Goal: Task Accomplishment & Management: Manage account settings

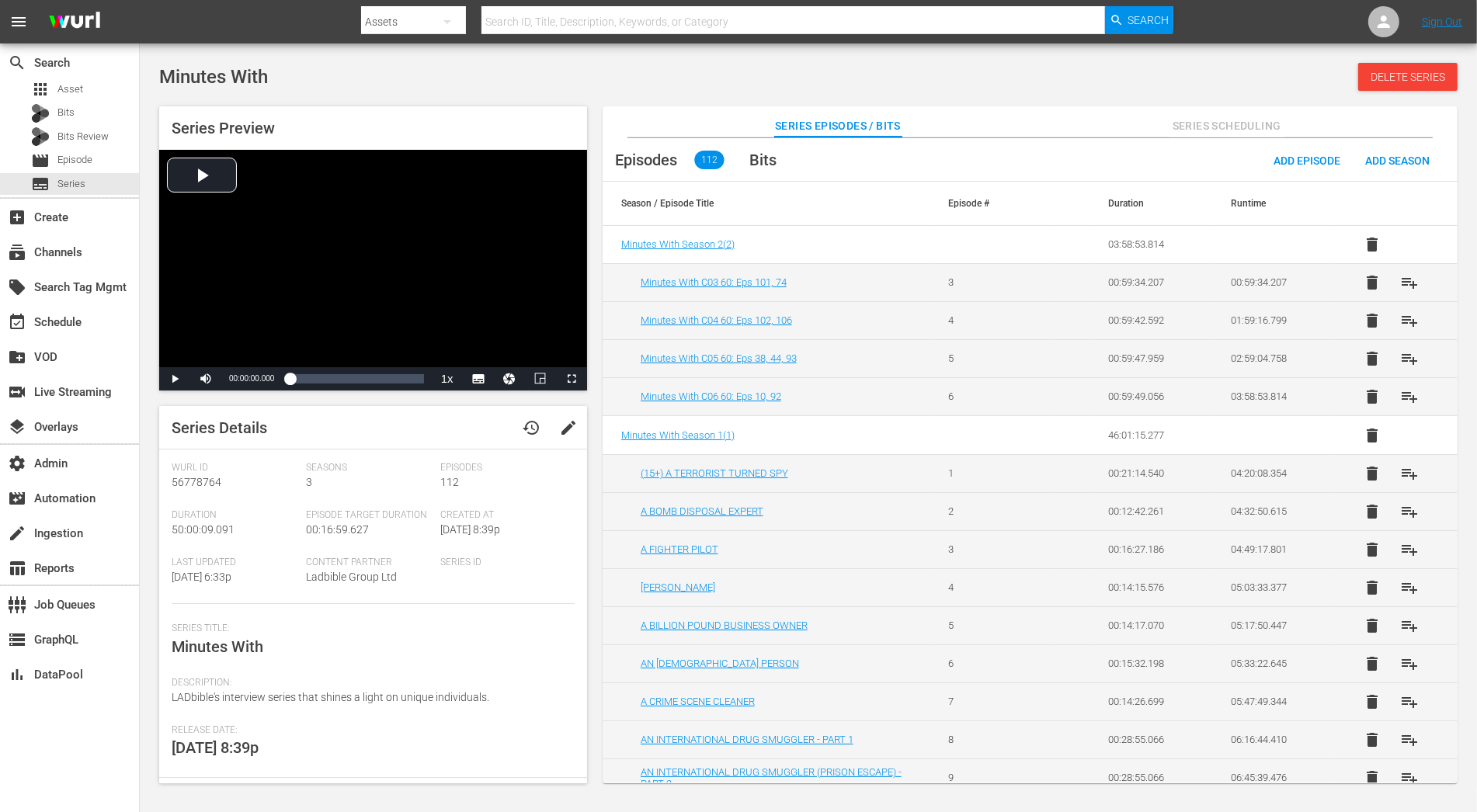
scroll to position [1817, 0]
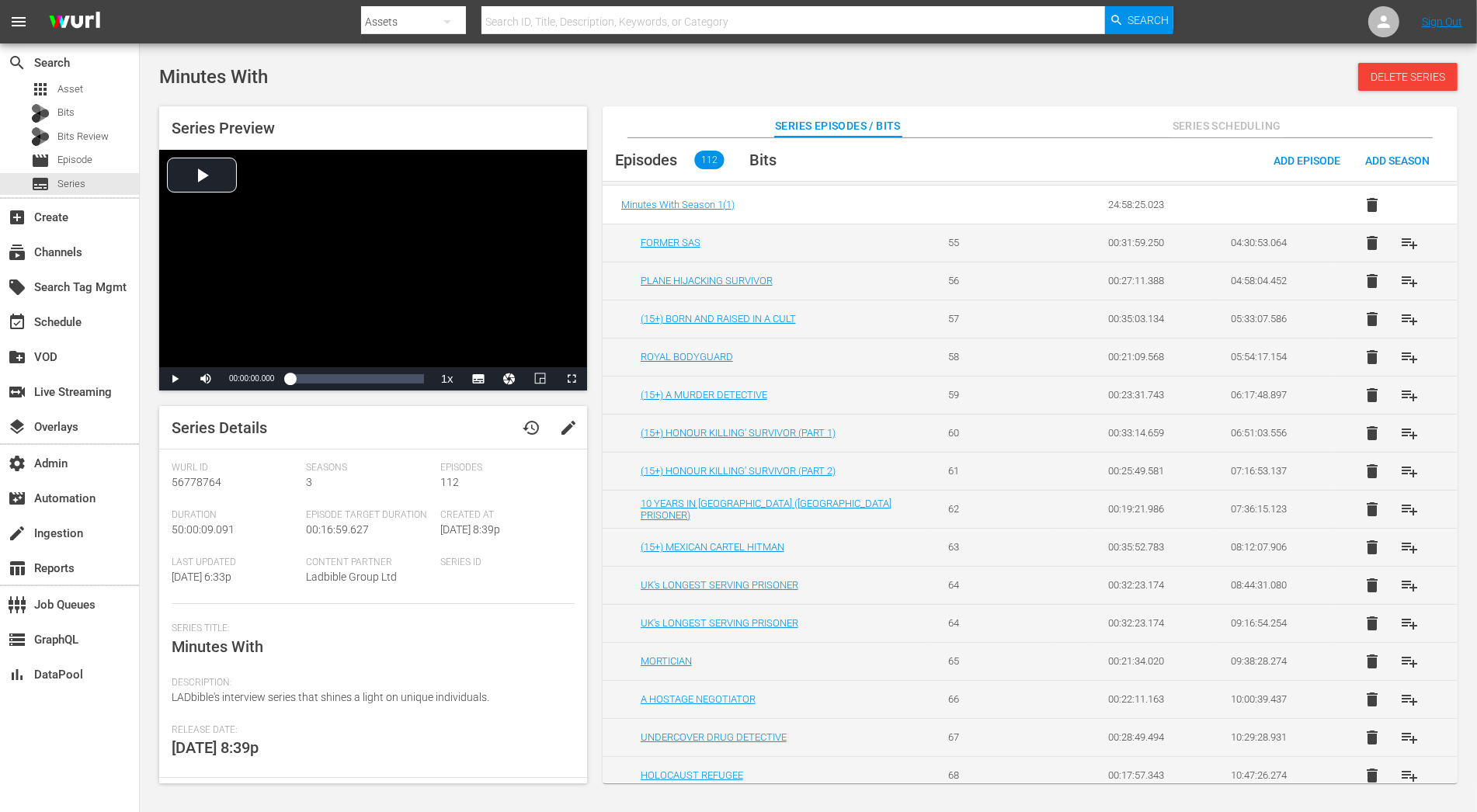
scroll to position [224, 0]
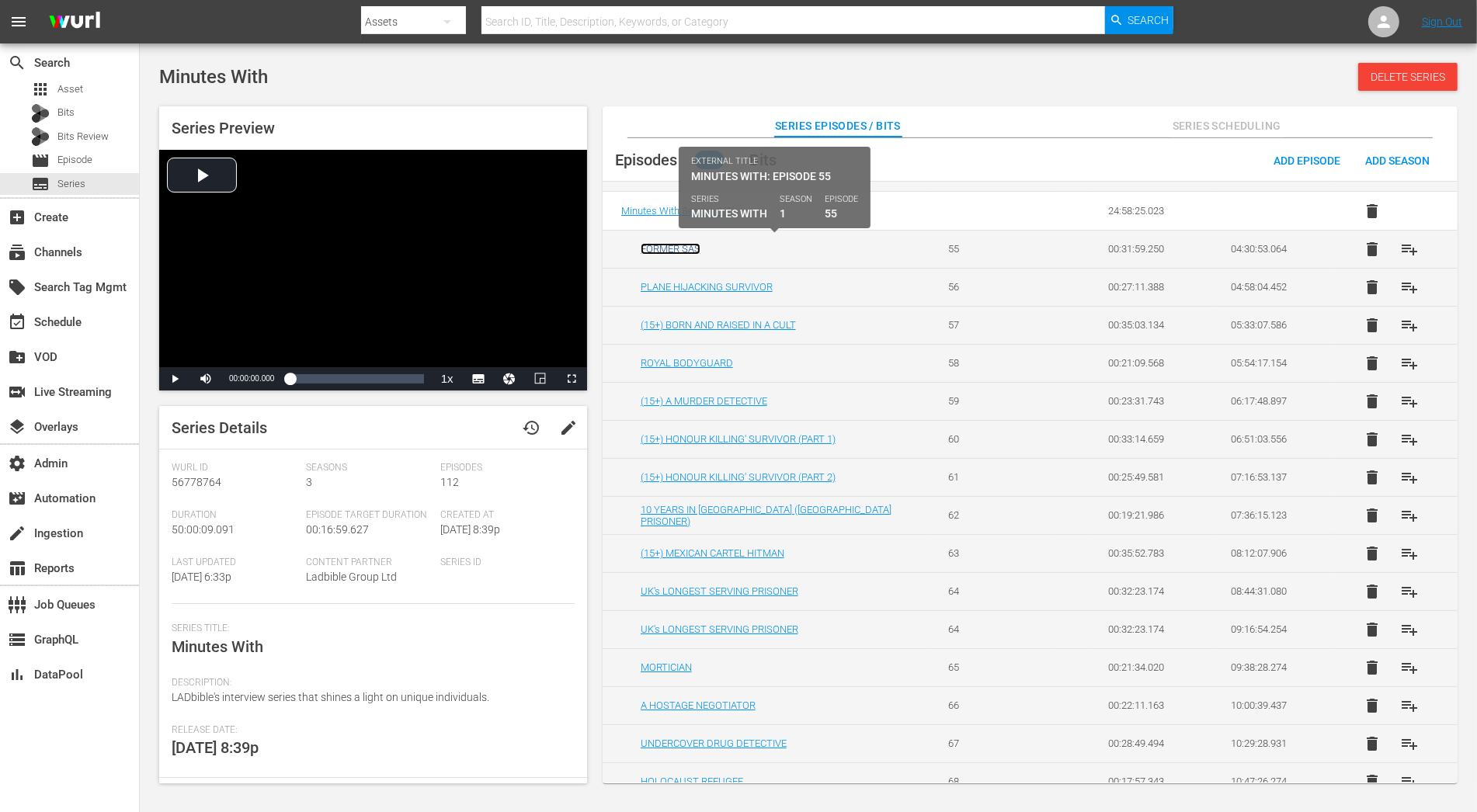
click at [689, 249] on link "FORMER SAS" at bounding box center [670, 249] width 60 height 12
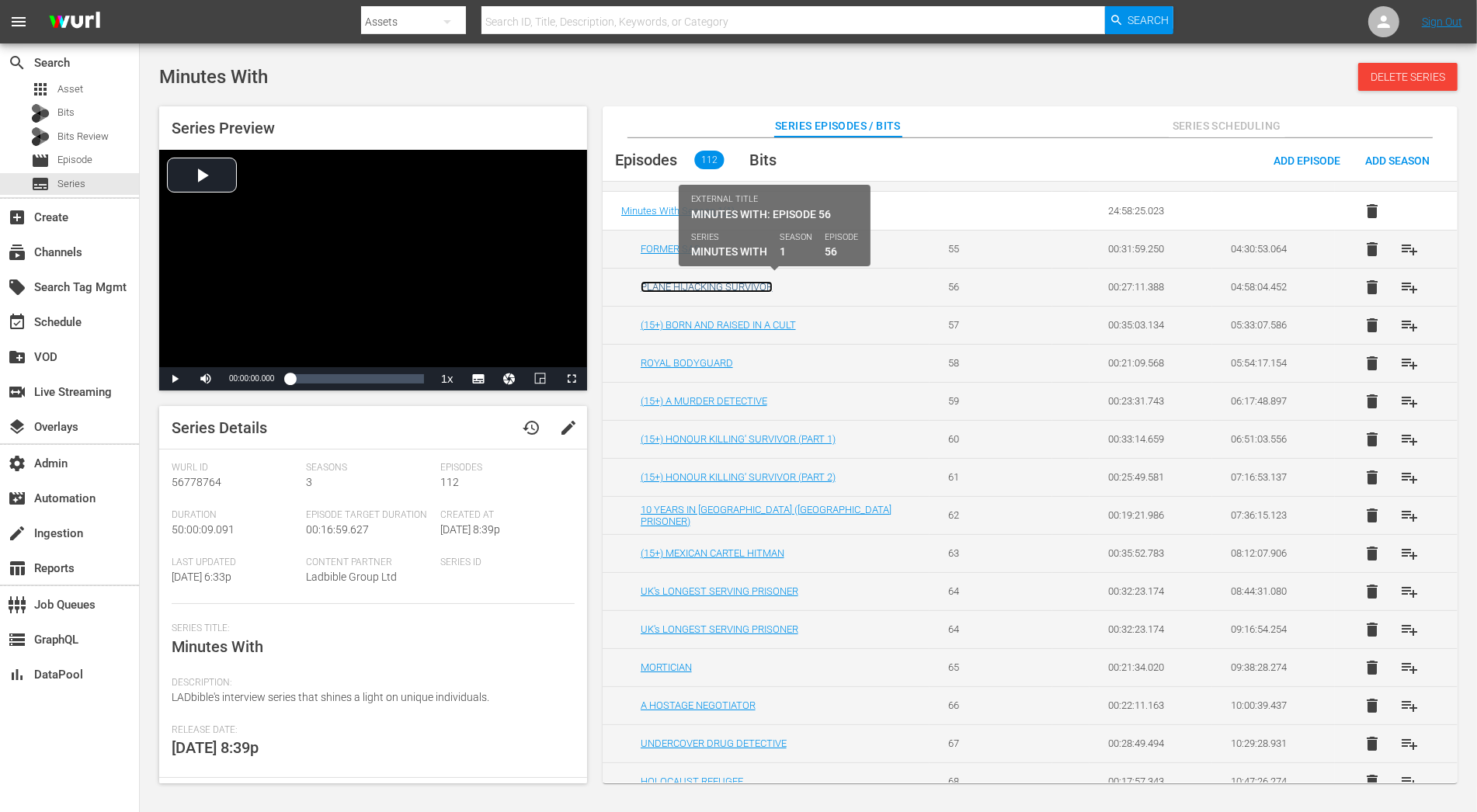
click at [709, 281] on link "PLANE HIJACKING SURVIVOR" at bounding box center [706, 286] width 132 height 12
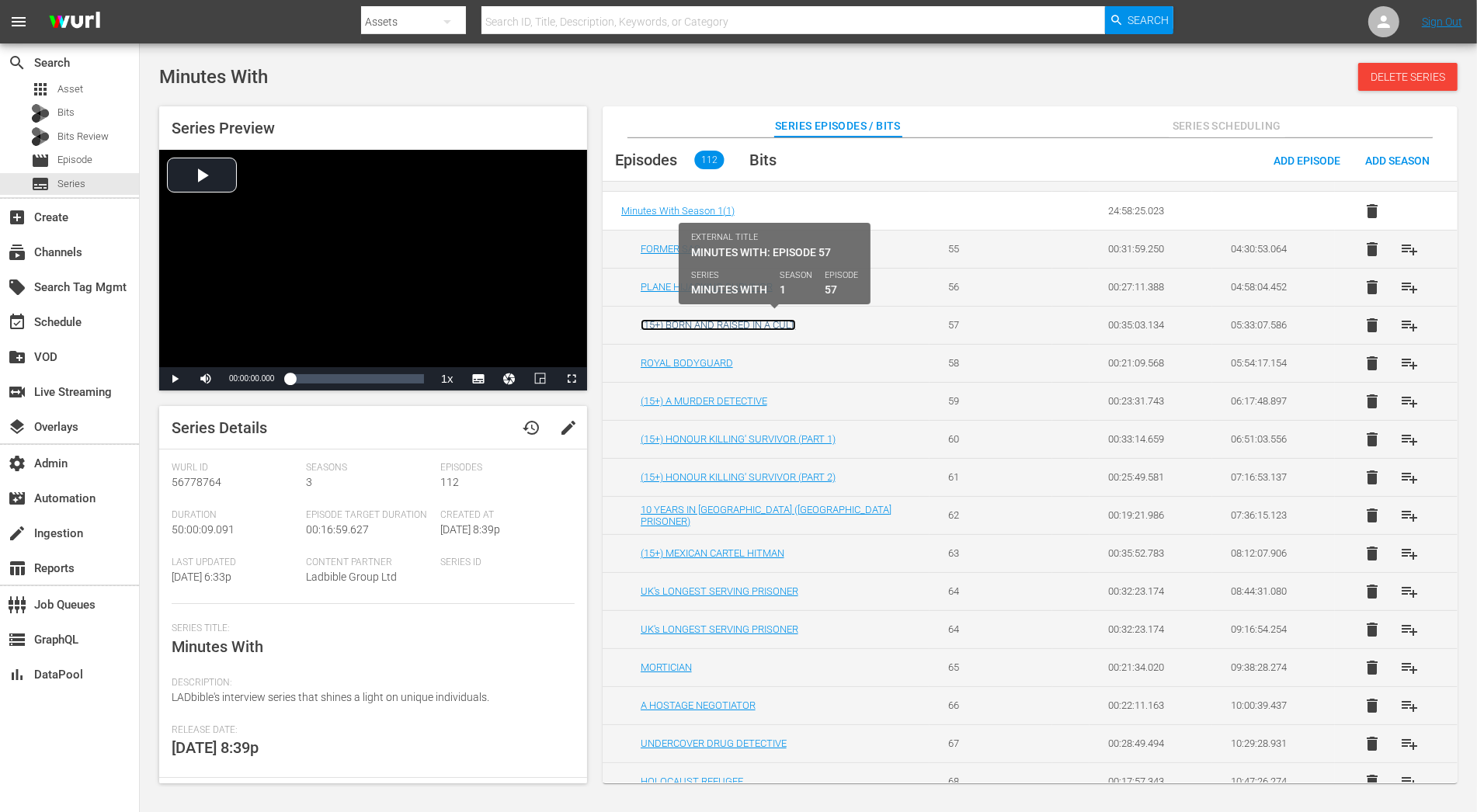
click at [718, 319] on link "(15+) BORN AND RAISED IN A CULT" at bounding box center [718, 324] width 155 height 12
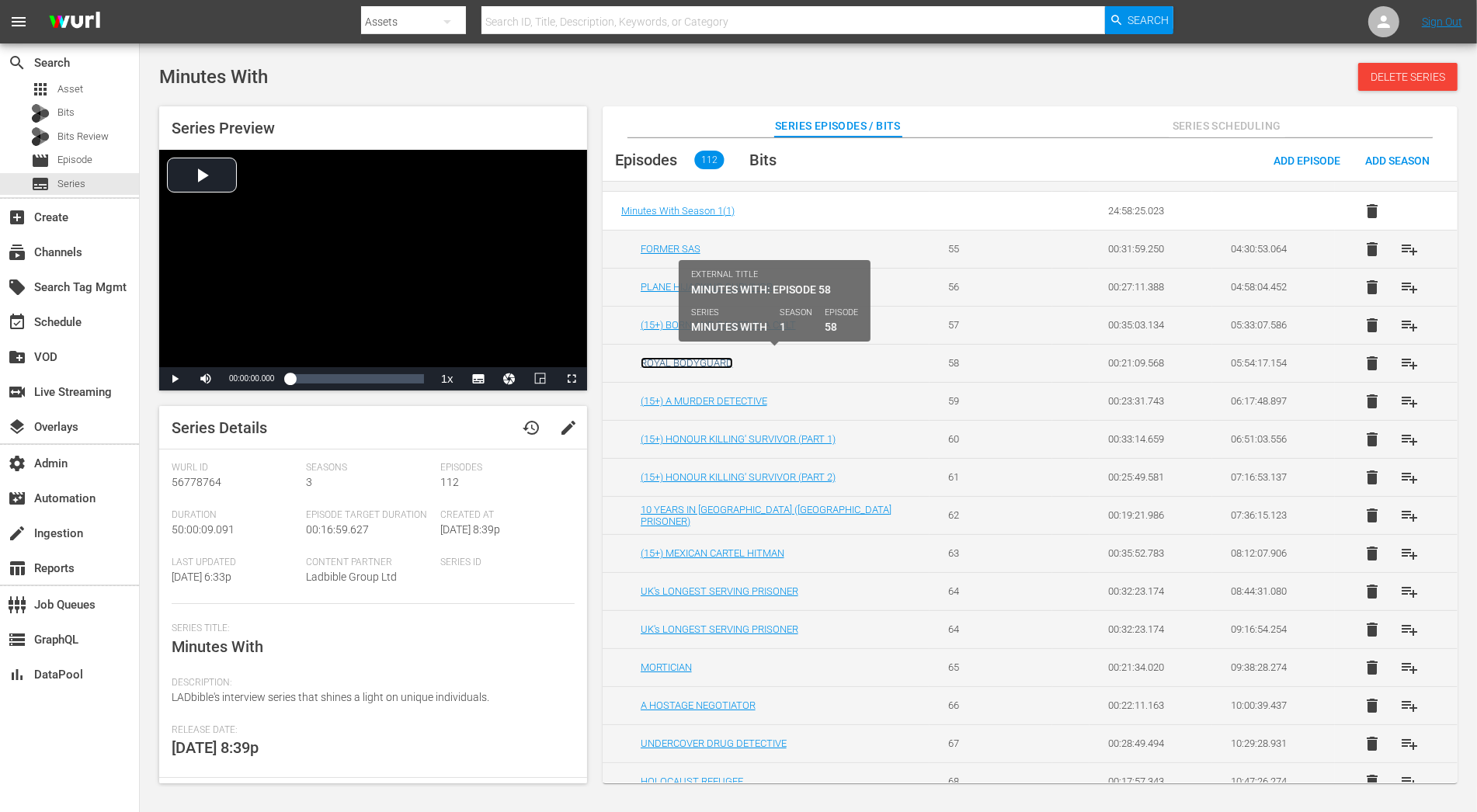
click at [718, 361] on link "ROYAL BODYGUARD" at bounding box center [687, 362] width 93 height 12
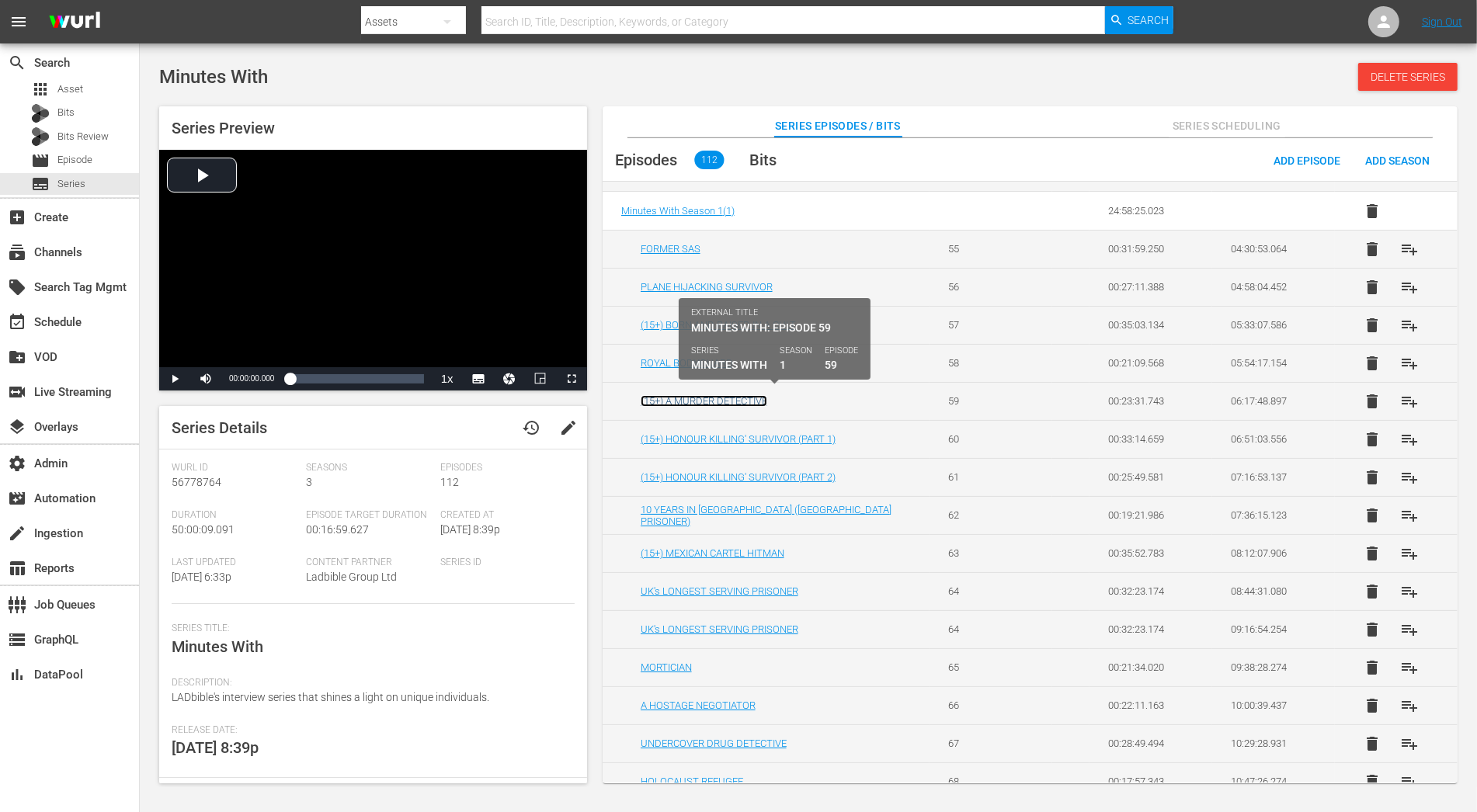
click at [720, 395] on link "(15+) A MURDER DETECTIVE" at bounding box center [703, 401] width 126 height 12
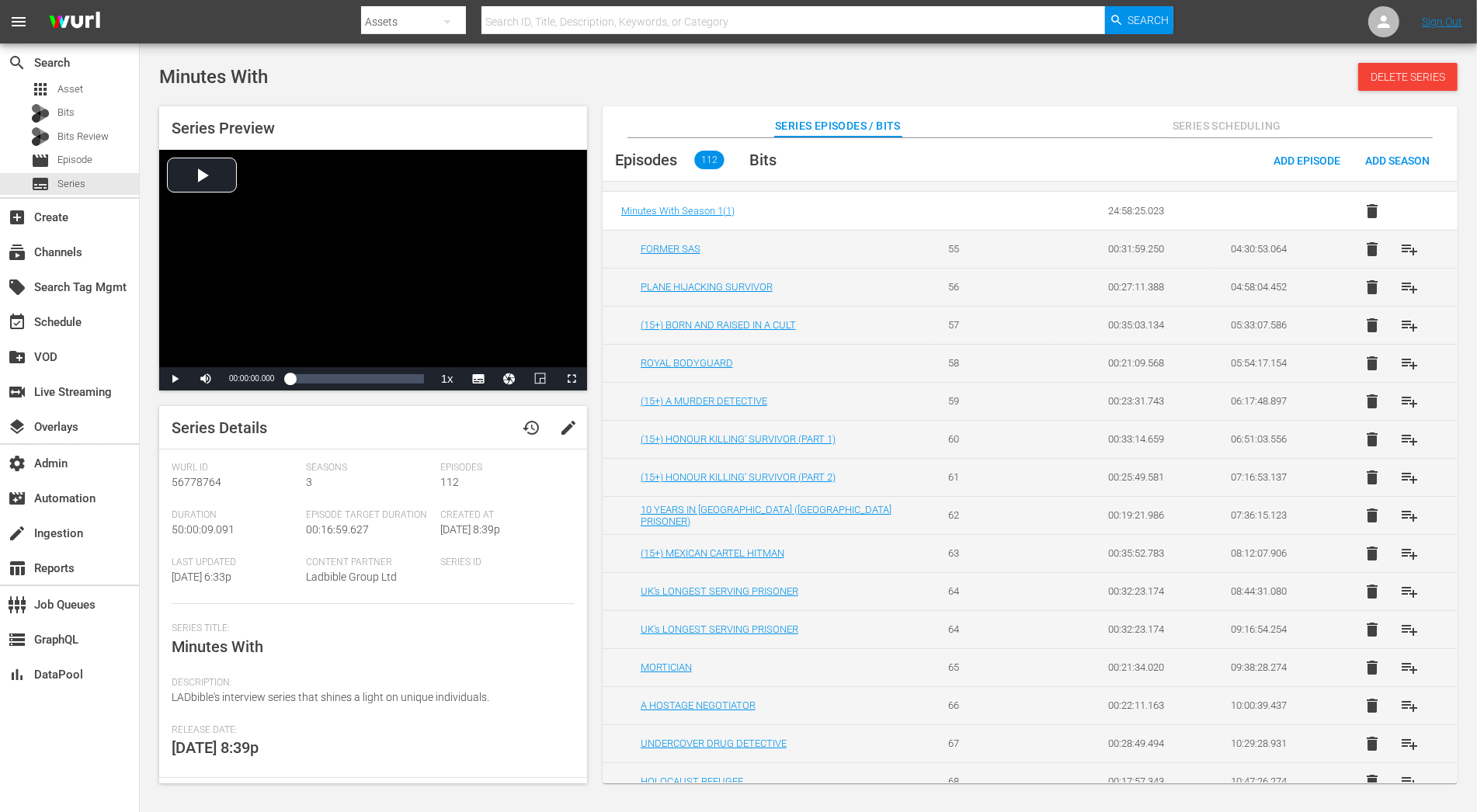
click at [724, 424] on td "(15+) HONOUR KILLING' SURVIVOR (PART 1)" at bounding box center [766, 440] width 327 height 38
click at [726, 433] on link "(15+) HONOUR KILLING' SURVIVOR (PART 1)" at bounding box center [738, 439] width 195 height 12
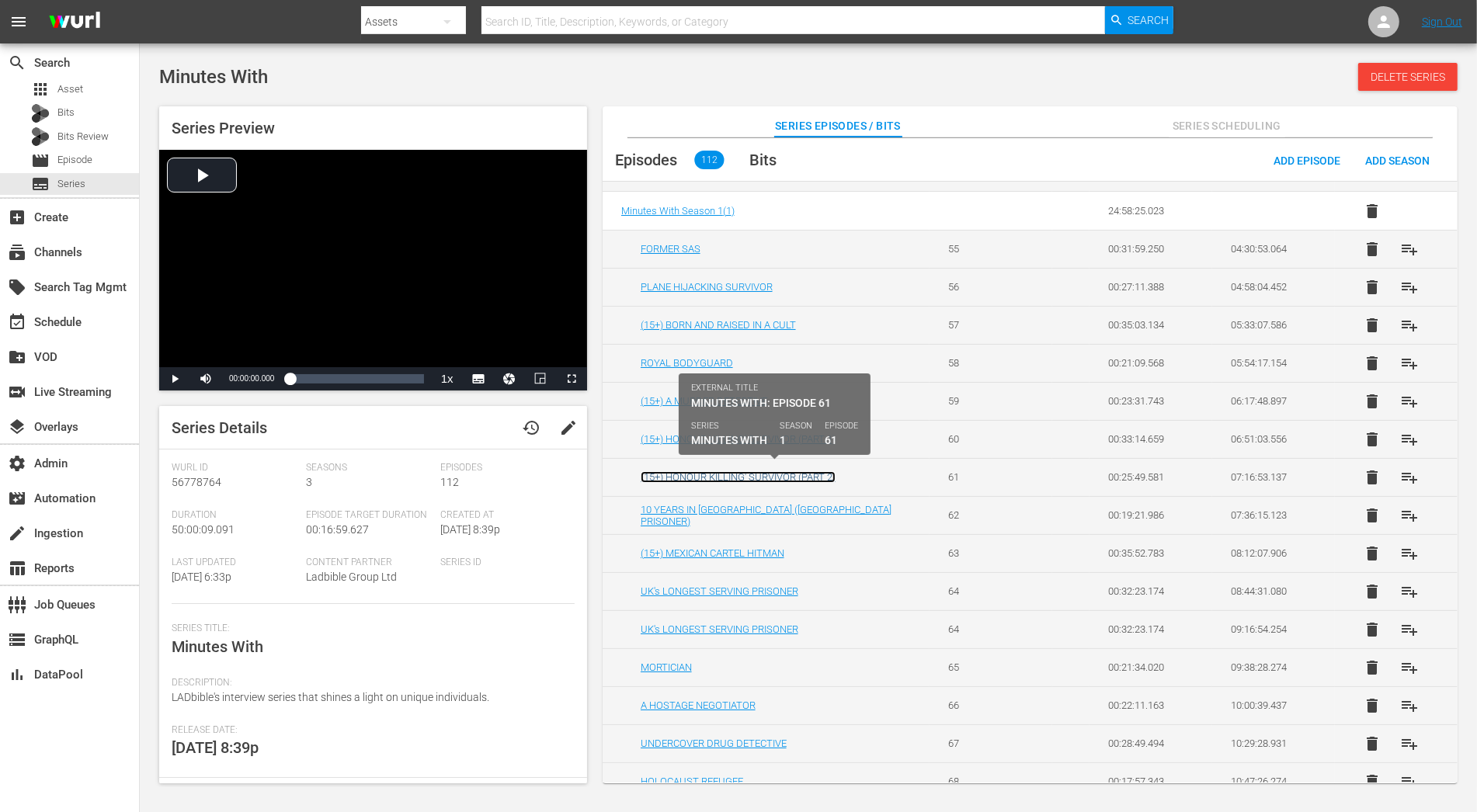
click at [729, 471] on link "(15+) HONOUR KILLING' SURVIVOR (PART 2)" at bounding box center [738, 477] width 195 height 12
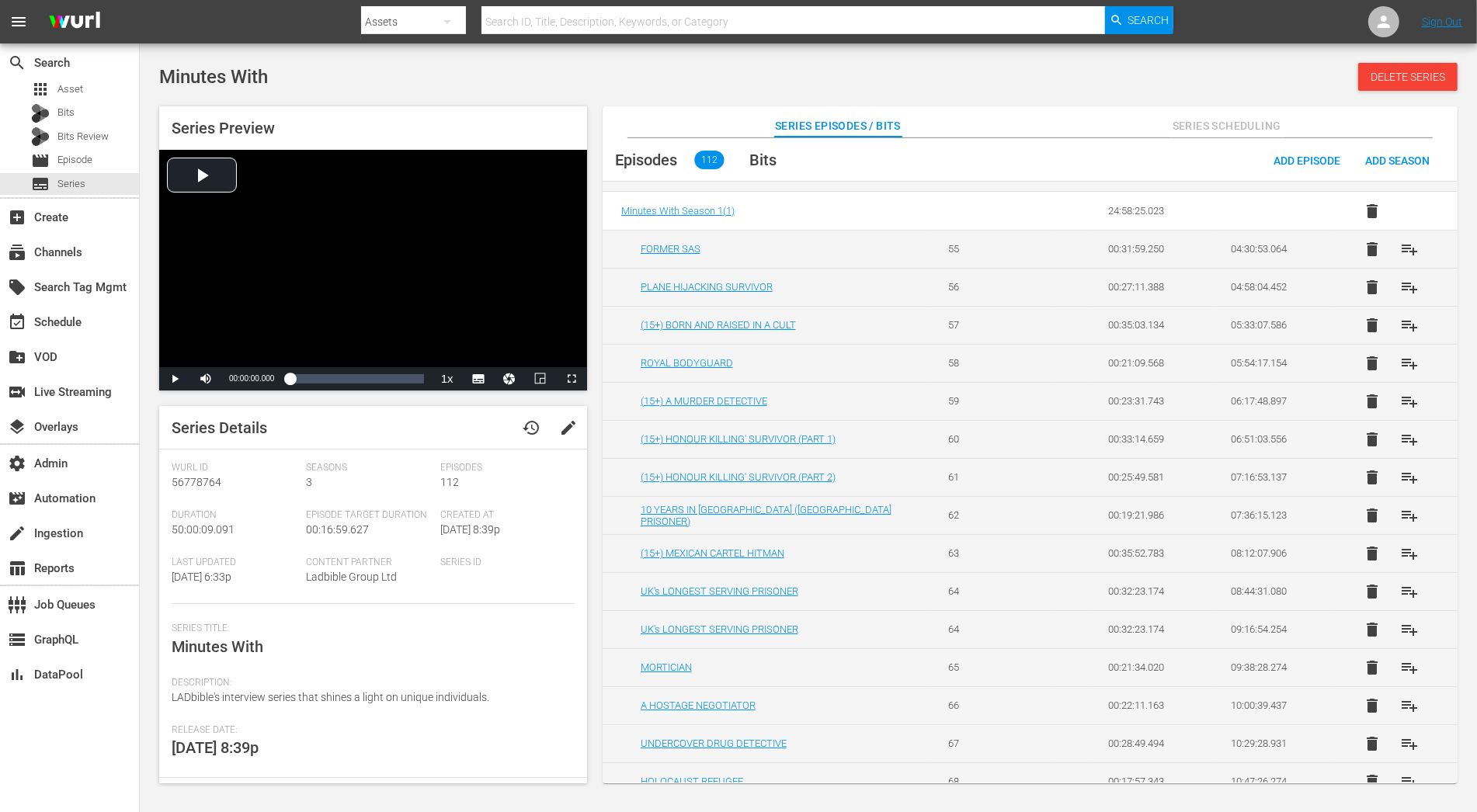
click at [729, 500] on td "10 YEARS IN INDIAN PRISON (MUMBAI PRISONER)" at bounding box center [766, 515] width 327 height 38
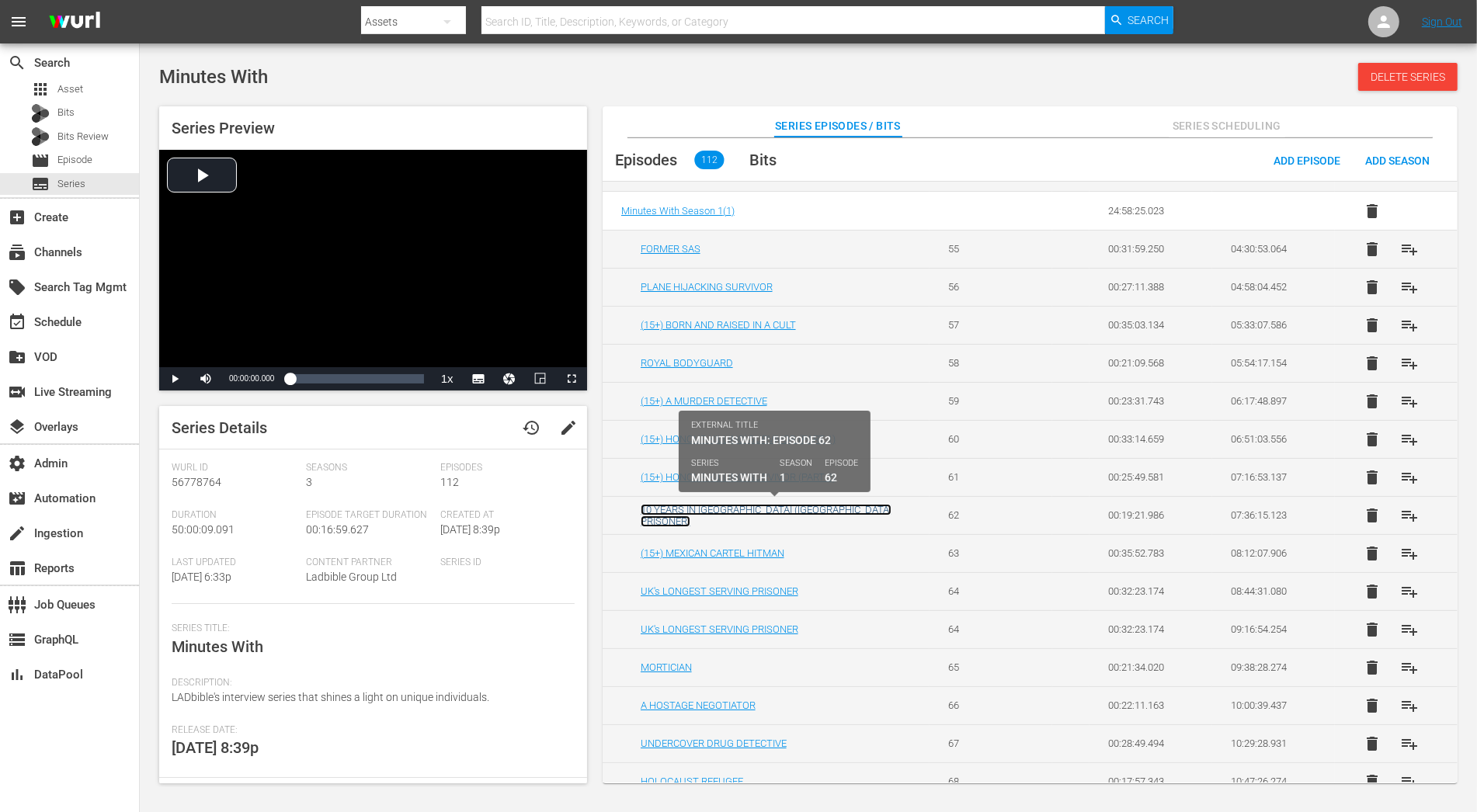
click at [729, 506] on link "10 YEARS IN INDIAN PRISON (MUMBAI PRISONER)" at bounding box center [766, 516] width 251 height 24
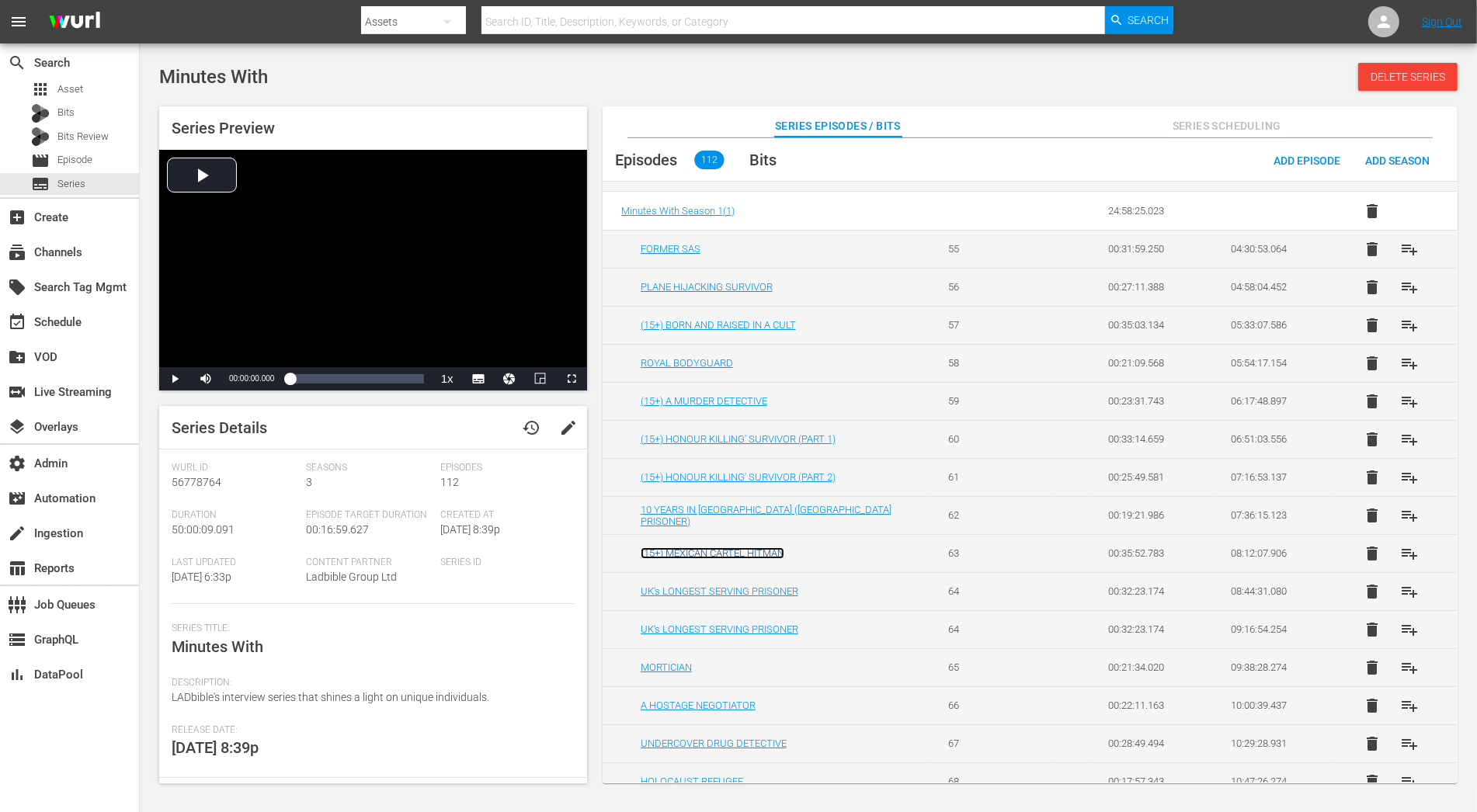
click at [741, 548] on link "(15+) MEXICAN CARTEL HITMAN" at bounding box center [712, 553] width 144 height 12
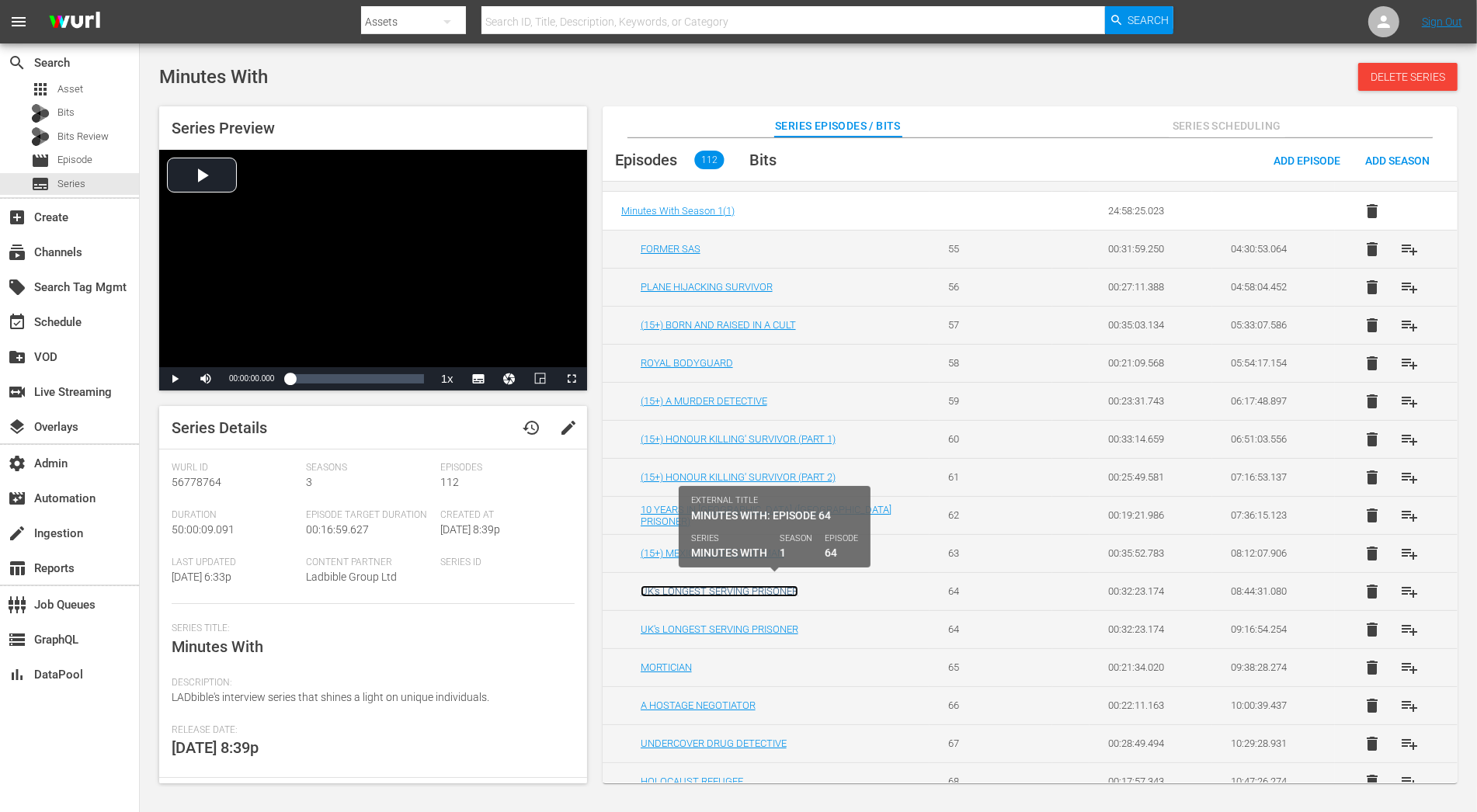
click at [783, 588] on link "UK's LONGEST SERVING PRISONER" at bounding box center [719, 591] width 158 height 12
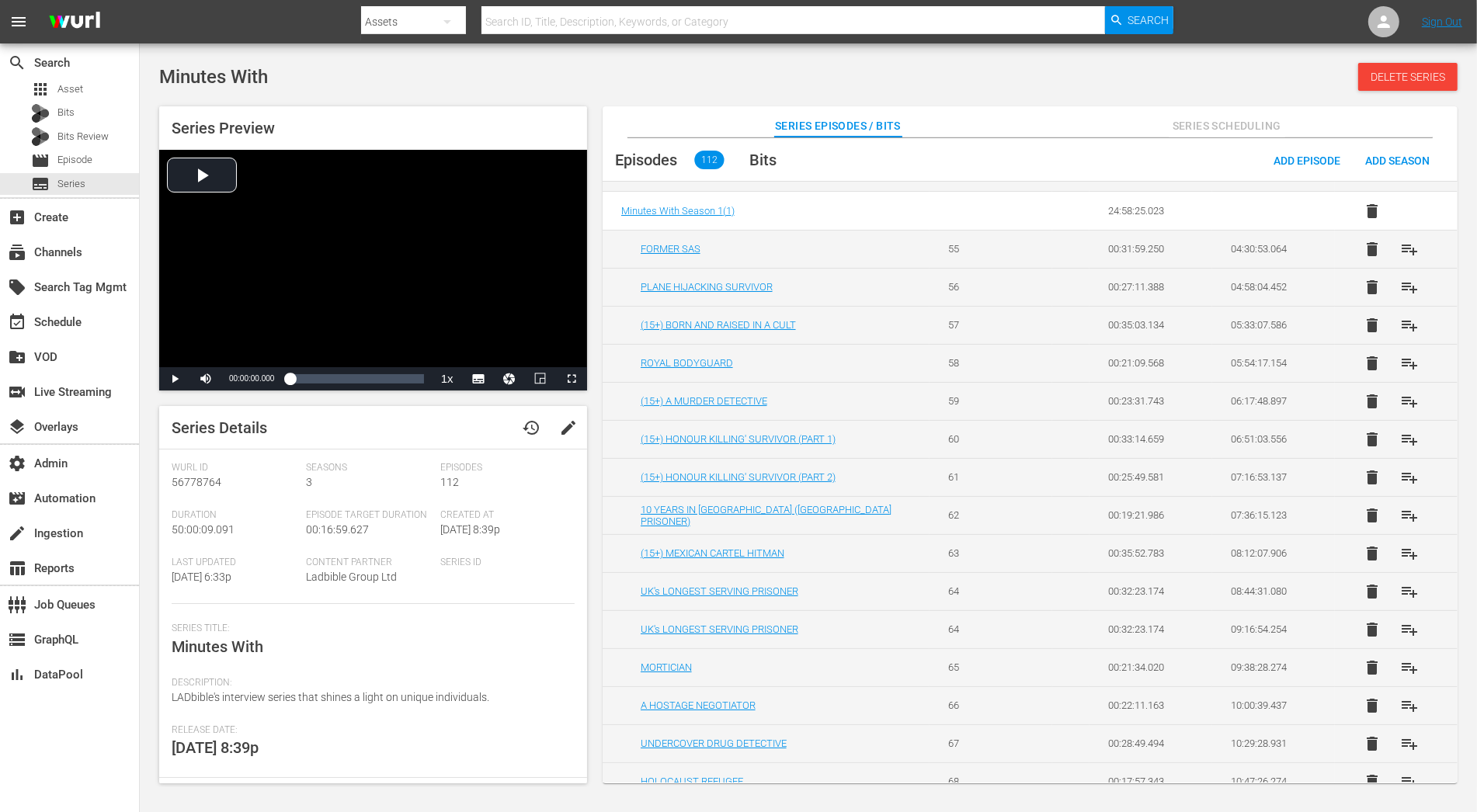
click at [788, 629] on td "UK's LONGEST SERVING PRISONER" at bounding box center [766, 629] width 327 height 38
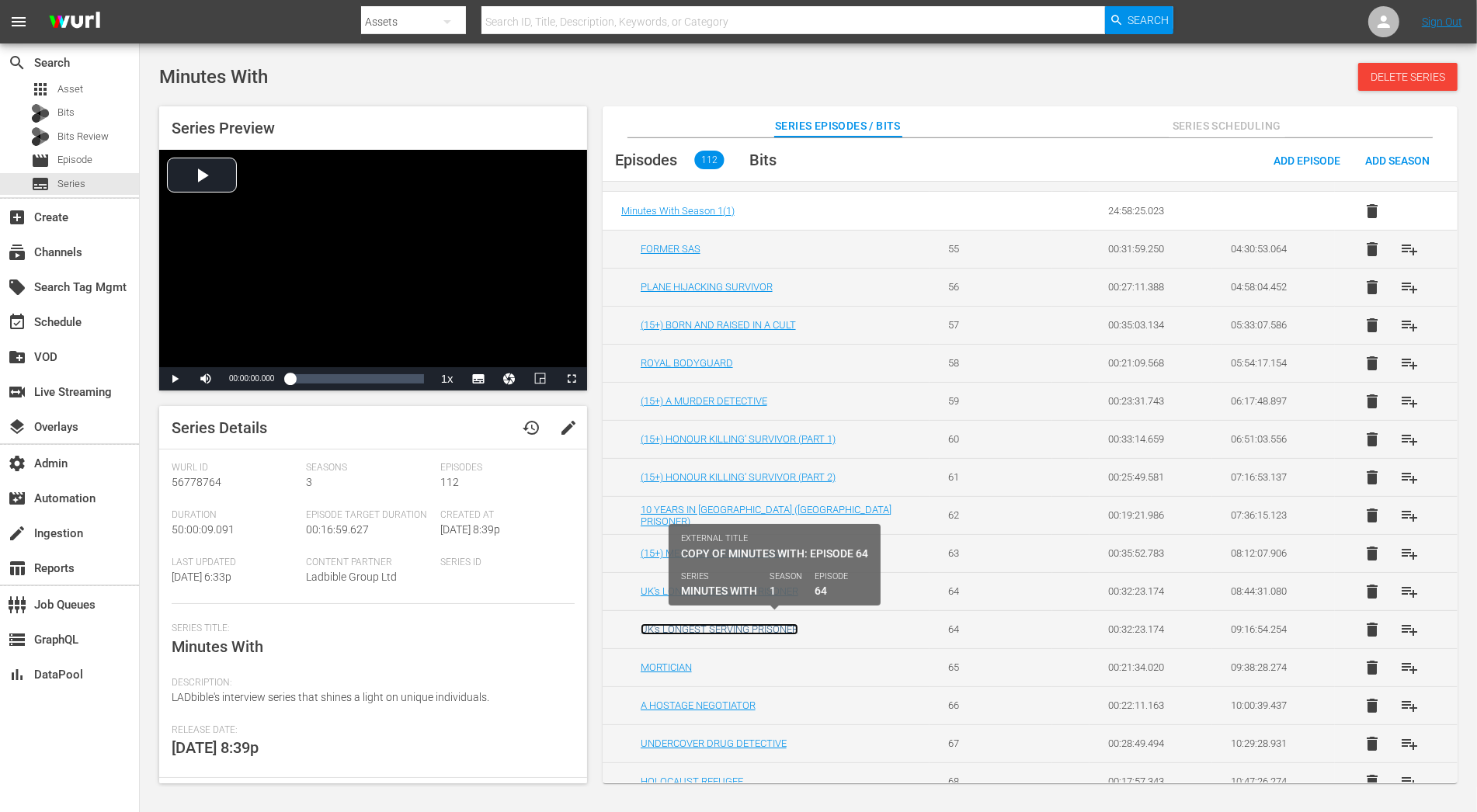
click at [788, 624] on link "UK's LONGEST SERVING PRISONER" at bounding box center [719, 629] width 158 height 12
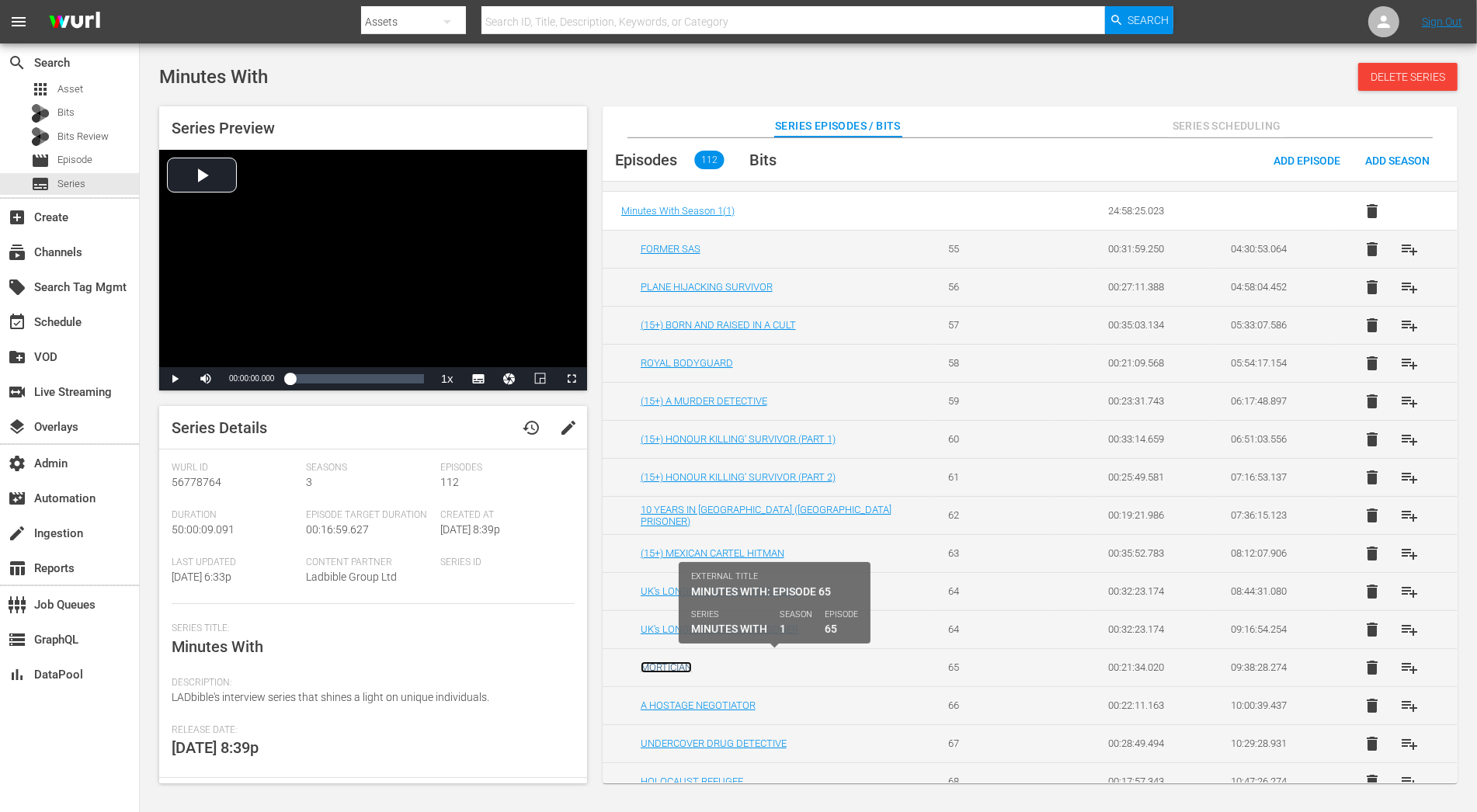
click at [675, 665] on link "MORTICIAN" at bounding box center [666, 667] width 51 height 12
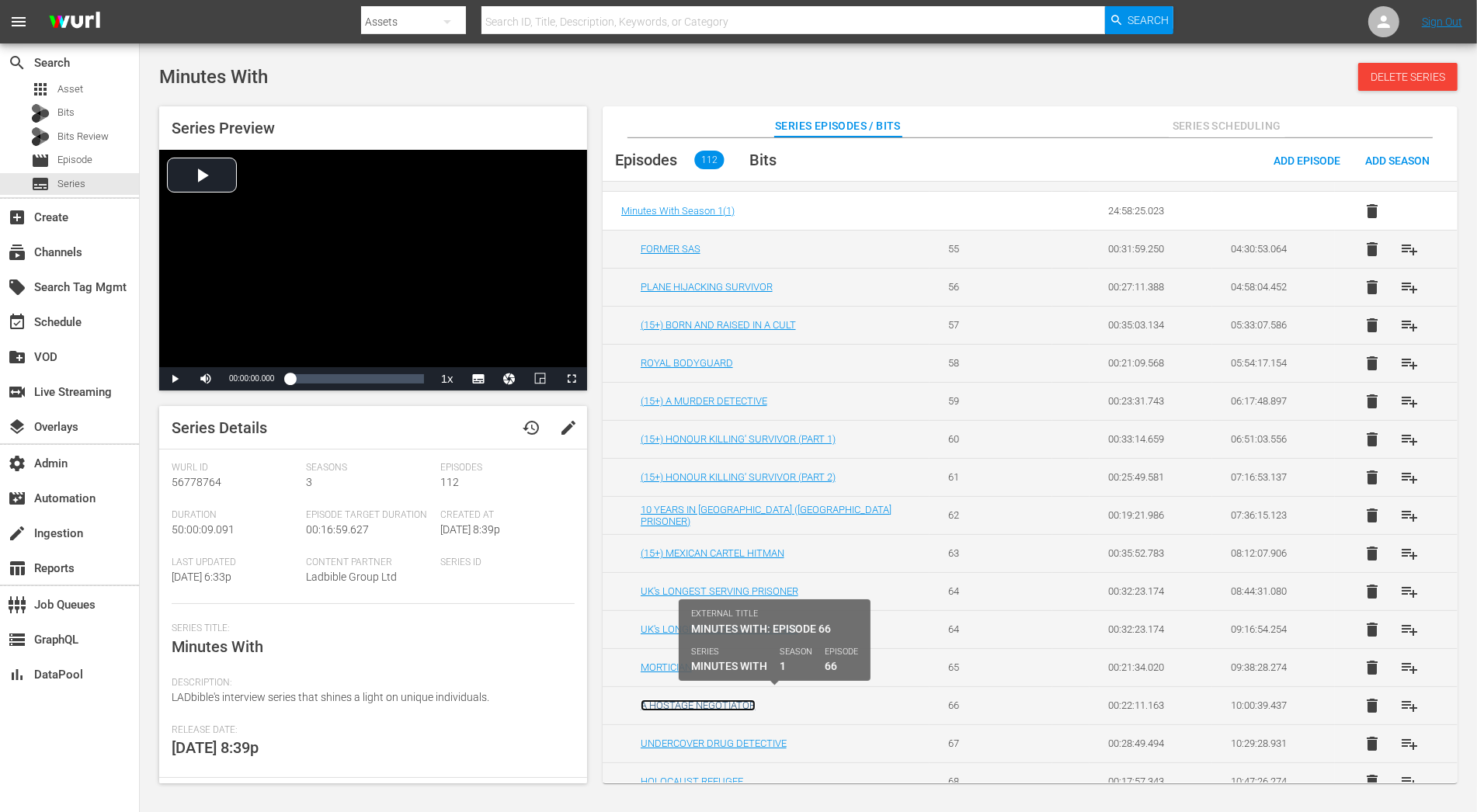
click at [714, 699] on link "A HOSTAGE NEGOTIATOR" at bounding box center [698, 705] width 115 height 12
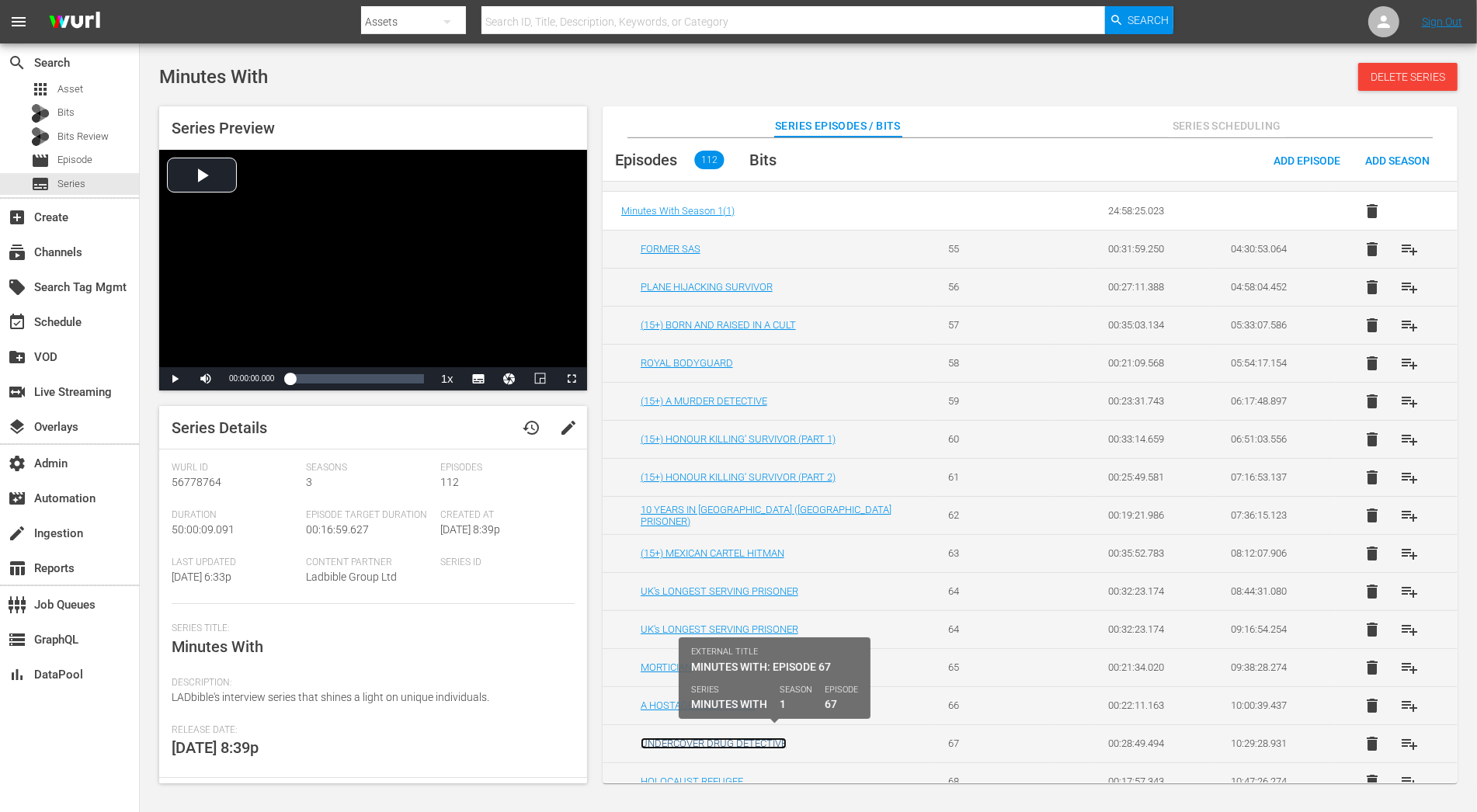
click at [735, 738] on link "UNDERCOVER DRUG DETECTIVE" at bounding box center [713, 743] width 146 height 12
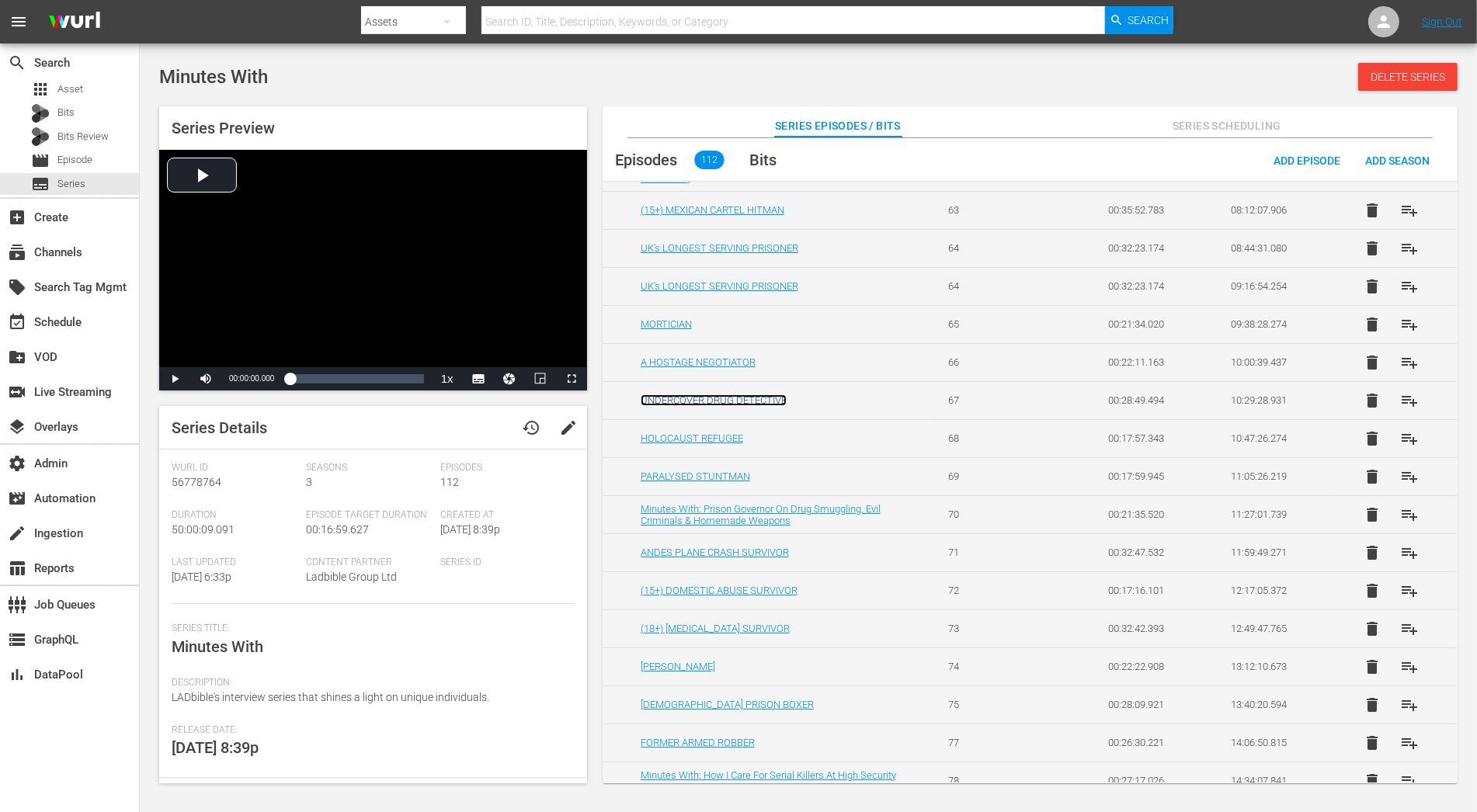
scroll to position [579, 0]
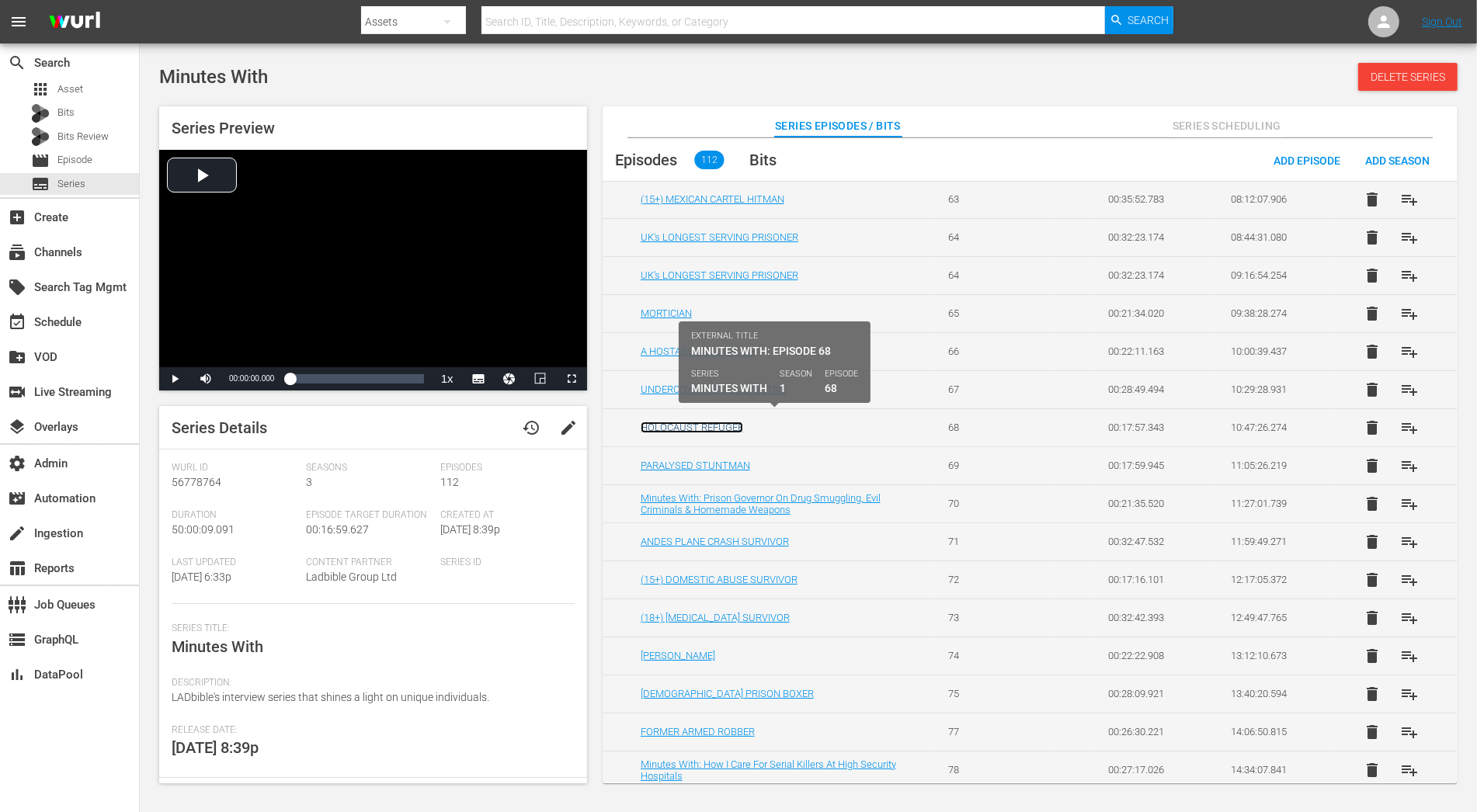
click at [726, 423] on link "HOLOCAUST REFUGEE" at bounding box center [691, 427] width 103 height 12
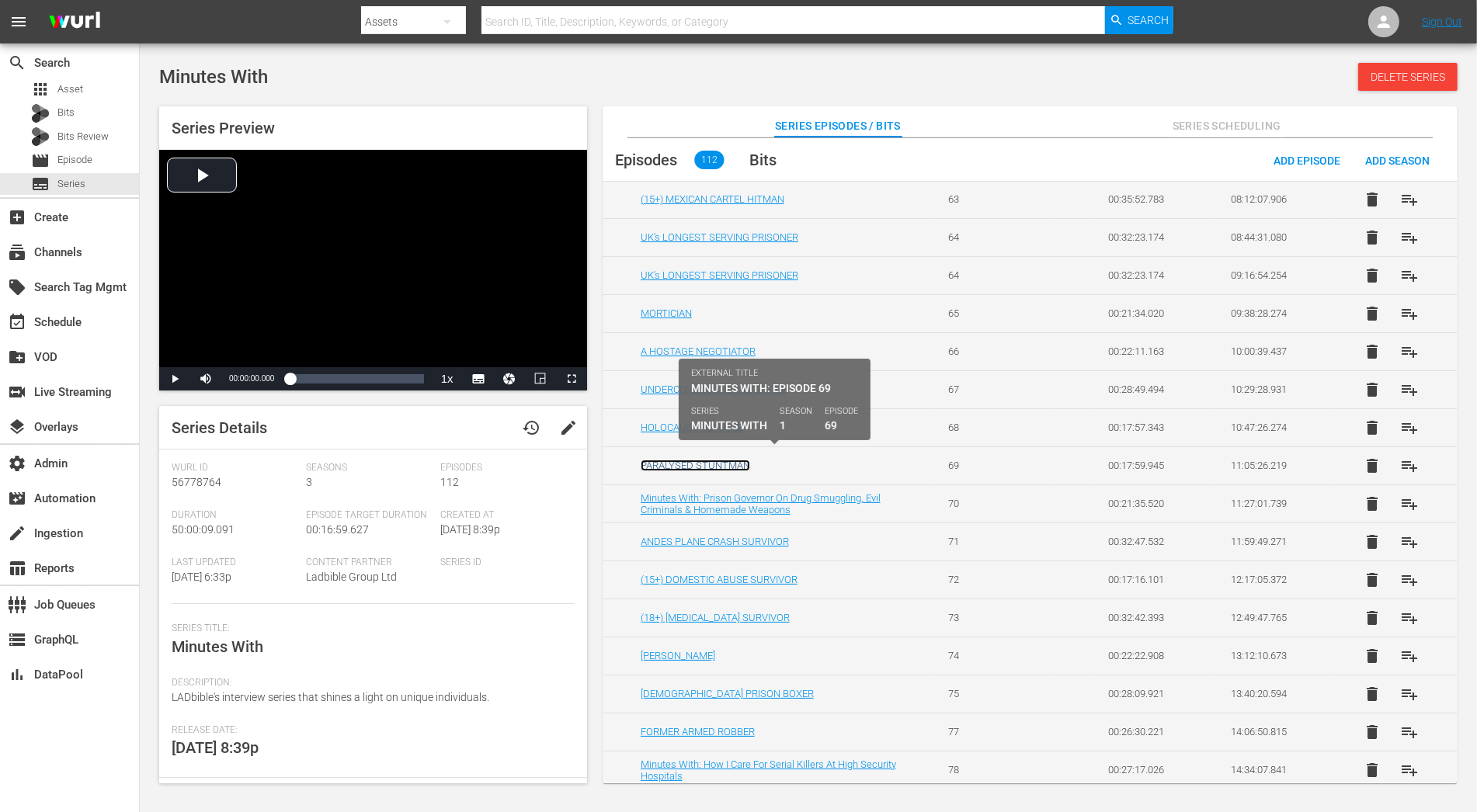
click at [729, 460] on link "PARALYSED STUNTMAN" at bounding box center [695, 465] width 110 height 12
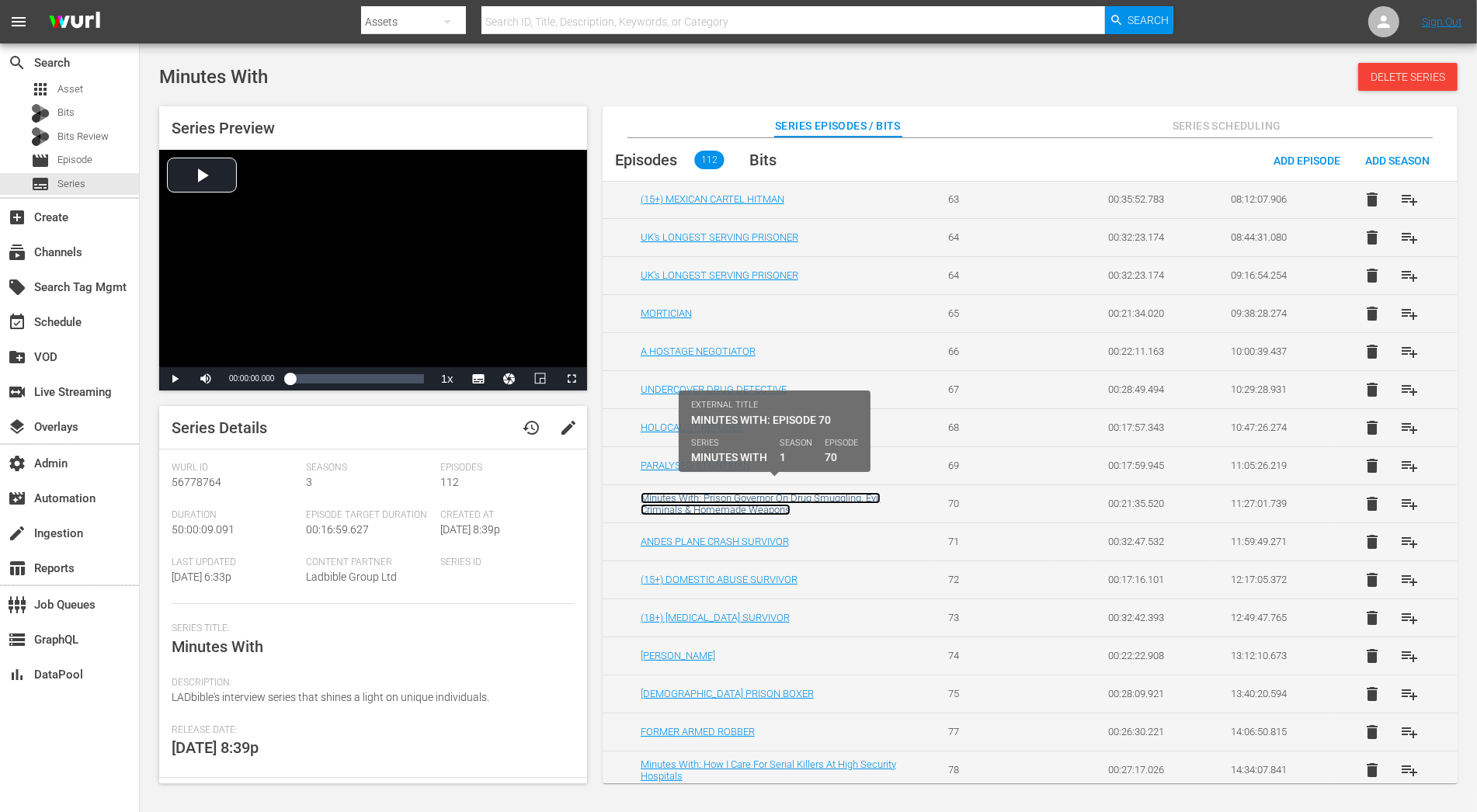
click at [740, 492] on link "Minutes With: Prison Governor On Drug Smuggling, Evil Criminals & Homemade Weap…" at bounding box center [760, 504] width 240 height 24
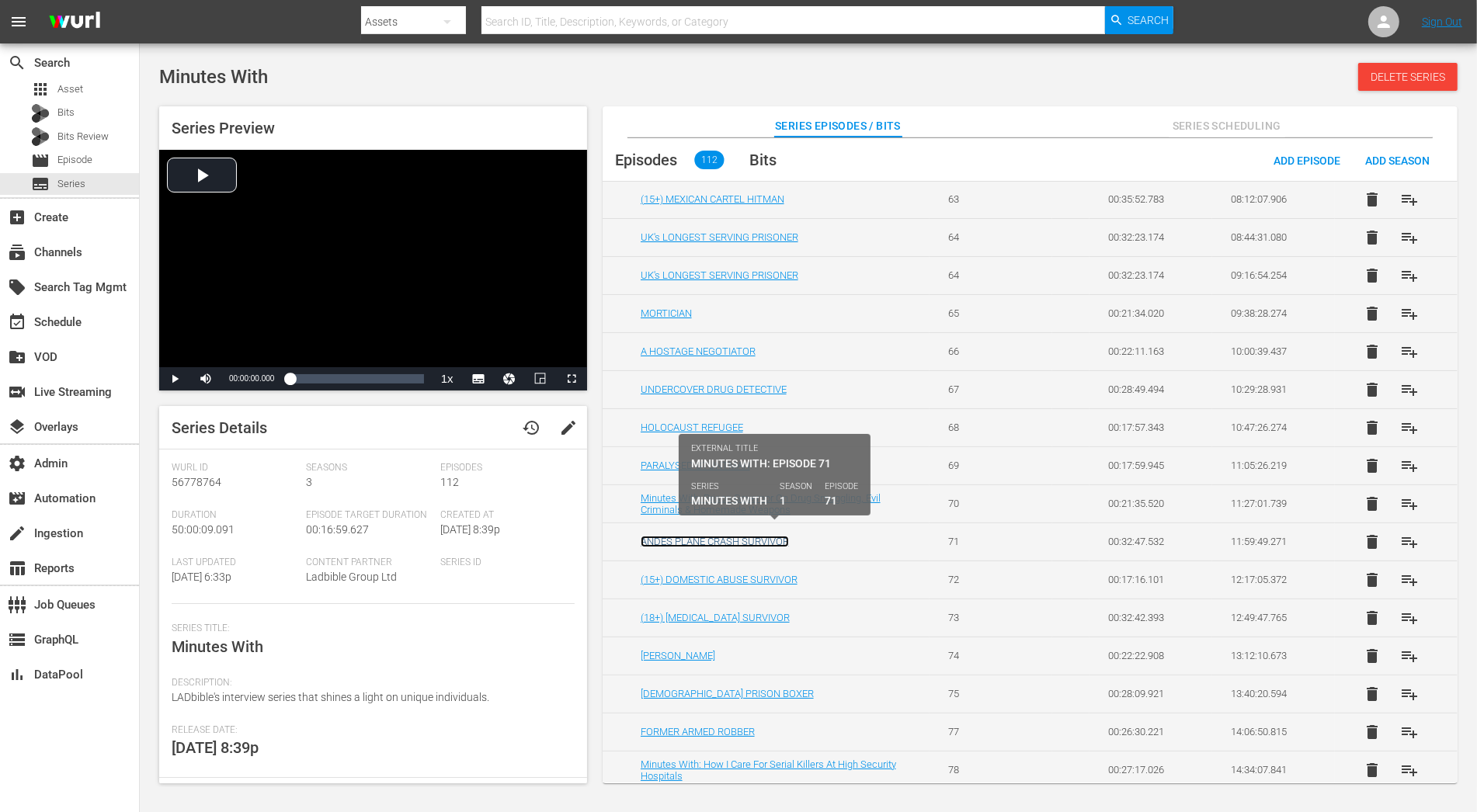
click at [740, 536] on link "ANDES PLANE CRASH SURVIVOR" at bounding box center [714, 541] width 148 height 12
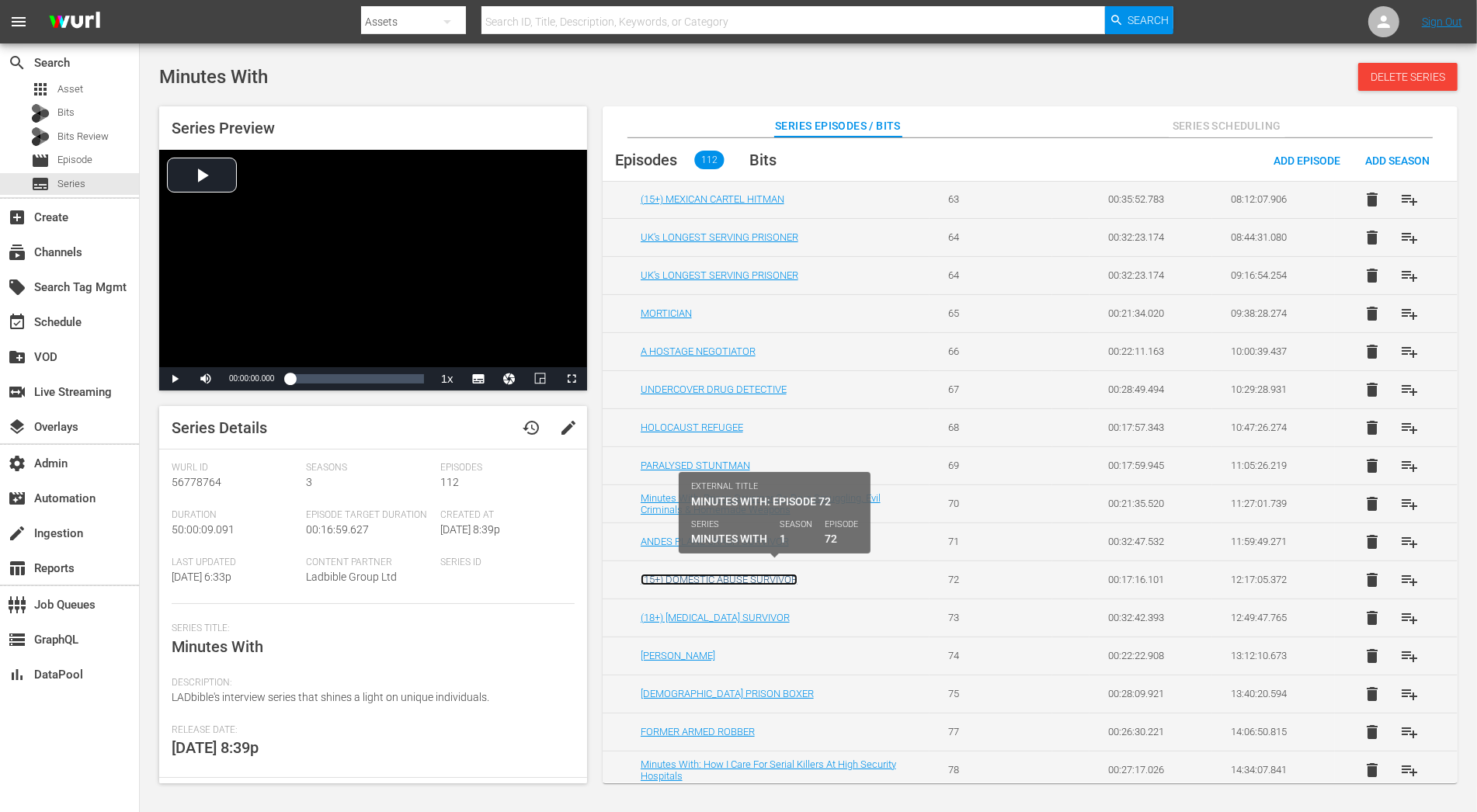
click at [747, 574] on link "(15+) DOMESTIC ABUSE SURVIVOR" at bounding box center [719, 579] width 157 height 12
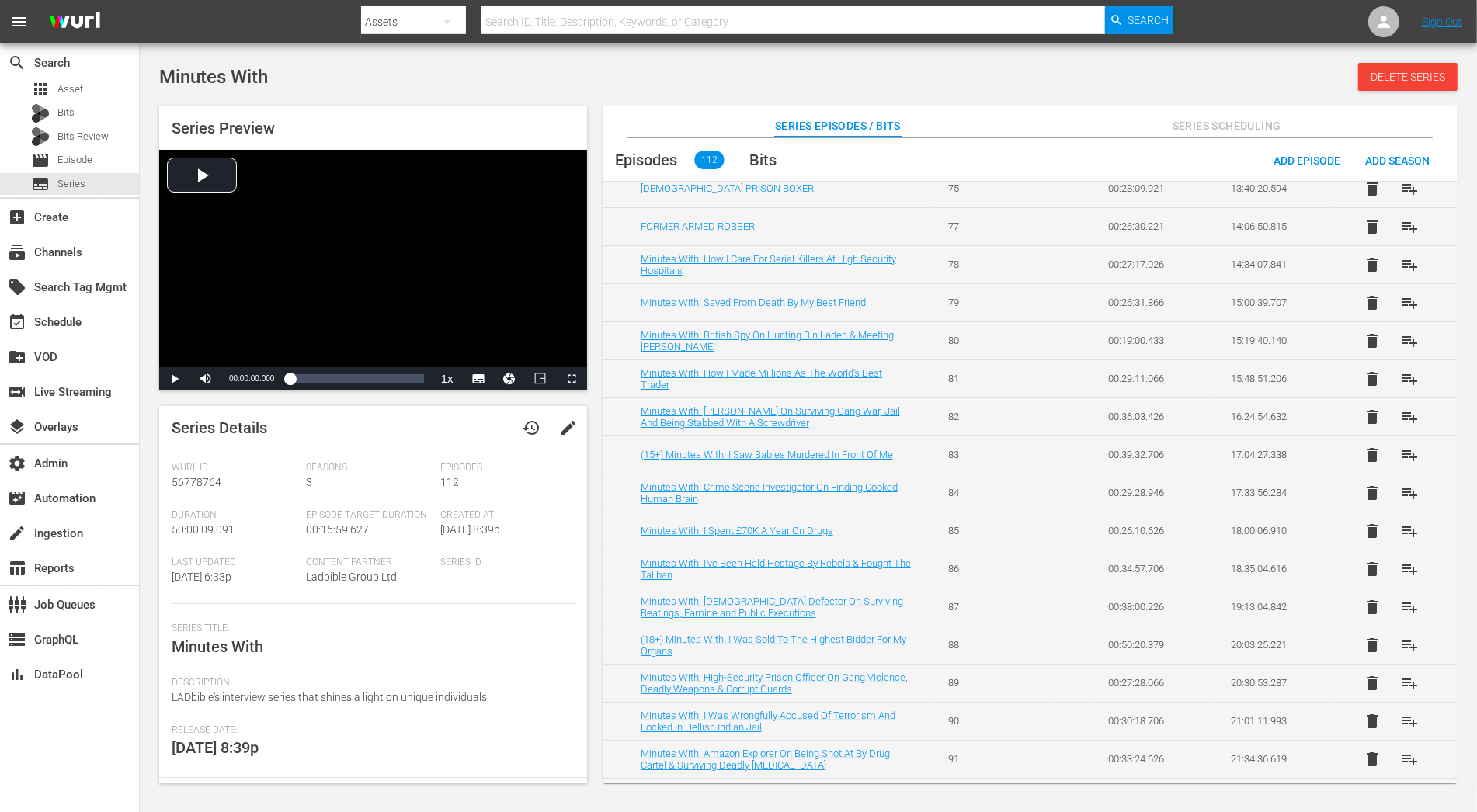
scroll to position [1095, 0]
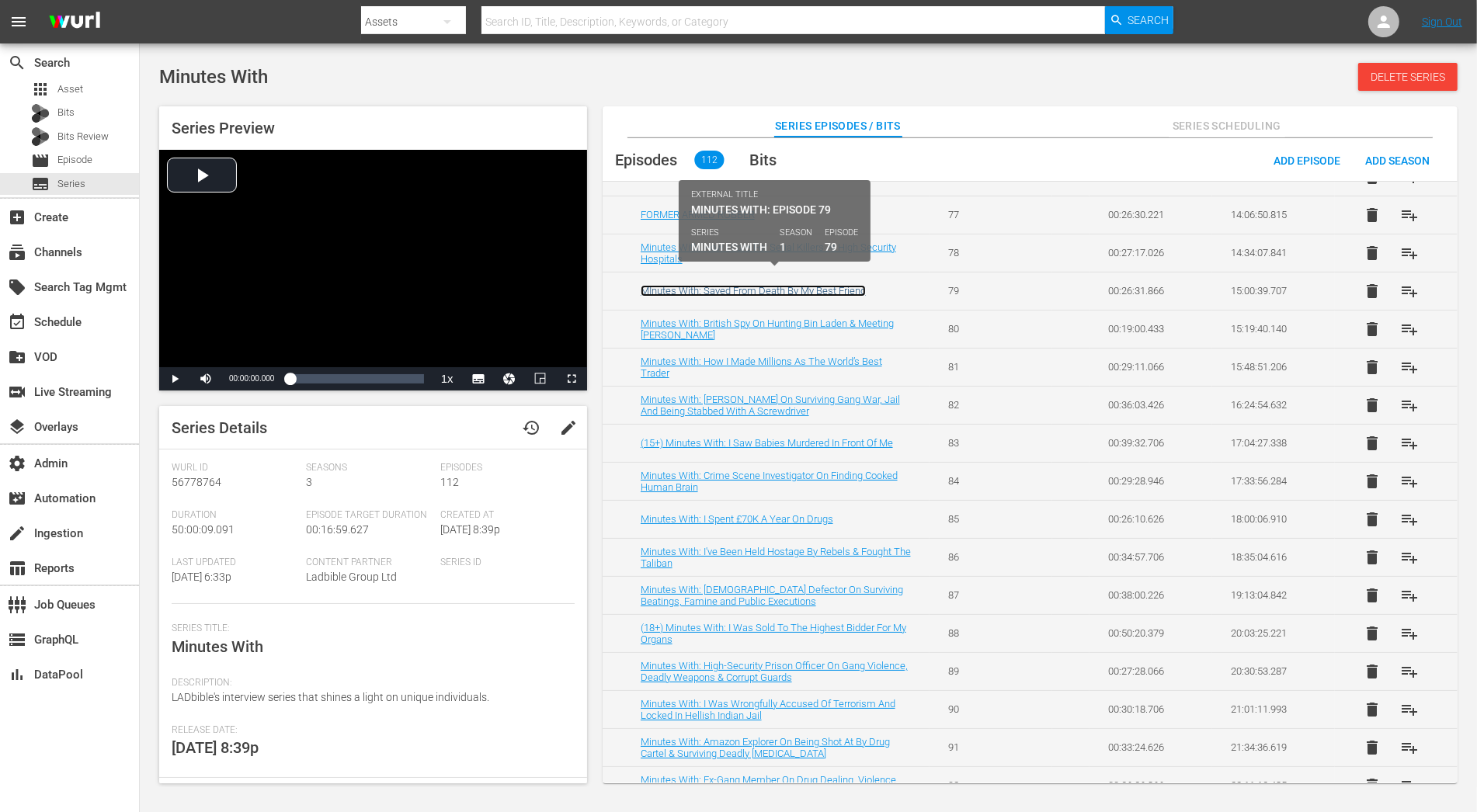
click at [843, 285] on link "MInutes With: Saved From Death By My Best Friend" at bounding box center [753, 291] width 225 height 12
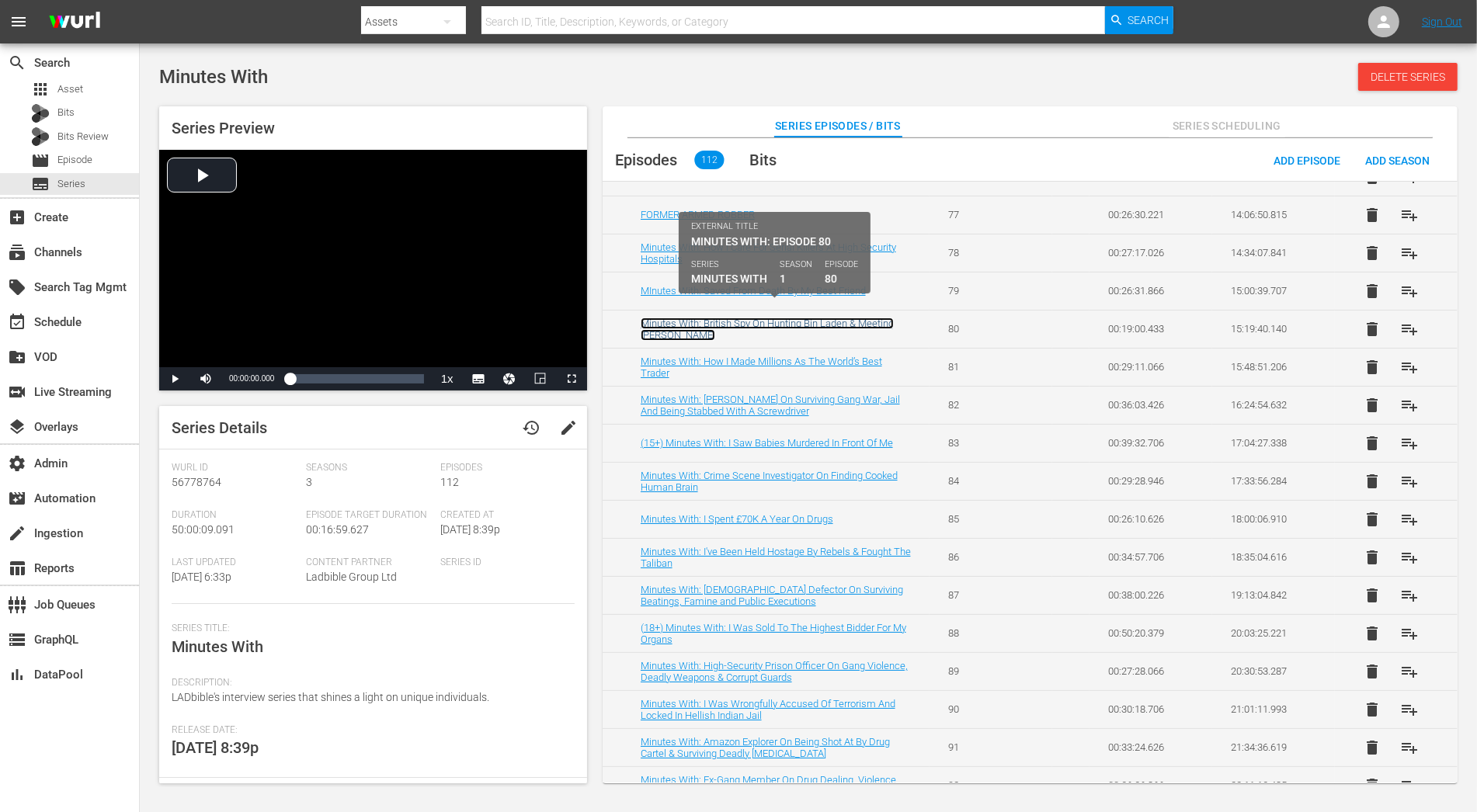
click at [835, 318] on link "Minutes With: British Spy On Hunting Bin Laden & Meeting Saddam Hussein" at bounding box center [767, 330] width 253 height 24
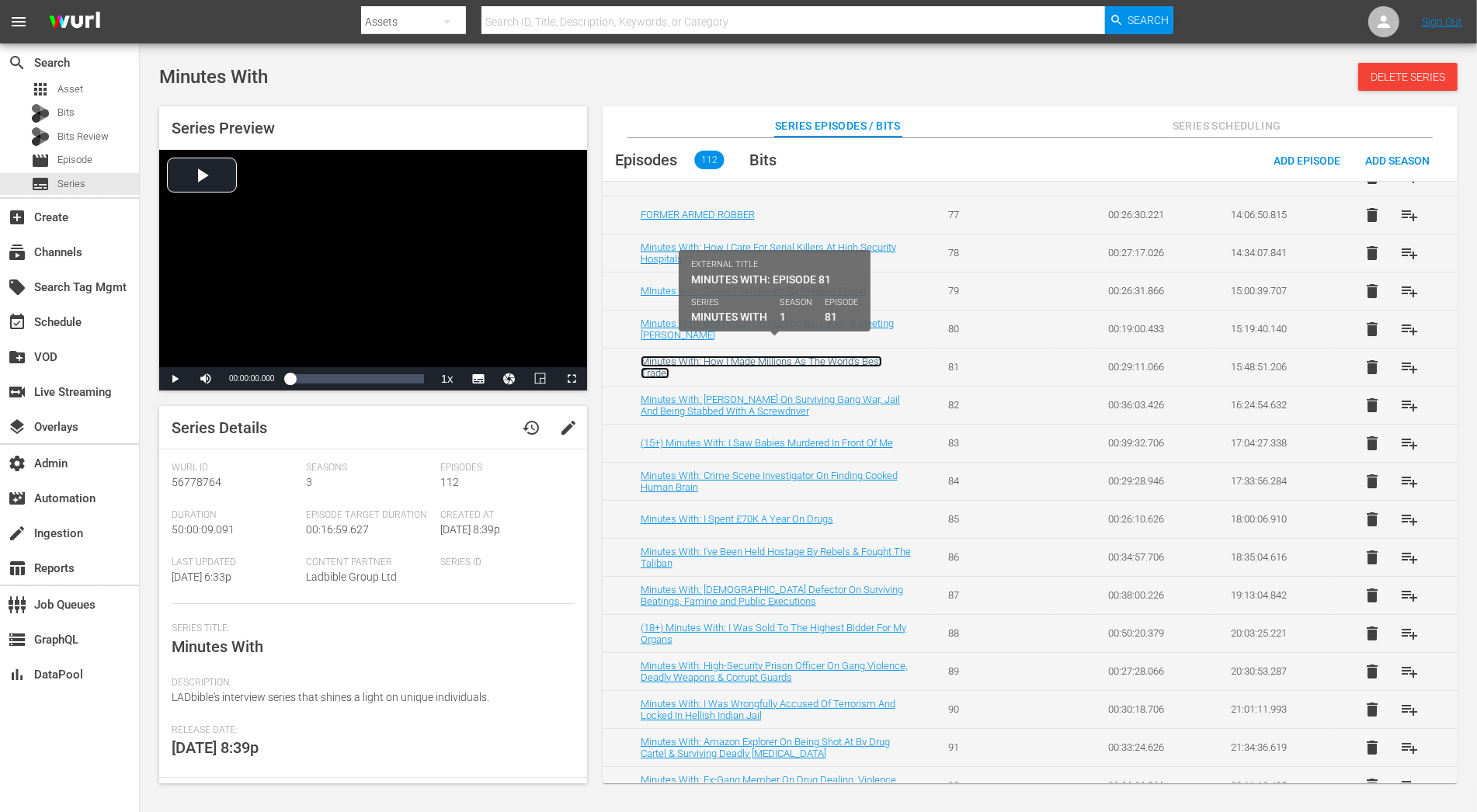
click at [839, 356] on link "Minutes With: How I Made Millions As The World’s Best Trader" at bounding box center [761, 368] width 242 height 24
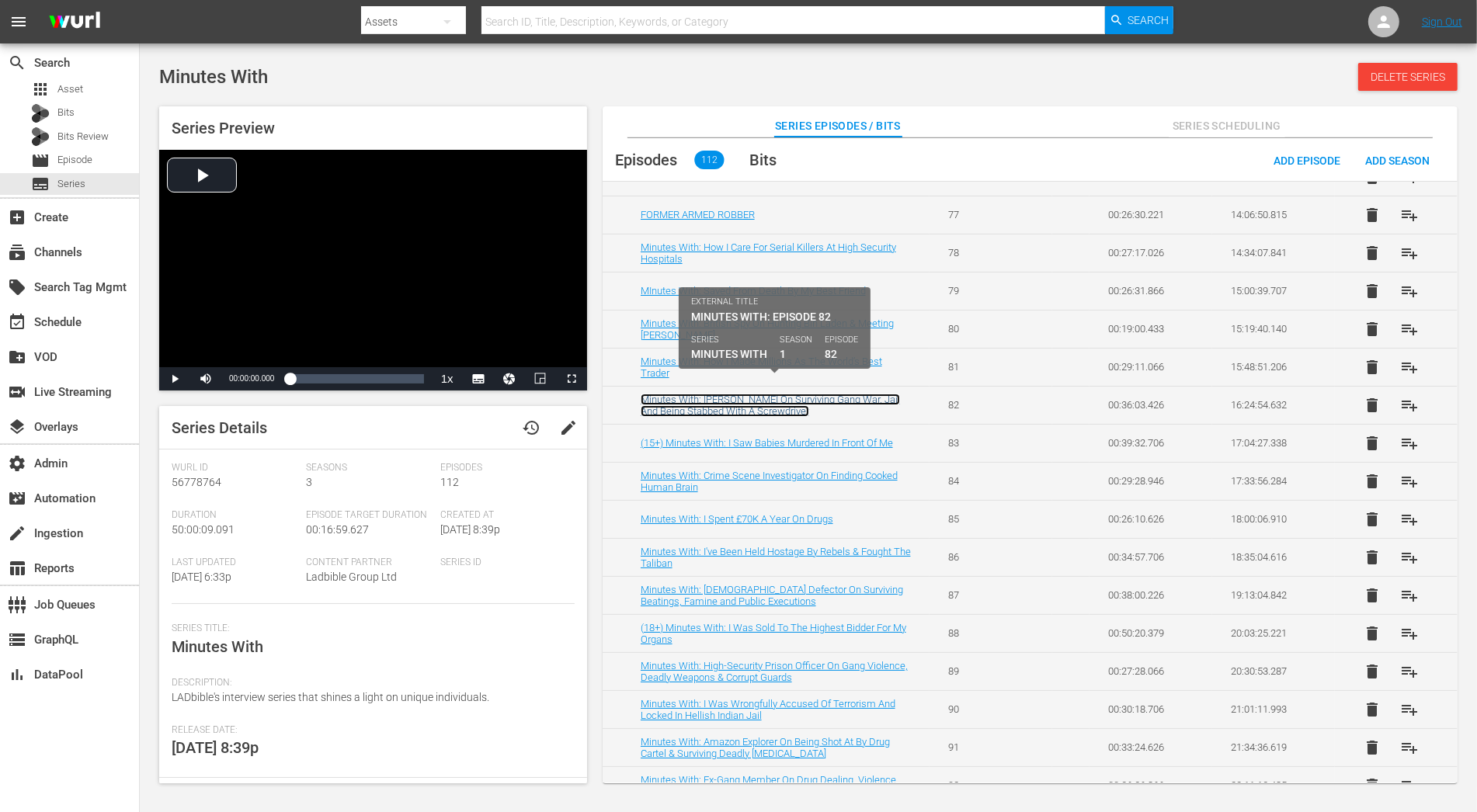
click at [865, 393] on link "Minutes With: Bugzy Malone On Surviving Gang War, Jail And Being Stabbed With A…" at bounding box center [770, 405] width 260 height 24
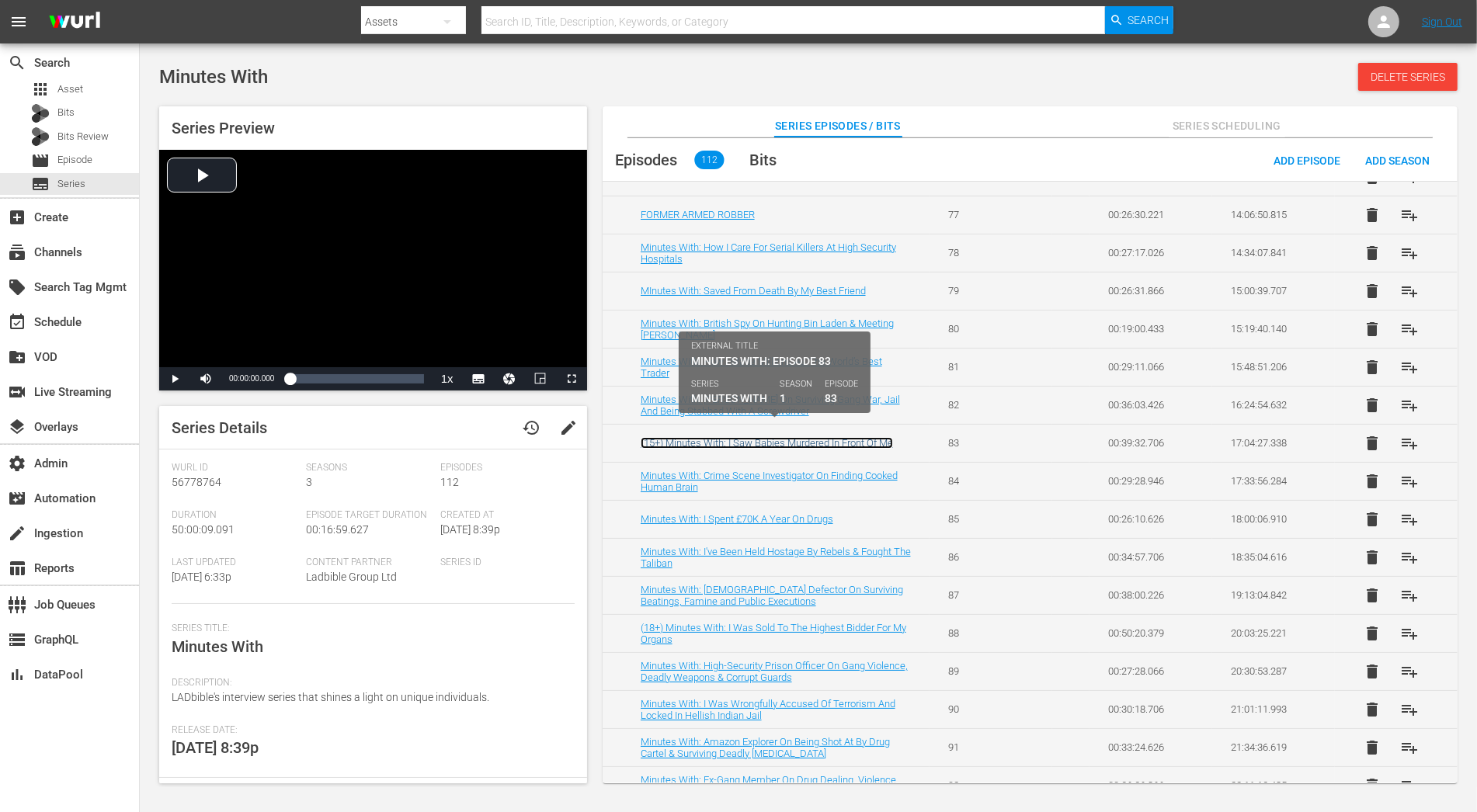
click at [872, 437] on link "(15+) Minutes With: I Saw Babies Murdered In Front Of Me" at bounding box center [767, 442] width 253 height 12
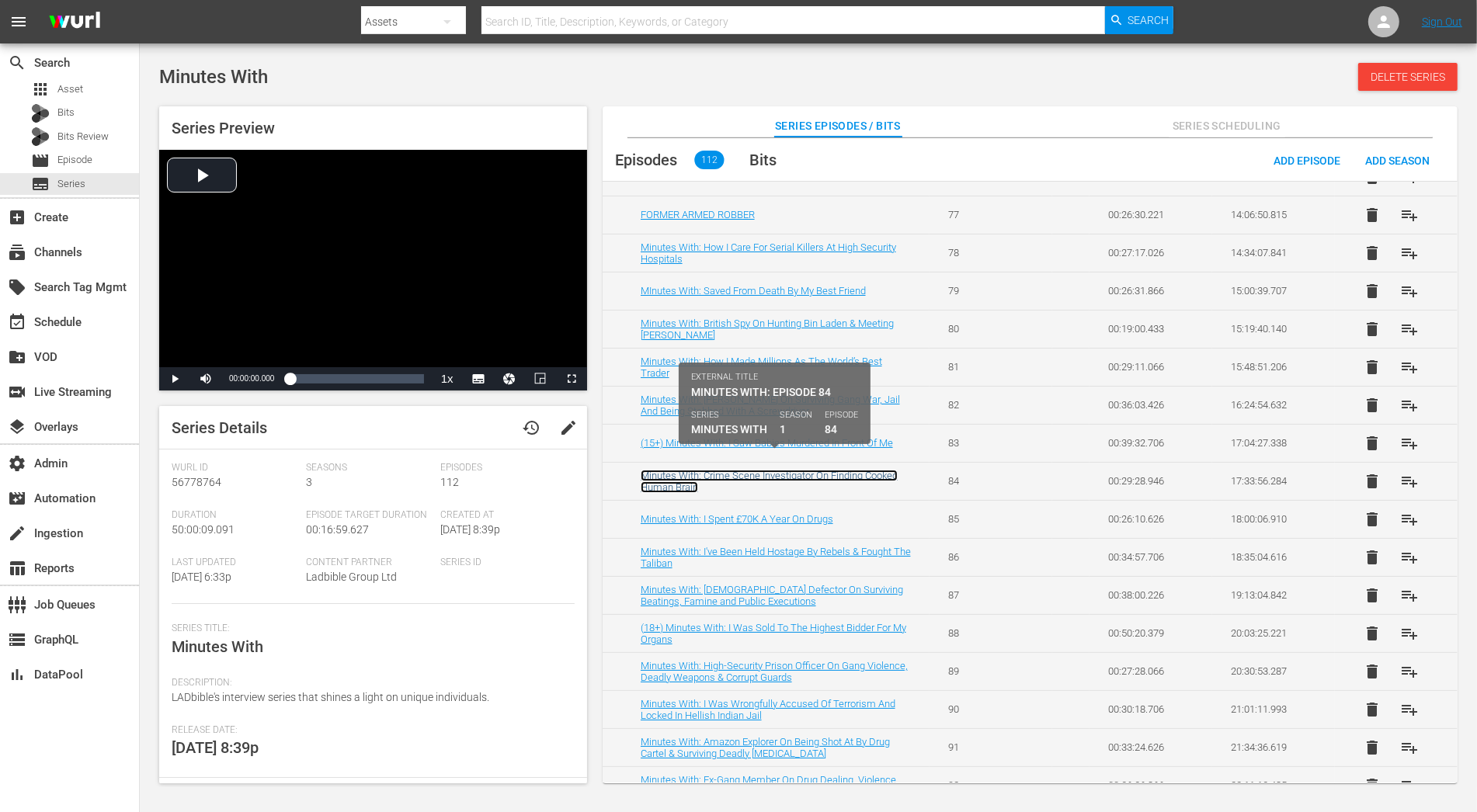
click at [874, 470] on link "Minutes With: Crime Scene Investigator On Finding Cooked Human Brain" at bounding box center [768, 481] width 257 height 24
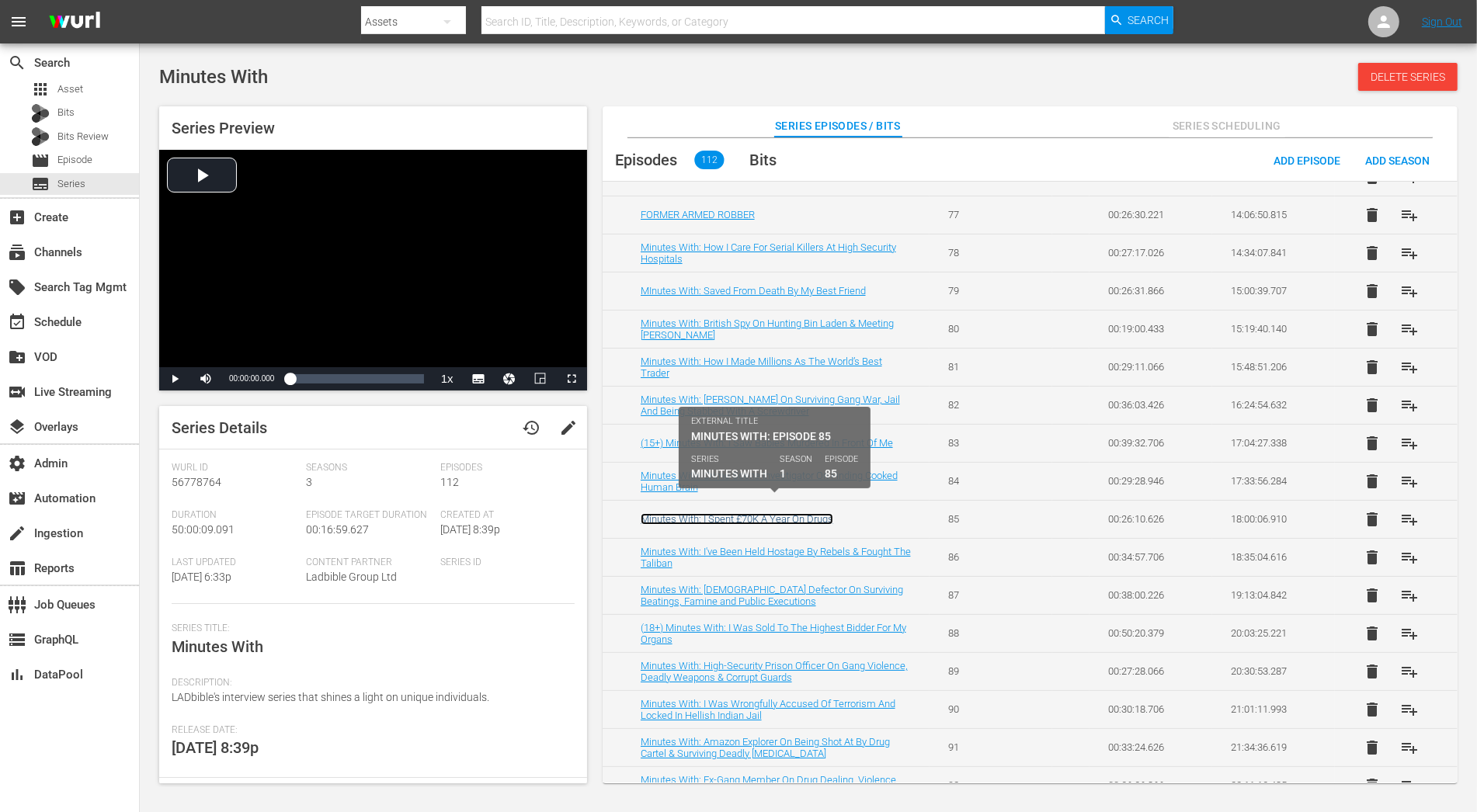
click at [774, 513] on link "Minutes With: I Spent £70K A Year On Drugs" at bounding box center [737, 519] width 193 height 12
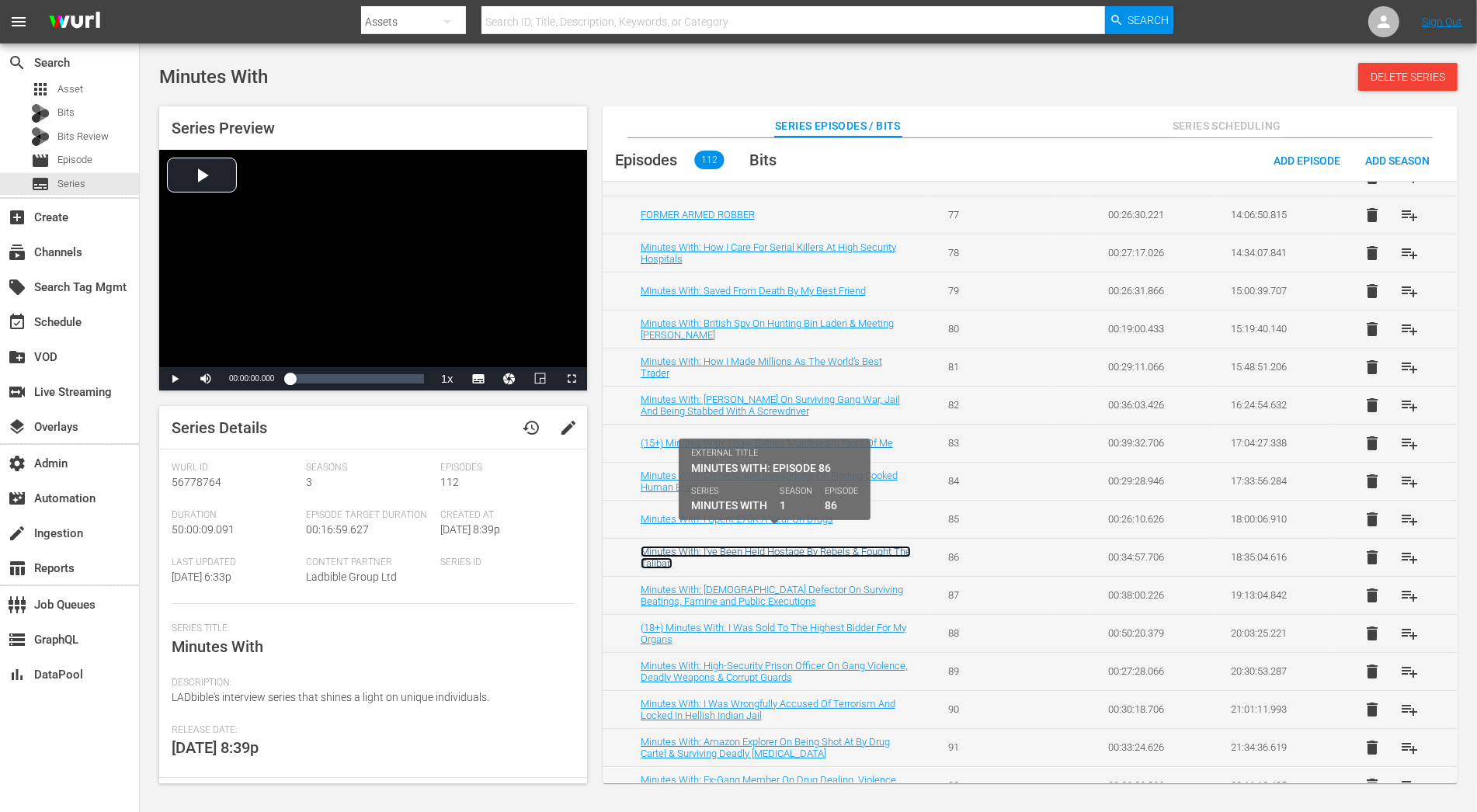
click at [837, 546] on link "Minutes With: I've Been Held Hostage By Rebels & Fought The Taliban" at bounding box center [776, 558] width 271 height 24
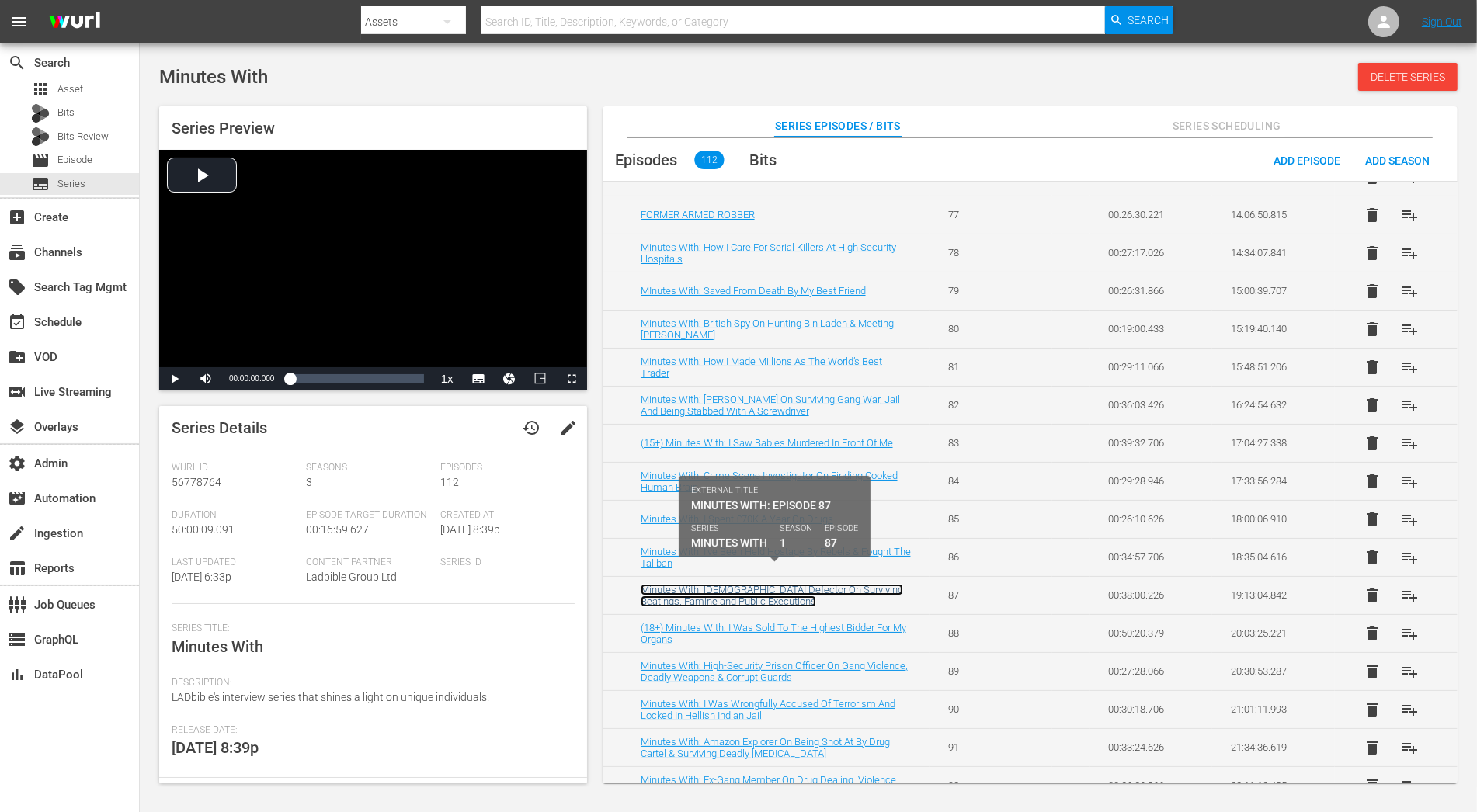
click at [838, 584] on link "Minutes With: North Korean Defector On Surviving Beatings, Famine and Public Ex…" at bounding box center [771, 596] width 263 height 24
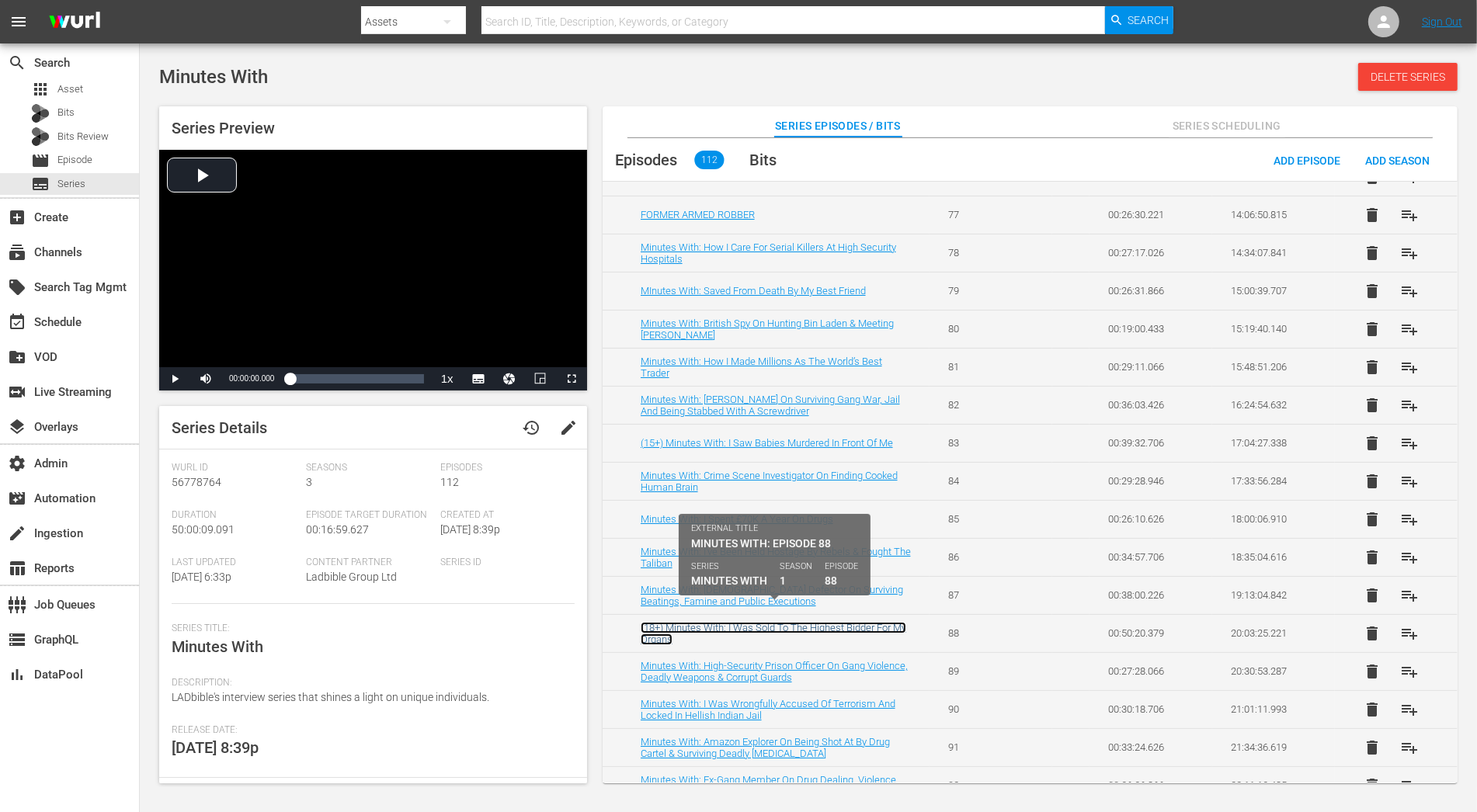
click at [838, 622] on link "(18+) Minutes With: I Was Sold To The Highest Bidder For My Organs" at bounding box center [773, 634] width 265 height 24
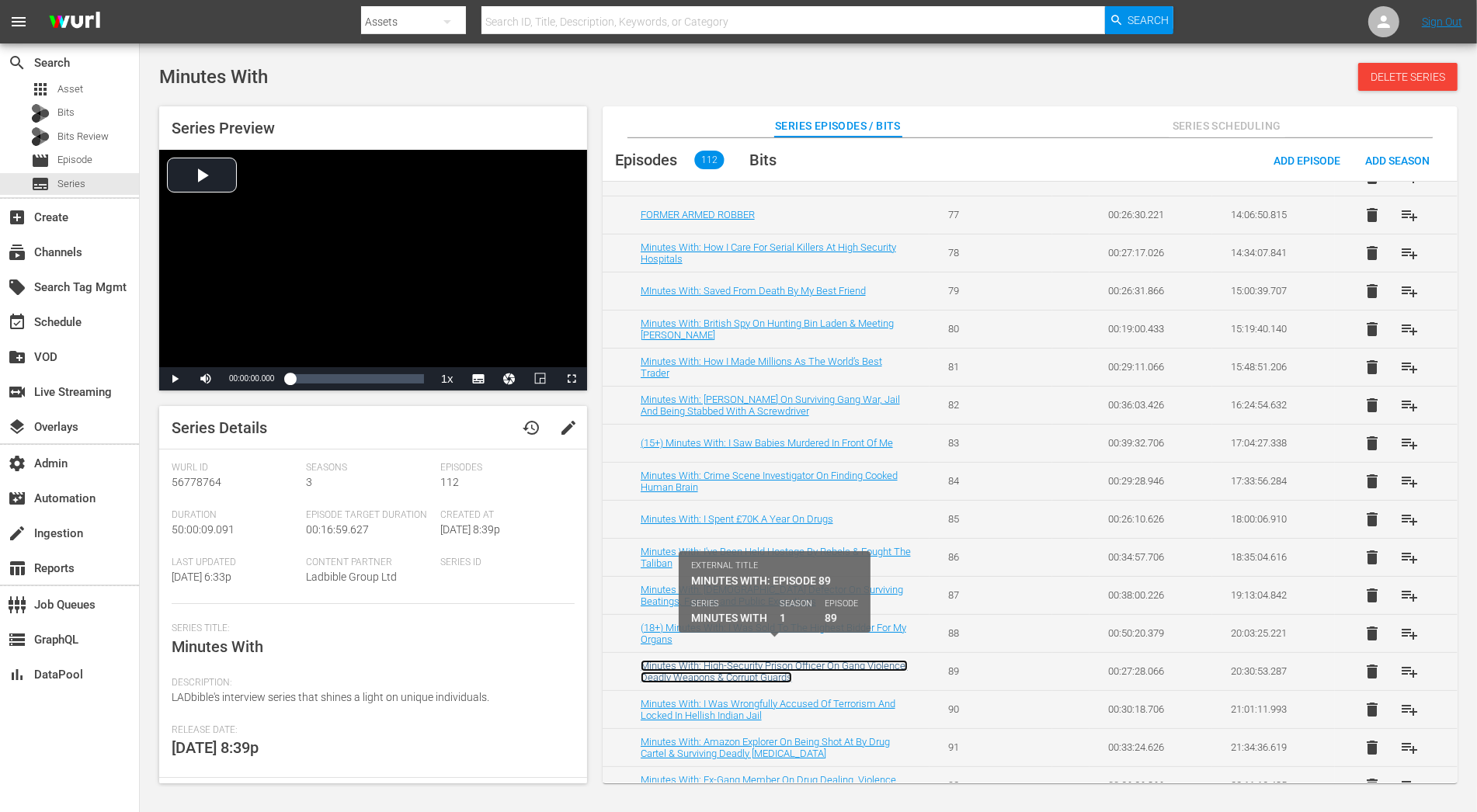
click at [845, 660] on link "Minutes With: High-Security Prison Officer On Gang Violence, Deadly Weapons & C…" at bounding box center [774, 672] width 267 height 24
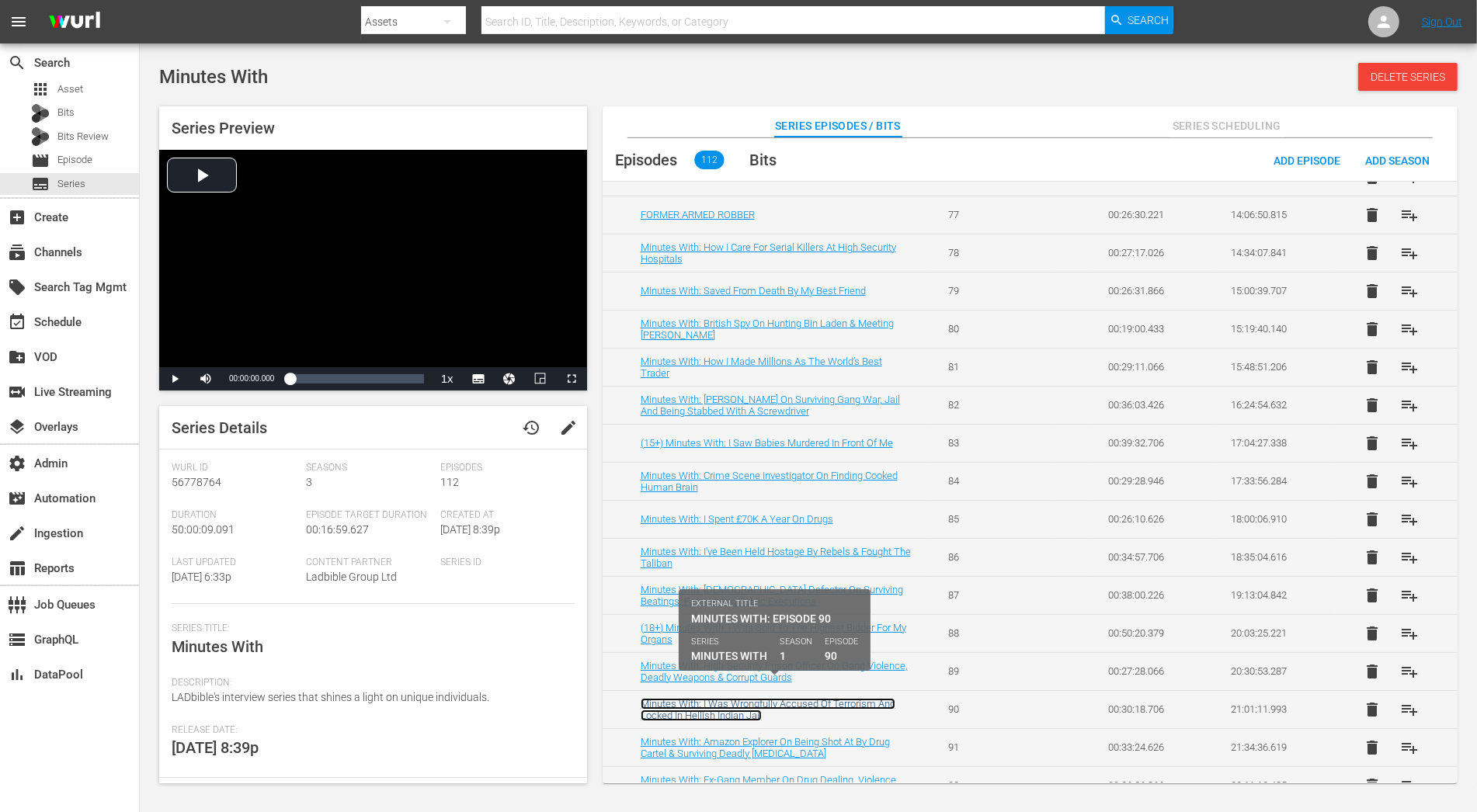
click at [850, 698] on link "Minutes With: I Was Wrongfully Accused Of Terrorism And Locked In Hellish India…" at bounding box center [768, 710] width 254 height 24
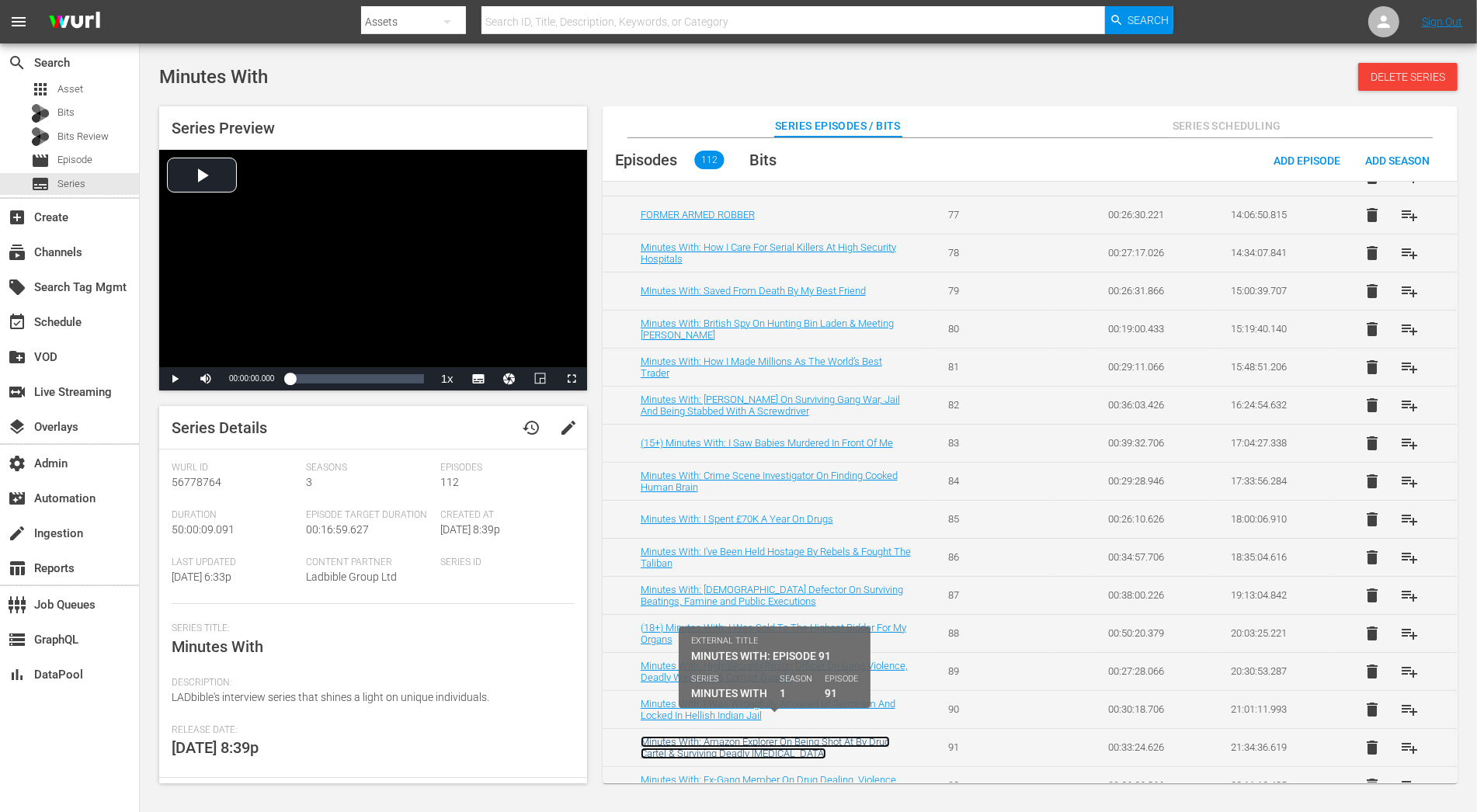
click at [858, 737] on link "Minutes With: Amazon Explorer On Being Shot At By Drug Cartel & Surviving Deadl…" at bounding box center [765, 748] width 249 height 24
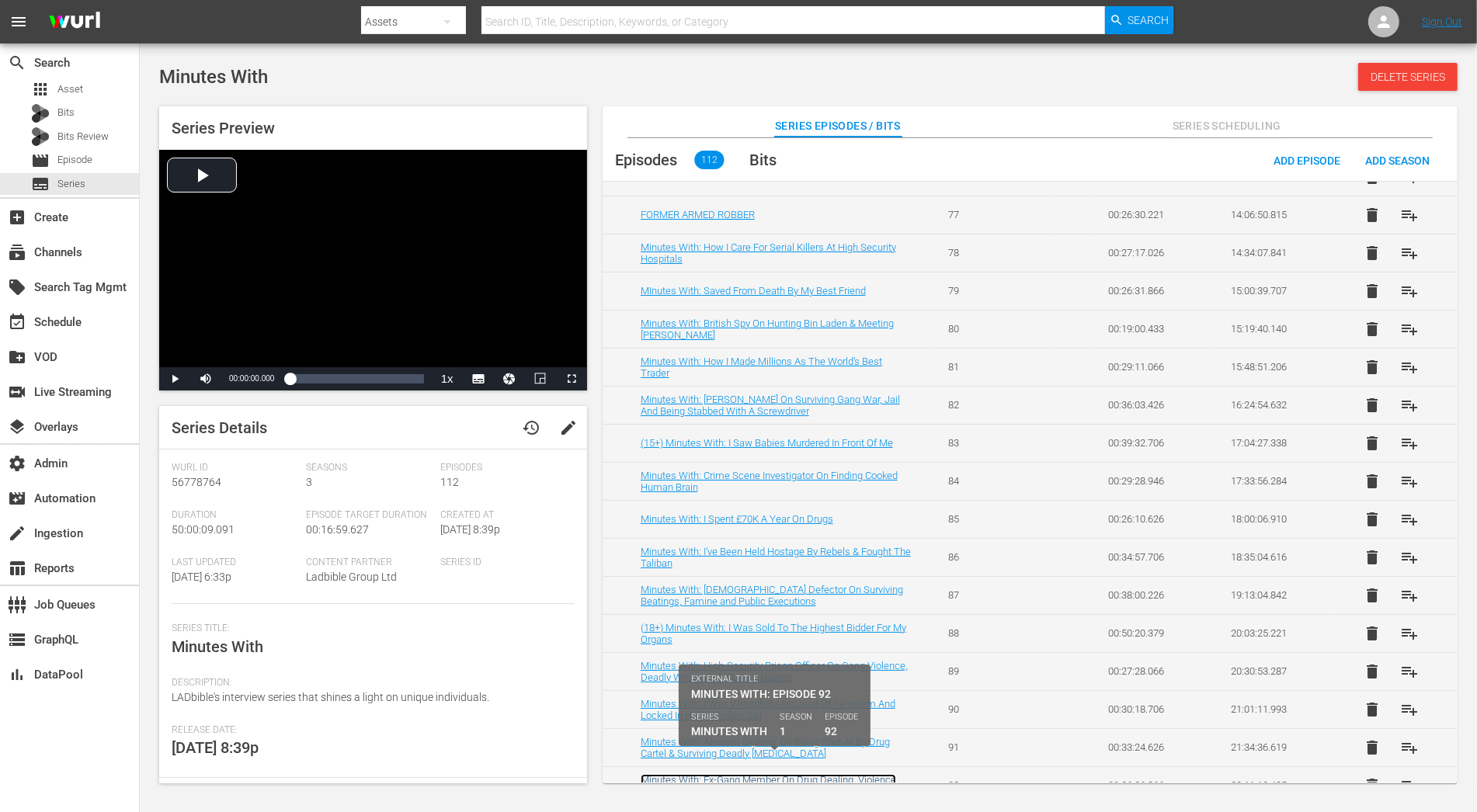
click at [864, 774] on link "Minutes With: Ex-Gang Member On Drug Dealing, Violence And Surviving Grooming" at bounding box center [768, 786] width 255 height 24
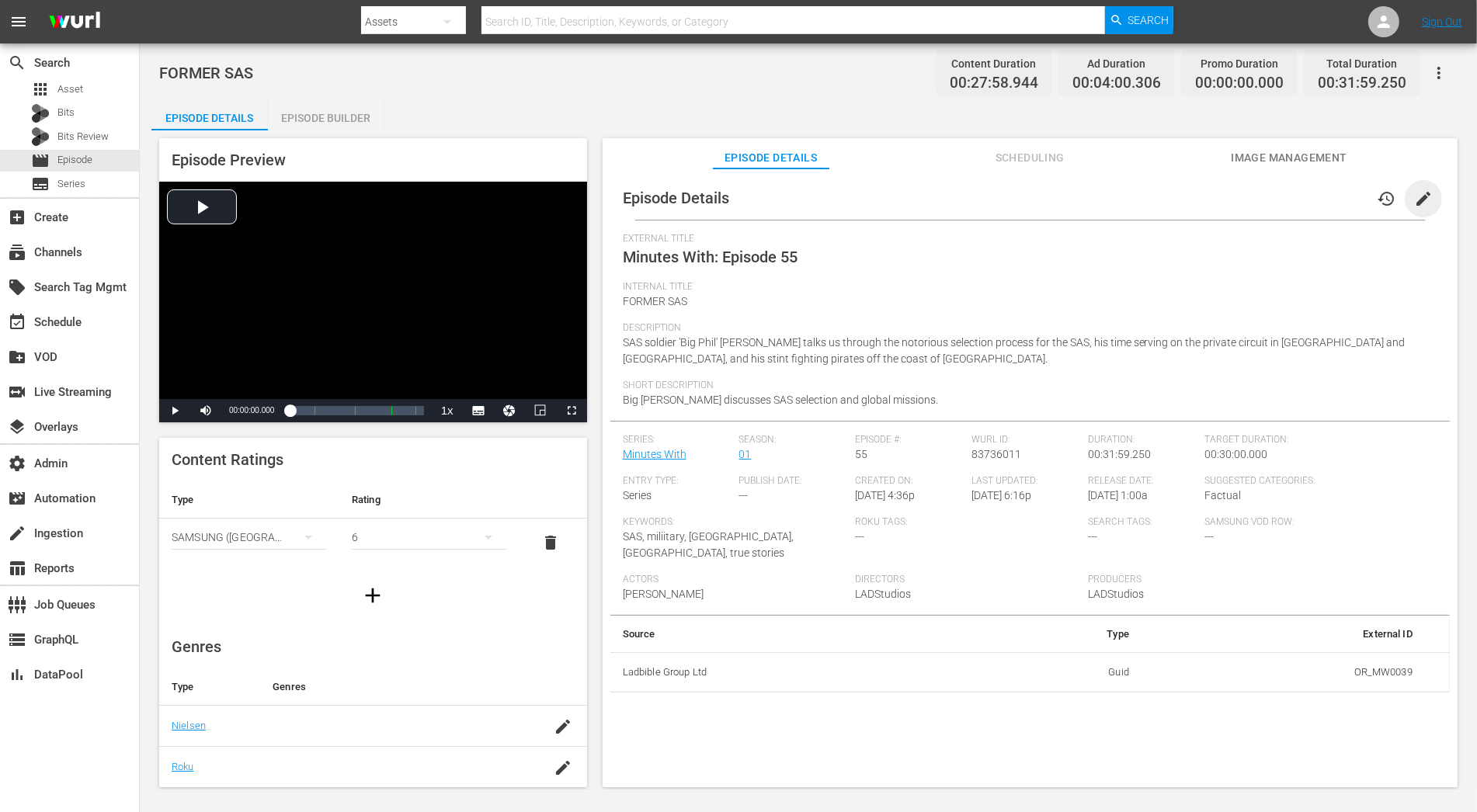
click at [1329, 193] on span "edit" at bounding box center [1423, 199] width 19 height 19
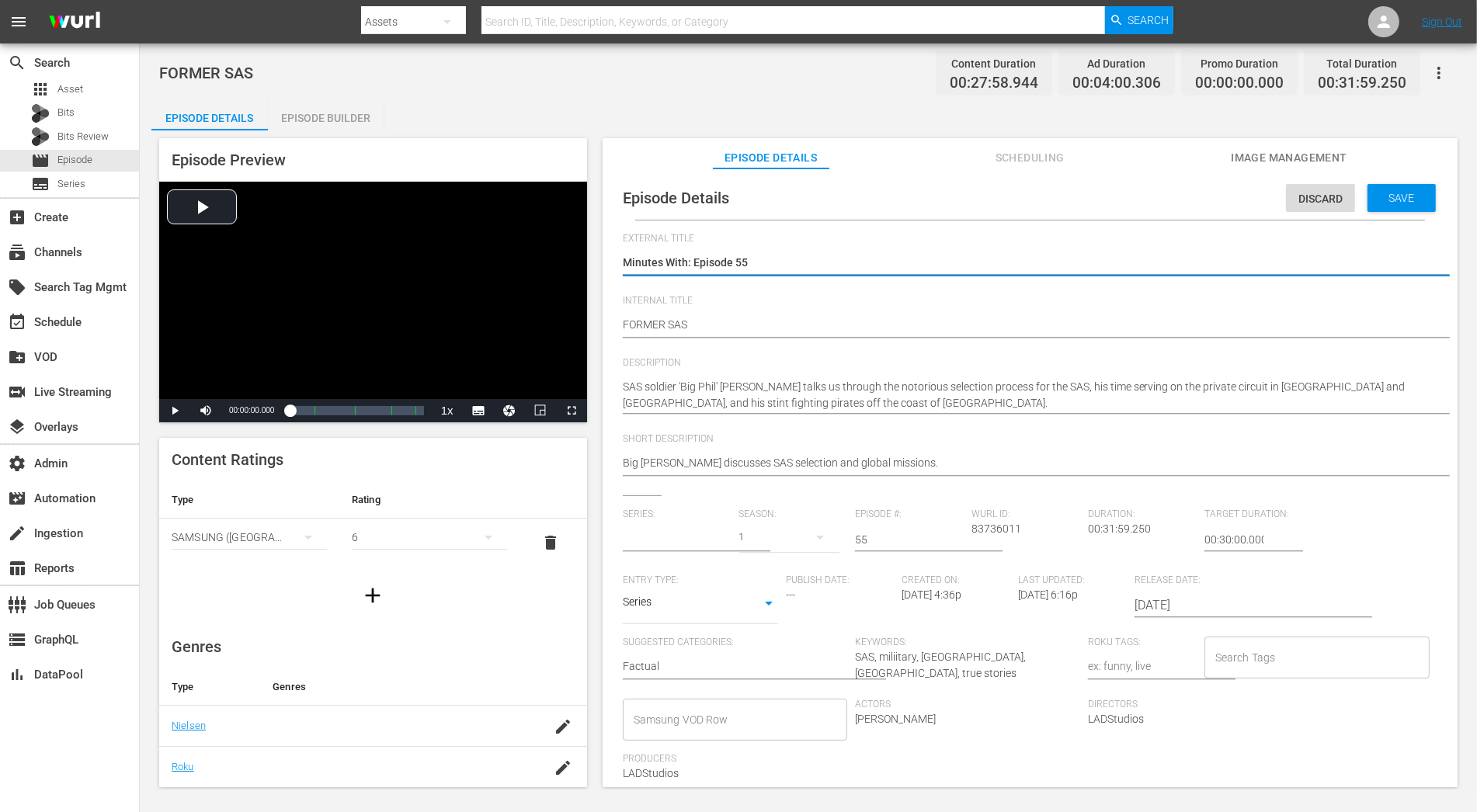
type input "Minutes With"
click at [904, 542] on input "55" at bounding box center [909, 540] width 109 height 37
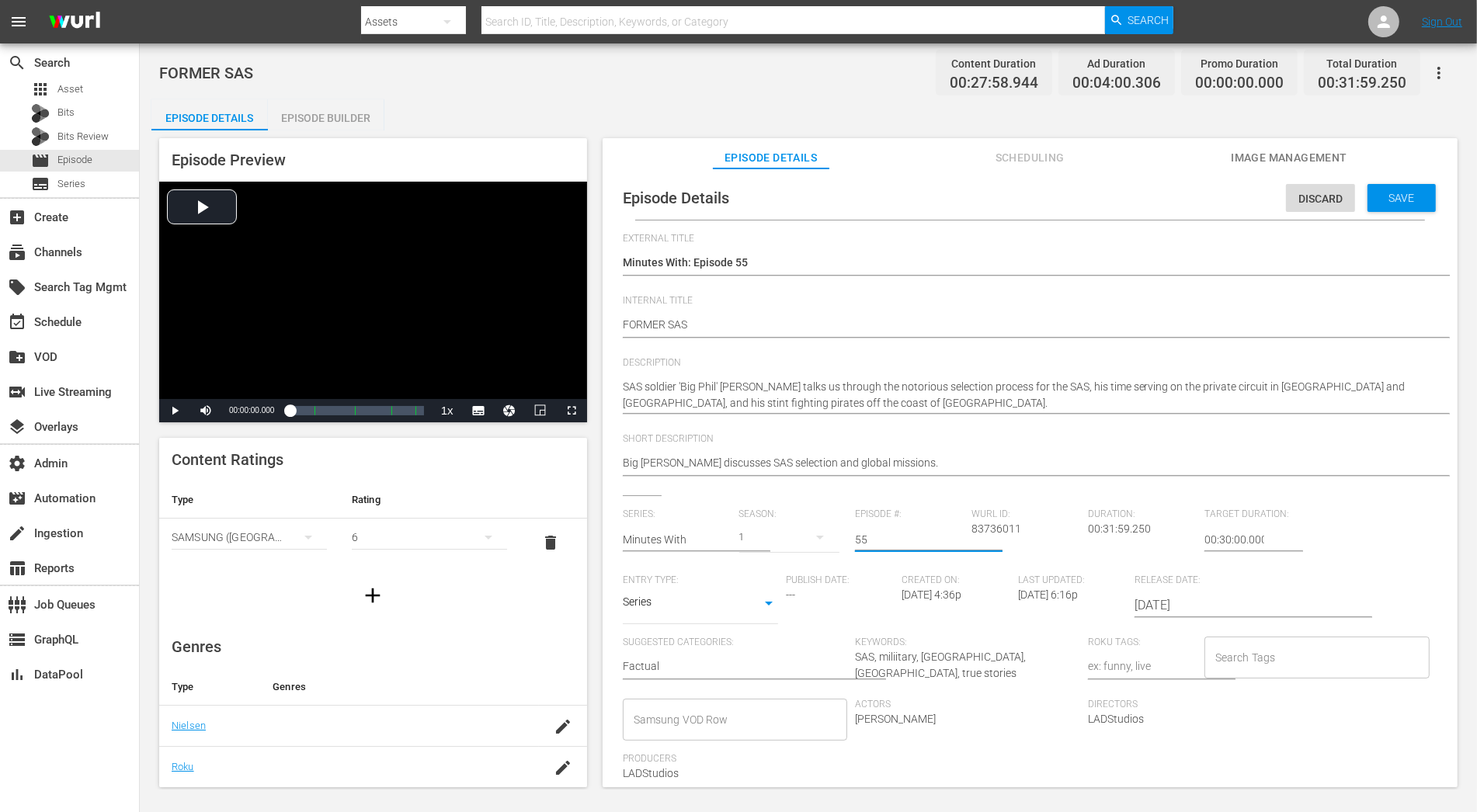
click at [798, 538] on div "1" at bounding box center [789, 538] width 101 height 44
click at [796, 629] on span at bounding box center [775, 627] width 74 height 25
click at [1329, 201] on span "Save" at bounding box center [1403, 198] width 51 height 13
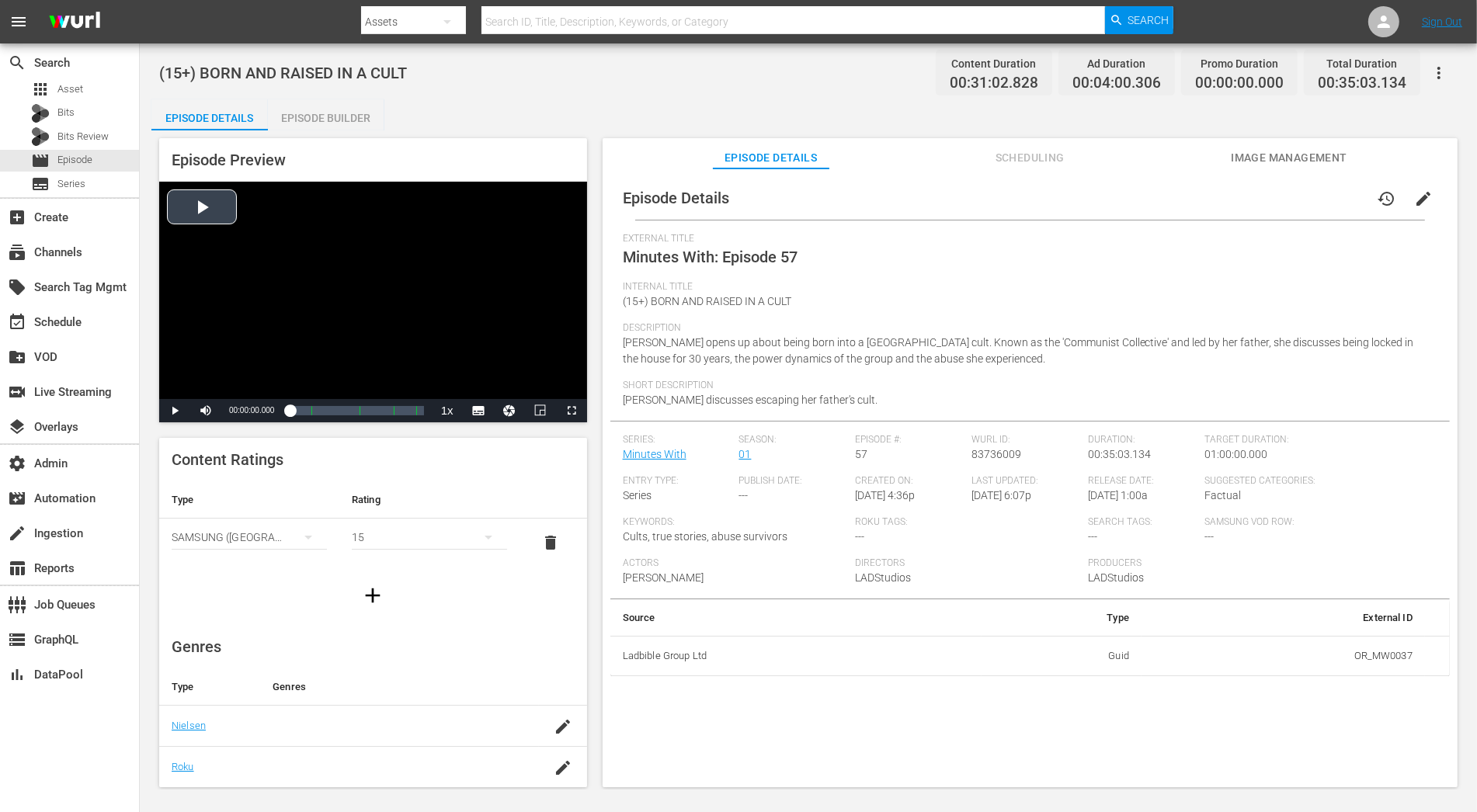
click at [203, 204] on div "Video Player" at bounding box center [372, 290] width 428 height 217
click at [1329, 203] on span "edit" at bounding box center [1423, 199] width 19 height 19
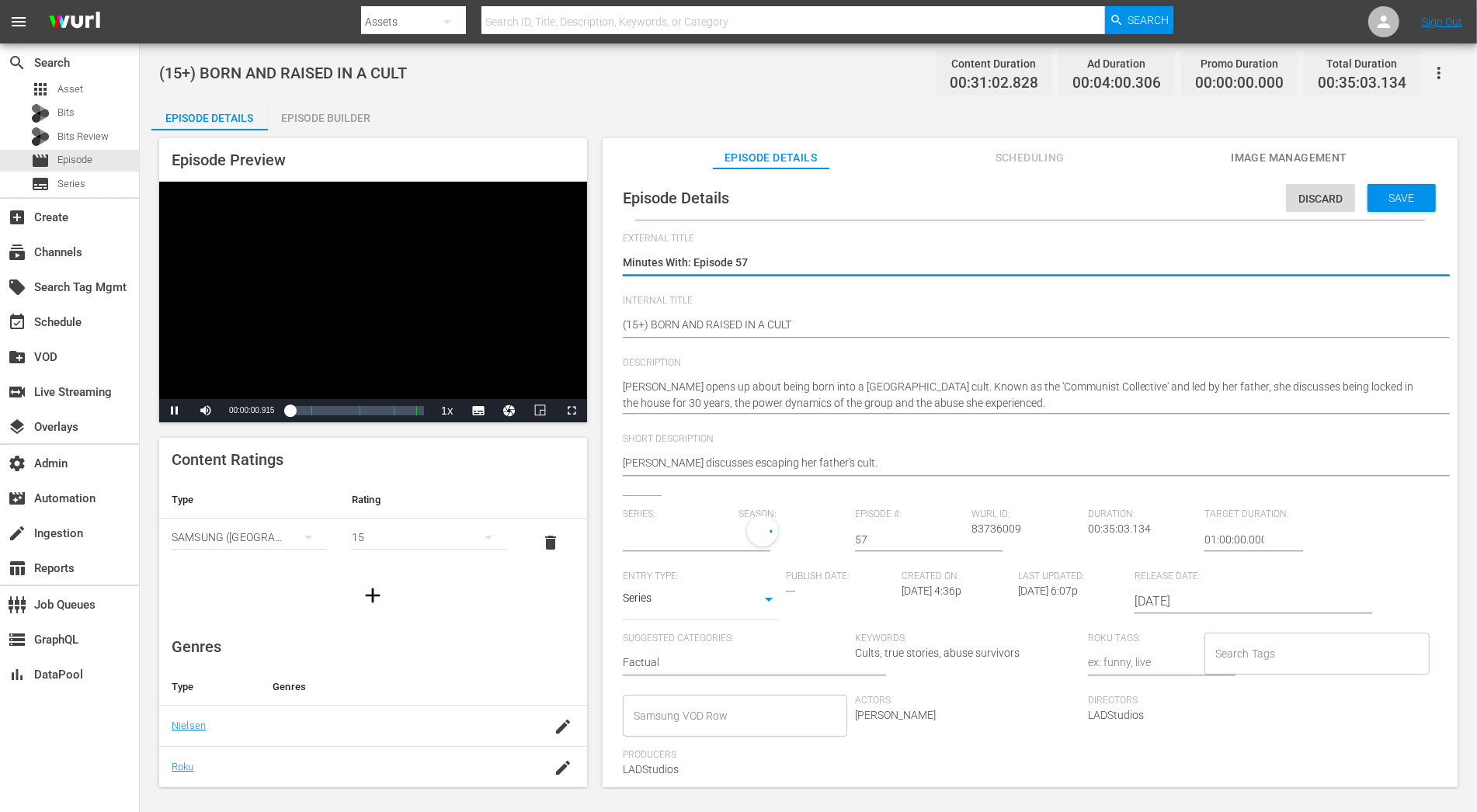
type input "Minutes With"
click at [779, 539] on div "1" at bounding box center [789, 538] width 101 height 44
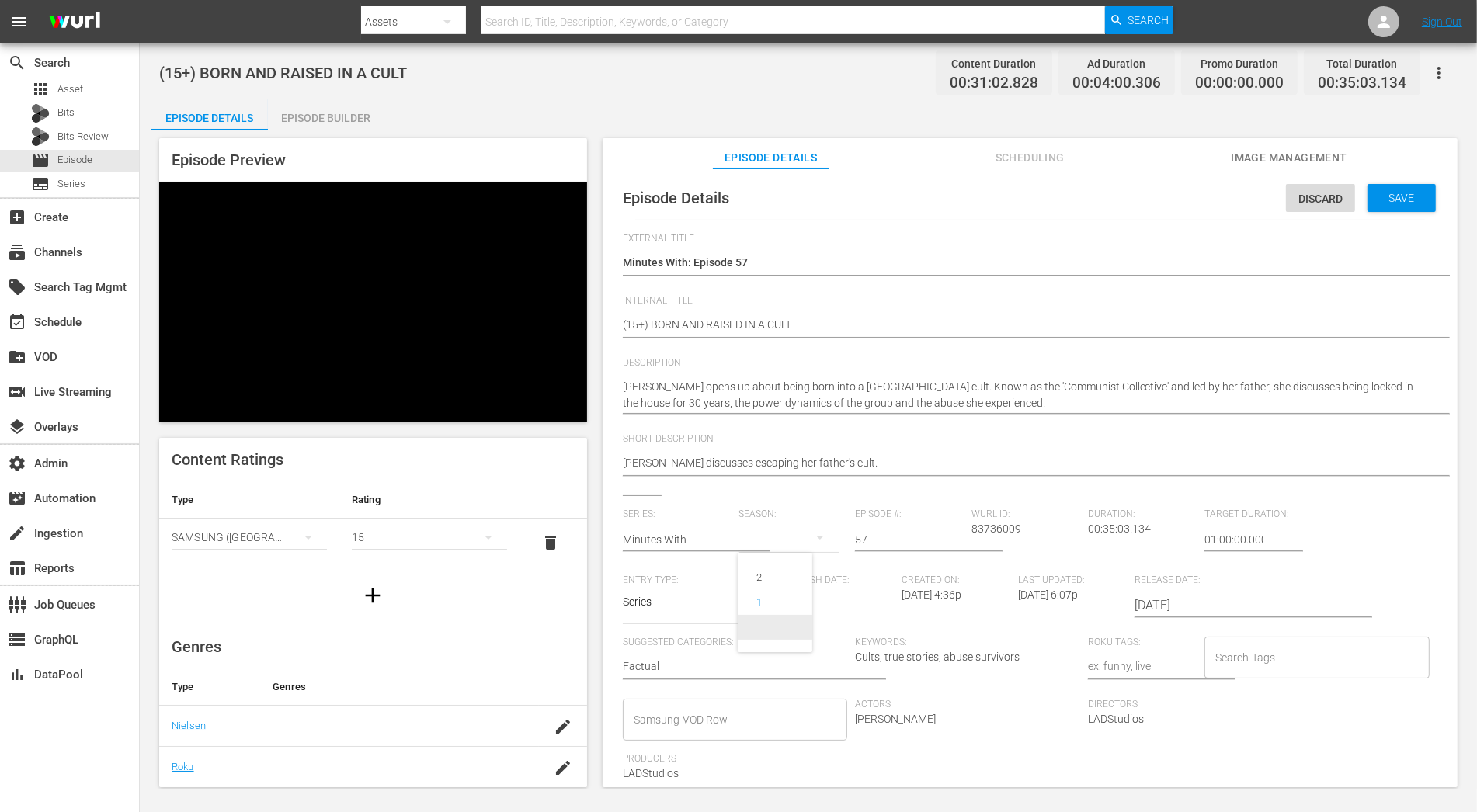
click at [778, 631] on span at bounding box center [775, 627] width 74 height 25
click at [1329, 203] on span "Save" at bounding box center [1403, 198] width 51 height 13
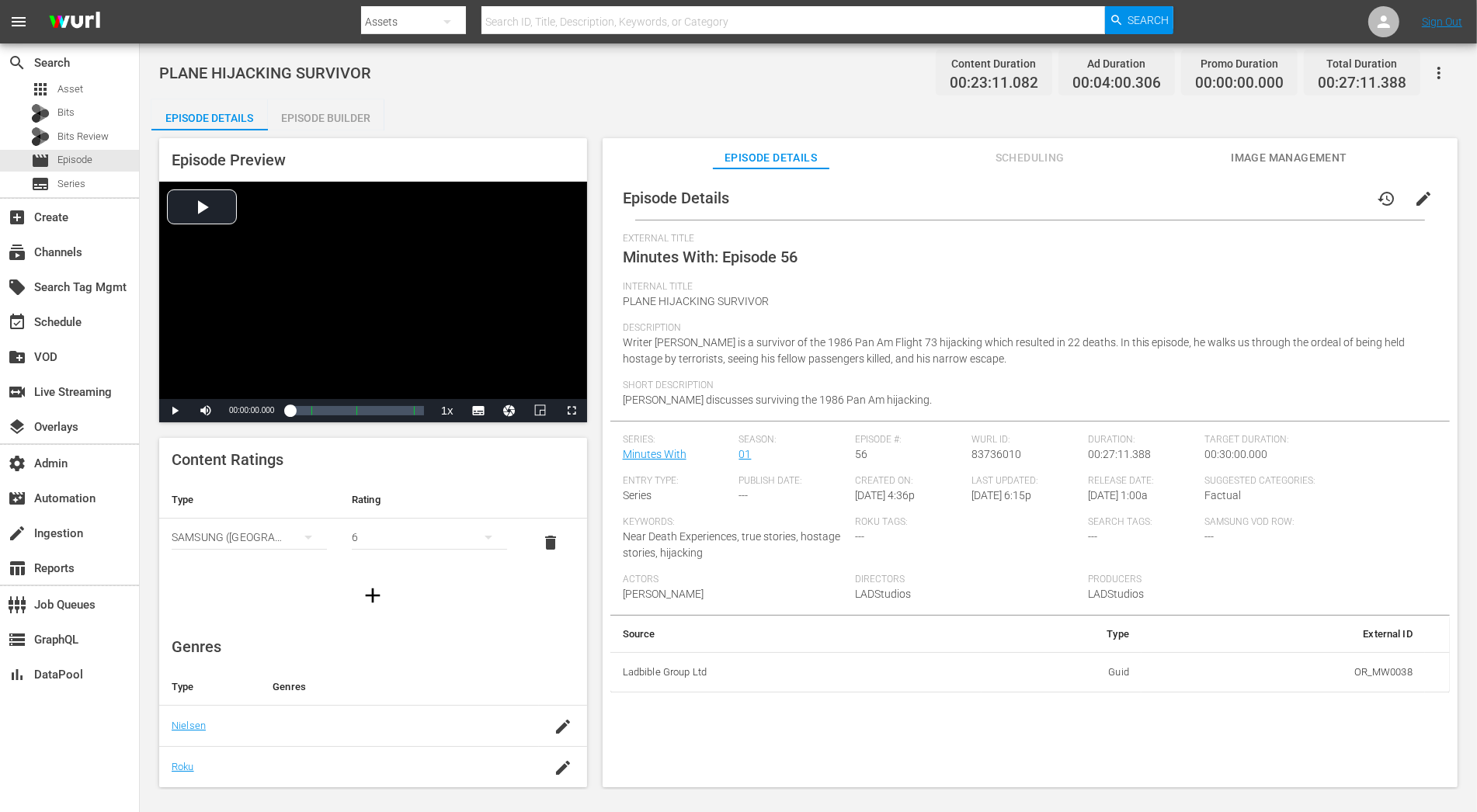
click at [1329, 201] on span "edit" at bounding box center [1423, 199] width 19 height 19
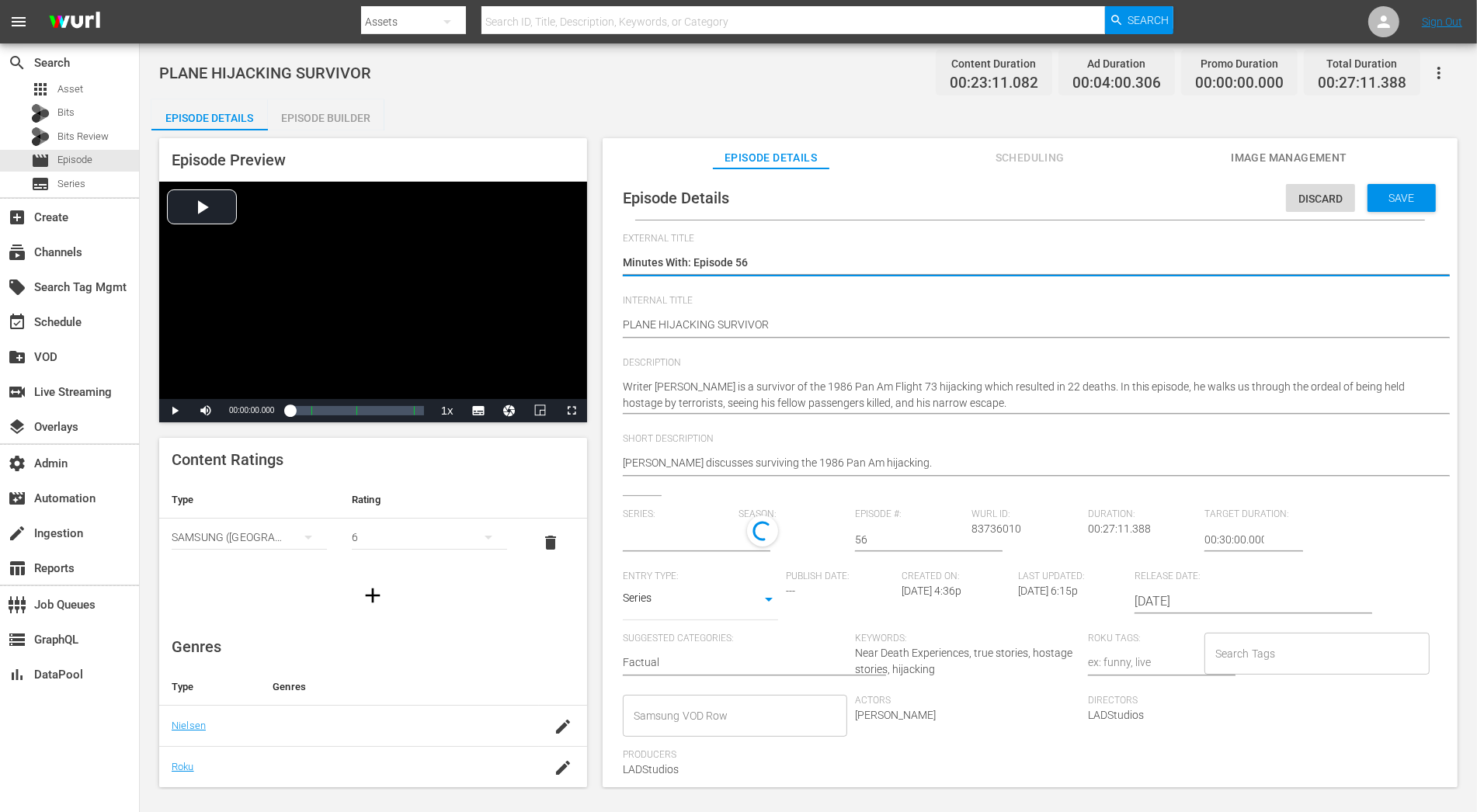
type input "Minutes With"
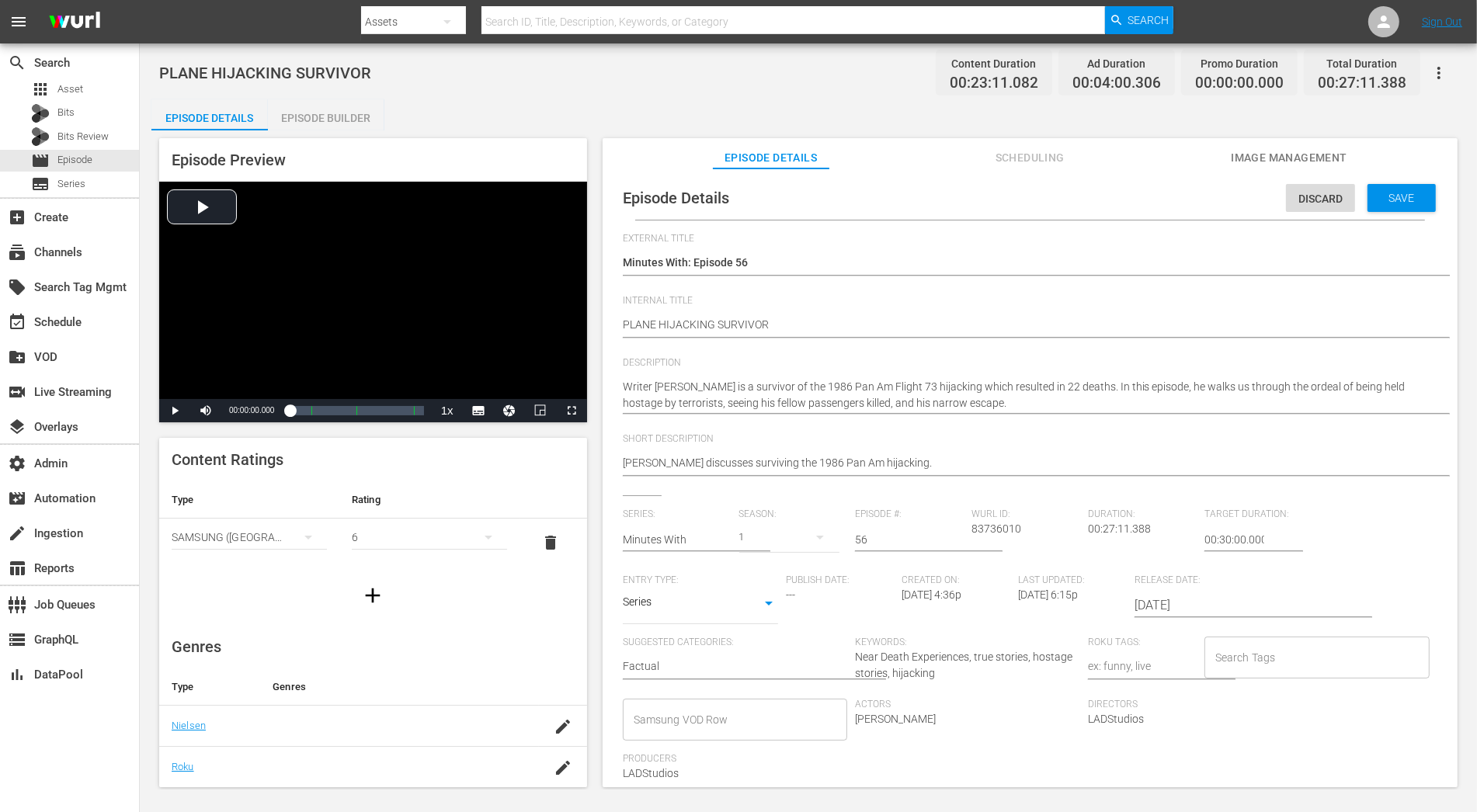
click at [771, 543] on div "1" at bounding box center [789, 538] width 101 height 44
click at [779, 628] on span at bounding box center [775, 627] width 74 height 25
click at [1329, 188] on div "Save" at bounding box center [1402, 198] width 68 height 28
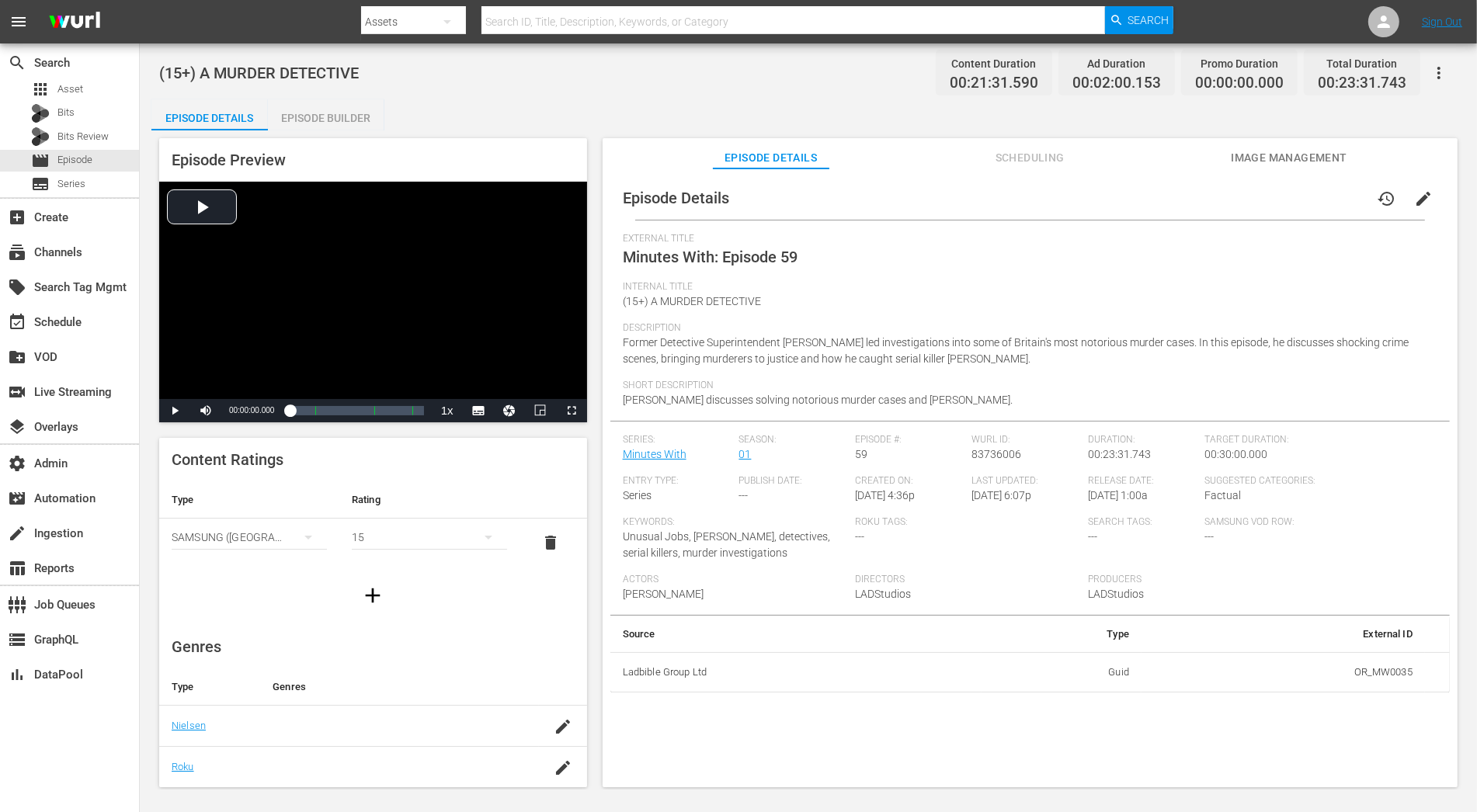
click at [1329, 202] on button "edit" at bounding box center [1423, 198] width 37 height 37
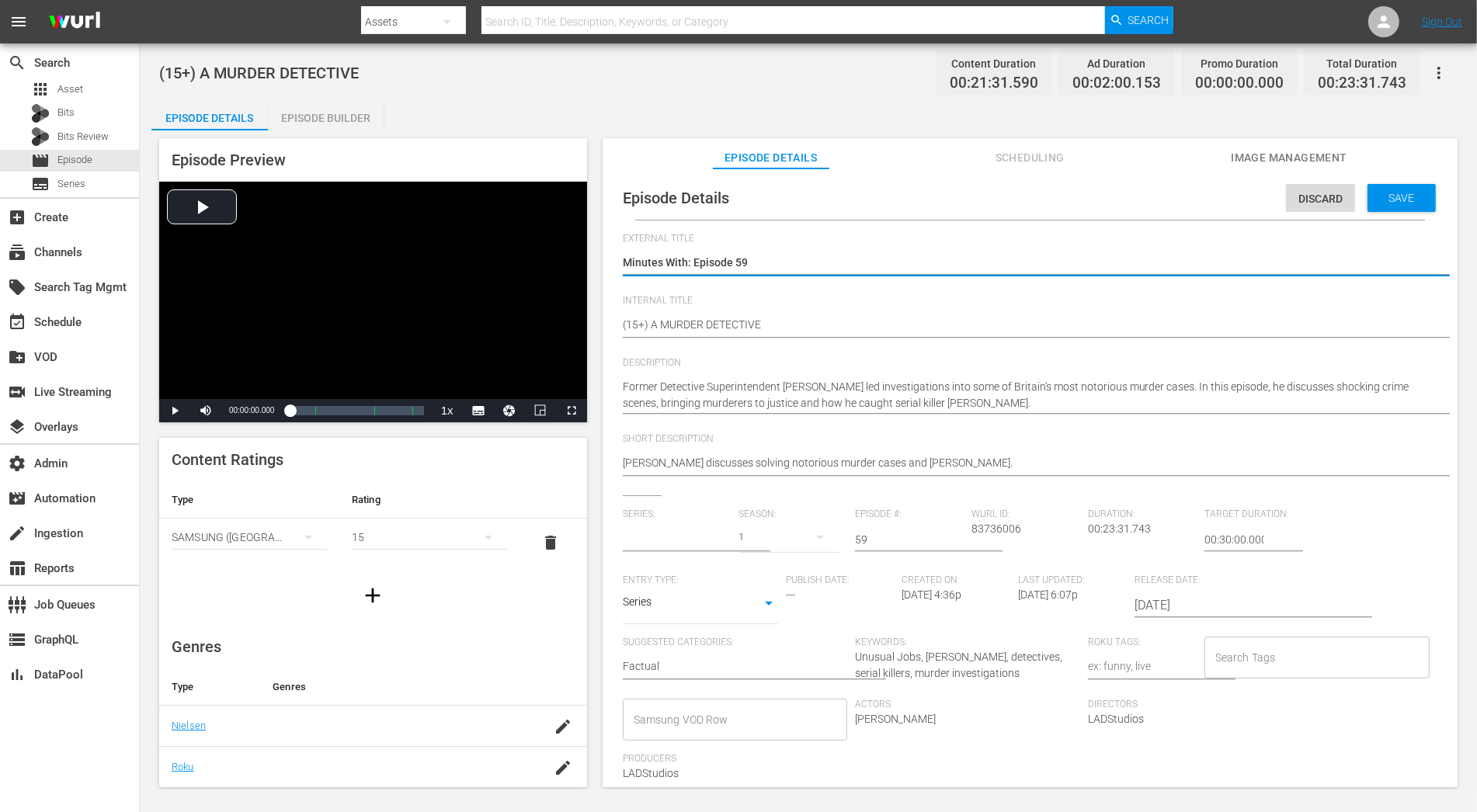
type input "Minutes With"
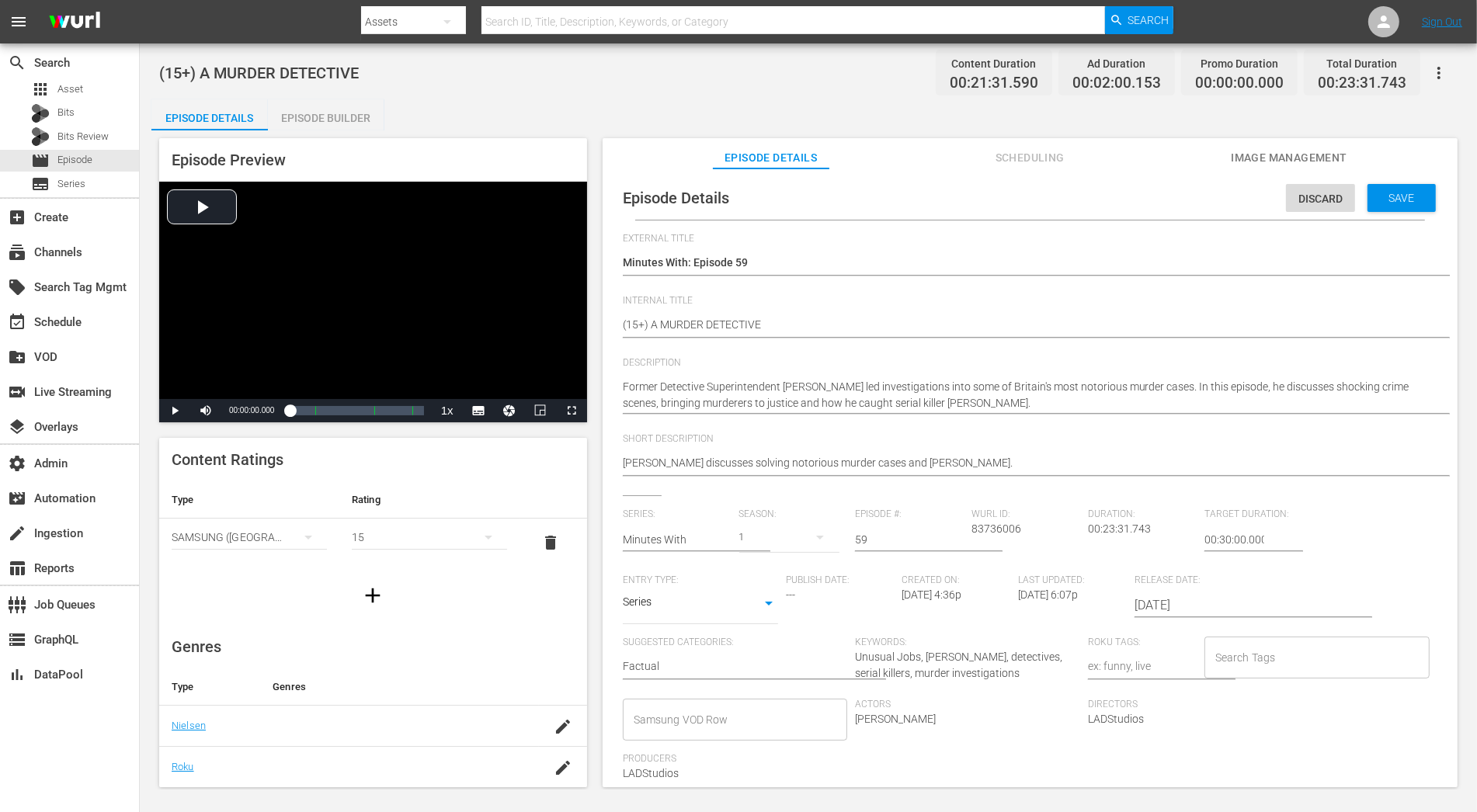
click at [774, 532] on div "1" at bounding box center [789, 538] width 101 height 44
click at [788, 627] on span at bounding box center [775, 627] width 74 height 25
click at [1329, 199] on span "Save" at bounding box center [1403, 198] width 51 height 13
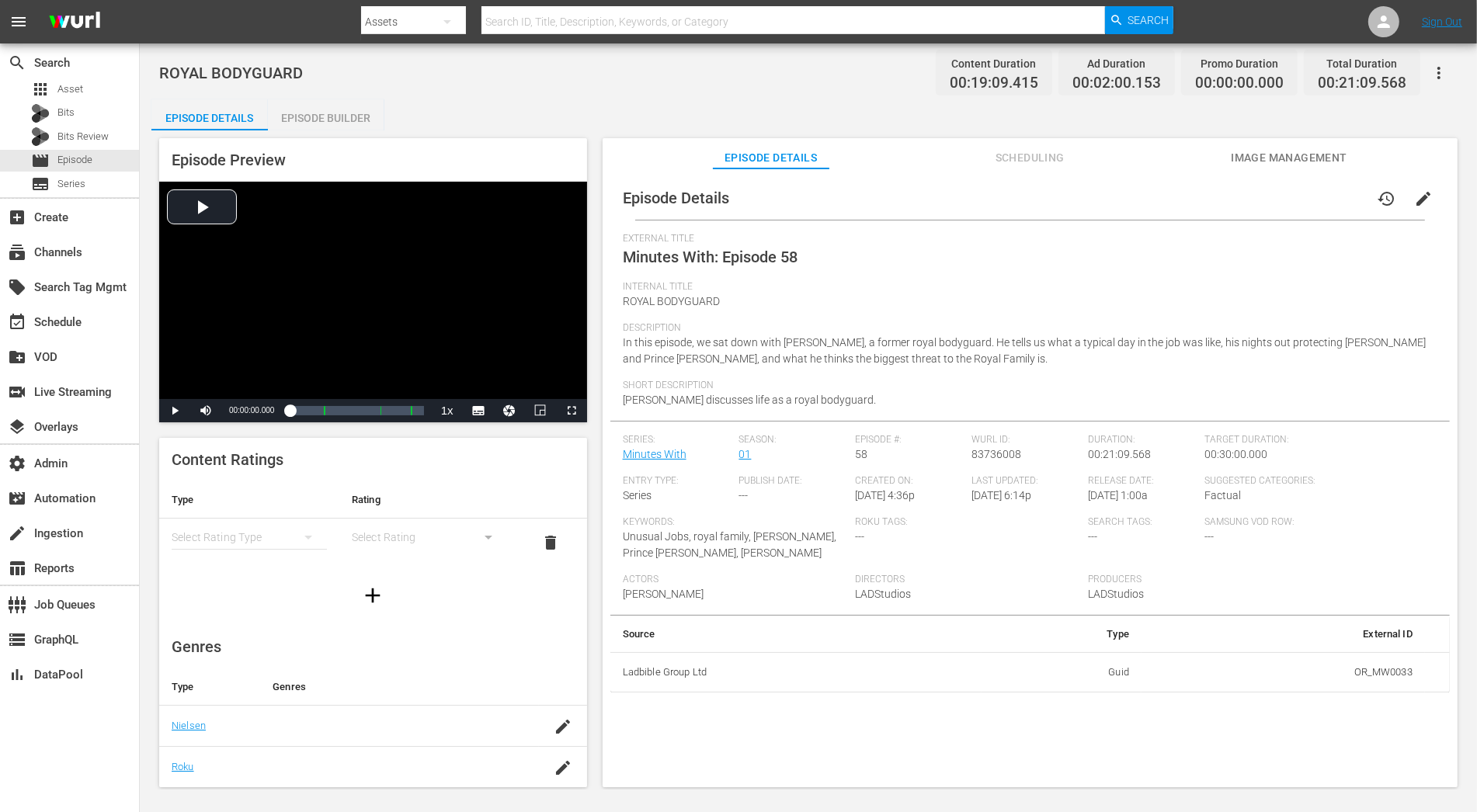
click at [1329, 195] on span "edit" at bounding box center [1423, 199] width 19 height 19
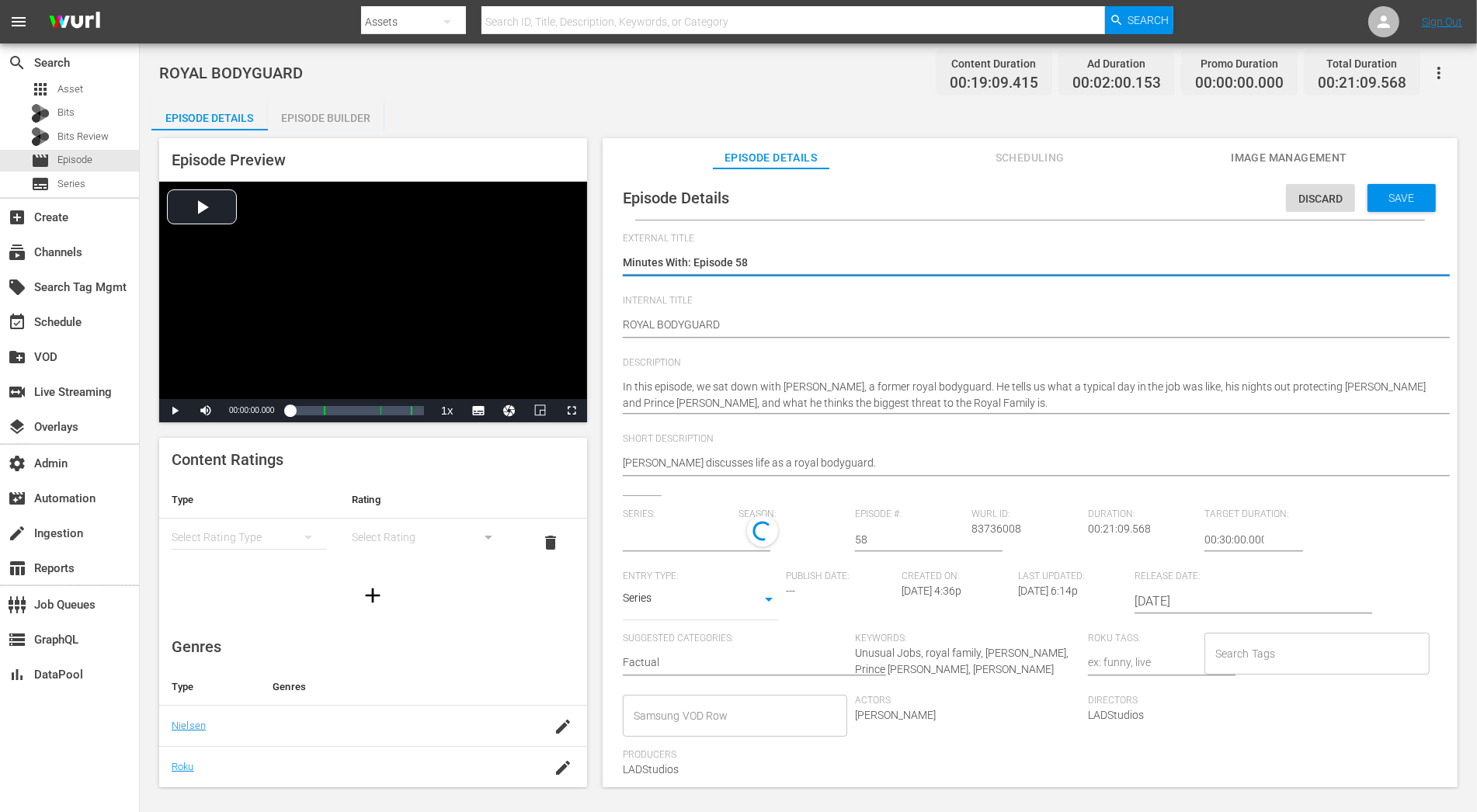
type input "Minutes With"
click at [779, 531] on div "1" at bounding box center [789, 538] width 101 height 44
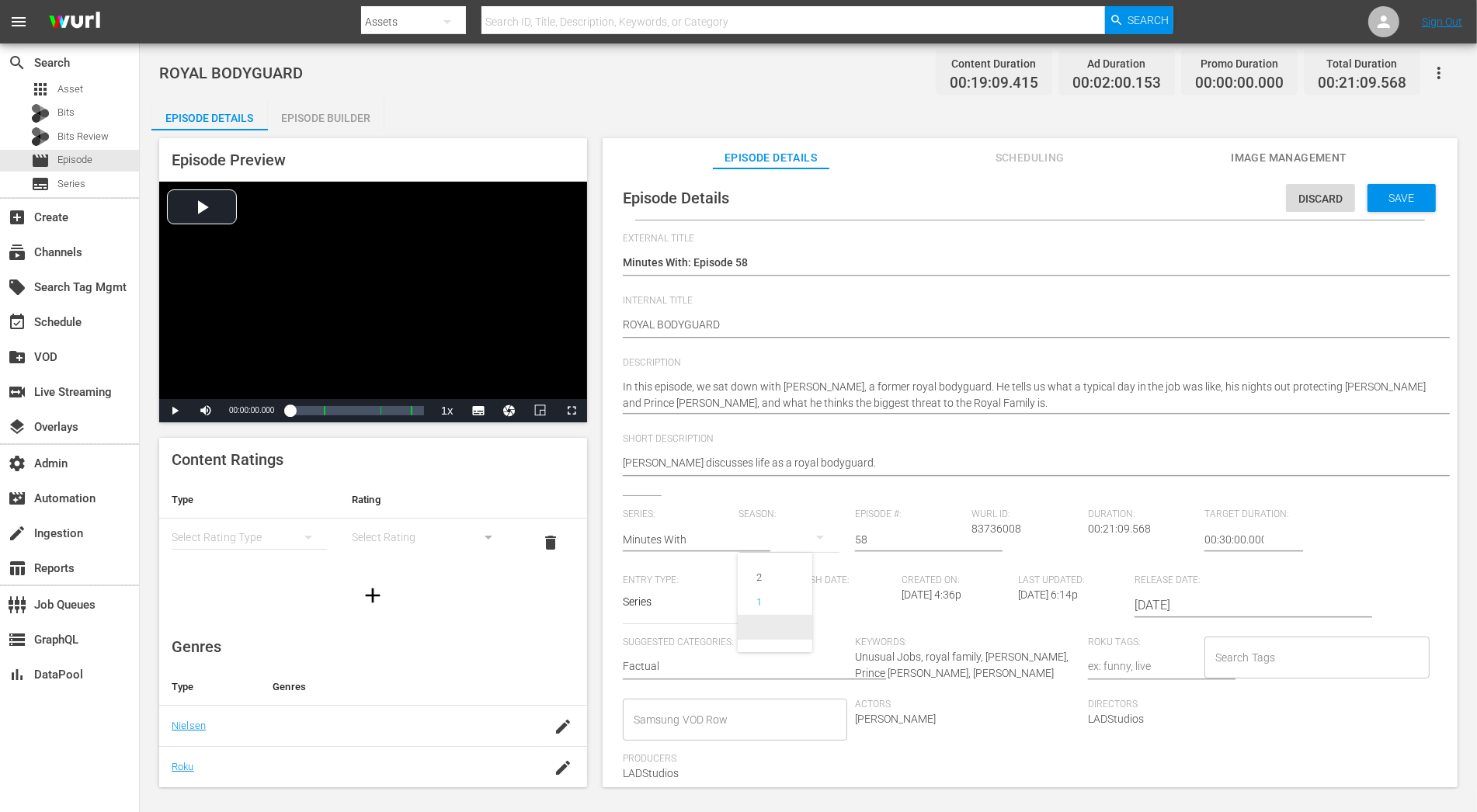
click at [779, 635] on span at bounding box center [775, 627] width 74 height 25
click at [1329, 197] on span "Save" at bounding box center [1403, 198] width 51 height 13
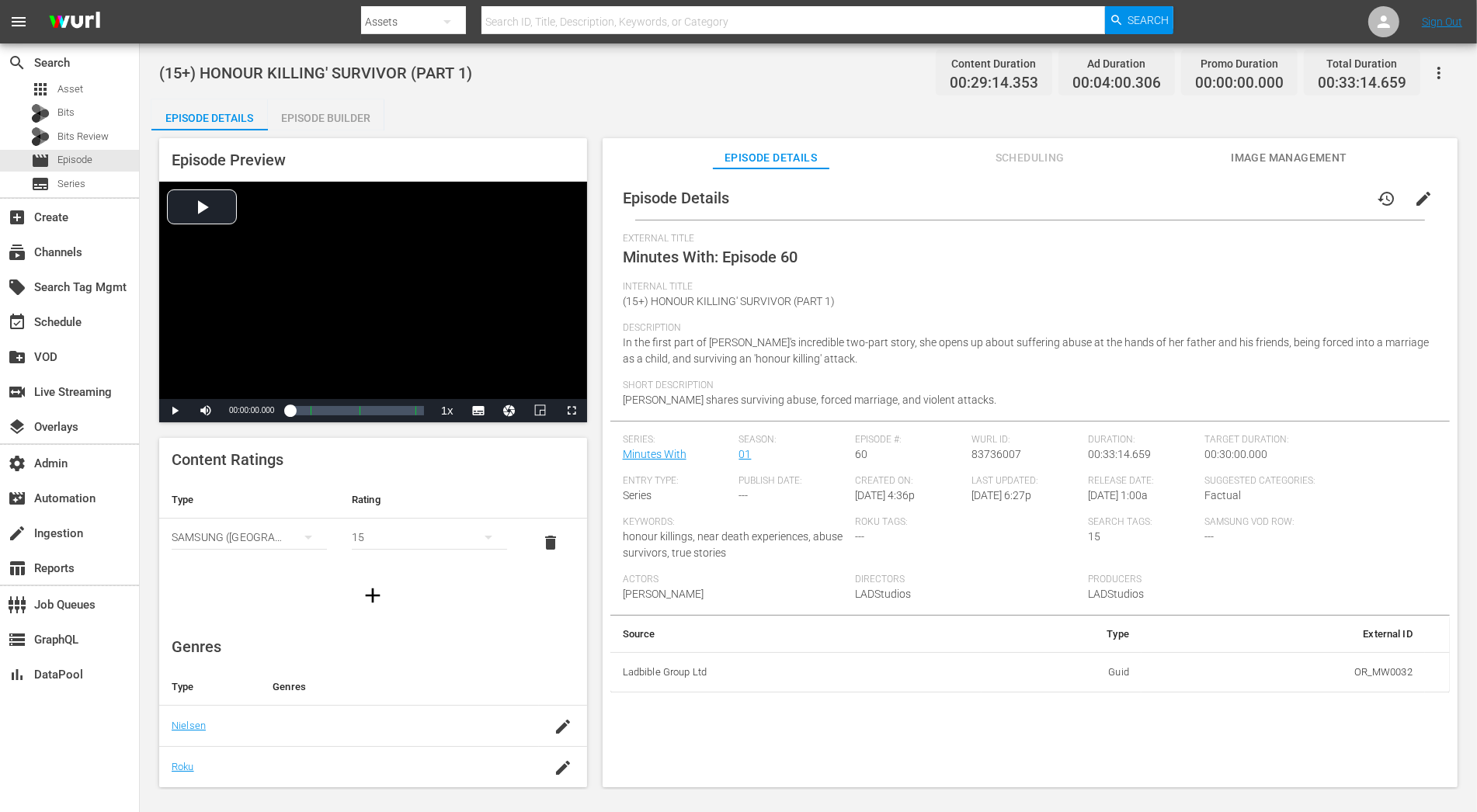
click at [1329, 193] on span "edit" at bounding box center [1423, 199] width 19 height 19
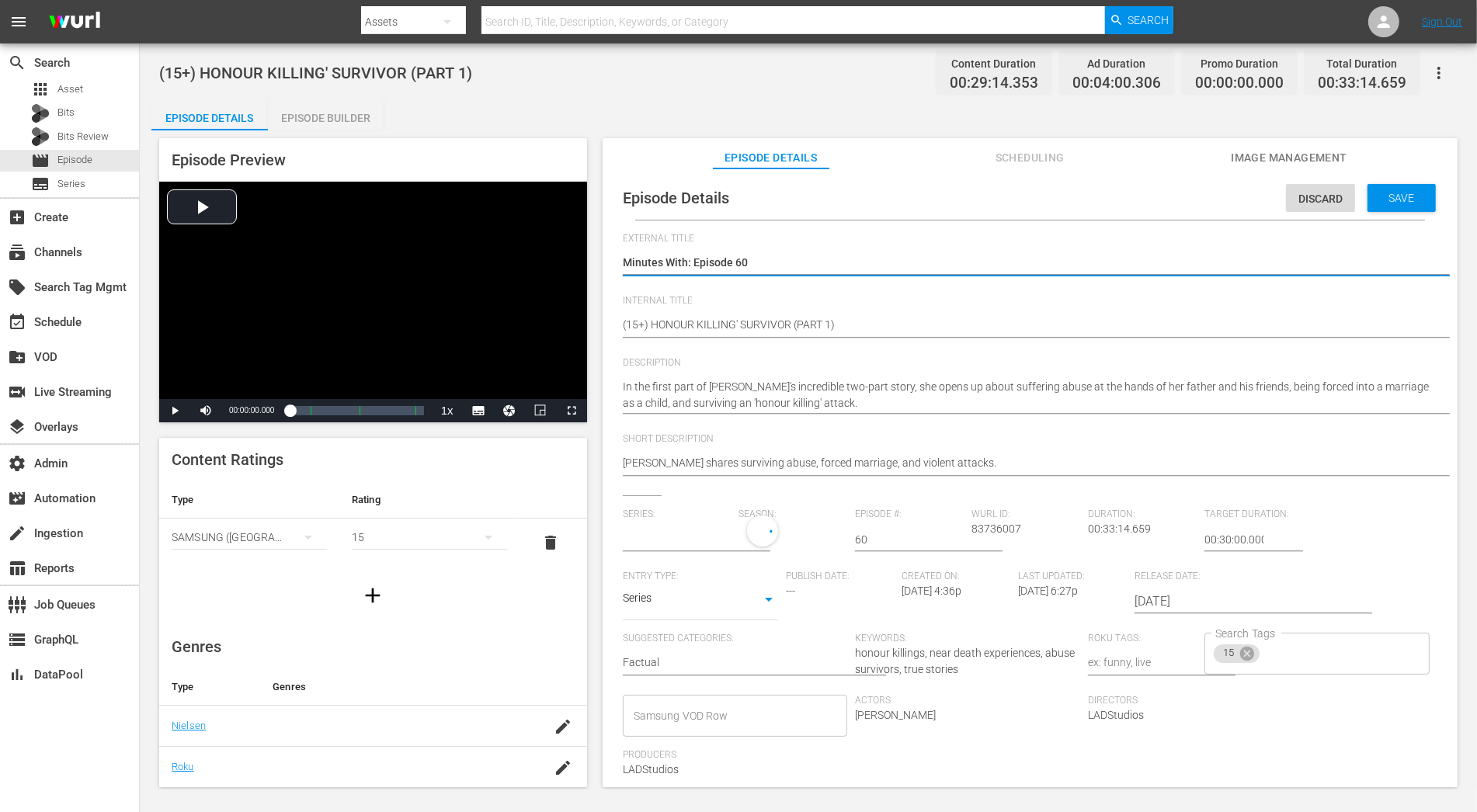
type input "Minutes With"
click at [770, 542] on div "1" at bounding box center [789, 538] width 101 height 44
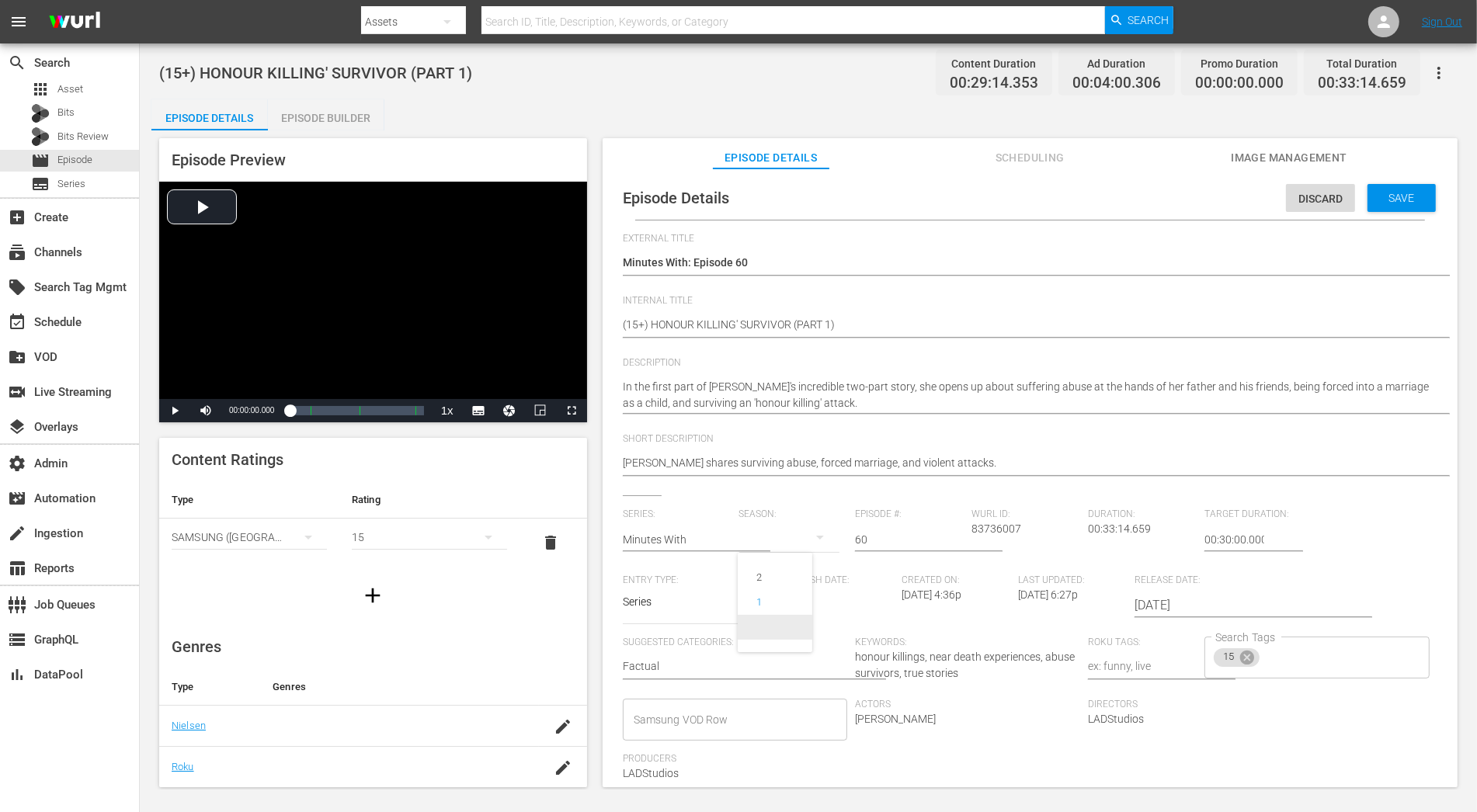
click at [797, 629] on span at bounding box center [775, 627] width 74 height 25
click at [1329, 195] on span "Save" at bounding box center [1403, 198] width 51 height 13
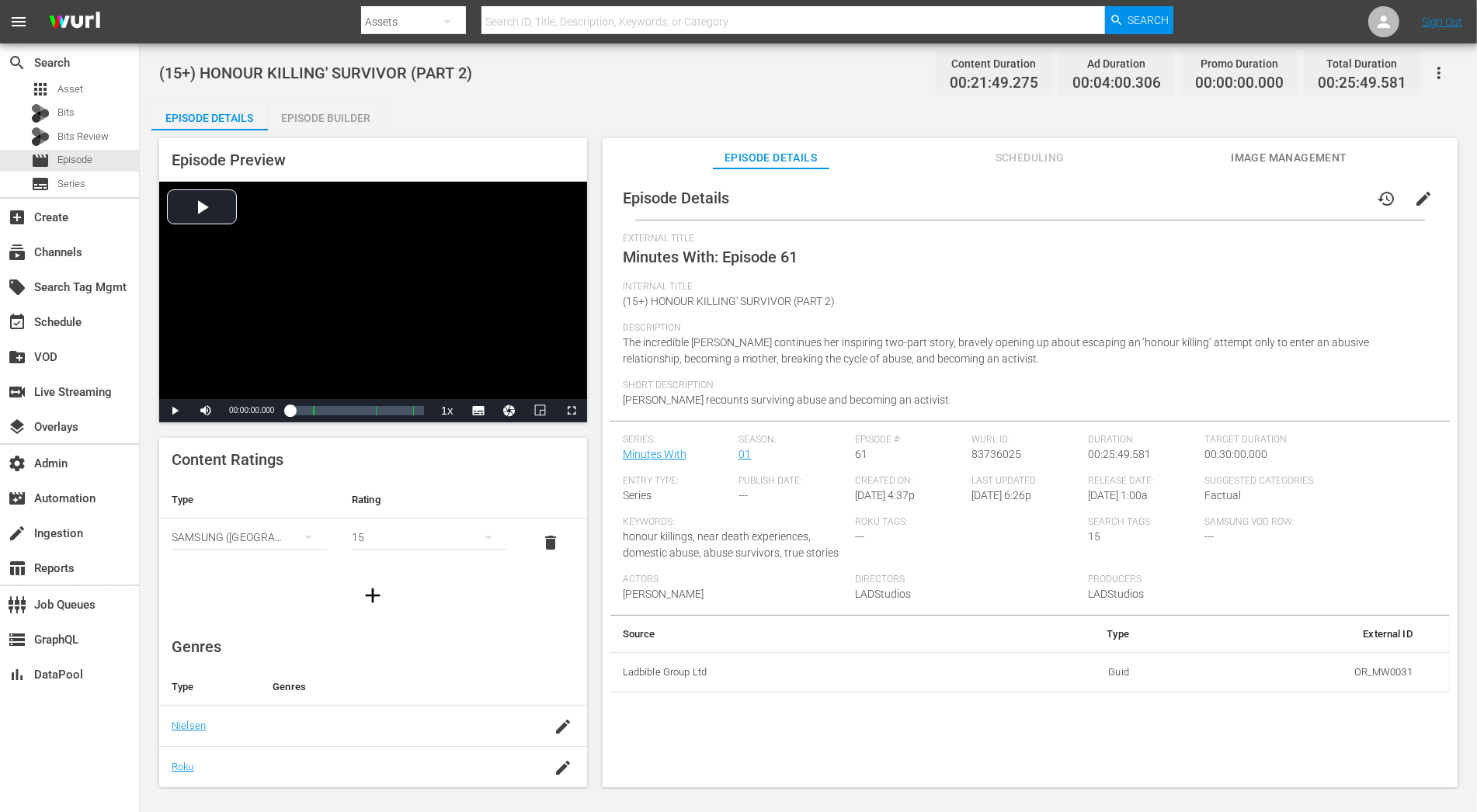
click at [1329, 201] on span "edit" at bounding box center [1423, 199] width 19 height 19
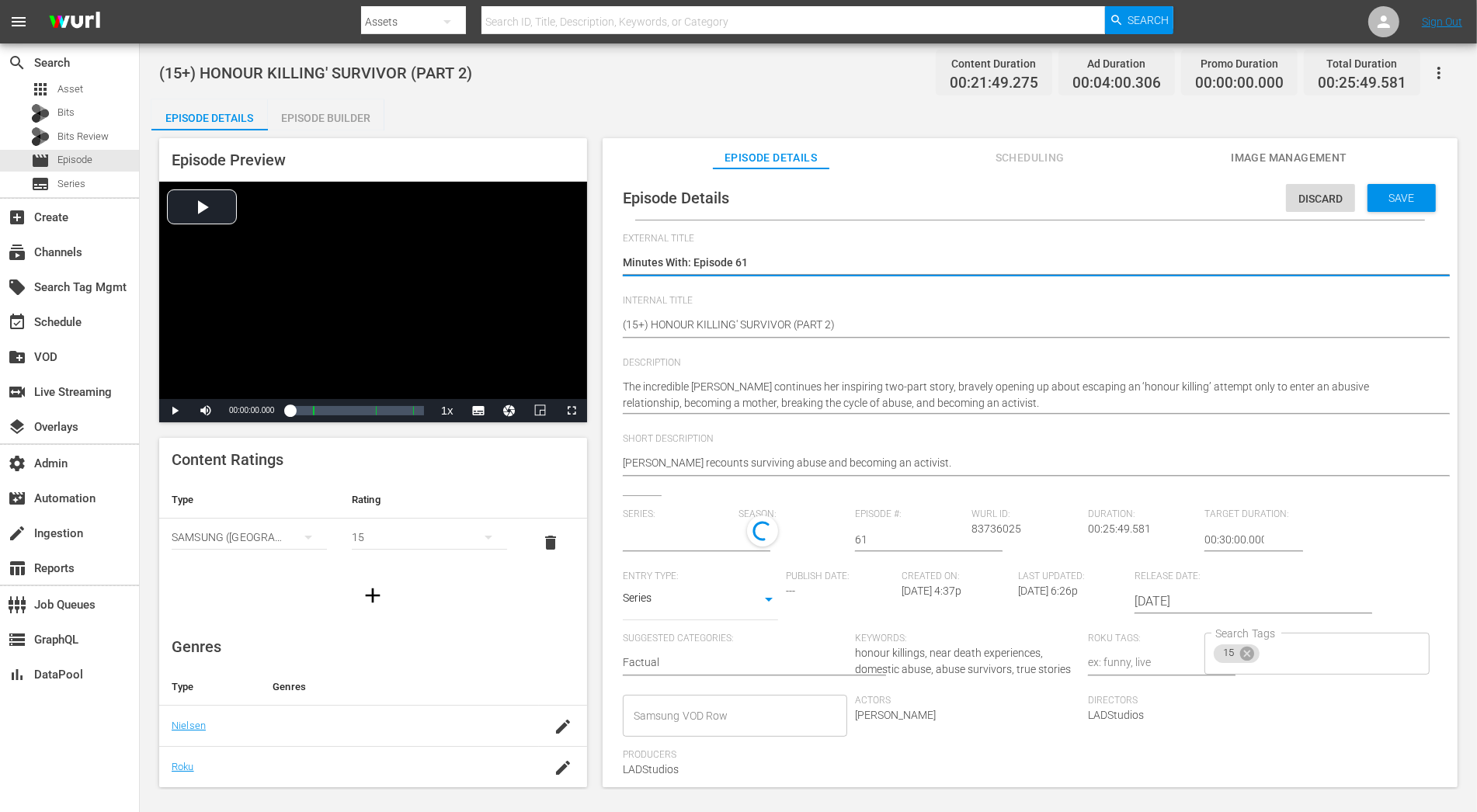
type input "Minutes With"
click at [771, 540] on div "1" at bounding box center [789, 538] width 101 height 44
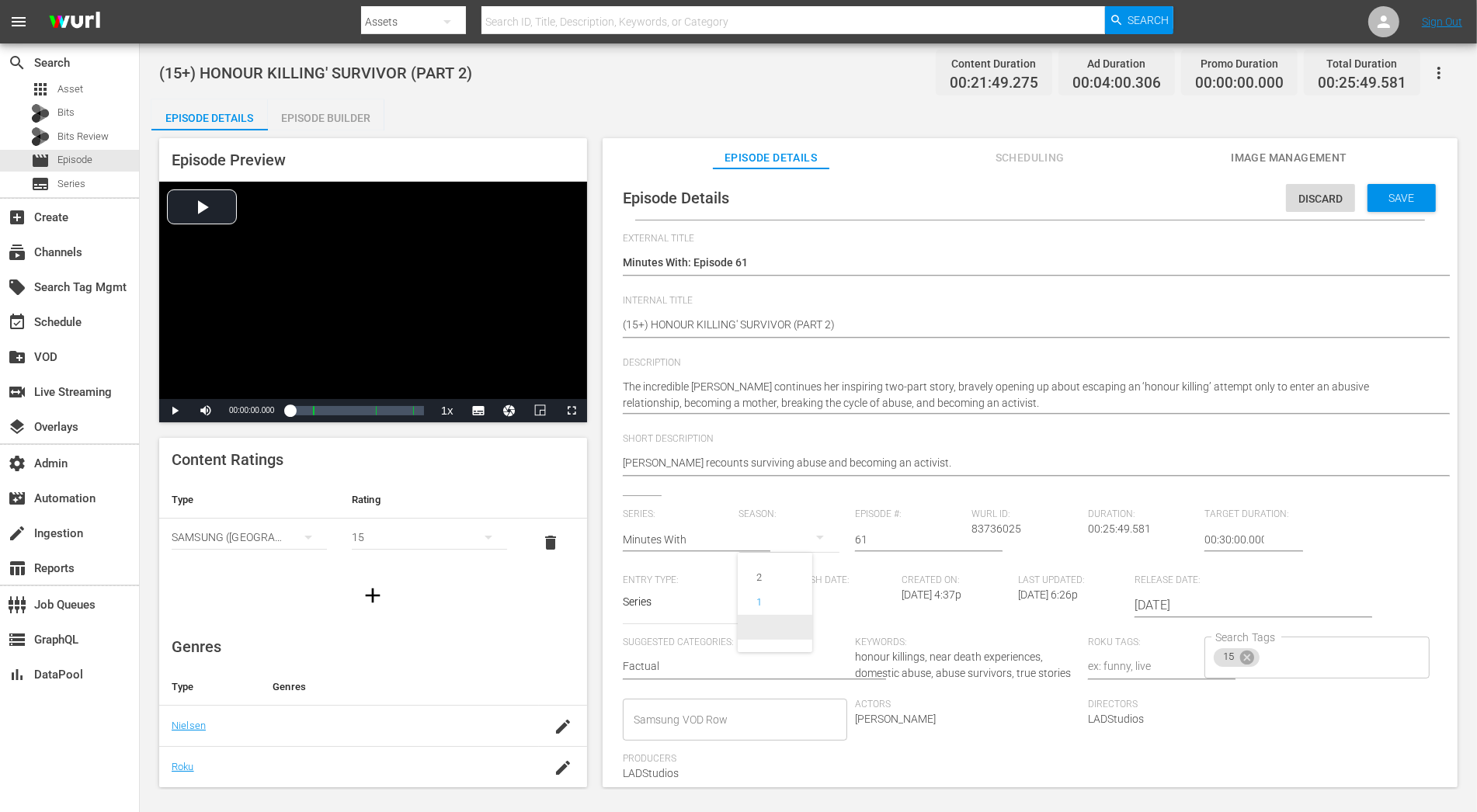
click at [783, 622] on span at bounding box center [775, 627] width 74 height 25
click at [1329, 182] on div "Discard Save" at bounding box center [1364, 193] width 156 height 35
click at [1329, 197] on span "Save" at bounding box center [1403, 198] width 51 height 13
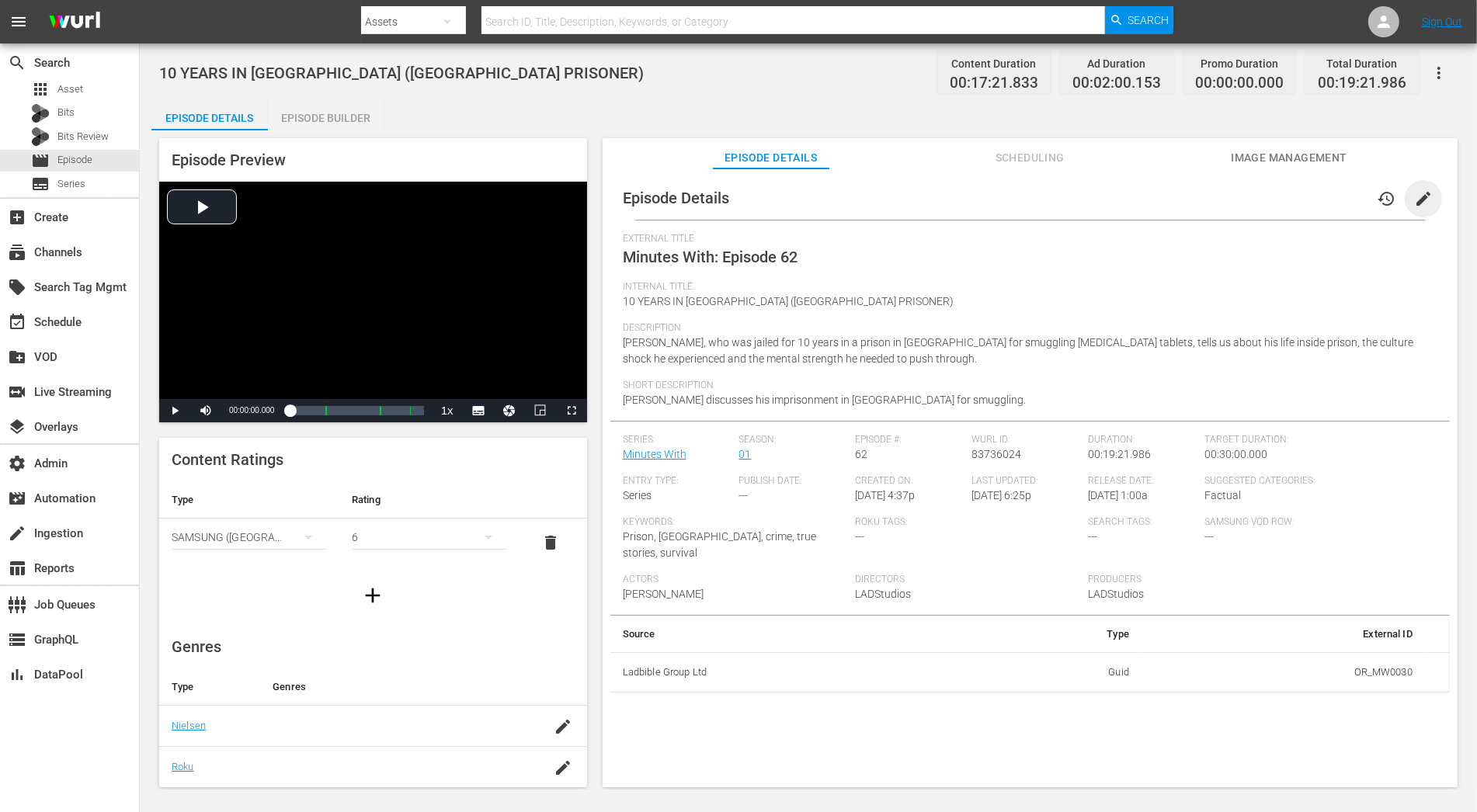
click at [1329, 200] on span "edit" at bounding box center [1423, 199] width 19 height 19
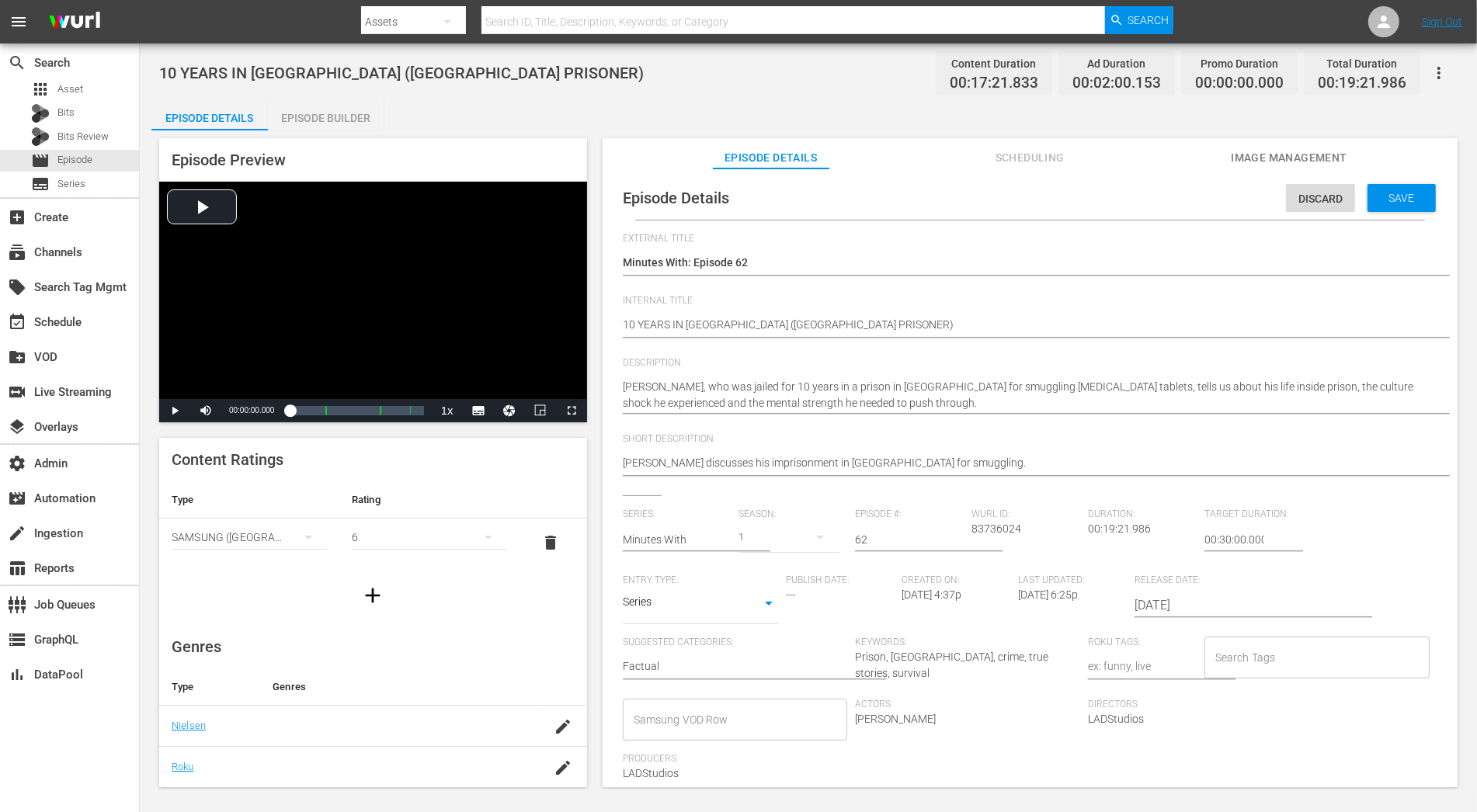
click at [804, 540] on button "button" at bounding box center [819, 537] width 37 height 37
click at [795, 623] on span at bounding box center [775, 627] width 74 height 25
click at [1329, 195] on div "Save" at bounding box center [1402, 198] width 68 height 28
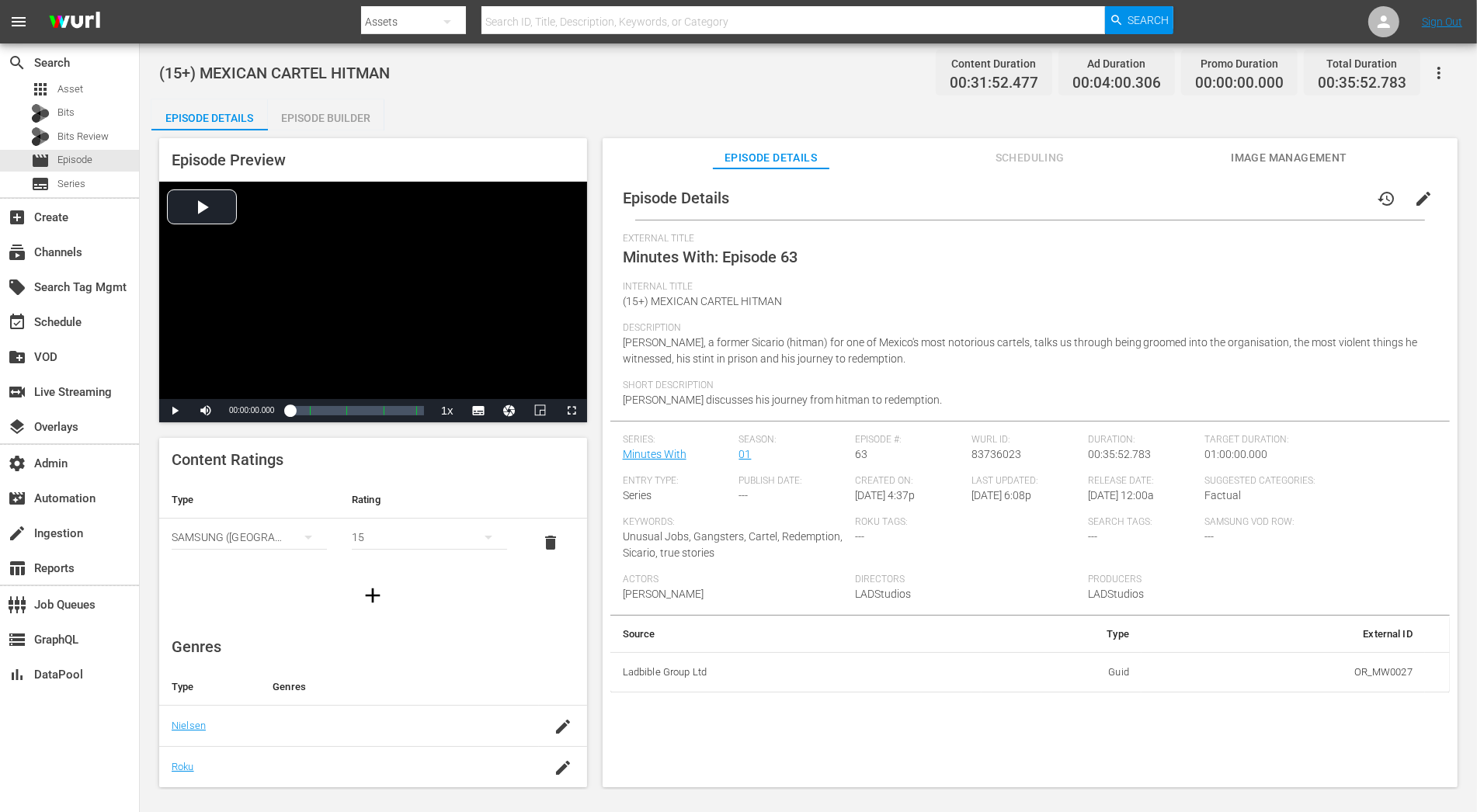
click at [1329, 203] on span "edit" at bounding box center [1423, 199] width 19 height 19
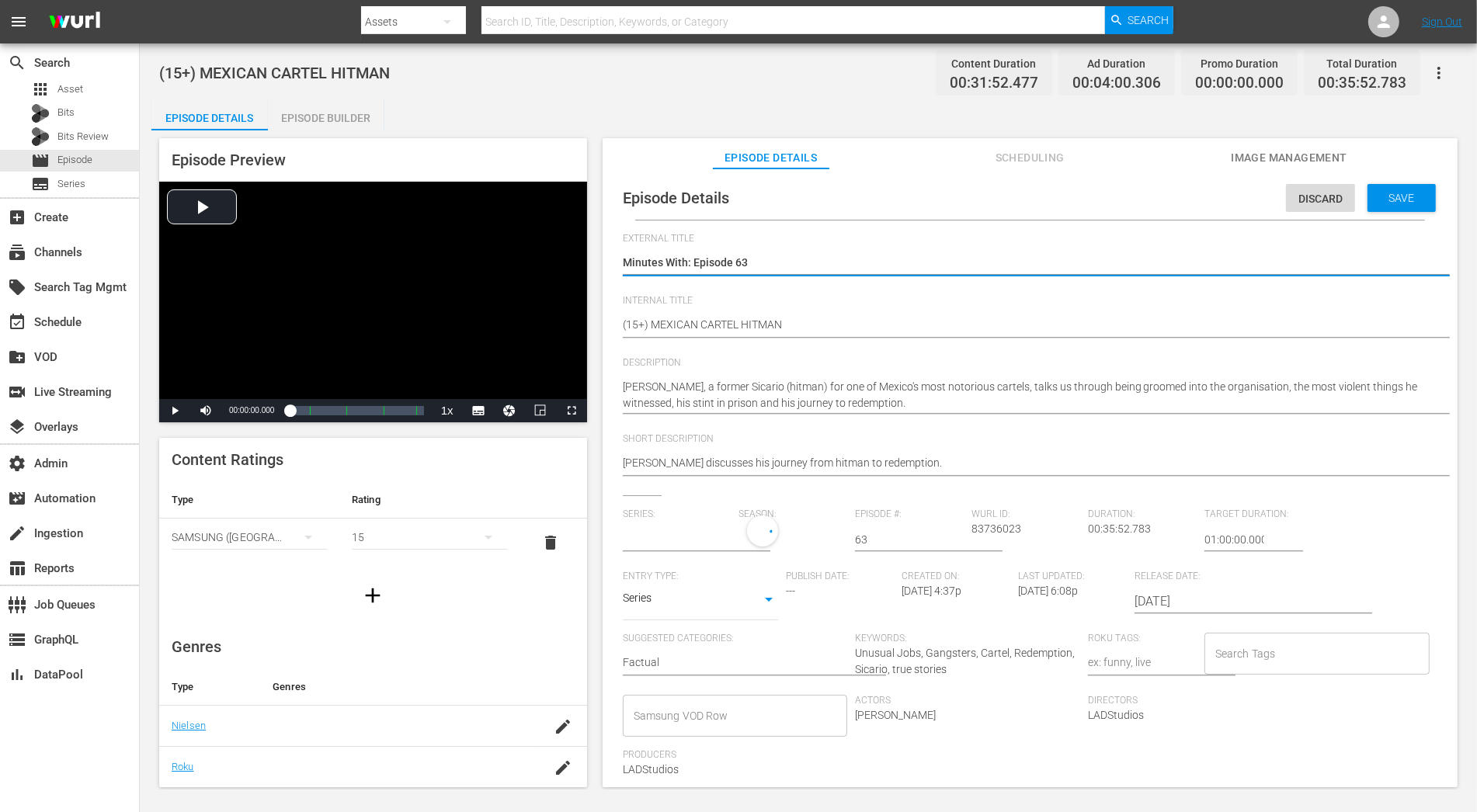
type input "Minutes With"
click at [756, 542] on div "1" at bounding box center [789, 538] width 101 height 44
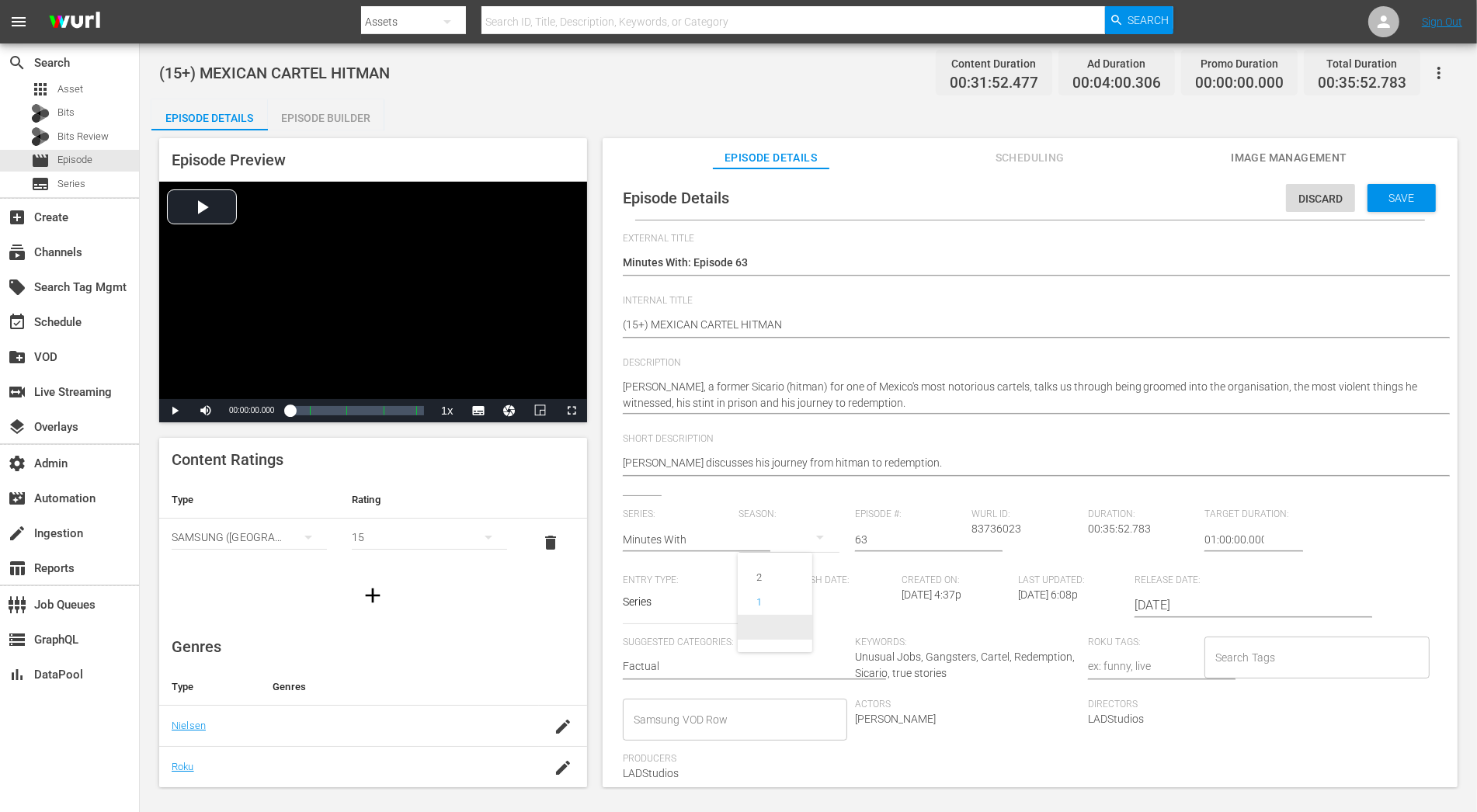
click at [782, 629] on span at bounding box center [775, 627] width 74 height 25
click at [1329, 213] on div "Episode Details Discard Save" at bounding box center [1030, 198] width 839 height 44
click at [1329, 206] on div "Save" at bounding box center [1402, 198] width 68 height 28
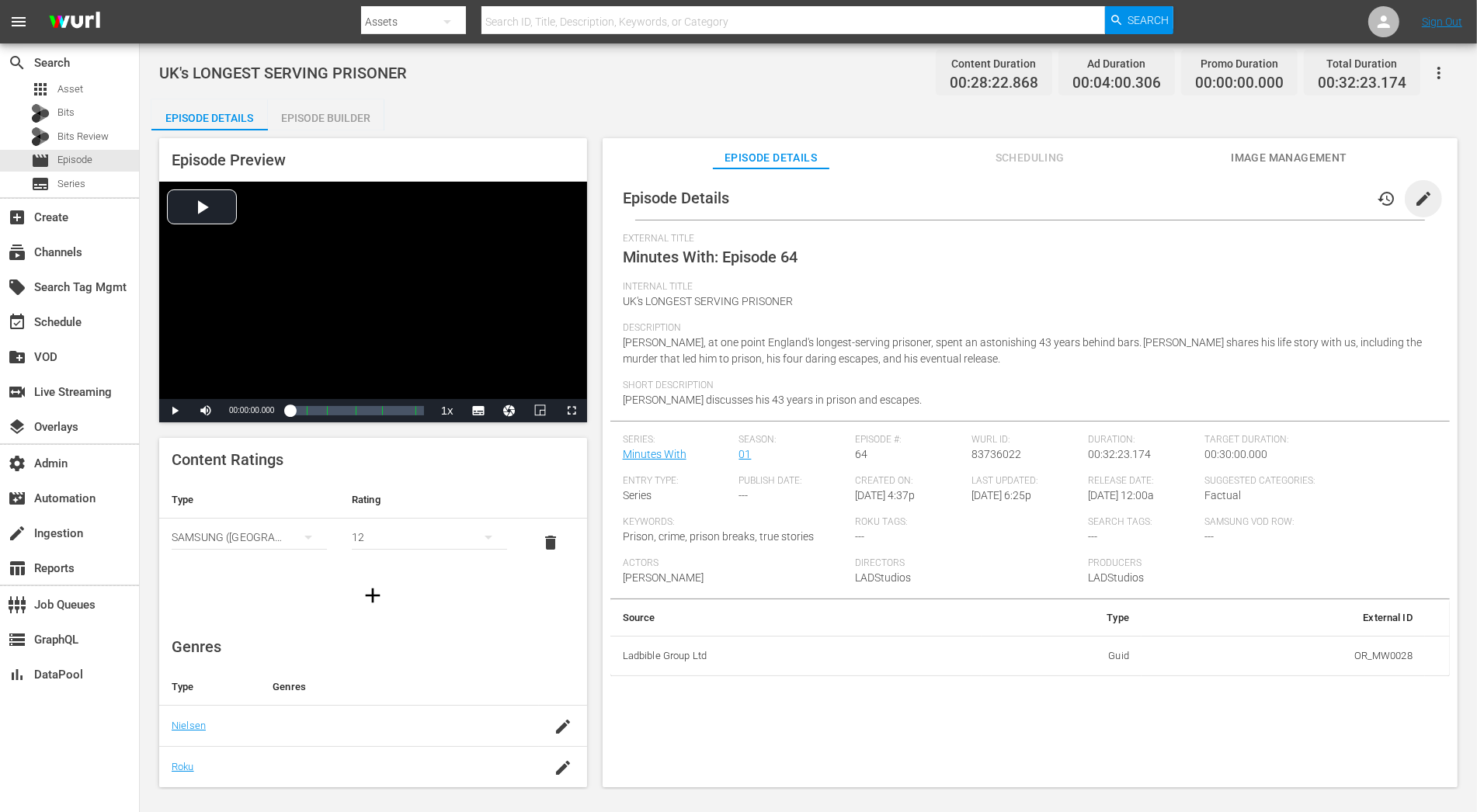
click at [1329, 200] on span "edit" at bounding box center [1423, 199] width 19 height 19
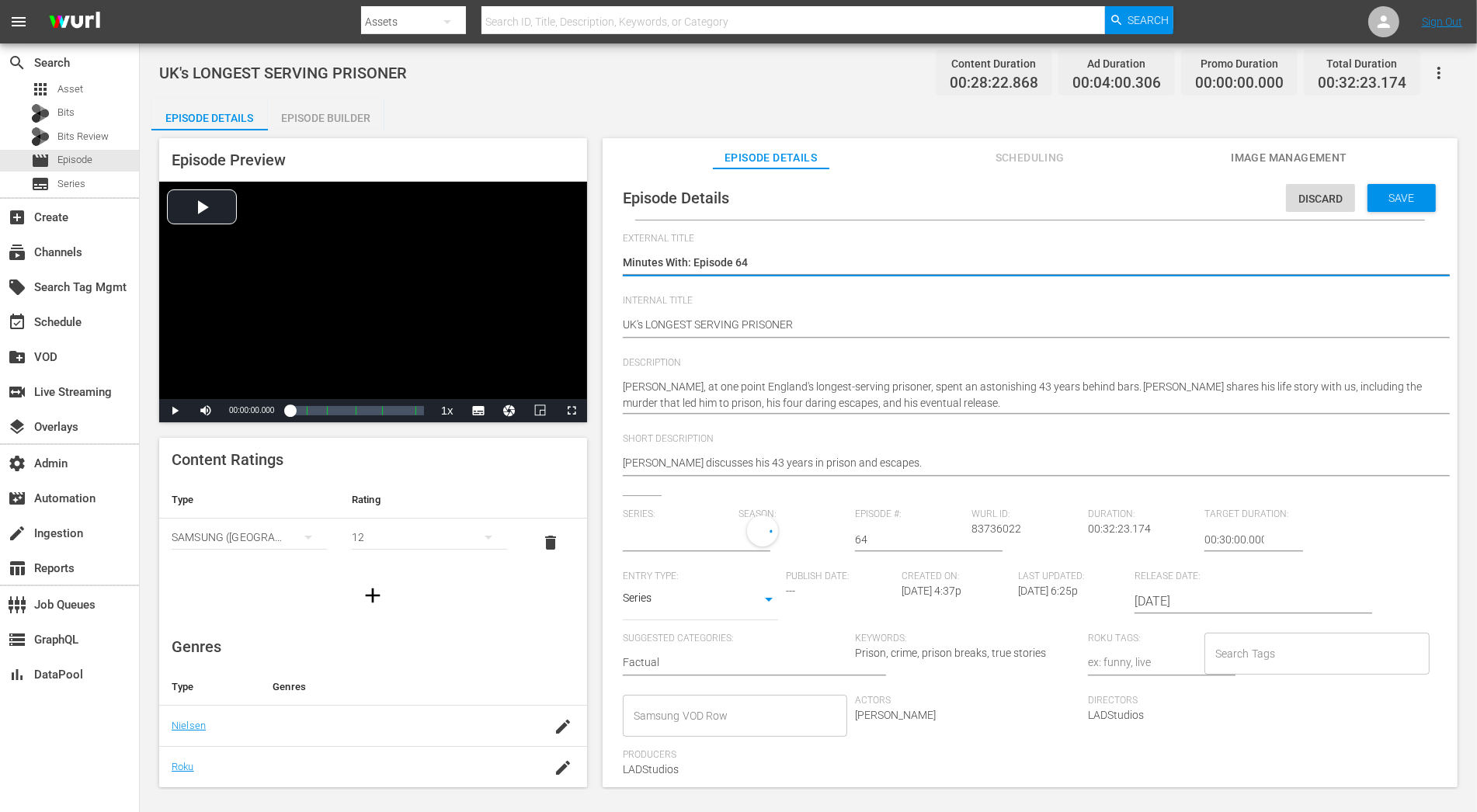
type input "Minutes With"
click at [754, 543] on div "1" at bounding box center [789, 538] width 101 height 44
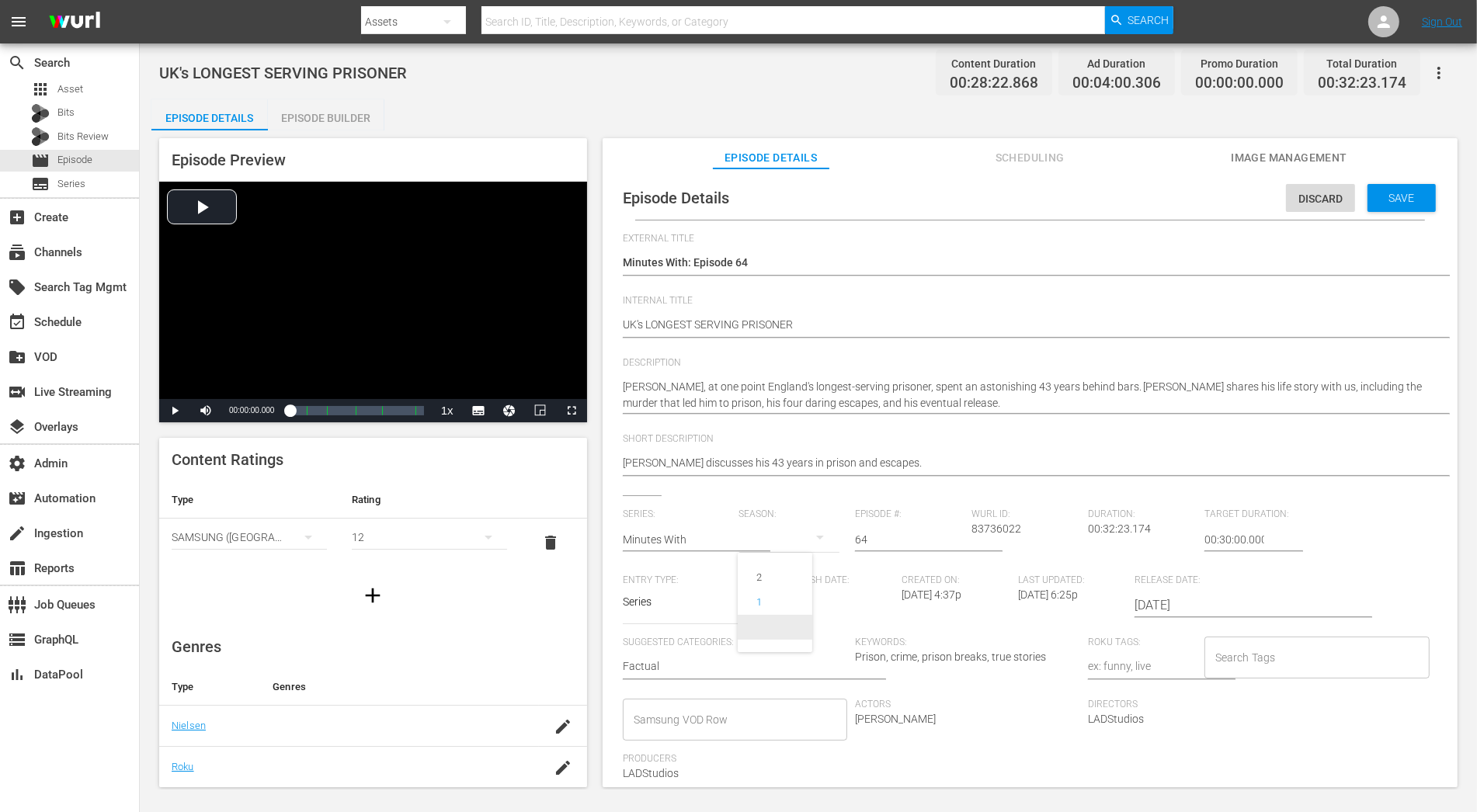
click at [778, 629] on span at bounding box center [775, 627] width 74 height 25
click at [1329, 199] on span "Save" at bounding box center [1403, 198] width 51 height 13
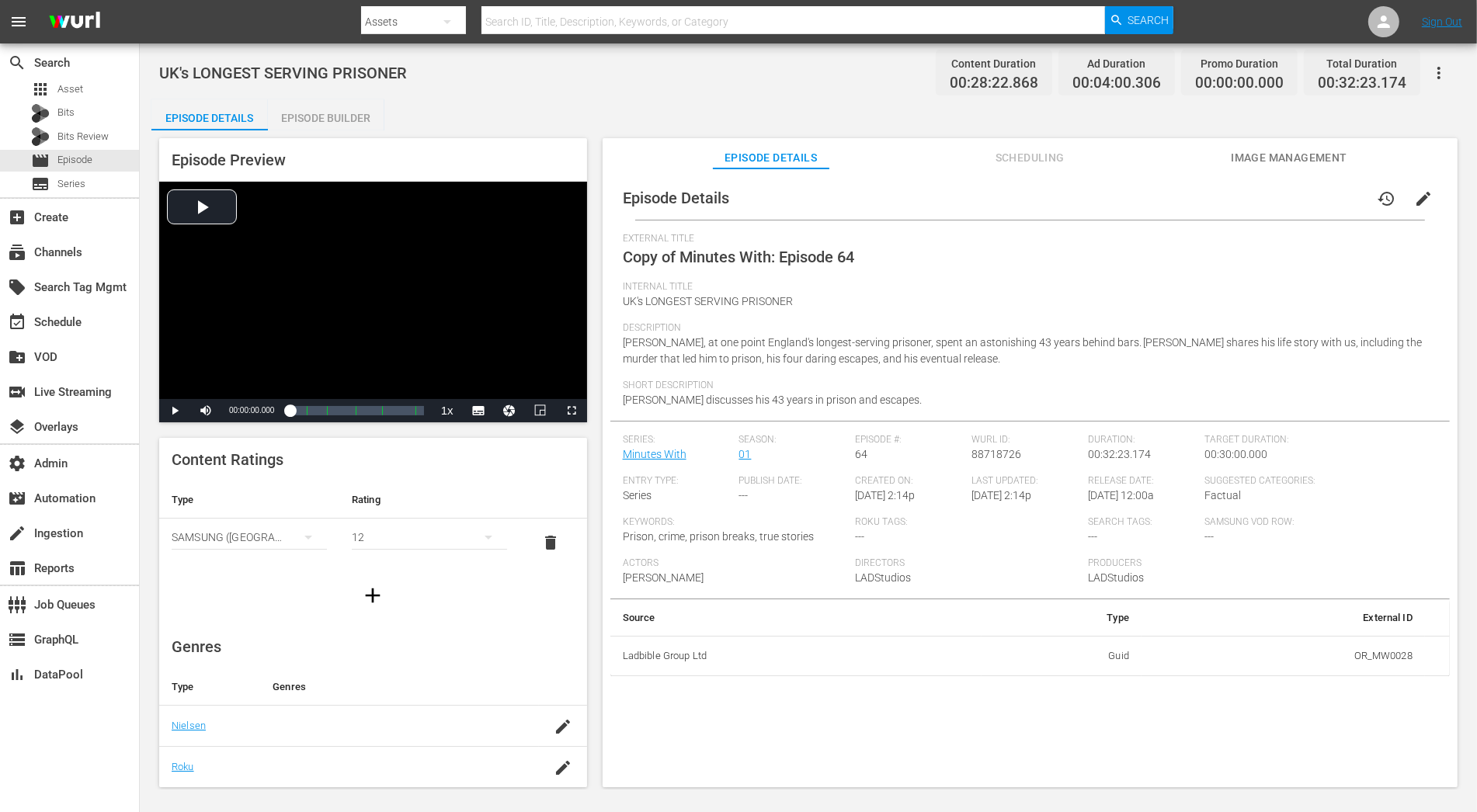
click at [1329, 199] on span "edit" at bounding box center [1423, 199] width 19 height 19
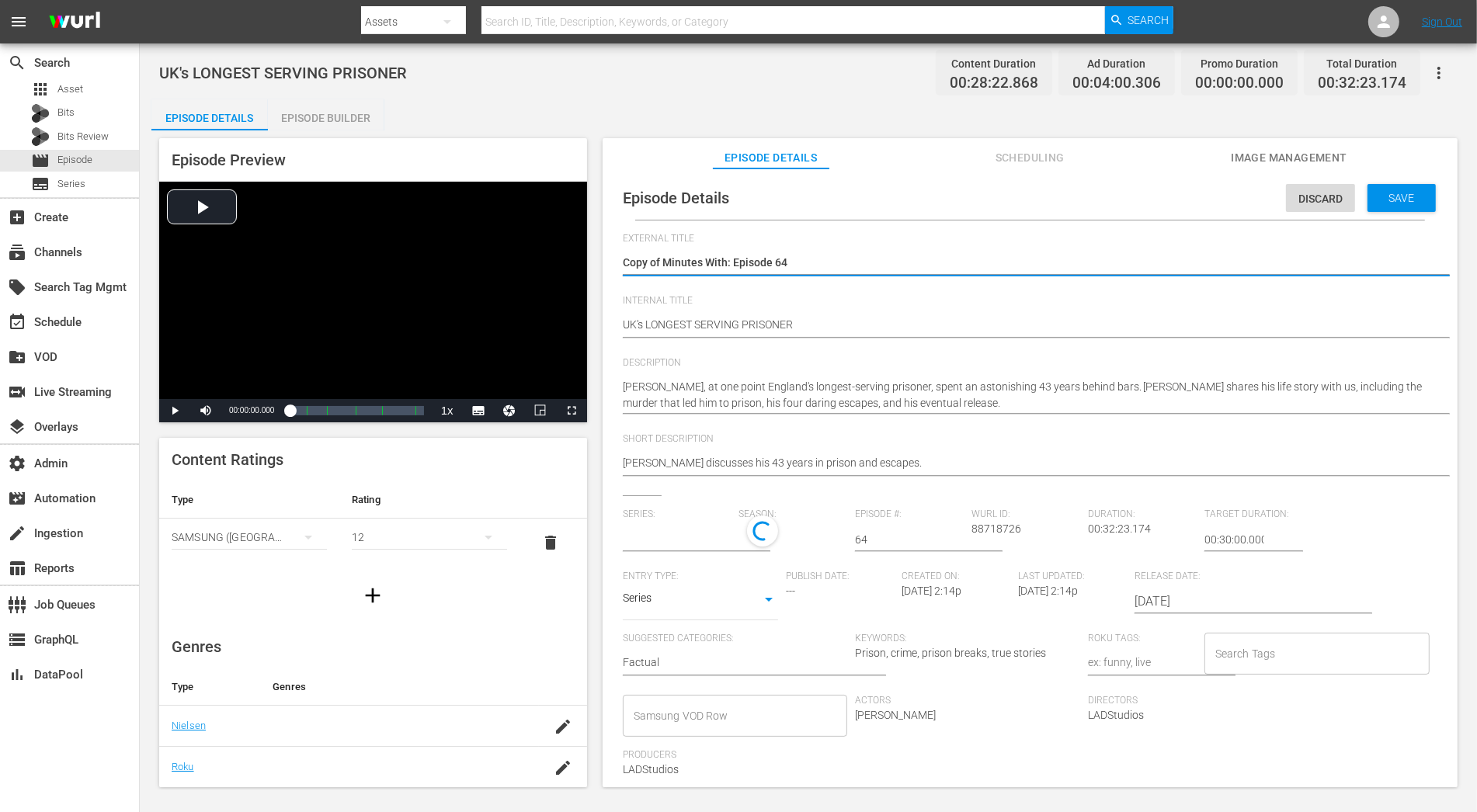
type input "Minutes With"
click at [753, 542] on div "1" at bounding box center [789, 538] width 101 height 44
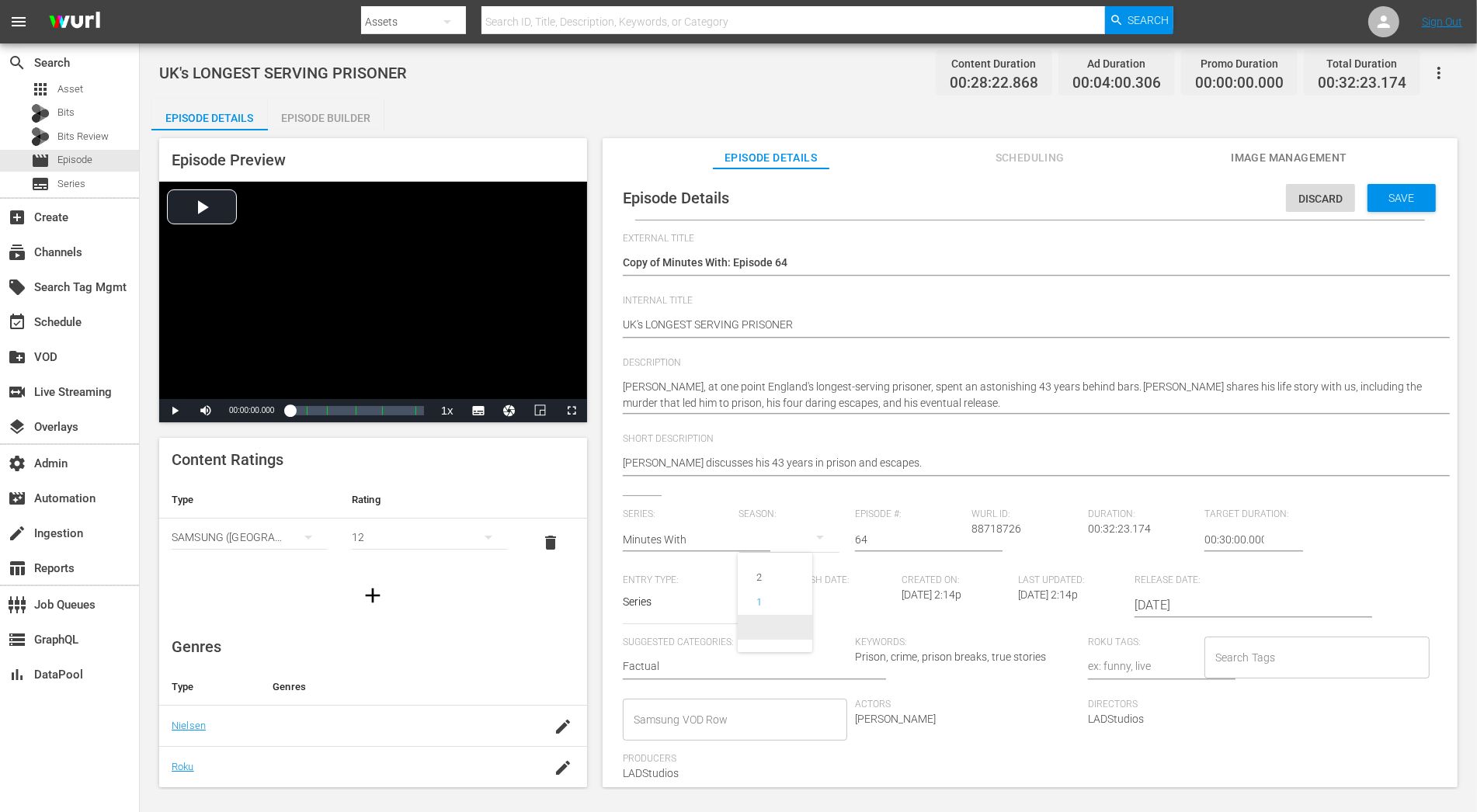
click at [775, 628] on span at bounding box center [775, 627] width 74 height 25
click at [1329, 206] on div "Save" at bounding box center [1402, 198] width 68 height 28
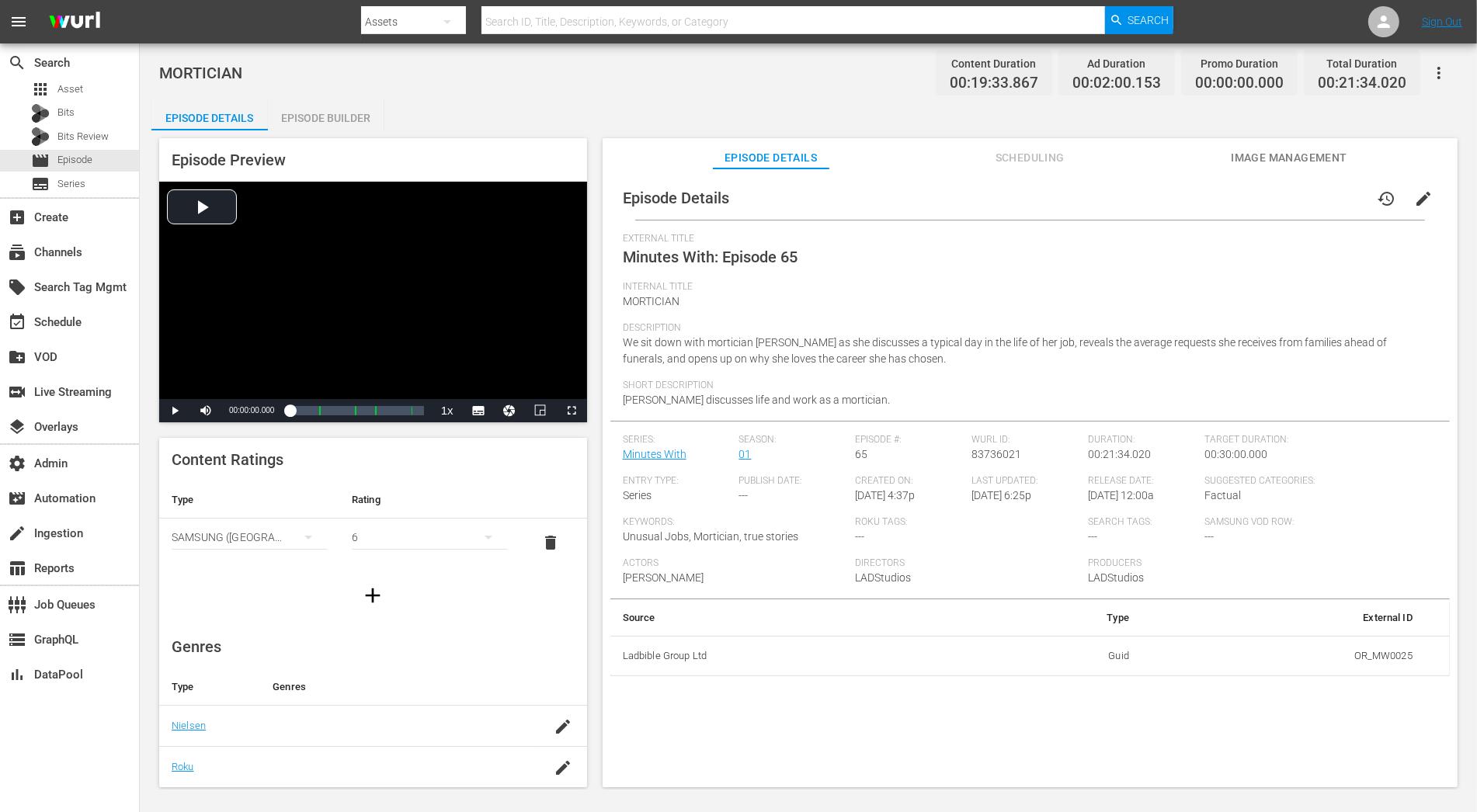
click at [1329, 191] on span "edit" at bounding box center [1423, 199] width 19 height 19
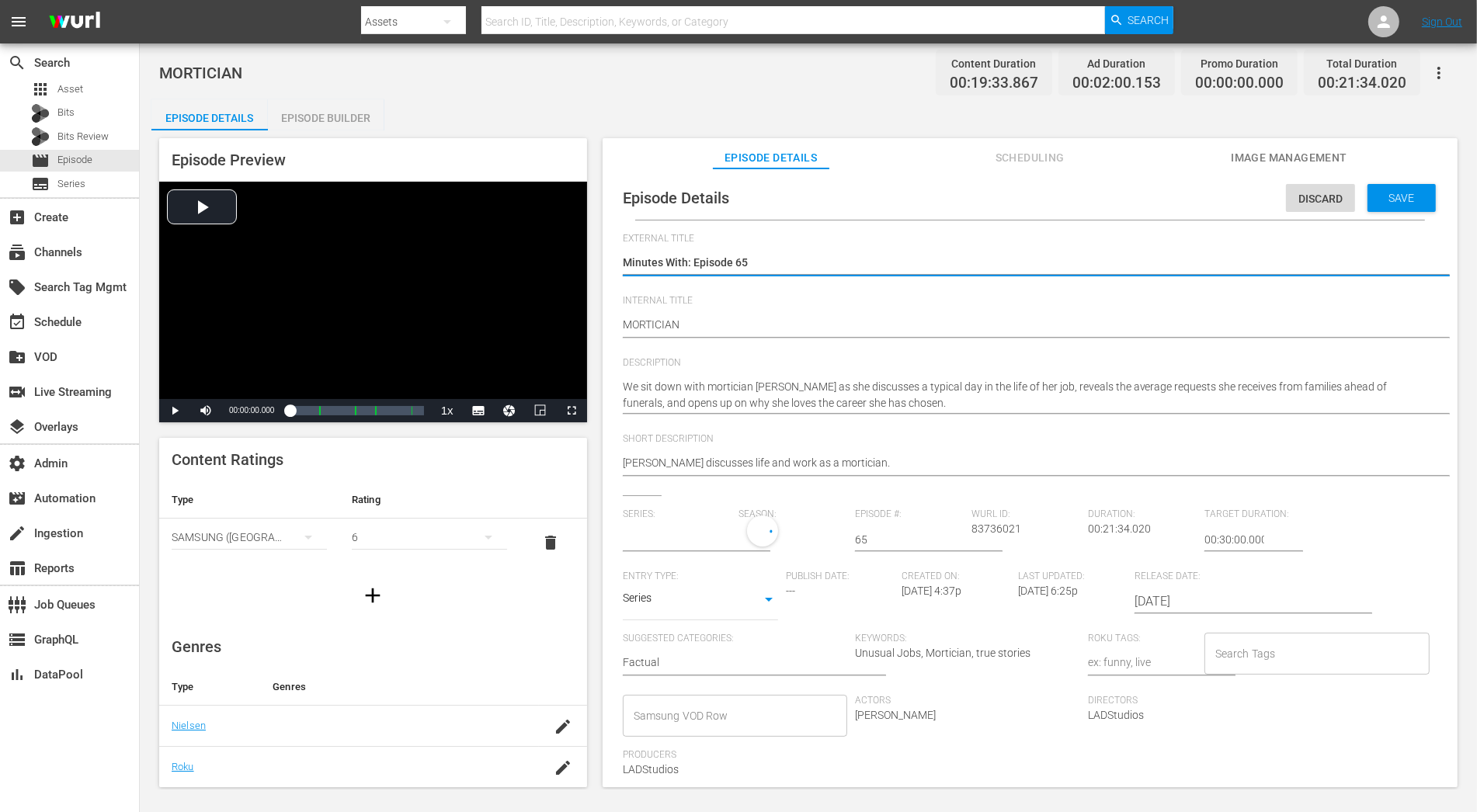
type input "Minutes With"
click at [795, 540] on div "1" at bounding box center [789, 538] width 101 height 44
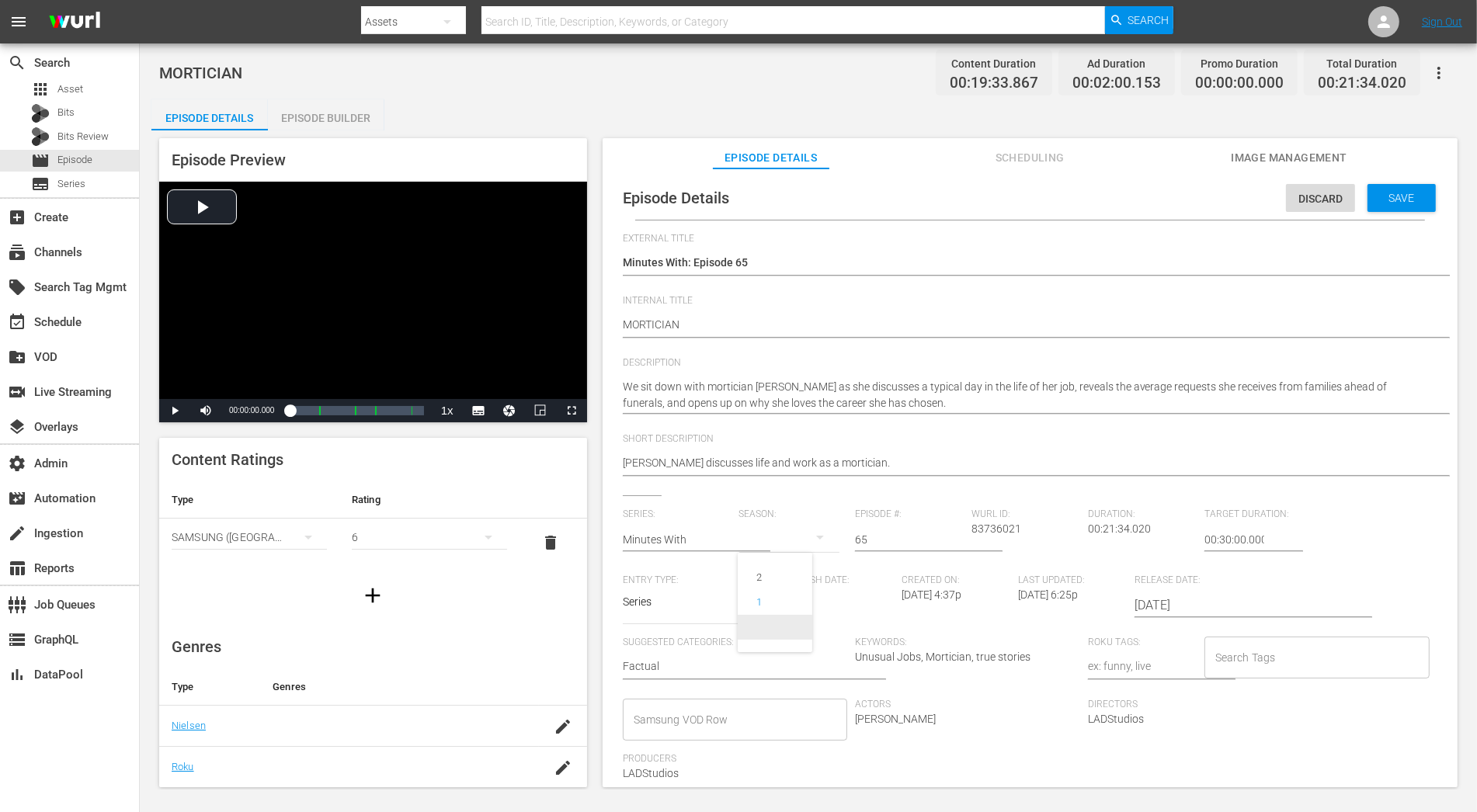
click at [798, 624] on span at bounding box center [775, 627] width 74 height 25
click at [1329, 206] on div "Save" at bounding box center [1402, 198] width 68 height 28
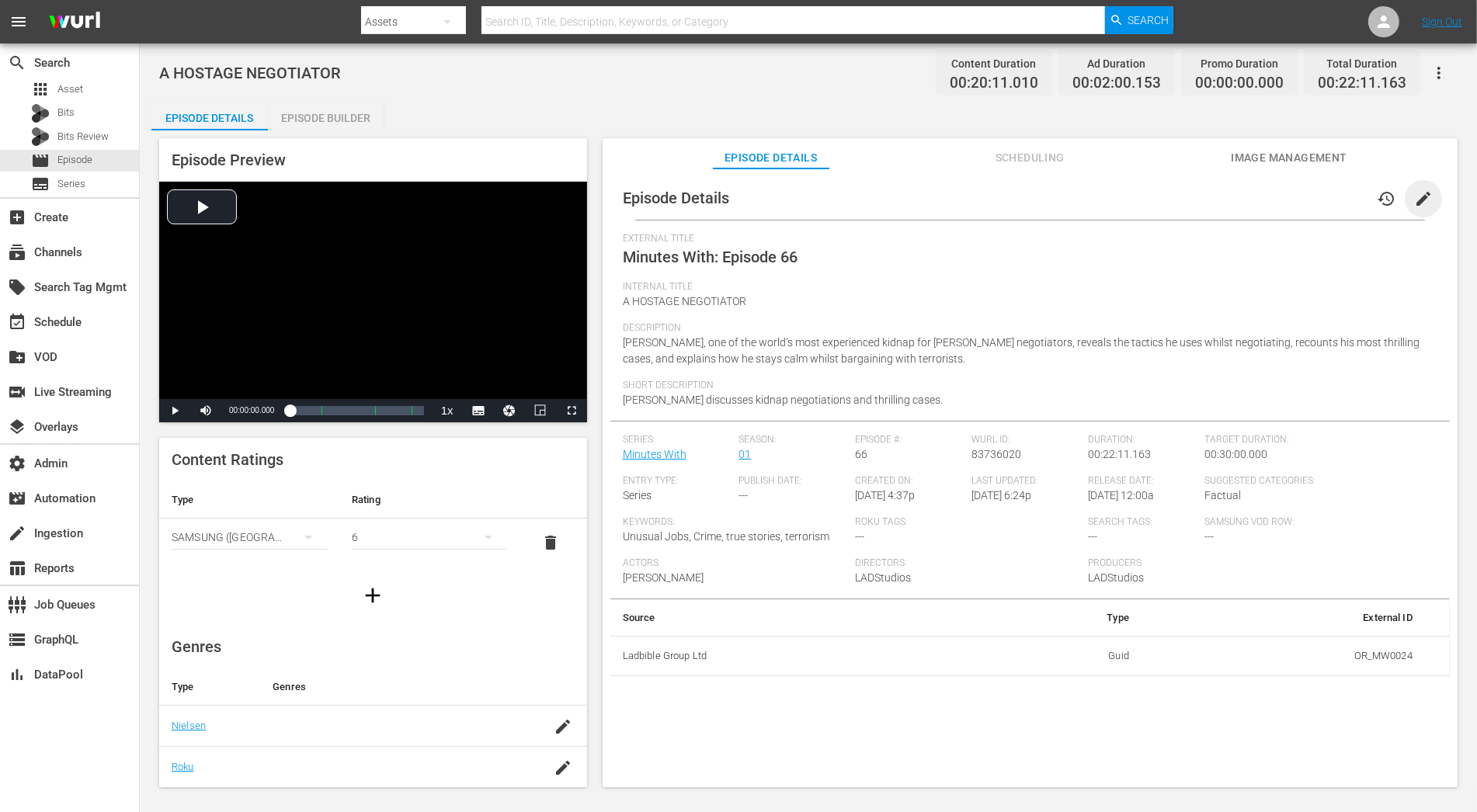
click at [1329, 195] on span "edit" at bounding box center [1423, 199] width 19 height 19
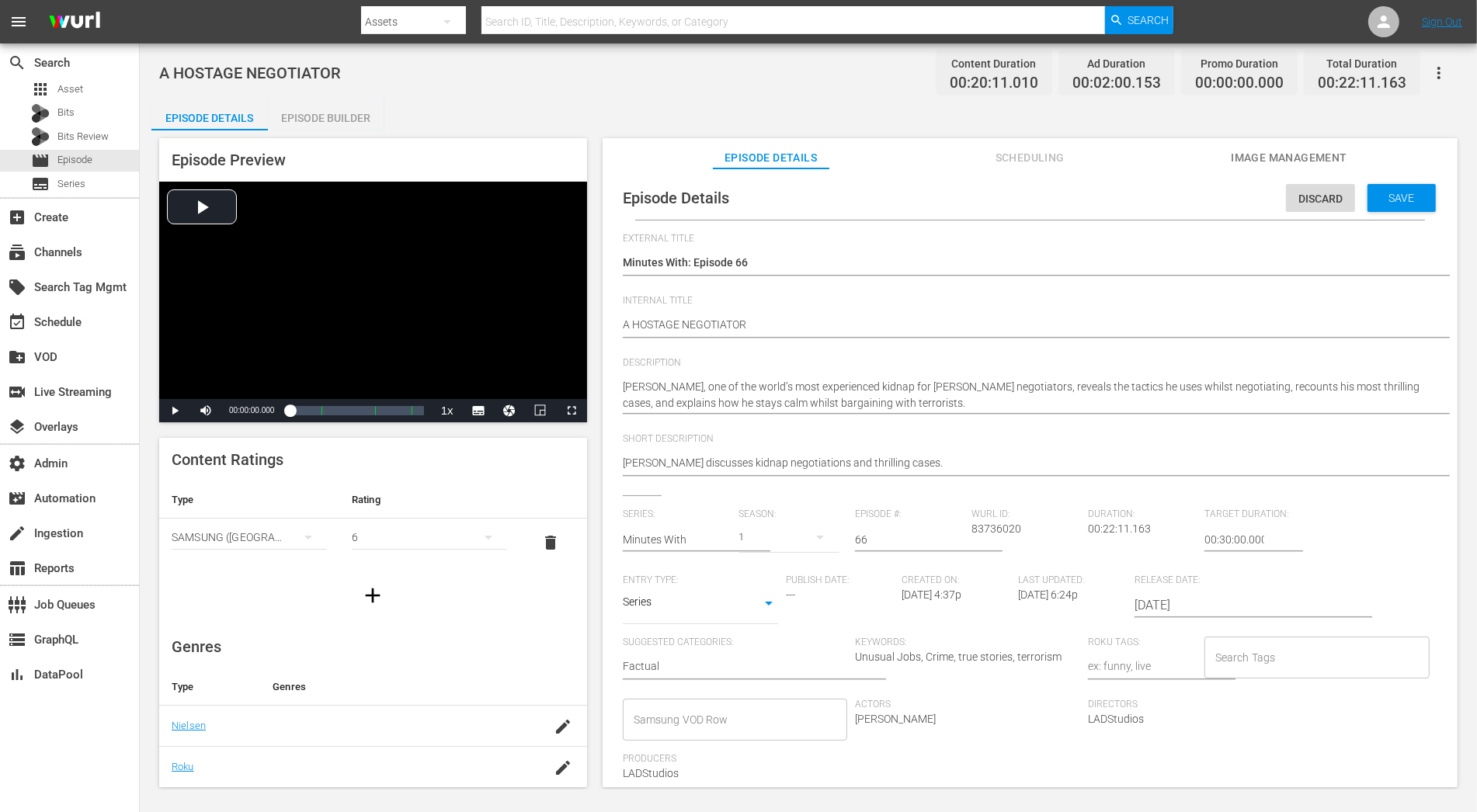
click at [794, 542] on div "1" at bounding box center [789, 538] width 101 height 44
click at [794, 615] on span at bounding box center [775, 627] width 74 height 25
click at [1329, 197] on span "Save" at bounding box center [1403, 198] width 51 height 13
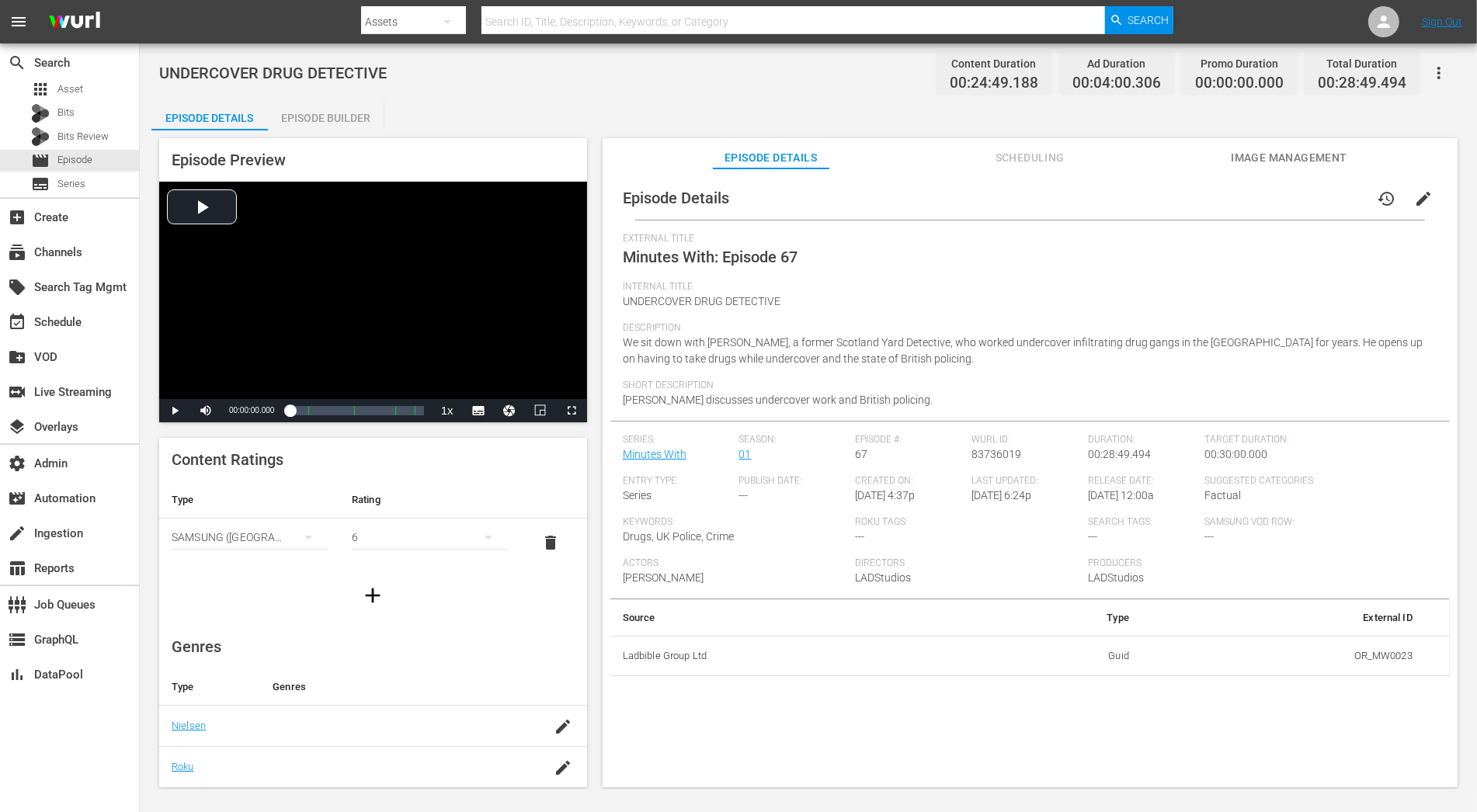
click at [1329, 195] on span "edit" at bounding box center [1423, 199] width 19 height 19
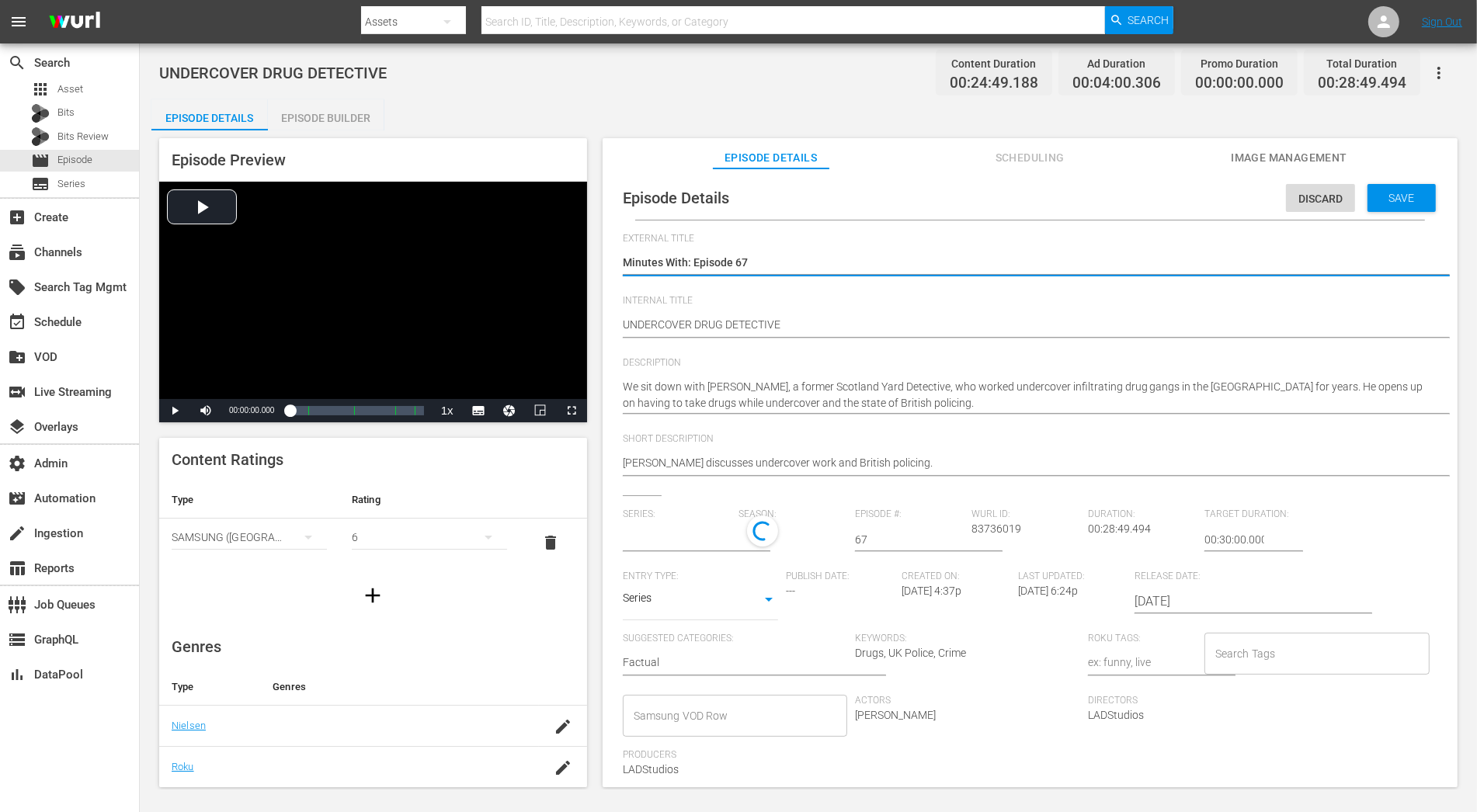
type input "Minutes With"
click at [737, 543] on div "Series: Minutes With" at bounding box center [681, 541] width 116 height 66
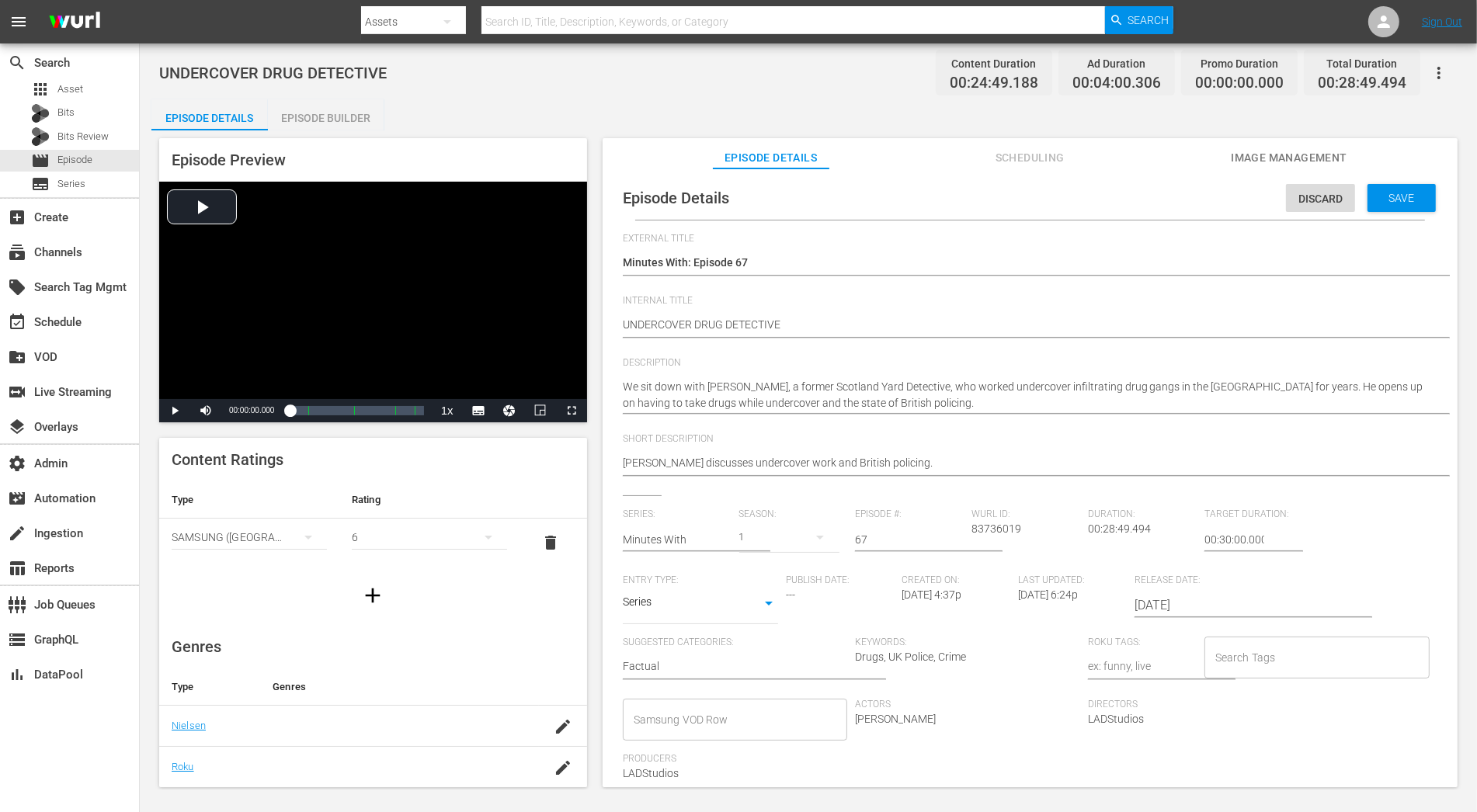
click at [763, 542] on div "1" at bounding box center [789, 538] width 101 height 44
drag, startPoint x: 776, startPoint y: 617, endPoint x: 806, endPoint y: 610, distance: 30.8
click at [777, 617] on span at bounding box center [775, 627] width 74 height 25
click at [1329, 195] on span "Save" at bounding box center [1403, 198] width 51 height 13
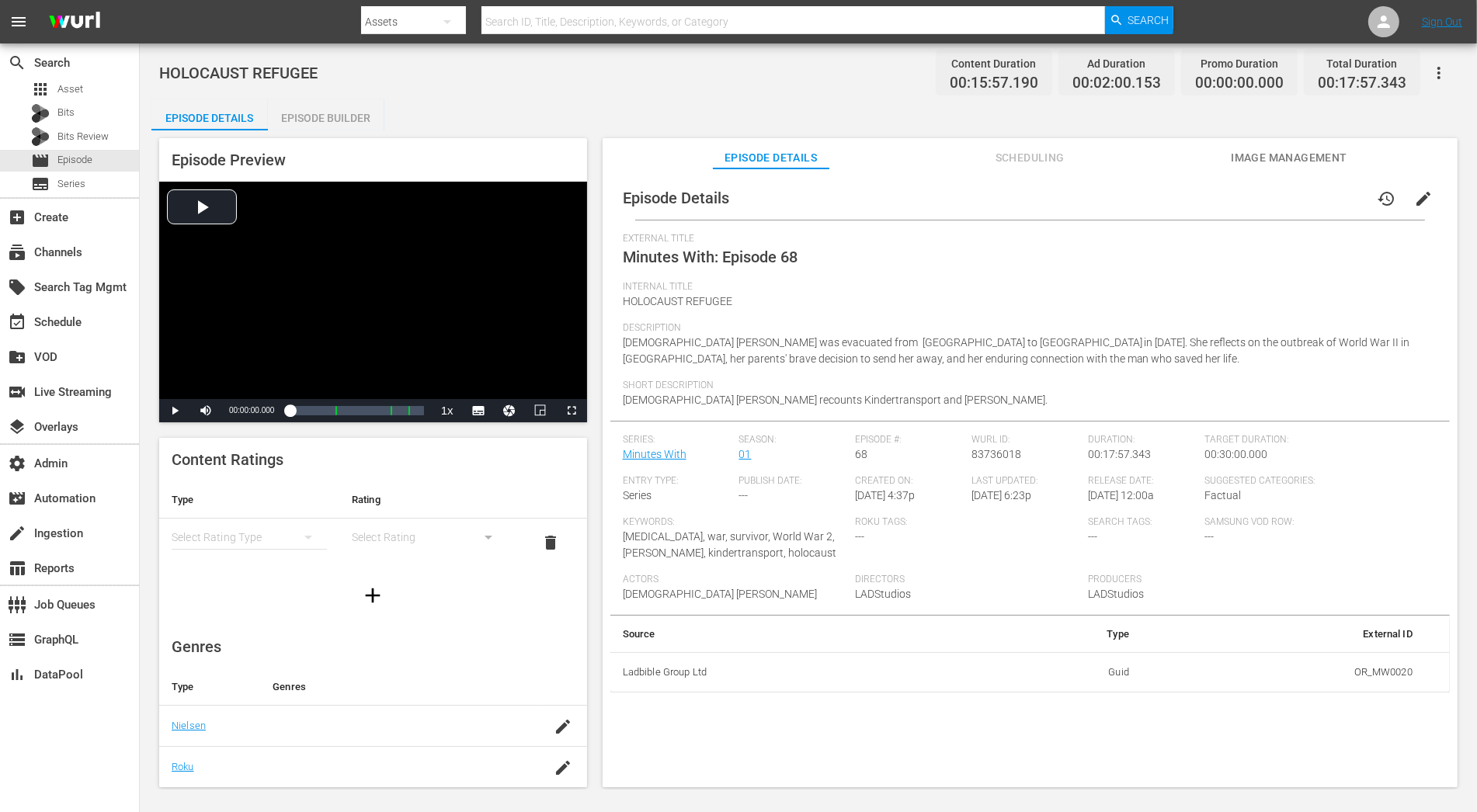
click at [1329, 203] on span "edit" at bounding box center [1423, 199] width 19 height 19
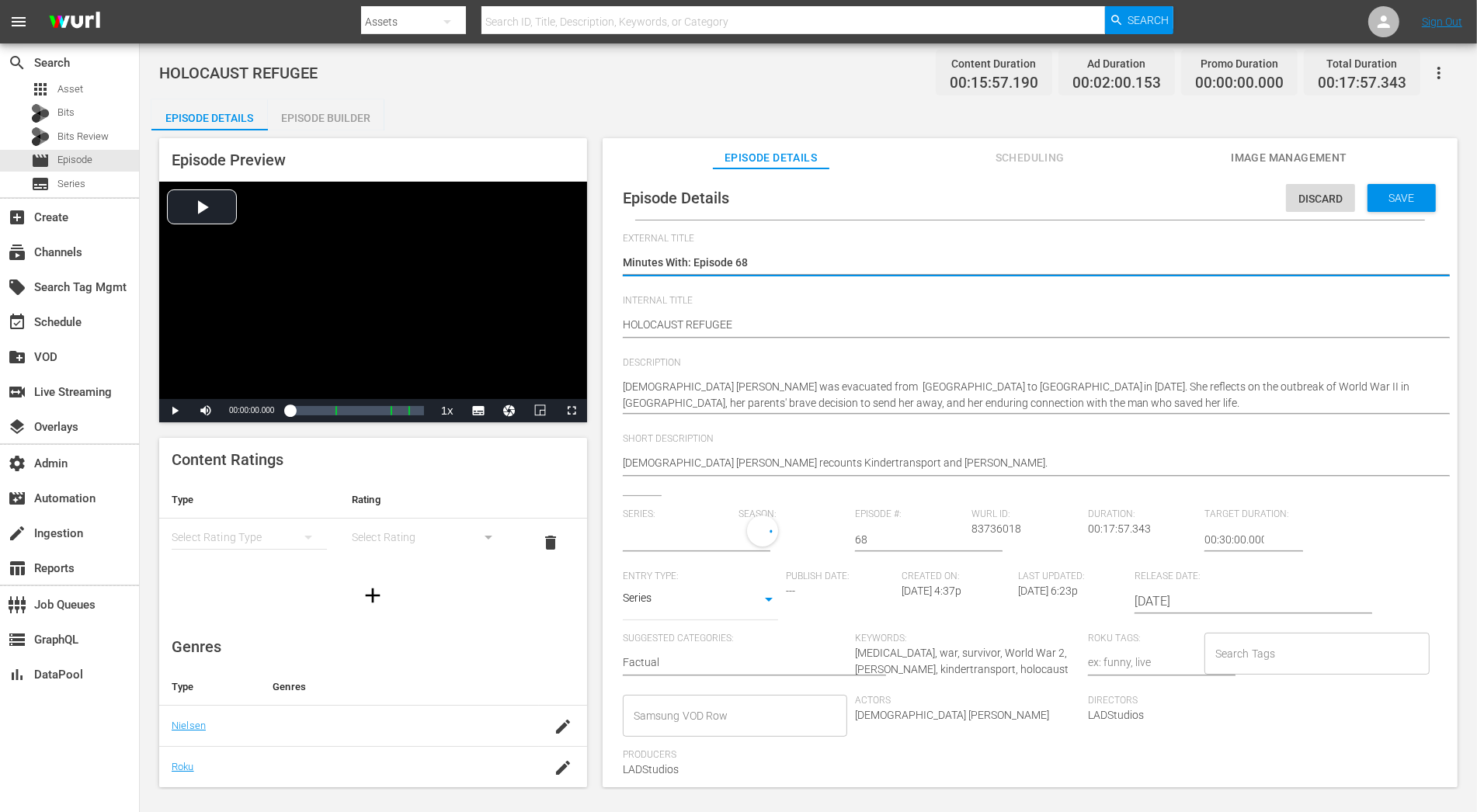
type input "Minutes With"
click at [779, 540] on div "1" at bounding box center [789, 538] width 101 height 44
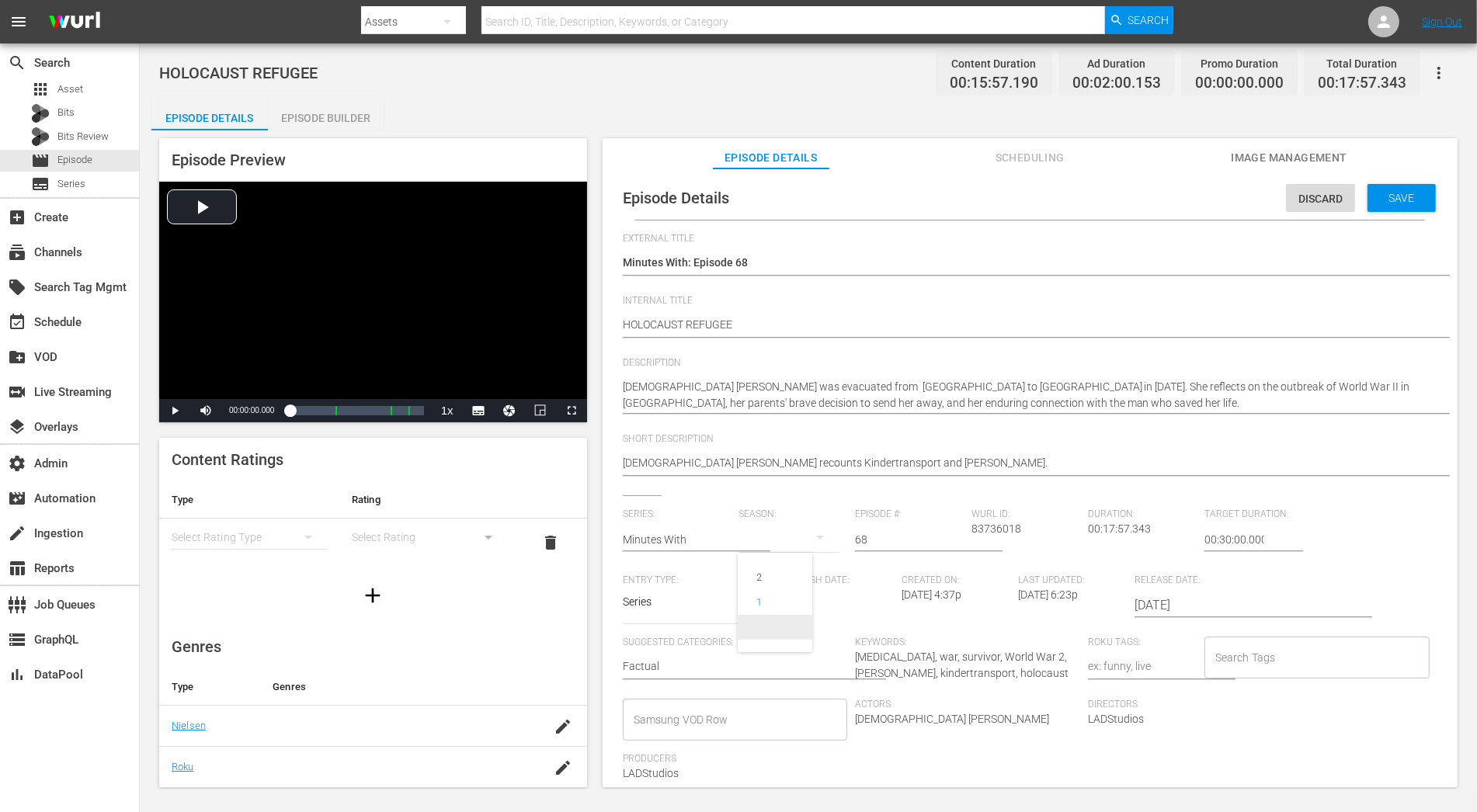
click at [785, 635] on span at bounding box center [775, 627] width 74 height 25
click at [1329, 197] on span "Save" at bounding box center [1403, 198] width 51 height 13
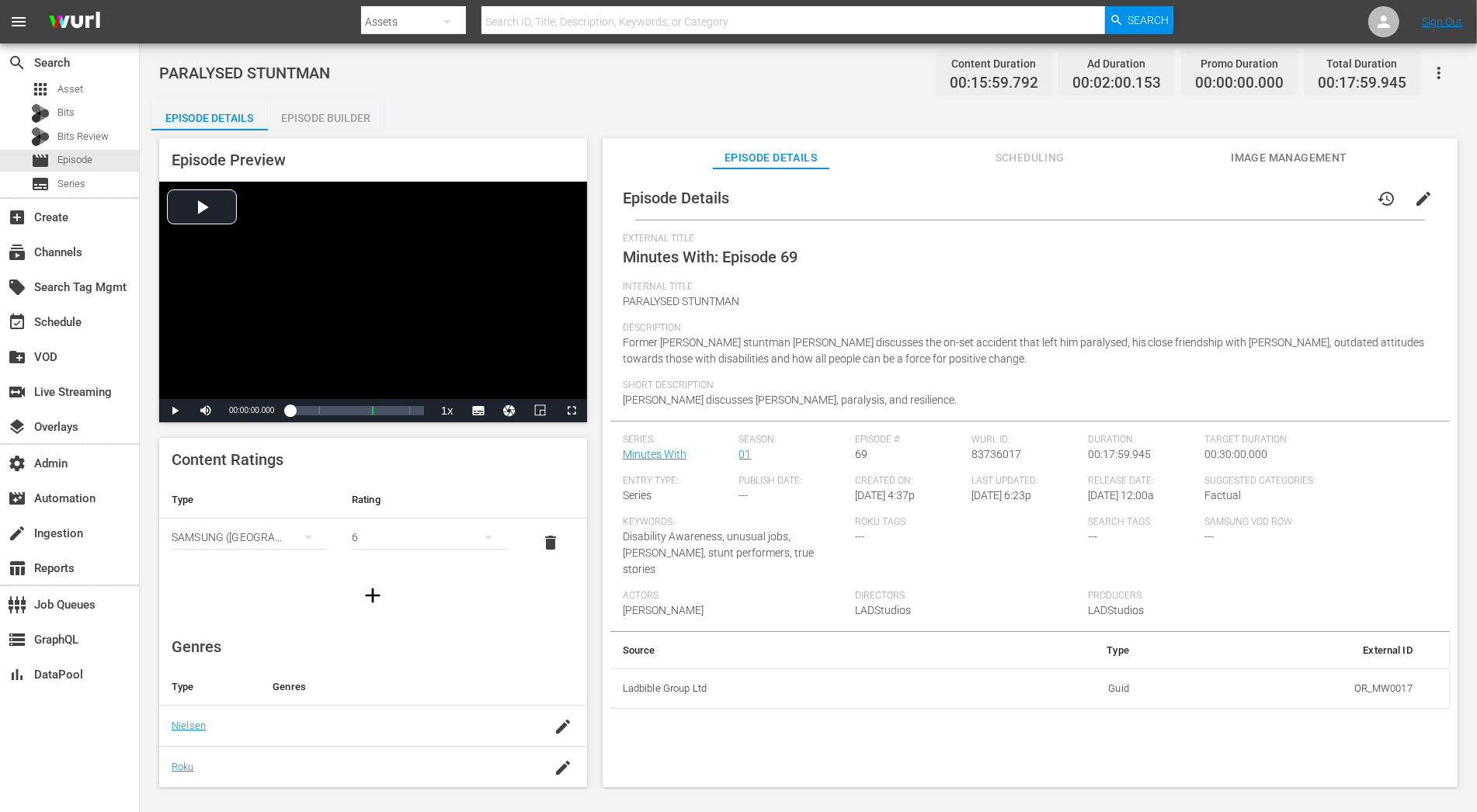
click at [1329, 206] on span "edit" at bounding box center [1423, 199] width 19 height 19
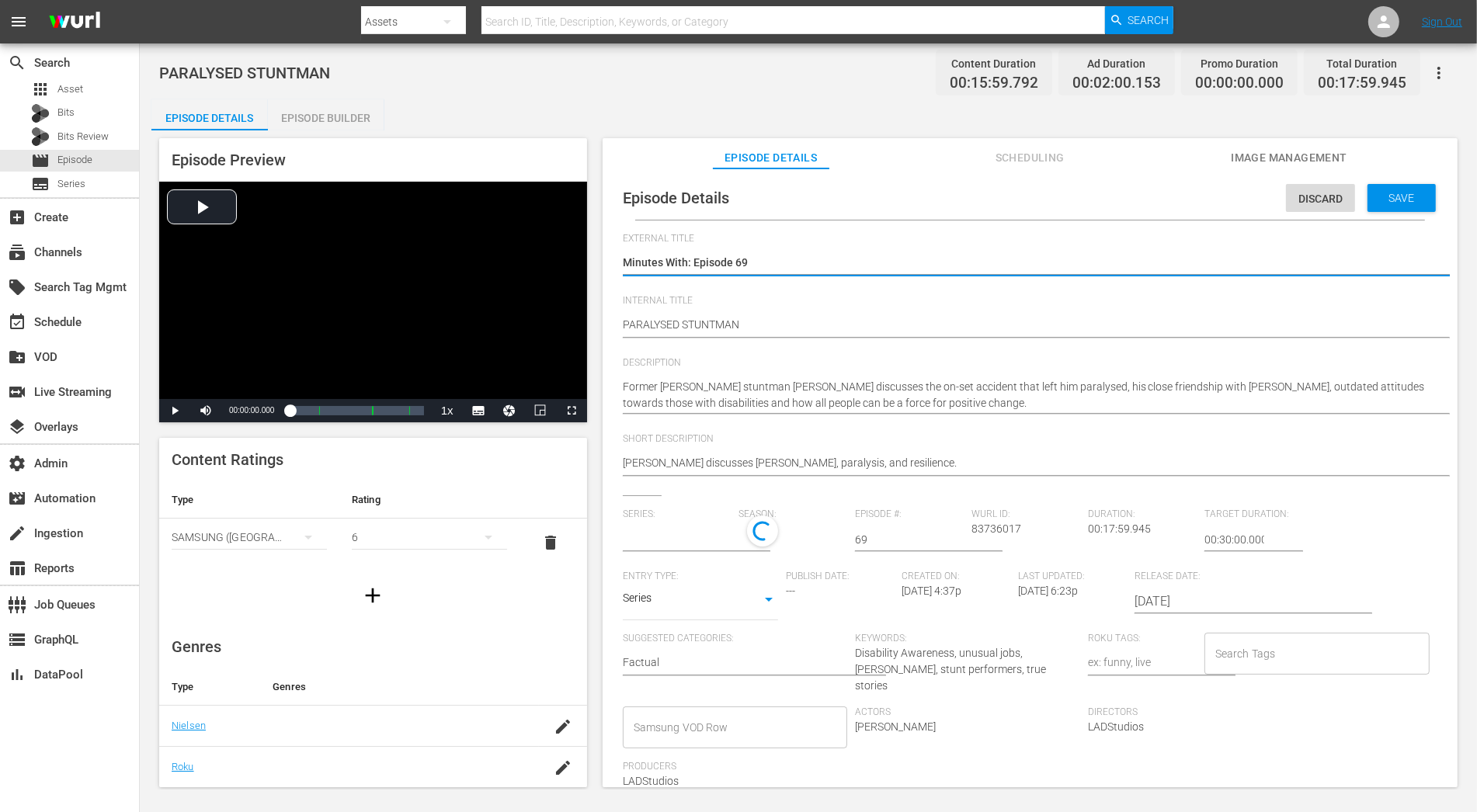
type input "Minutes With"
click at [788, 532] on div "1" at bounding box center [789, 538] width 101 height 44
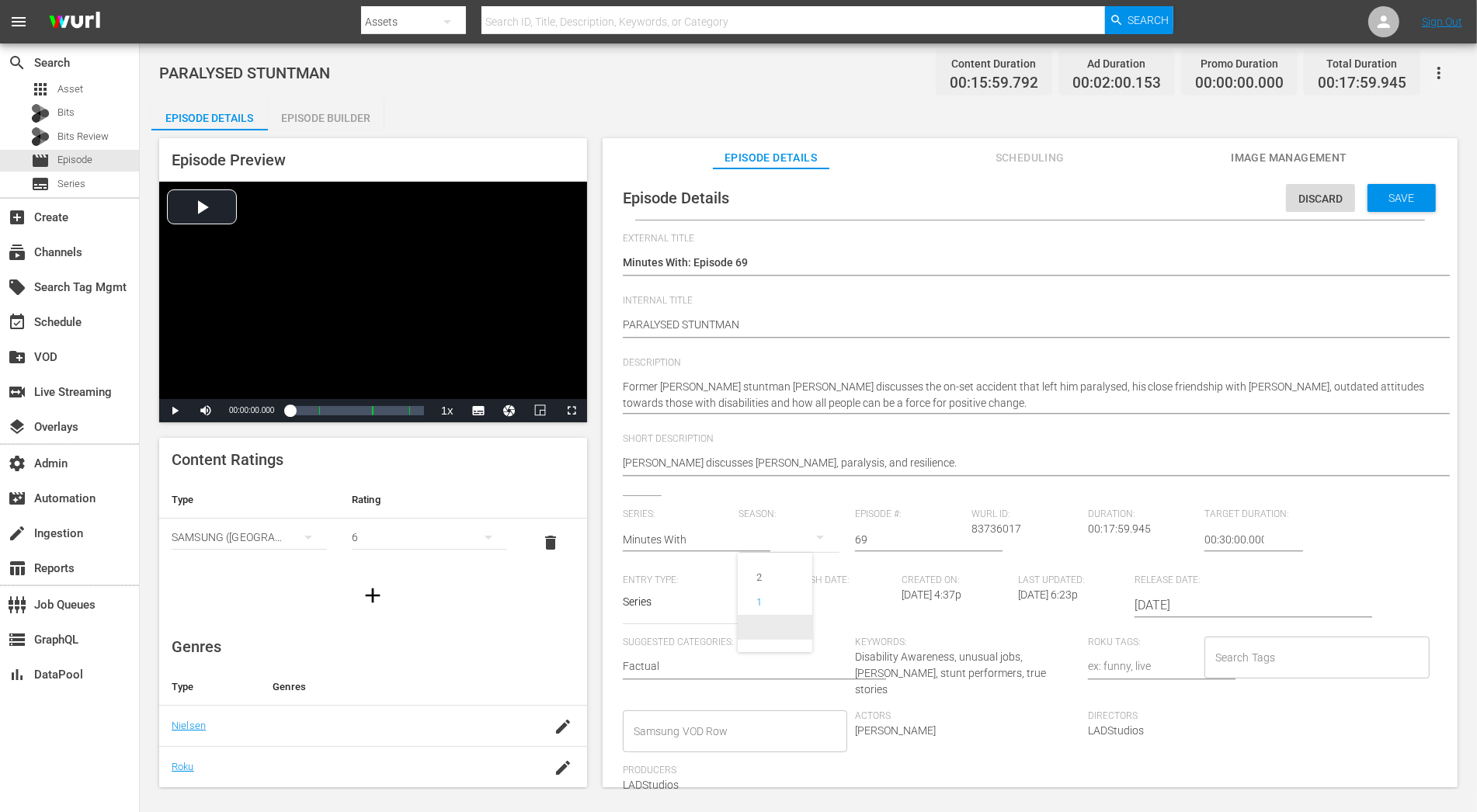
click at [787, 629] on span at bounding box center [775, 627] width 74 height 25
click at [1329, 197] on div "Save" at bounding box center [1402, 198] width 68 height 28
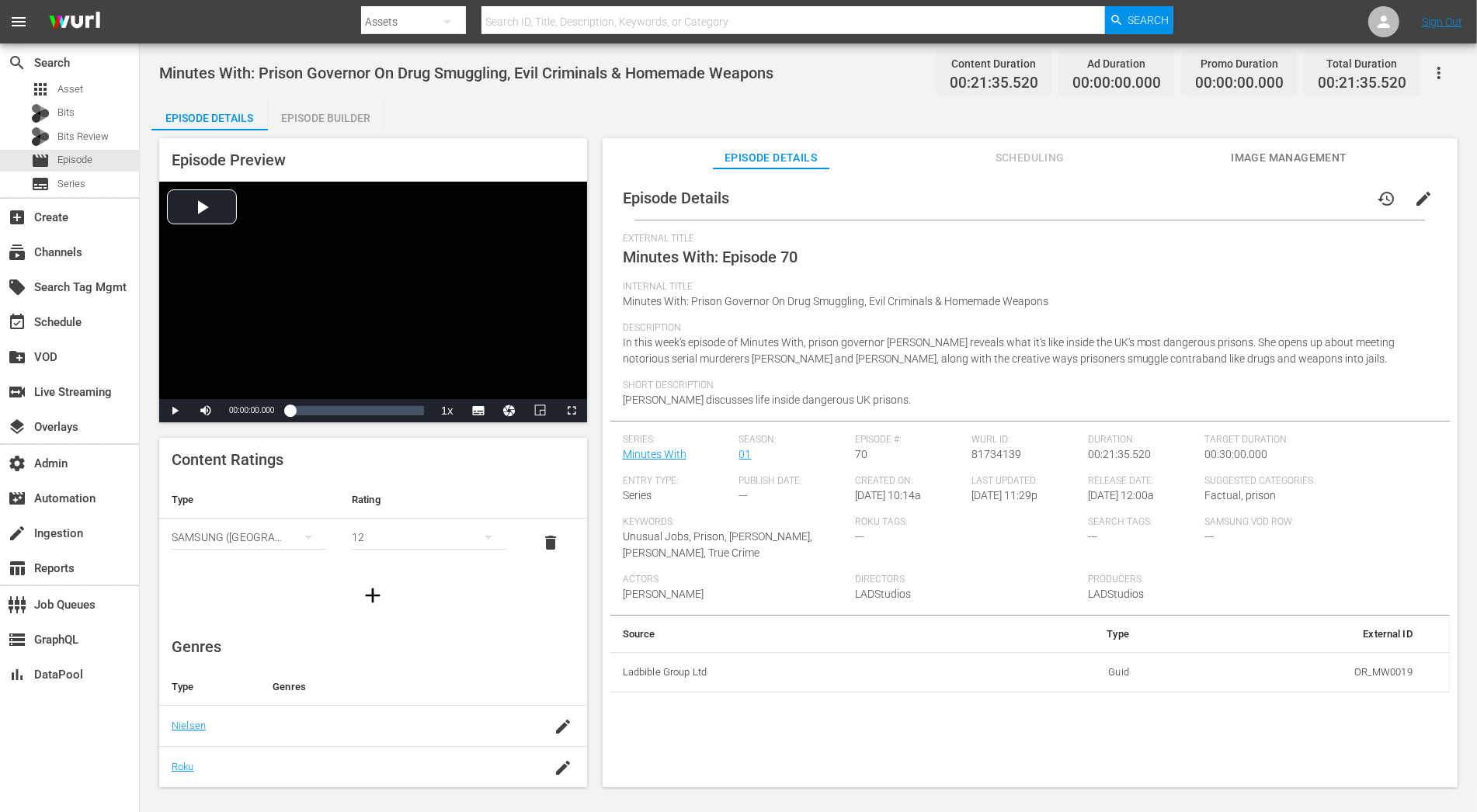
click at [1329, 194] on span "edit" at bounding box center [1423, 199] width 19 height 19
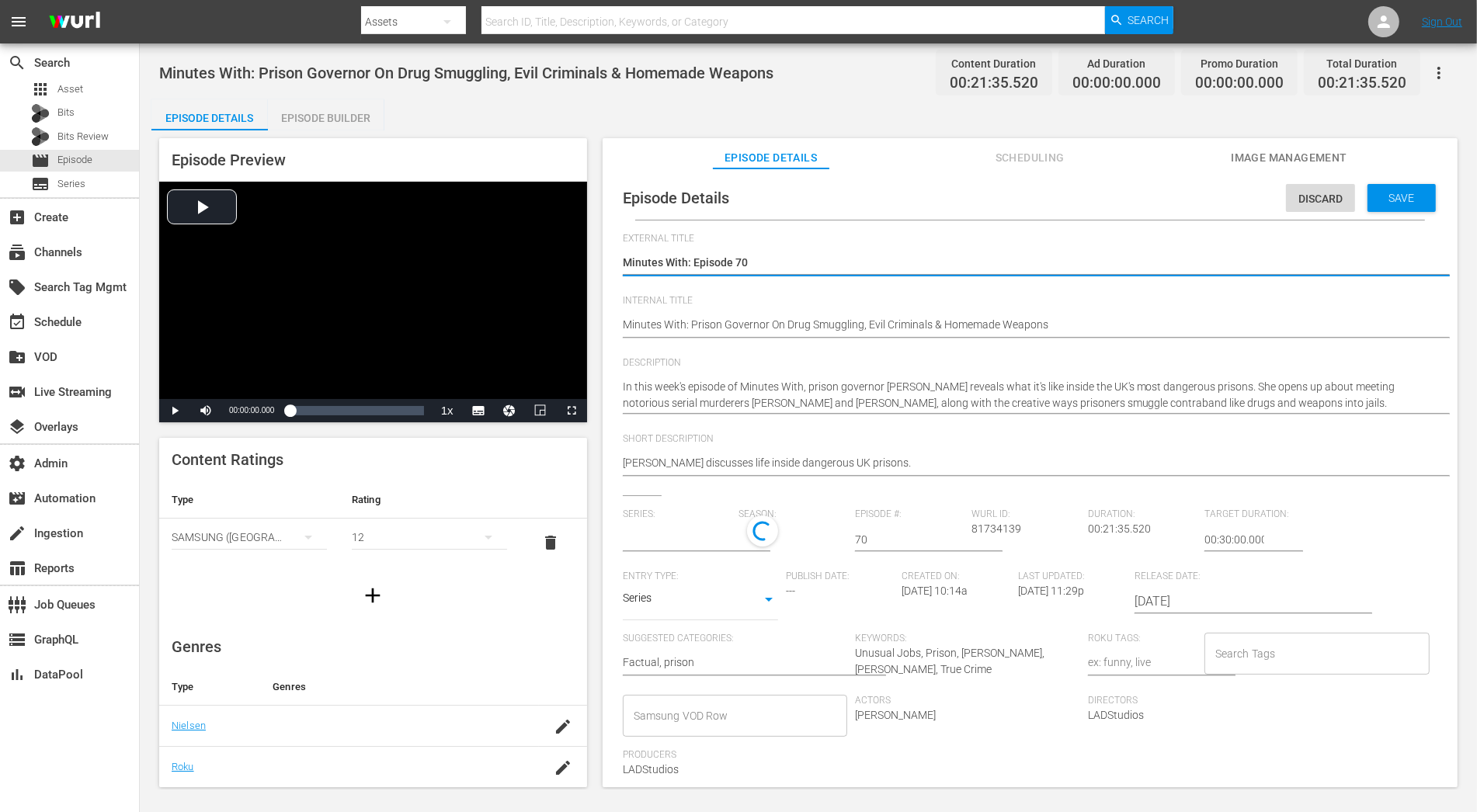
type input "Minutes With"
click at [766, 536] on div "1" at bounding box center [789, 538] width 101 height 44
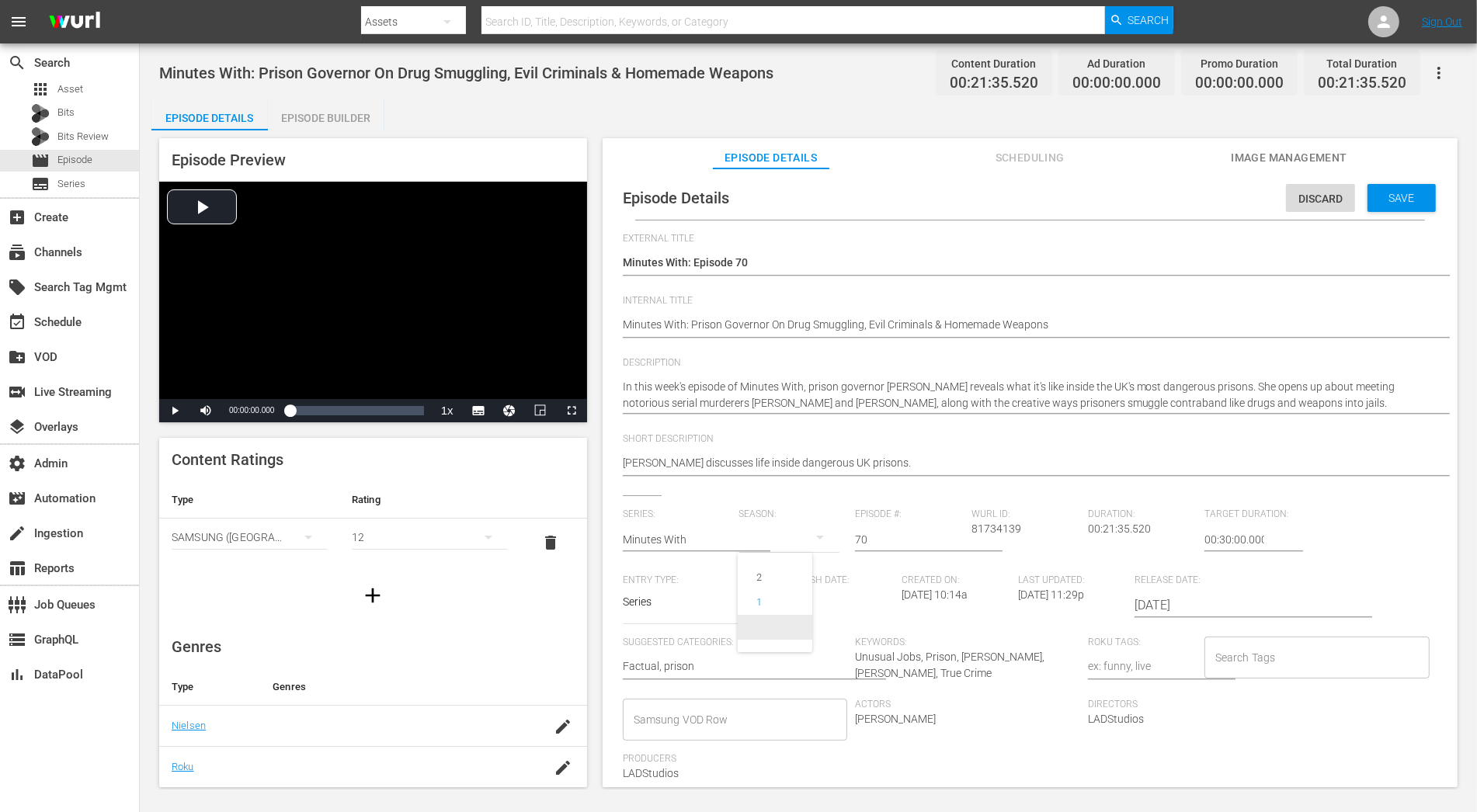
click at [768, 620] on span at bounding box center [775, 627] width 74 height 25
click at [1329, 199] on span "Save" at bounding box center [1403, 198] width 51 height 13
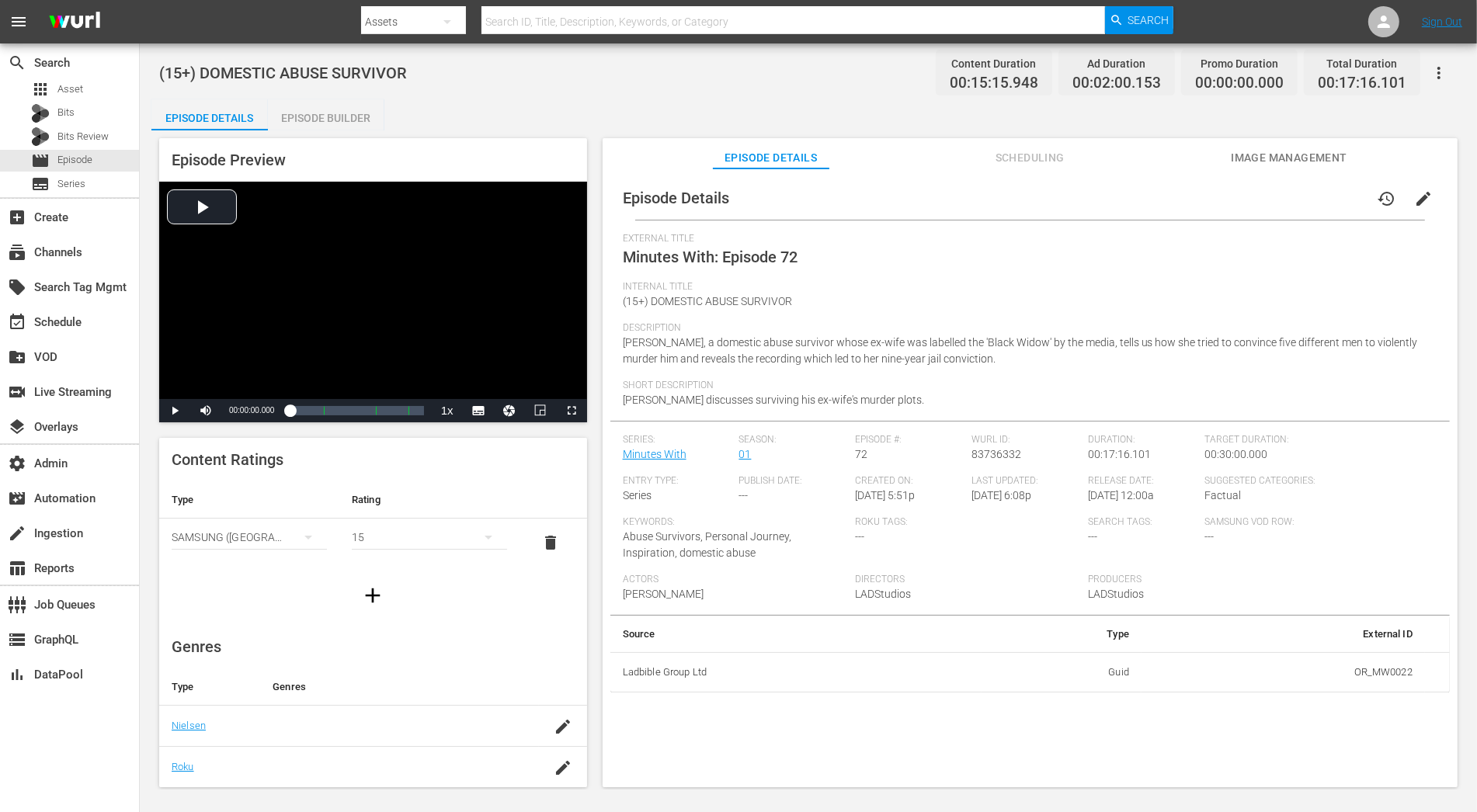
click at [1329, 198] on span "edit" at bounding box center [1423, 199] width 19 height 19
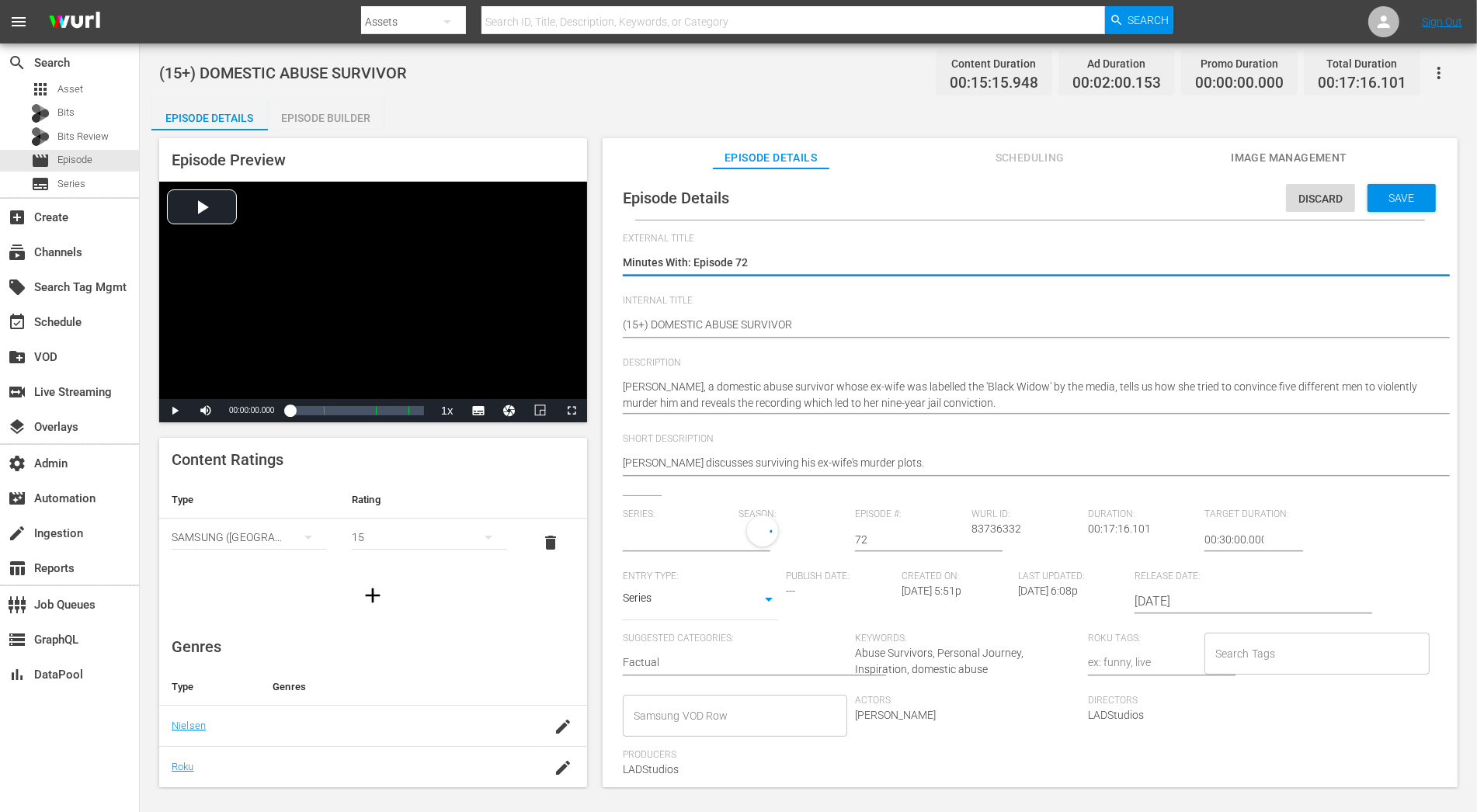
type input "Minutes With"
click at [751, 530] on div "1" at bounding box center [789, 538] width 101 height 44
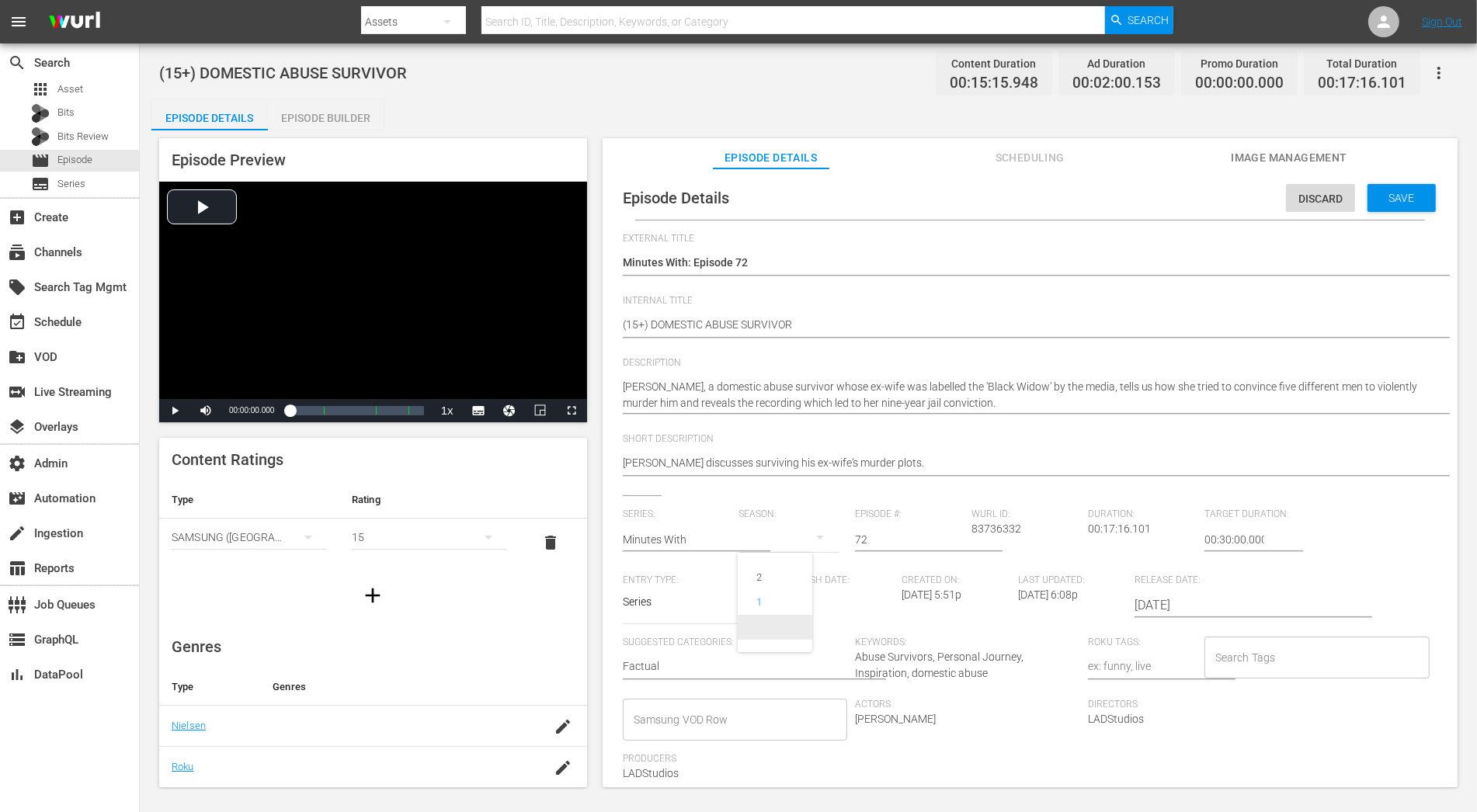
click at [802, 629] on span at bounding box center [775, 627] width 74 height 25
click at [1329, 196] on span "Save" at bounding box center [1403, 198] width 51 height 13
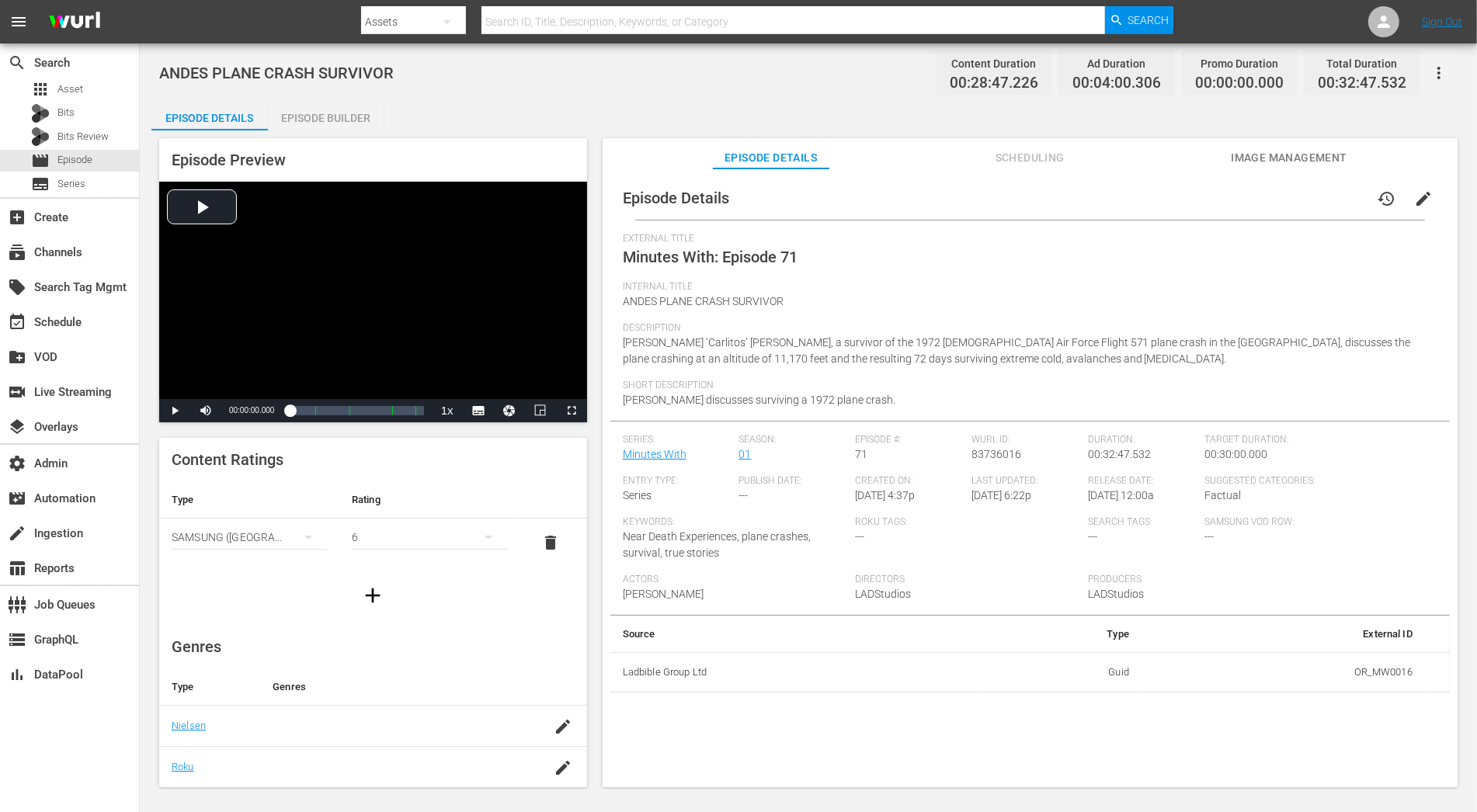
click at [1329, 194] on span "edit" at bounding box center [1423, 199] width 19 height 19
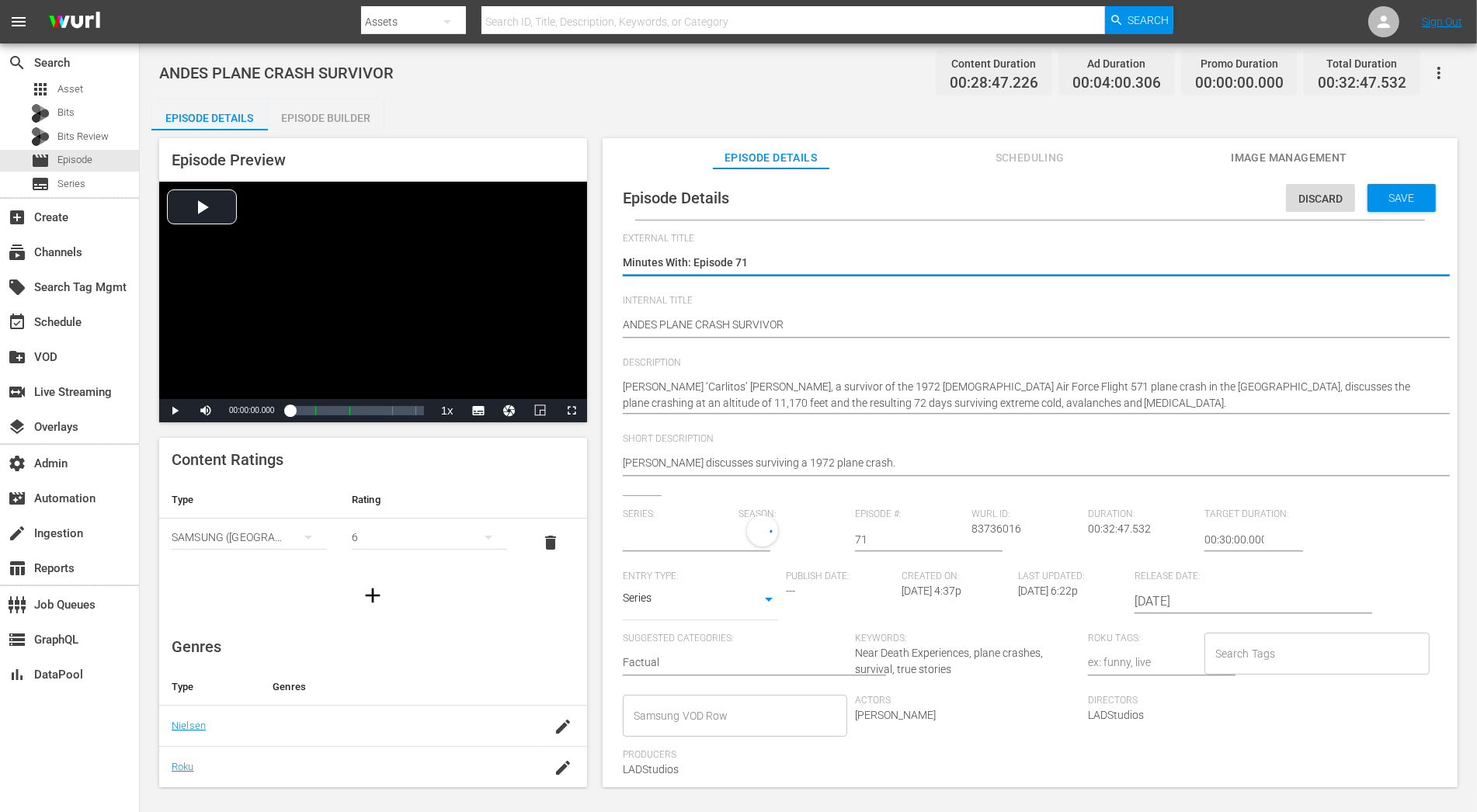
type input "Minutes With"
click at [763, 527] on div "1" at bounding box center [789, 538] width 101 height 44
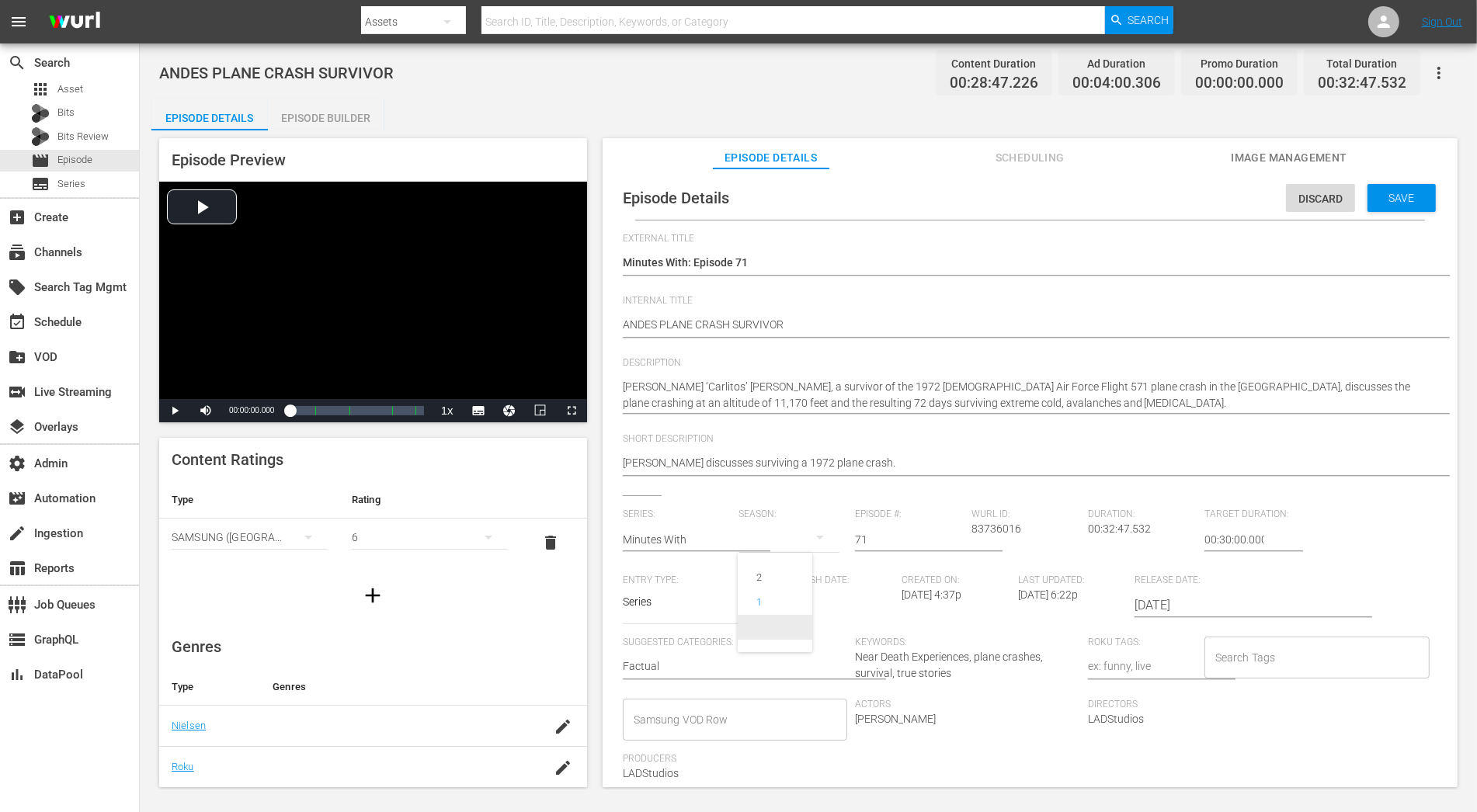
click at [768, 628] on span at bounding box center [775, 627] width 74 height 25
click at [1329, 203] on span "Save" at bounding box center [1403, 198] width 51 height 13
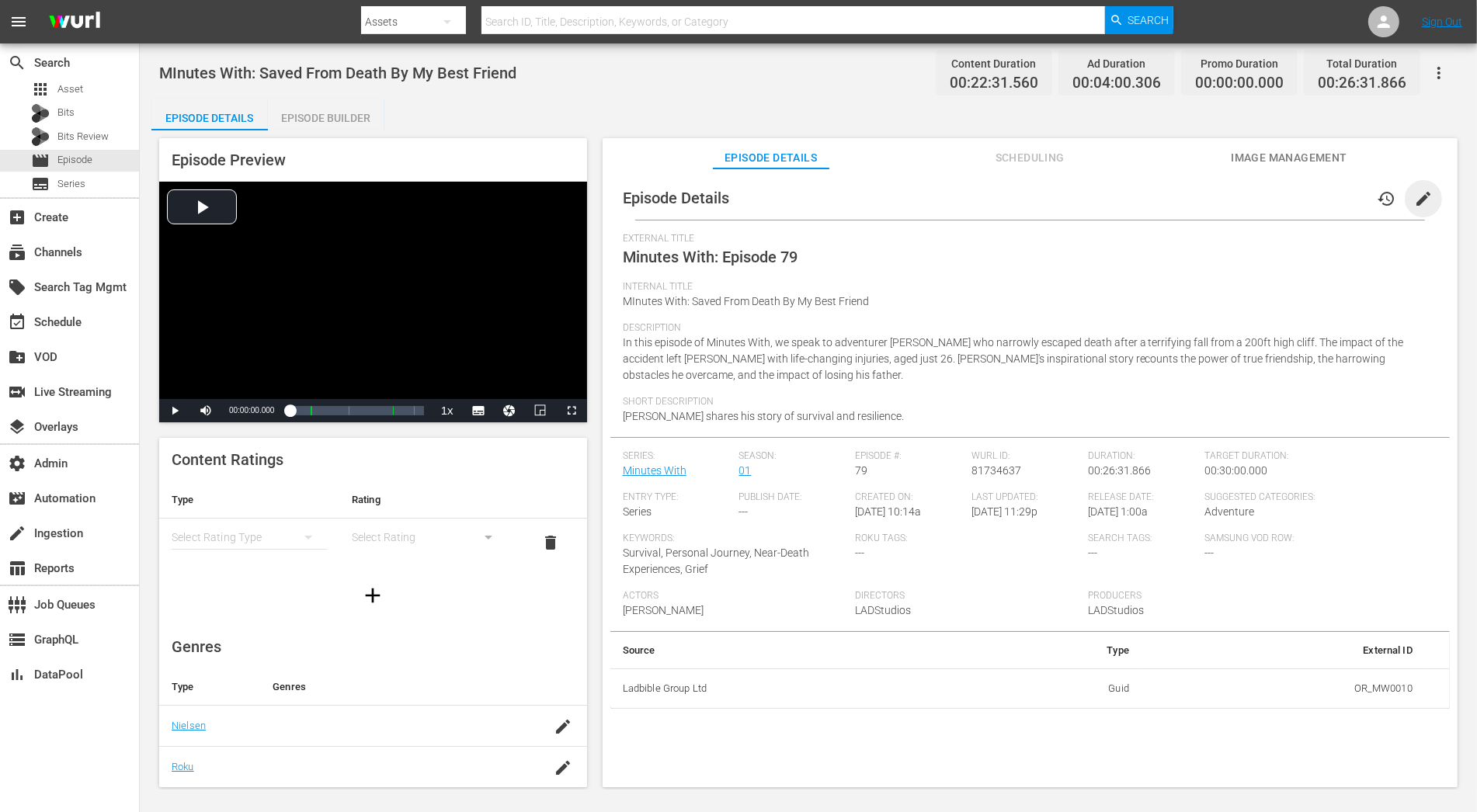
click at [1329, 198] on span "edit" at bounding box center [1423, 199] width 19 height 19
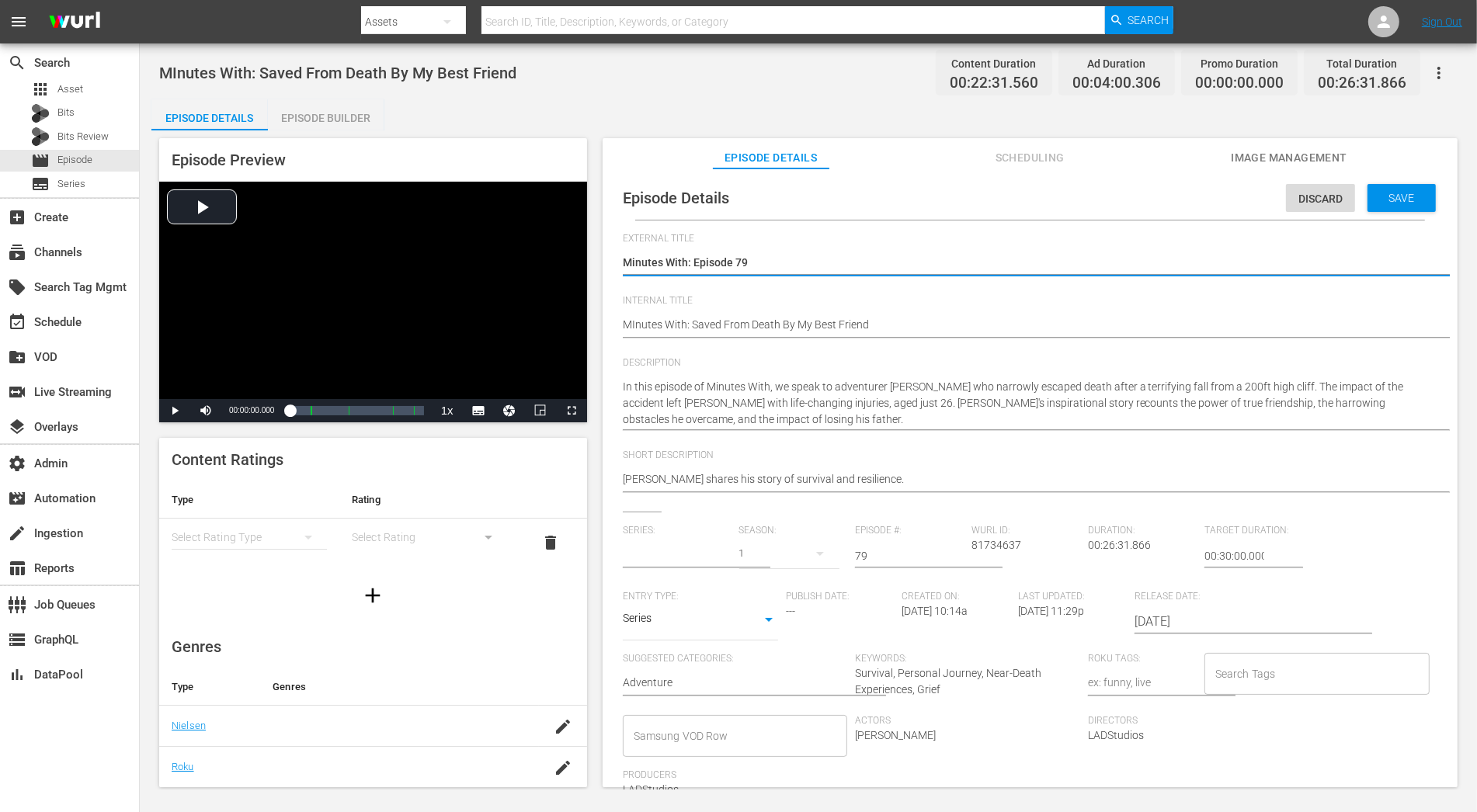
type input "Minutes With"
click at [779, 558] on div "1" at bounding box center [789, 554] width 101 height 44
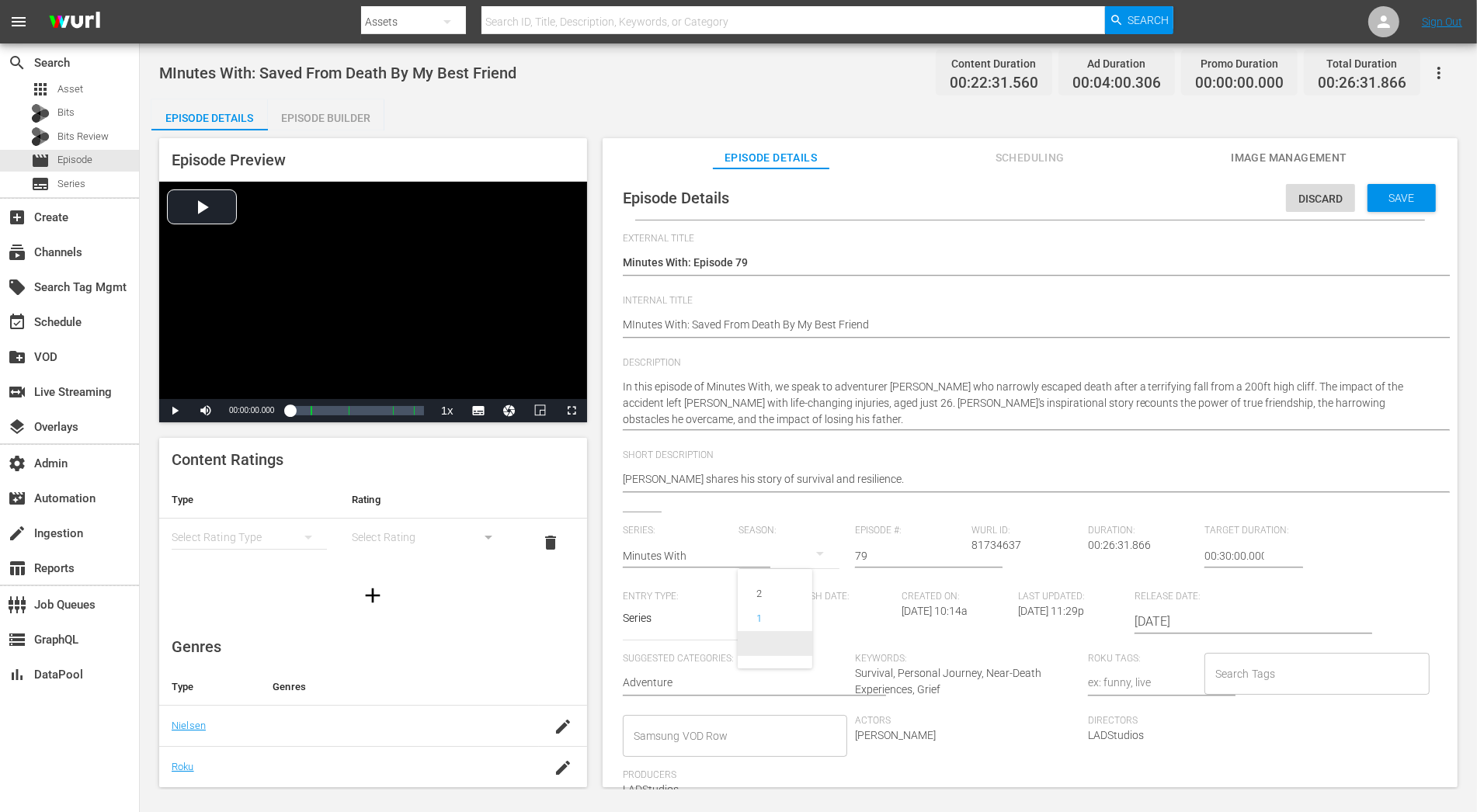
click at [787, 642] on span at bounding box center [775, 643] width 74 height 25
click at [1329, 197] on span "Save" at bounding box center [1403, 198] width 51 height 13
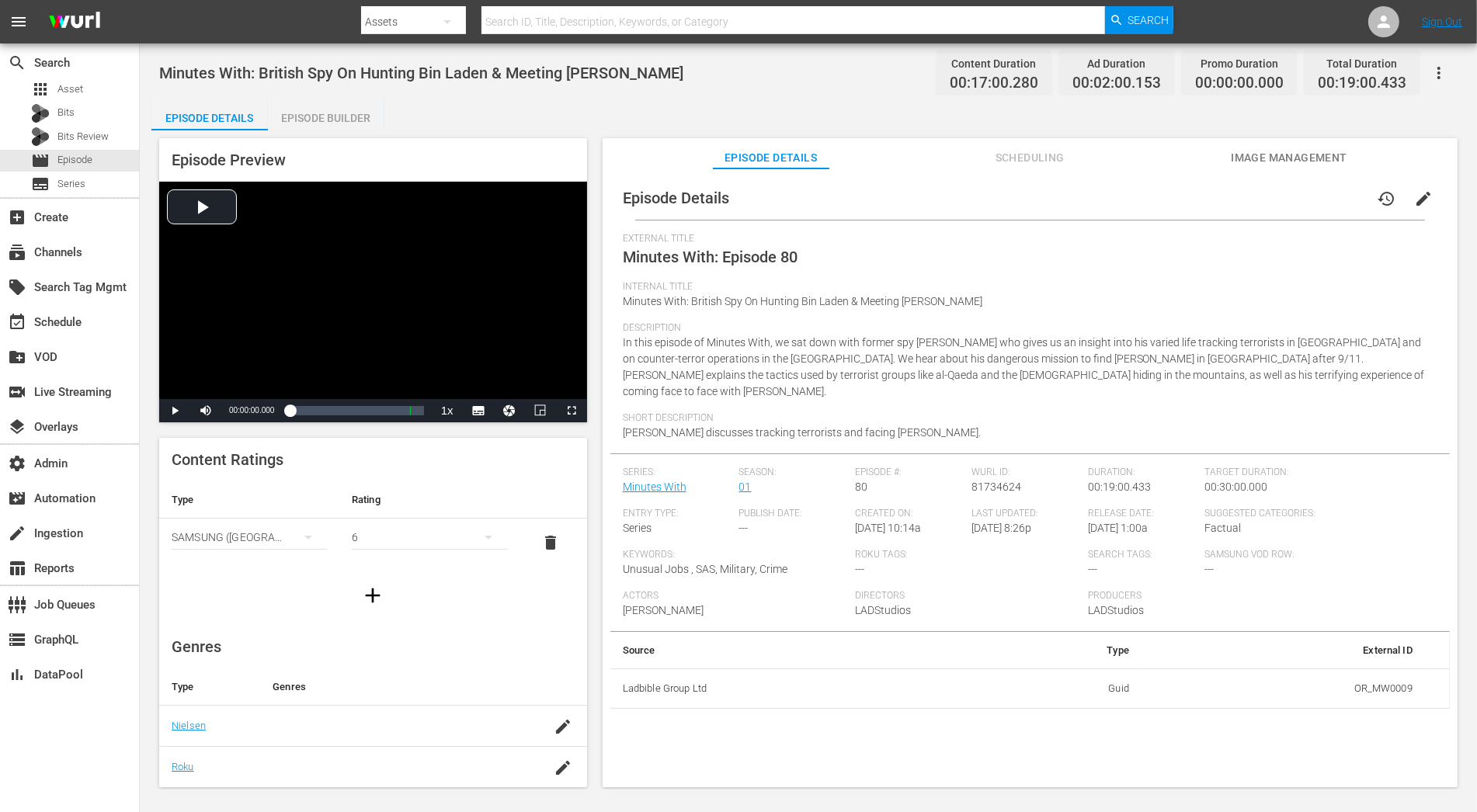
click at [1329, 195] on span "edit" at bounding box center [1423, 199] width 19 height 19
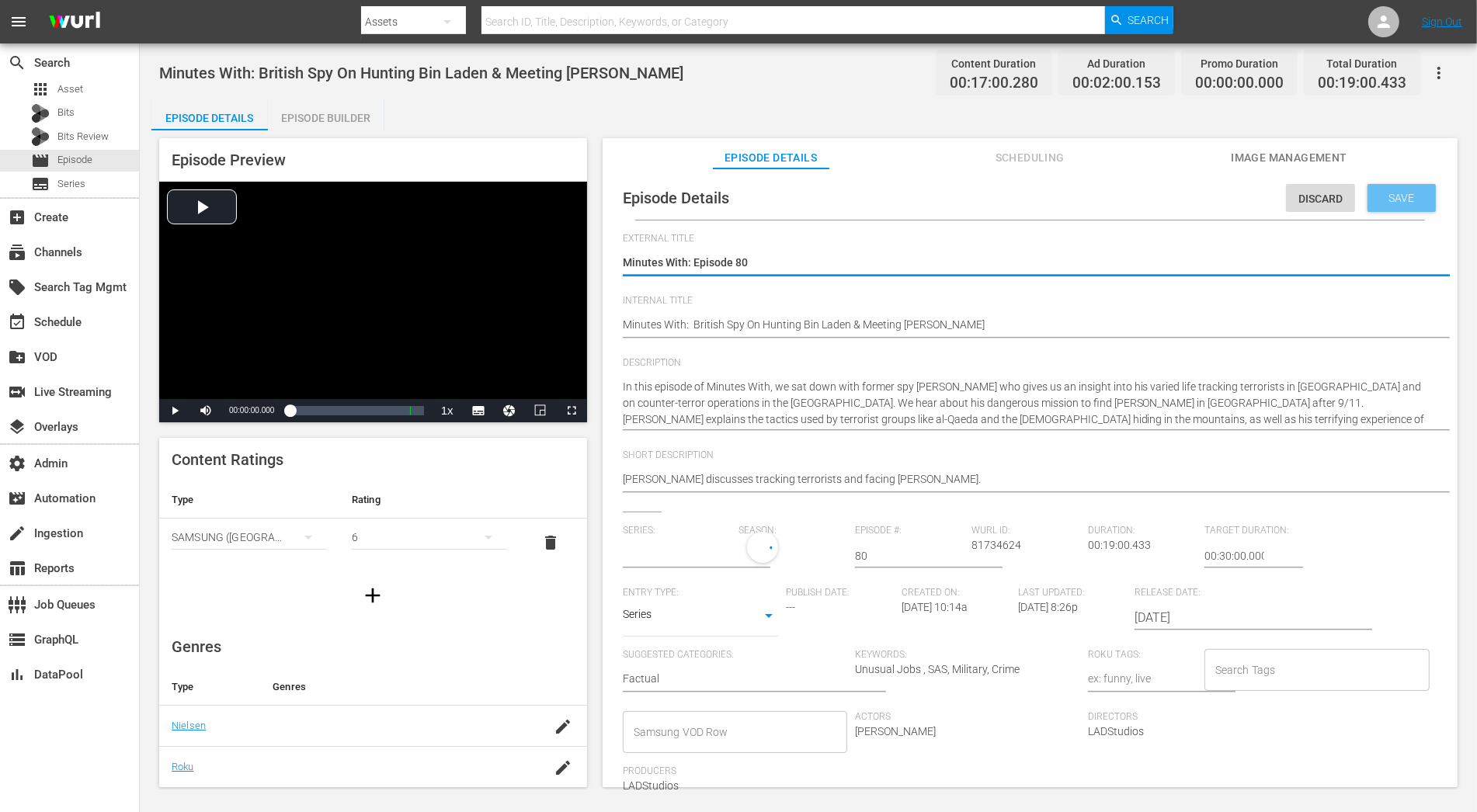
type input "Minutes With"
click at [801, 545] on button "button" at bounding box center [819, 553] width 37 height 37
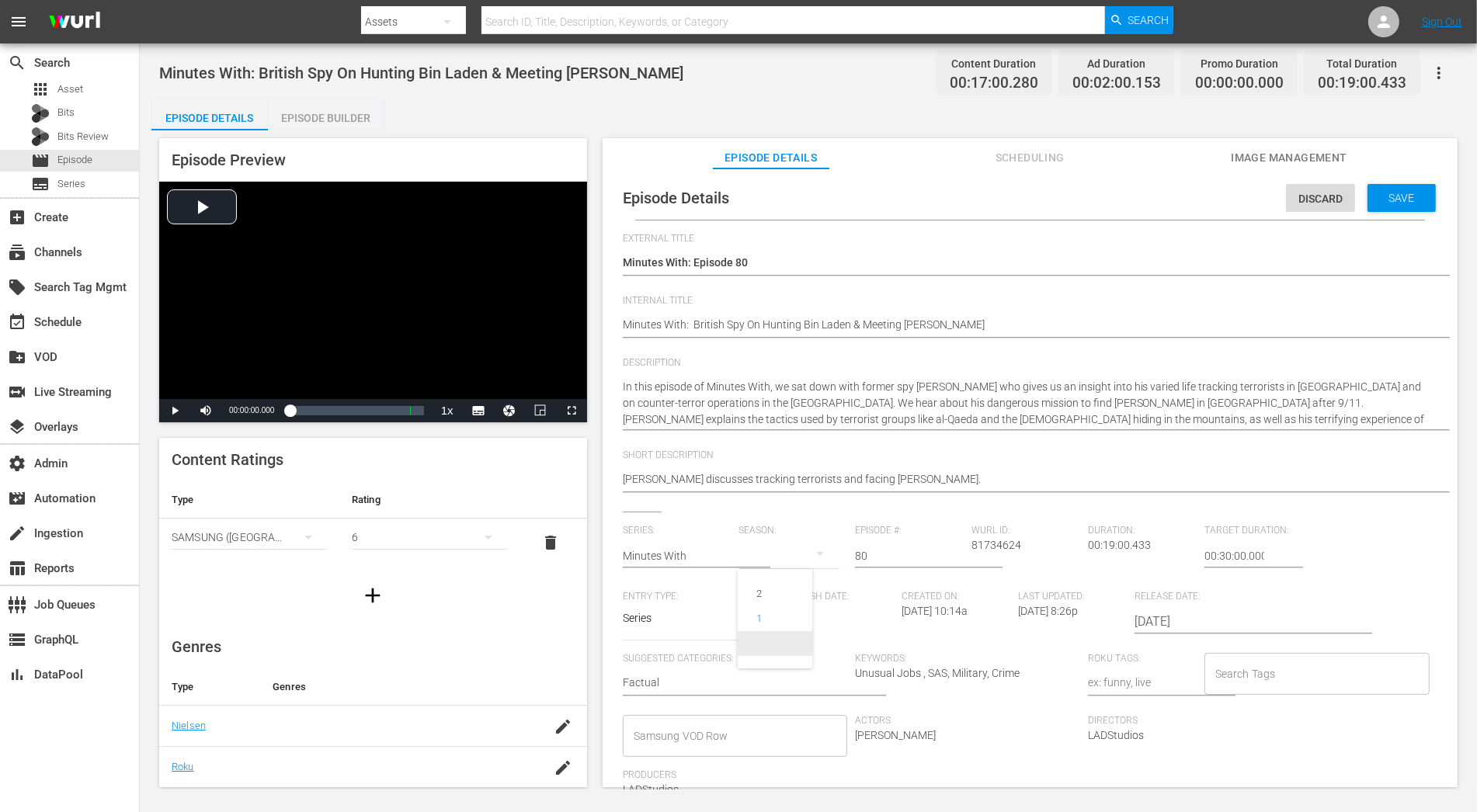
click at [789, 649] on span at bounding box center [775, 643] width 74 height 25
click at [1329, 195] on span "Save" at bounding box center [1403, 198] width 51 height 13
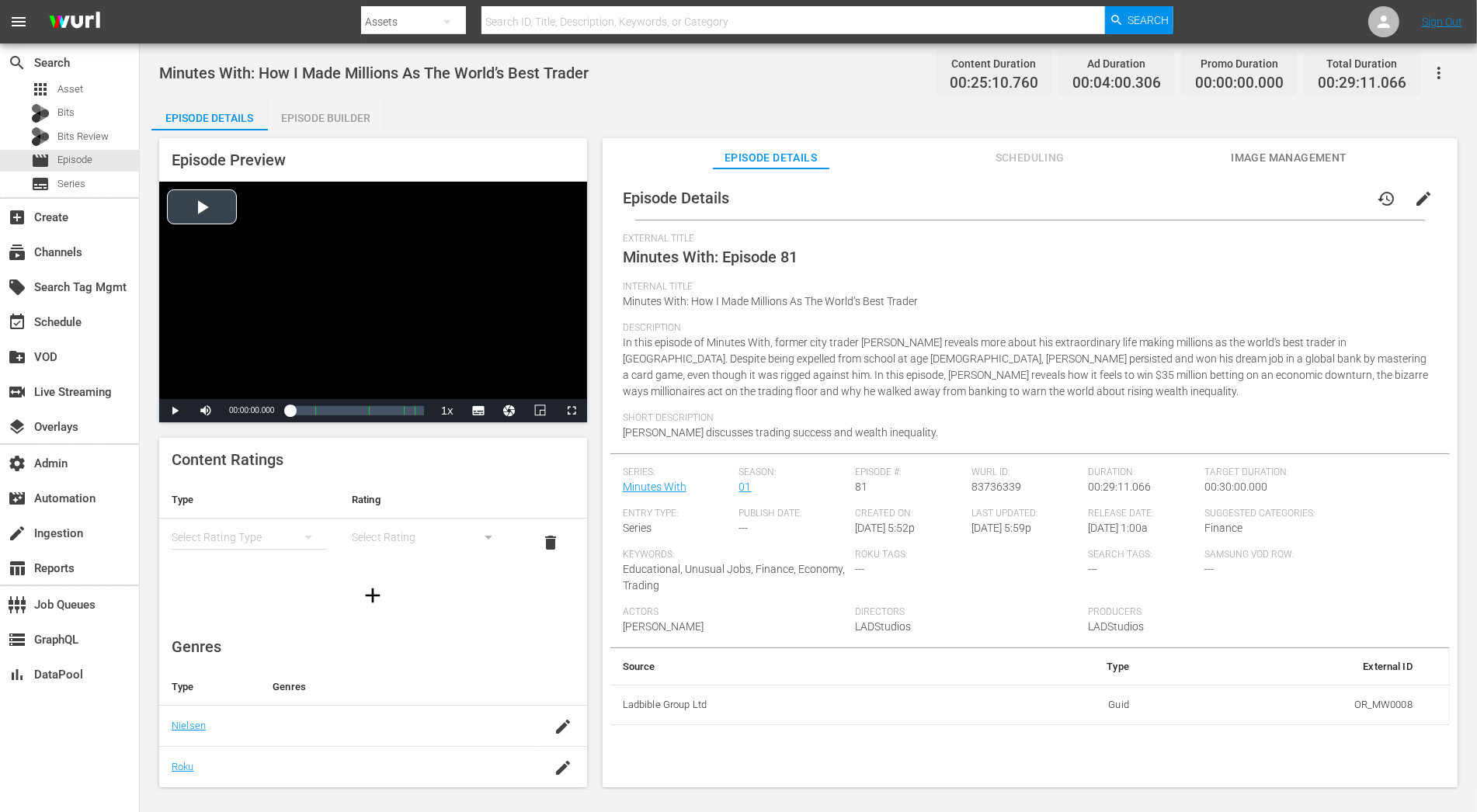
click at [201, 217] on div "Video Player" at bounding box center [372, 290] width 428 height 217
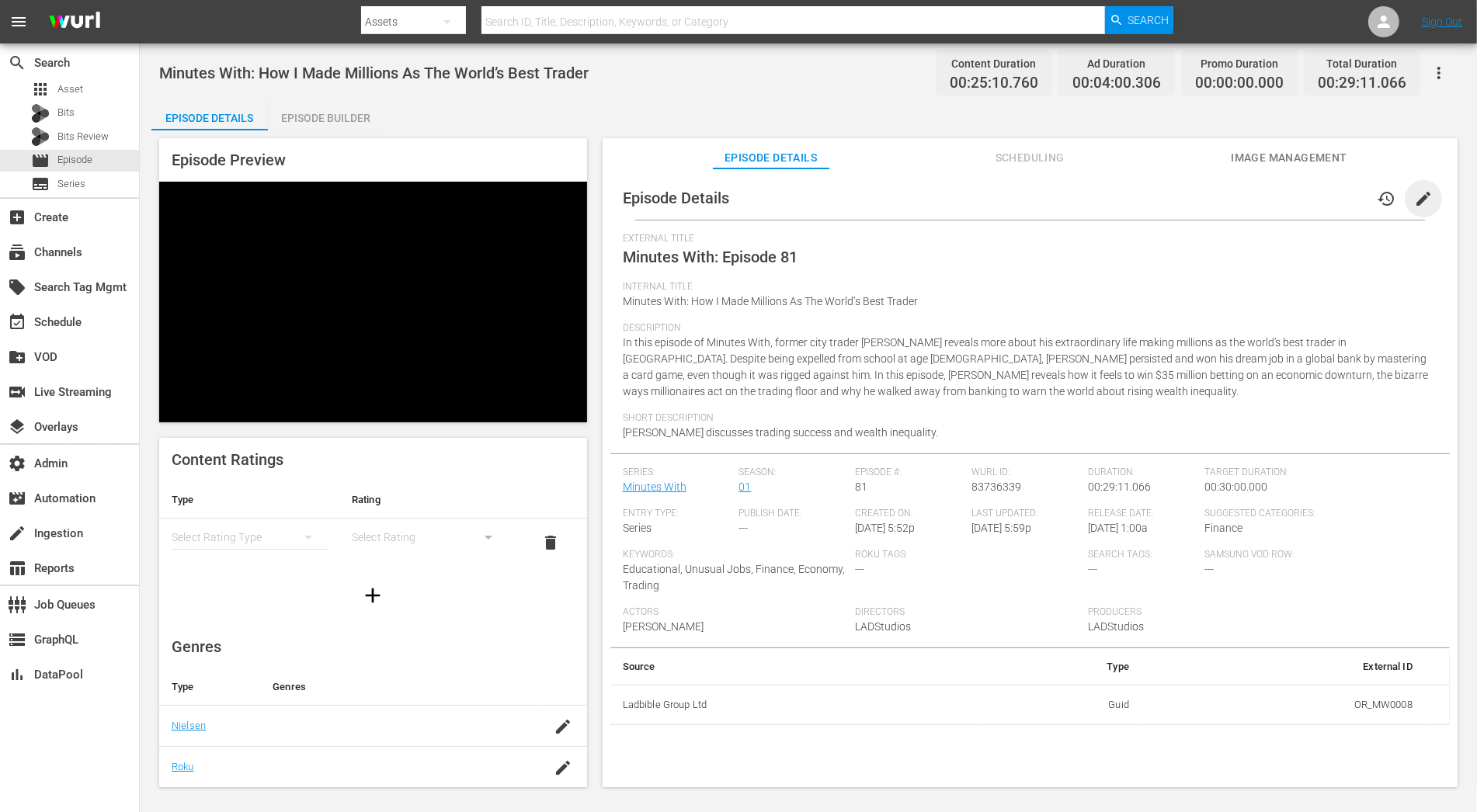
click at [1329, 203] on span "edit" at bounding box center [1423, 199] width 19 height 19
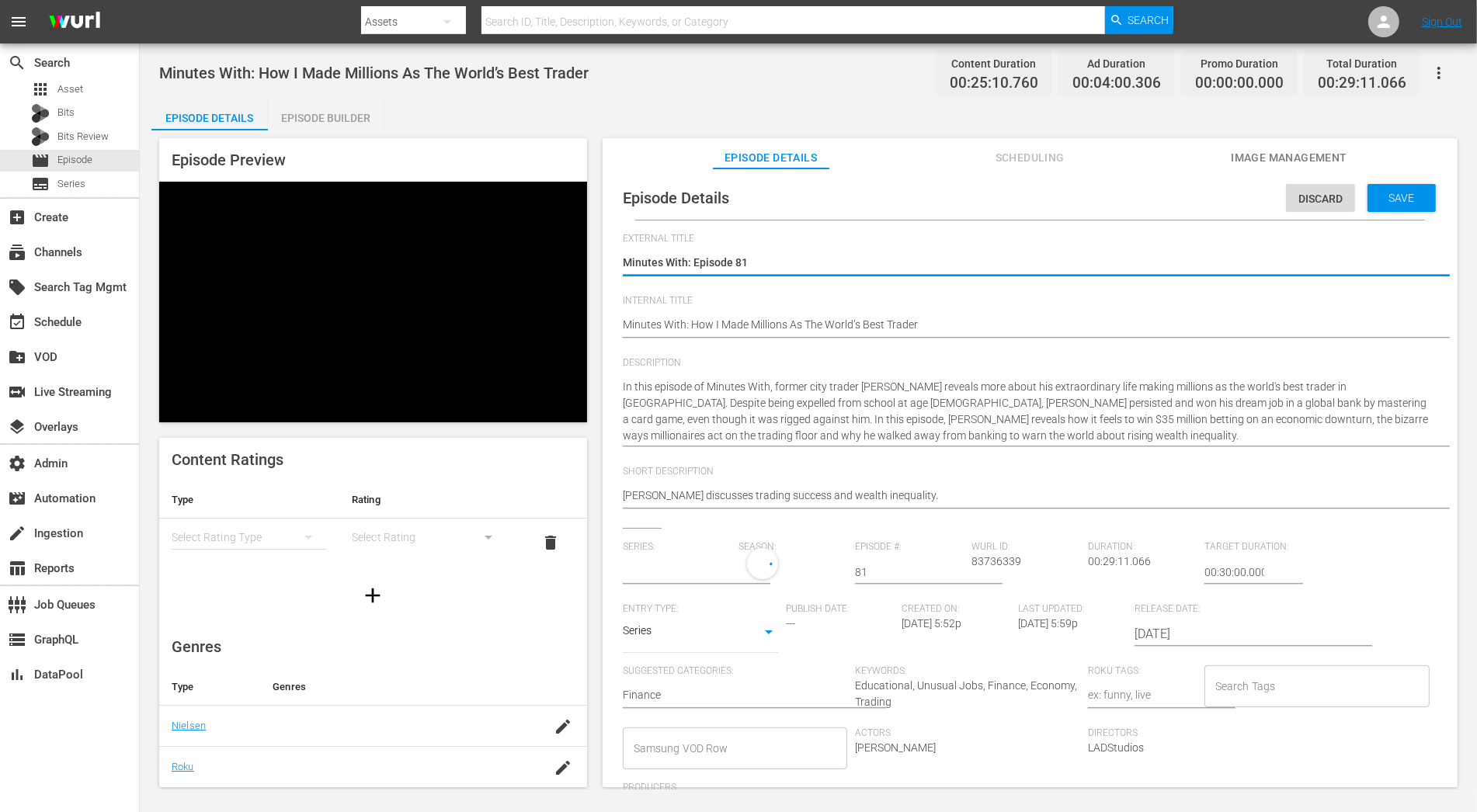
type input "Minutes With"
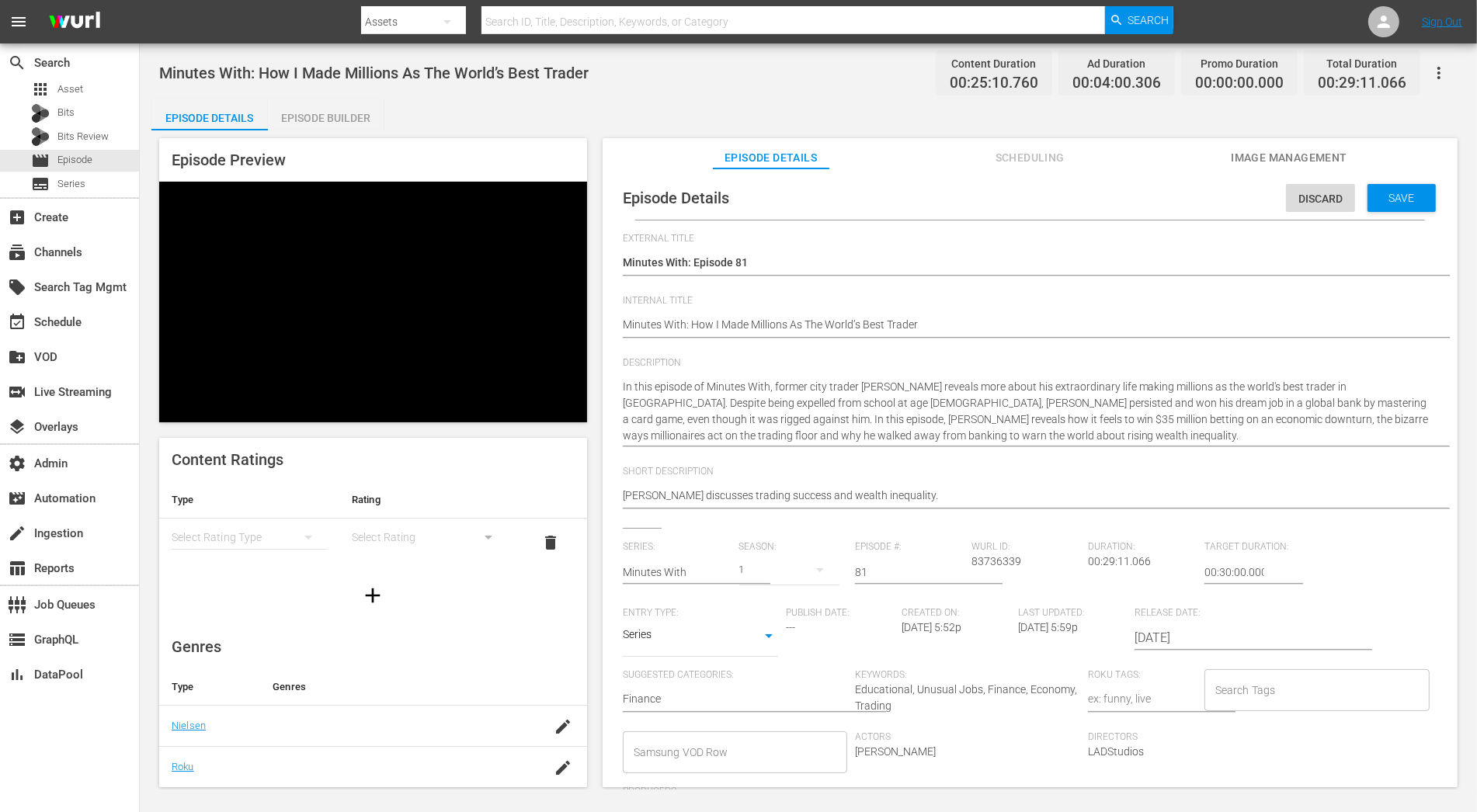
click at [789, 575] on div "1" at bounding box center [789, 570] width 101 height 44
click at [800, 671] on span at bounding box center [775, 659] width 74 height 25
click at [1329, 201] on span "Save" at bounding box center [1403, 198] width 51 height 13
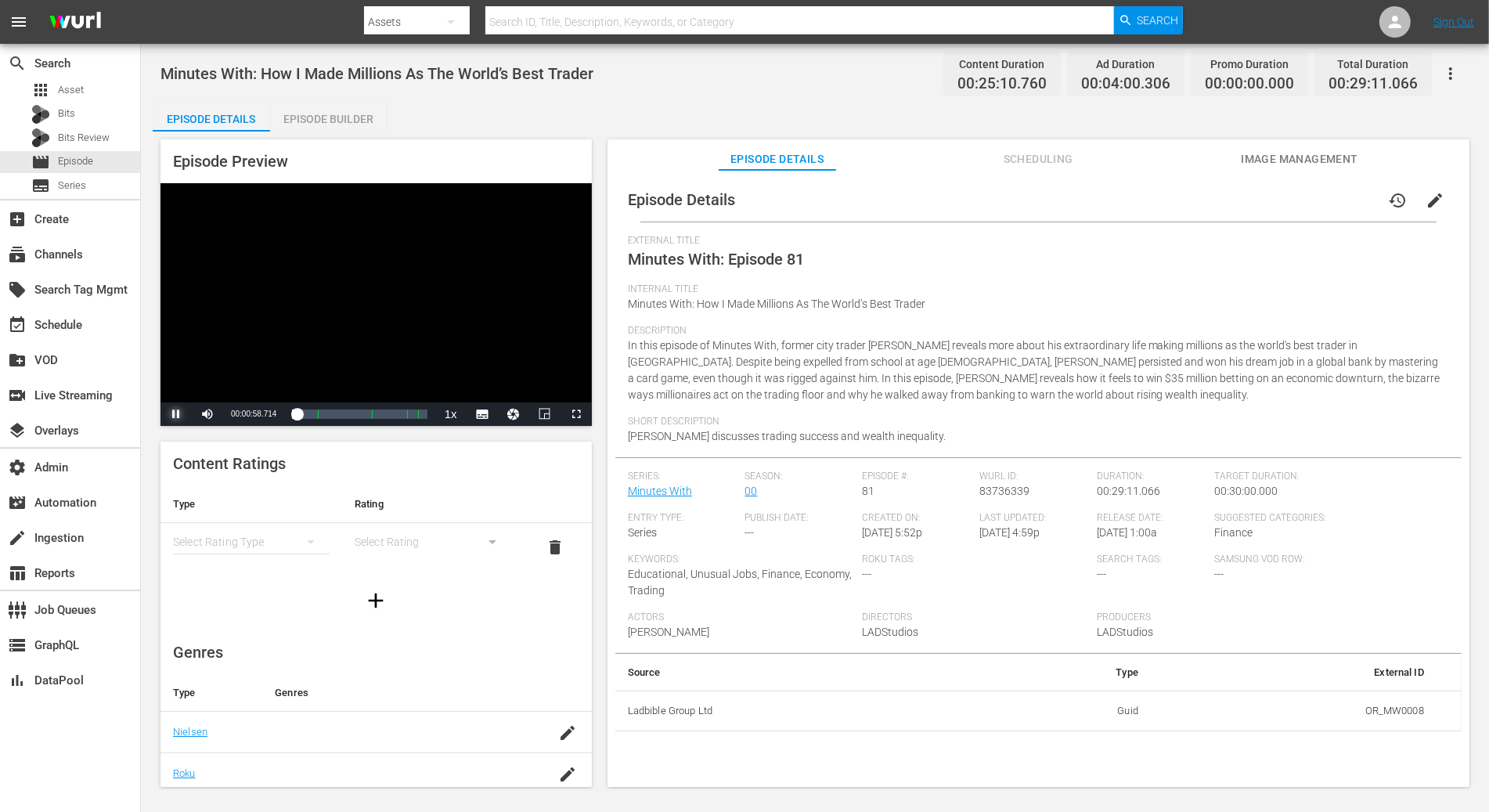
click at [176, 414] on span "Video Player" at bounding box center [176, 414] width 0 height 0
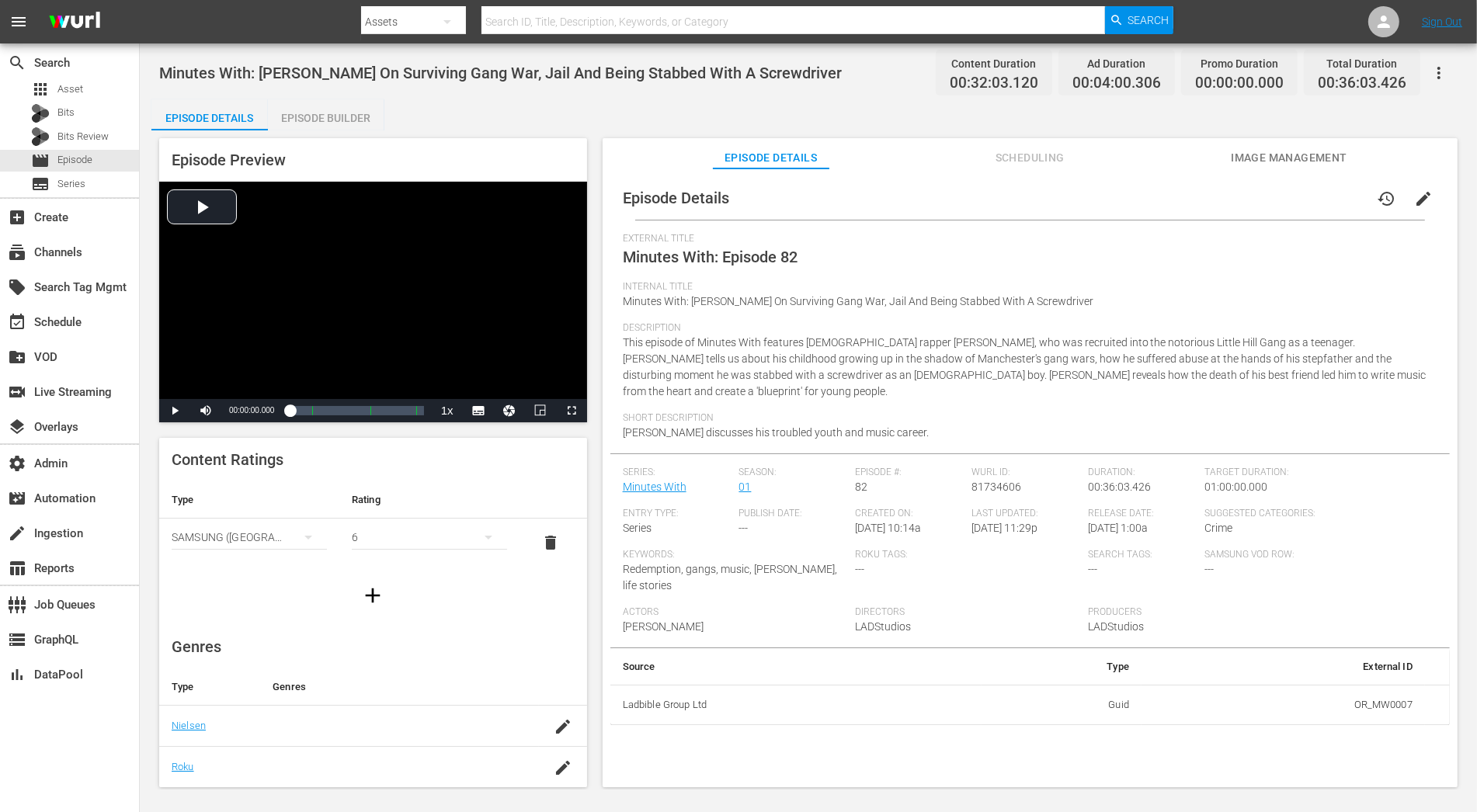
click at [1329, 199] on span "edit" at bounding box center [1423, 199] width 19 height 19
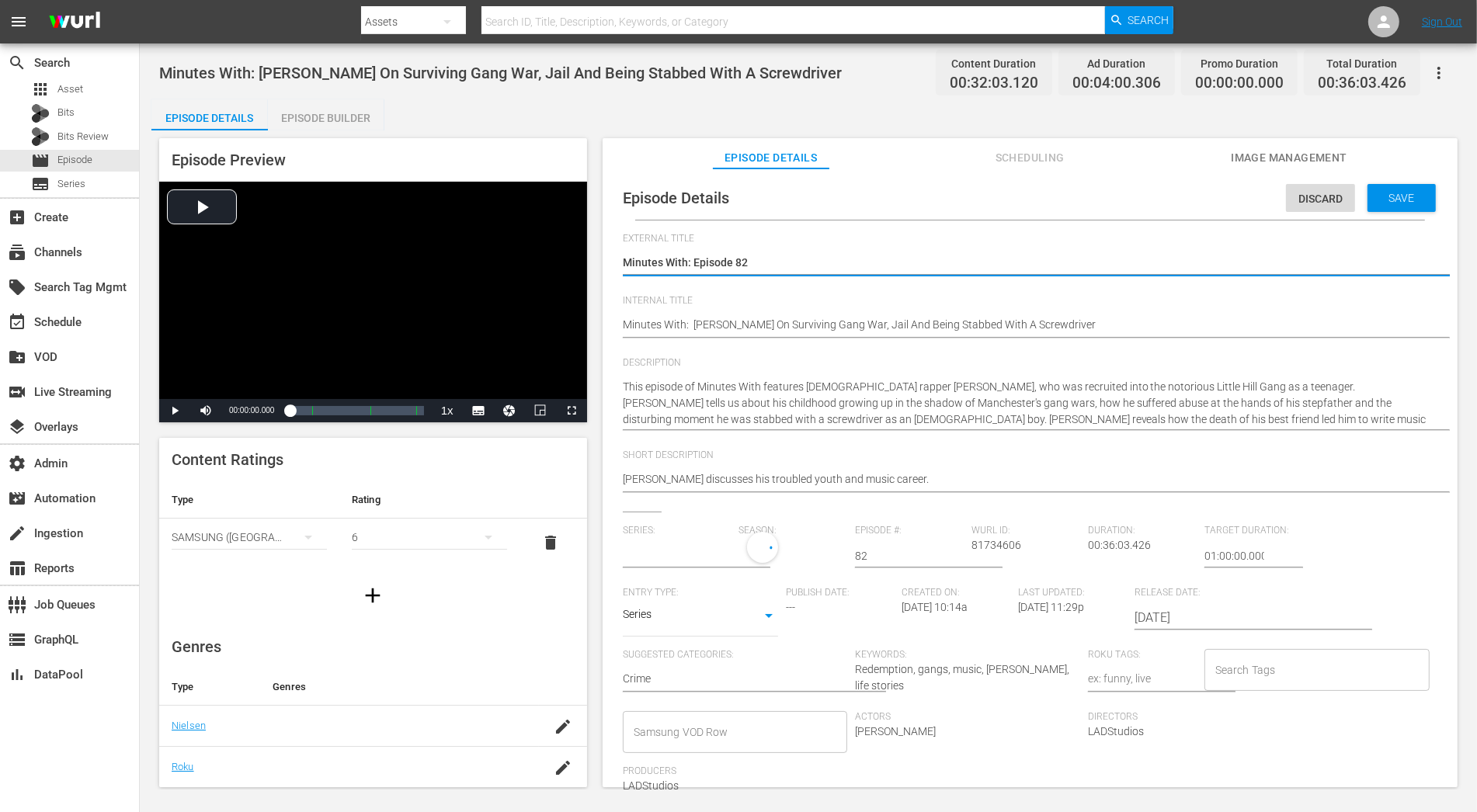
type input "Minutes With"
click at [758, 554] on div "1" at bounding box center [789, 554] width 101 height 44
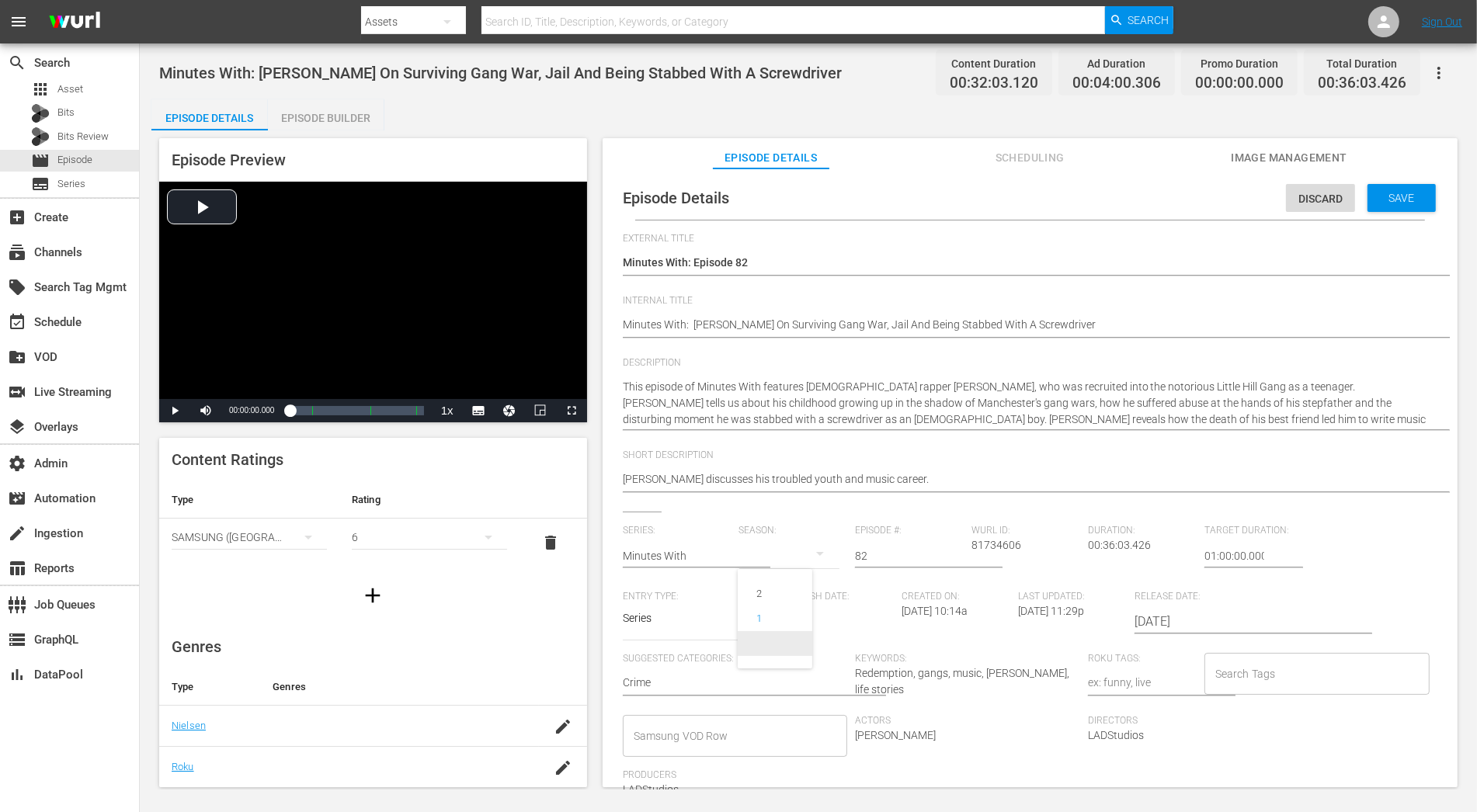
click at [778, 643] on span at bounding box center [775, 643] width 74 height 25
click at [1329, 195] on span "Save" at bounding box center [1403, 198] width 51 height 13
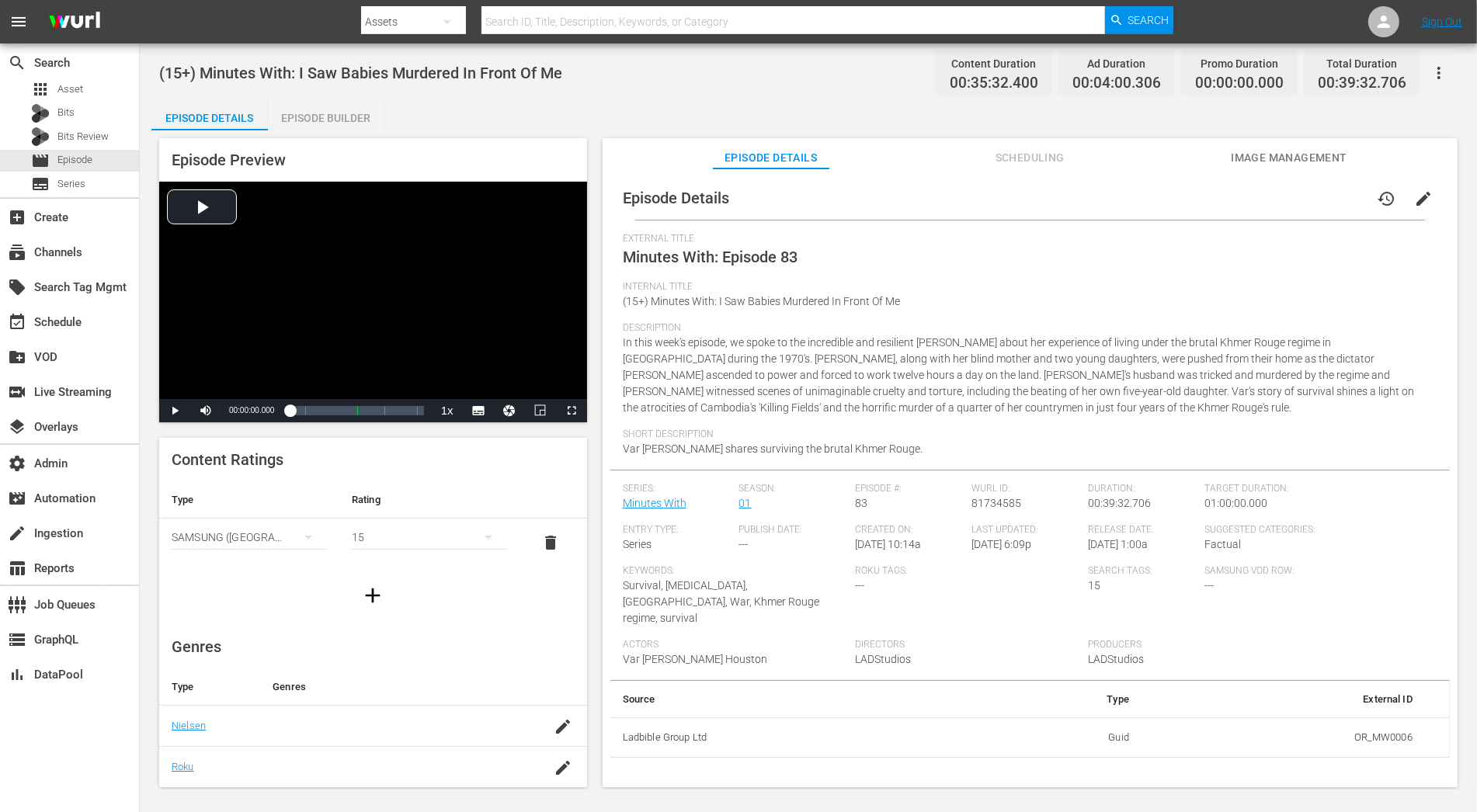
click at [1329, 195] on span "edit" at bounding box center [1423, 199] width 19 height 19
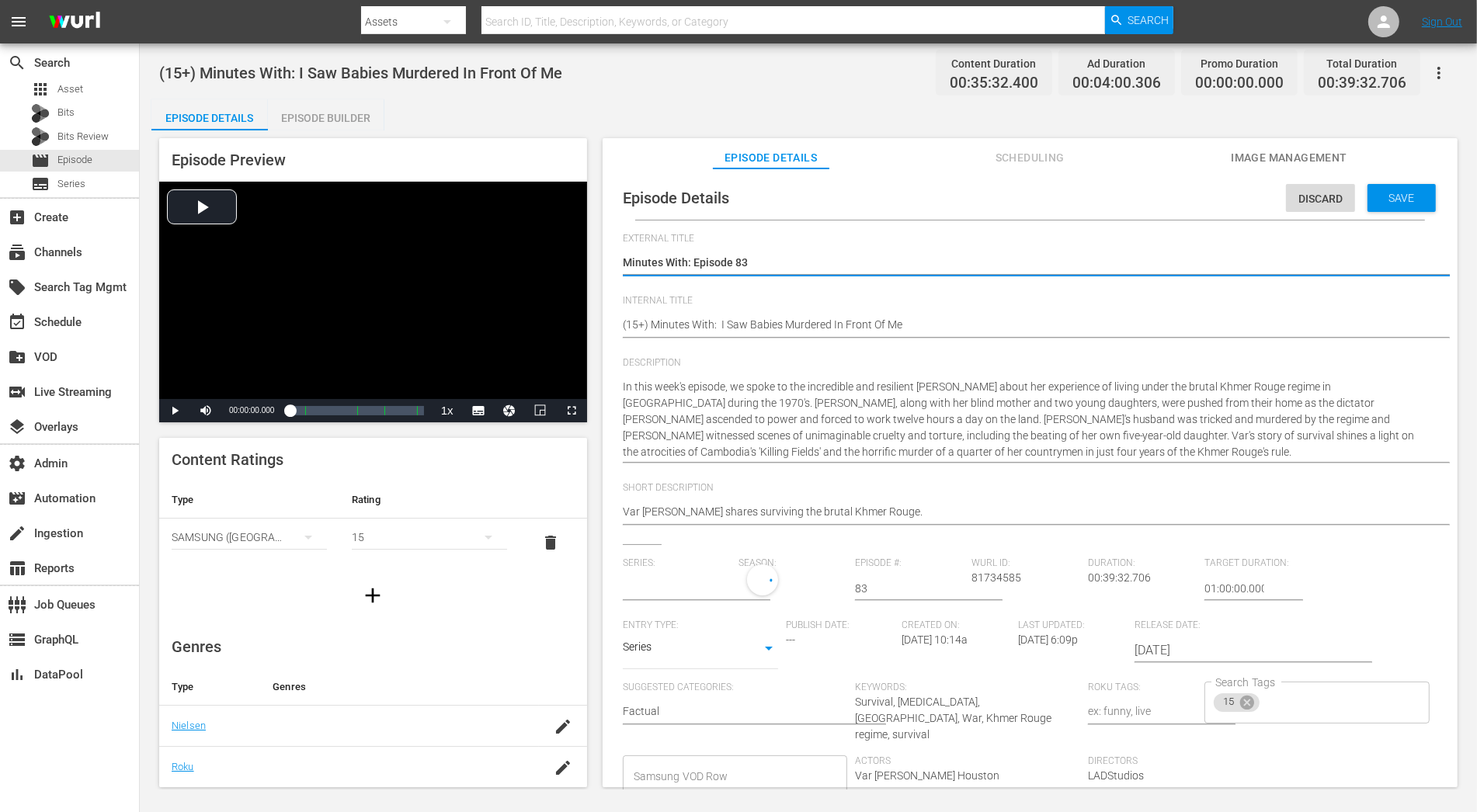
type input "Minutes With"
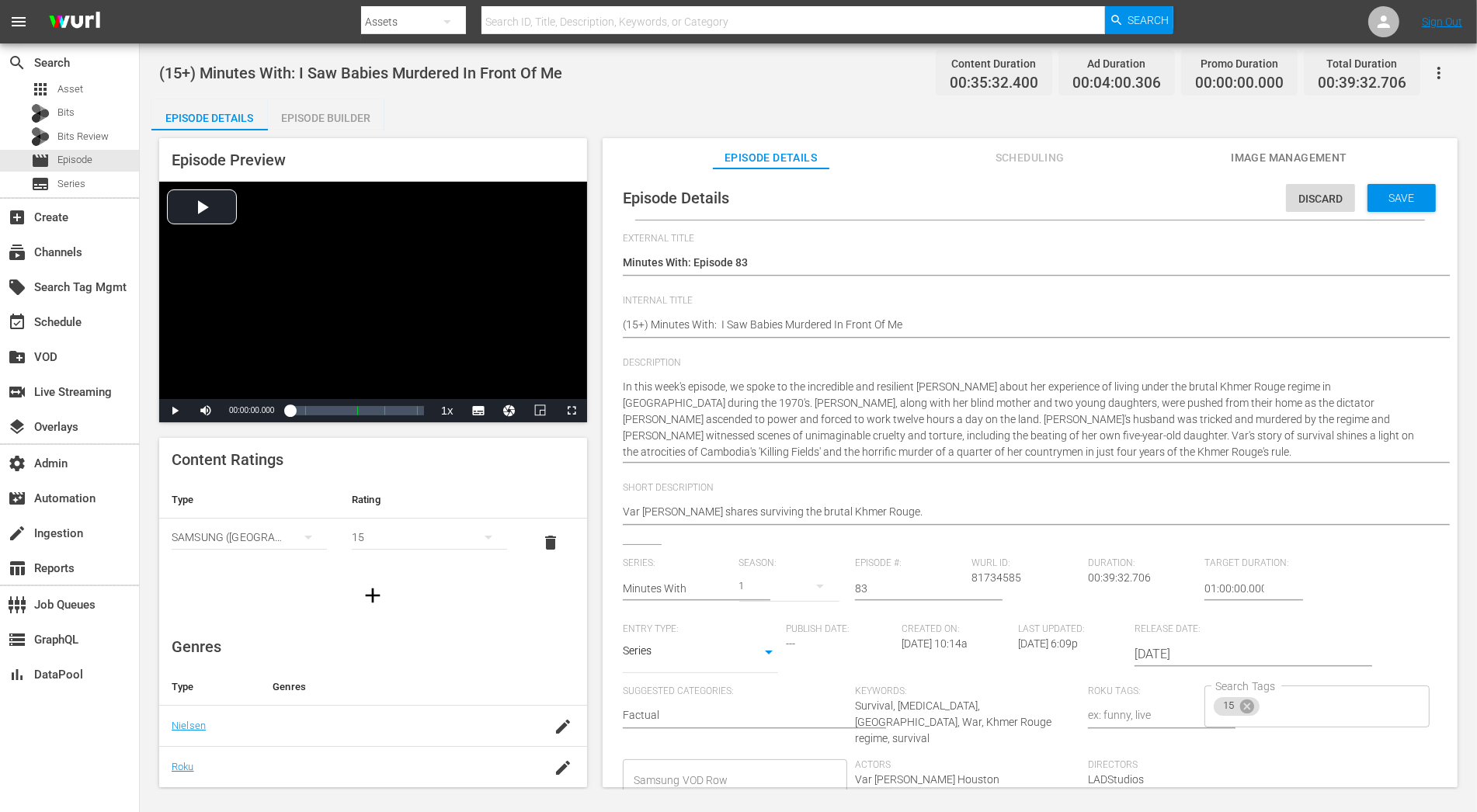
click at [777, 591] on div "1" at bounding box center [789, 587] width 101 height 44
click at [789, 679] on span at bounding box center [775, 676] width 74 height 25
click at [1329, 205] on div "Save" at bounding box center [1402, 198] width 68 height 28
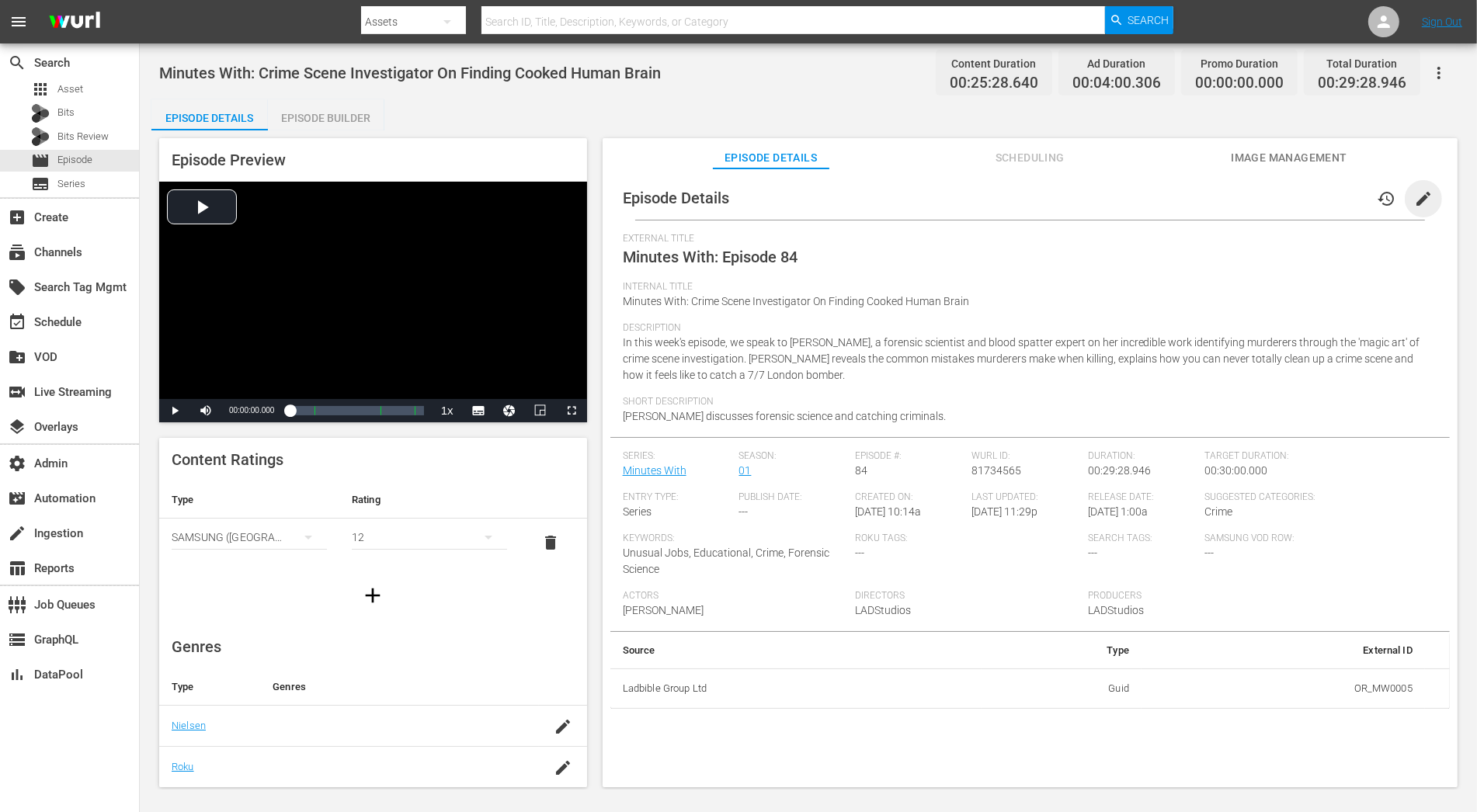
click at [1329, 195] on span "edit" at bounding box center [1423, 199] width 19 height 19
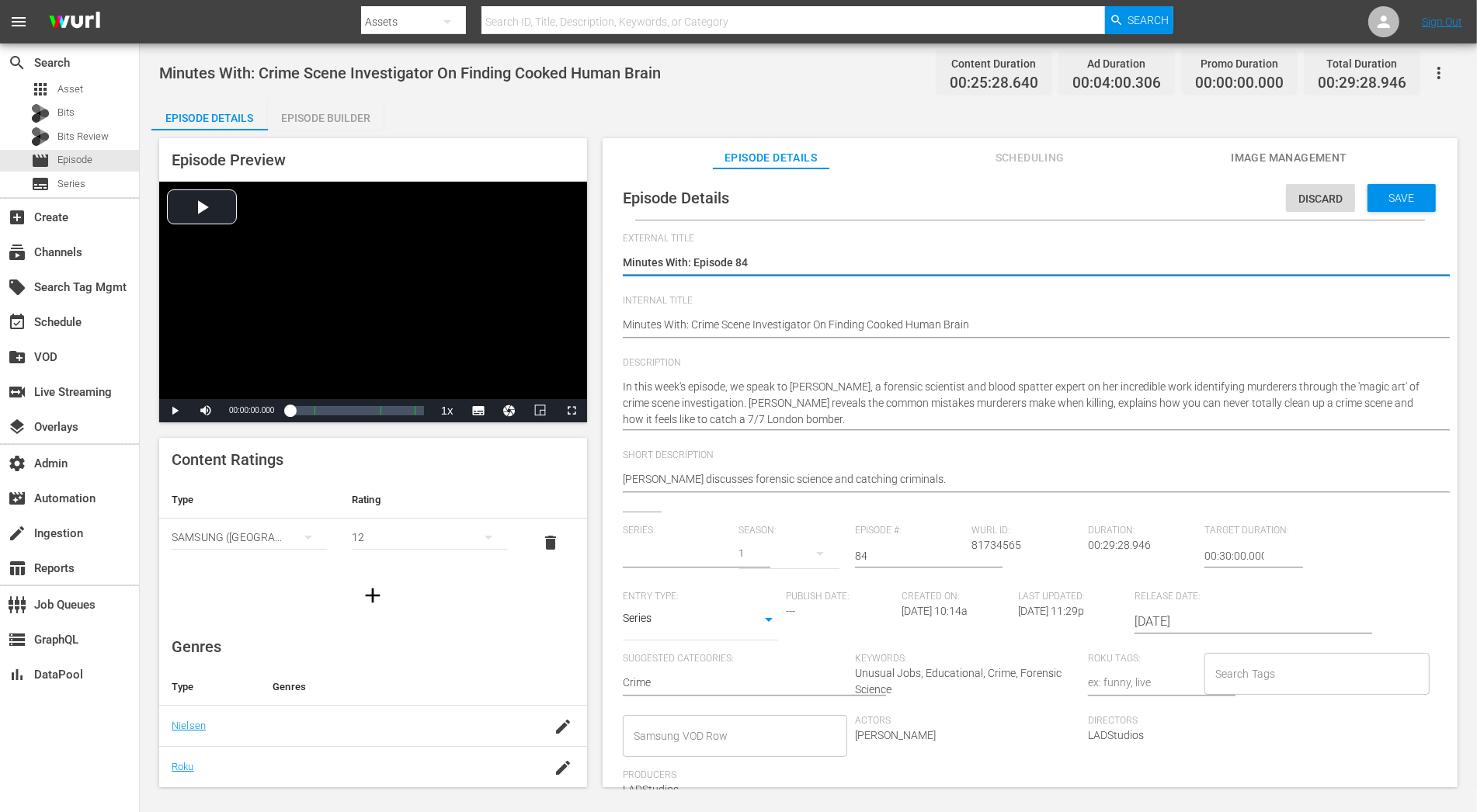
type input "Minutes With"
click at [817, 551] on icon "button" at bounding box center [820, 553] width 19 height 19
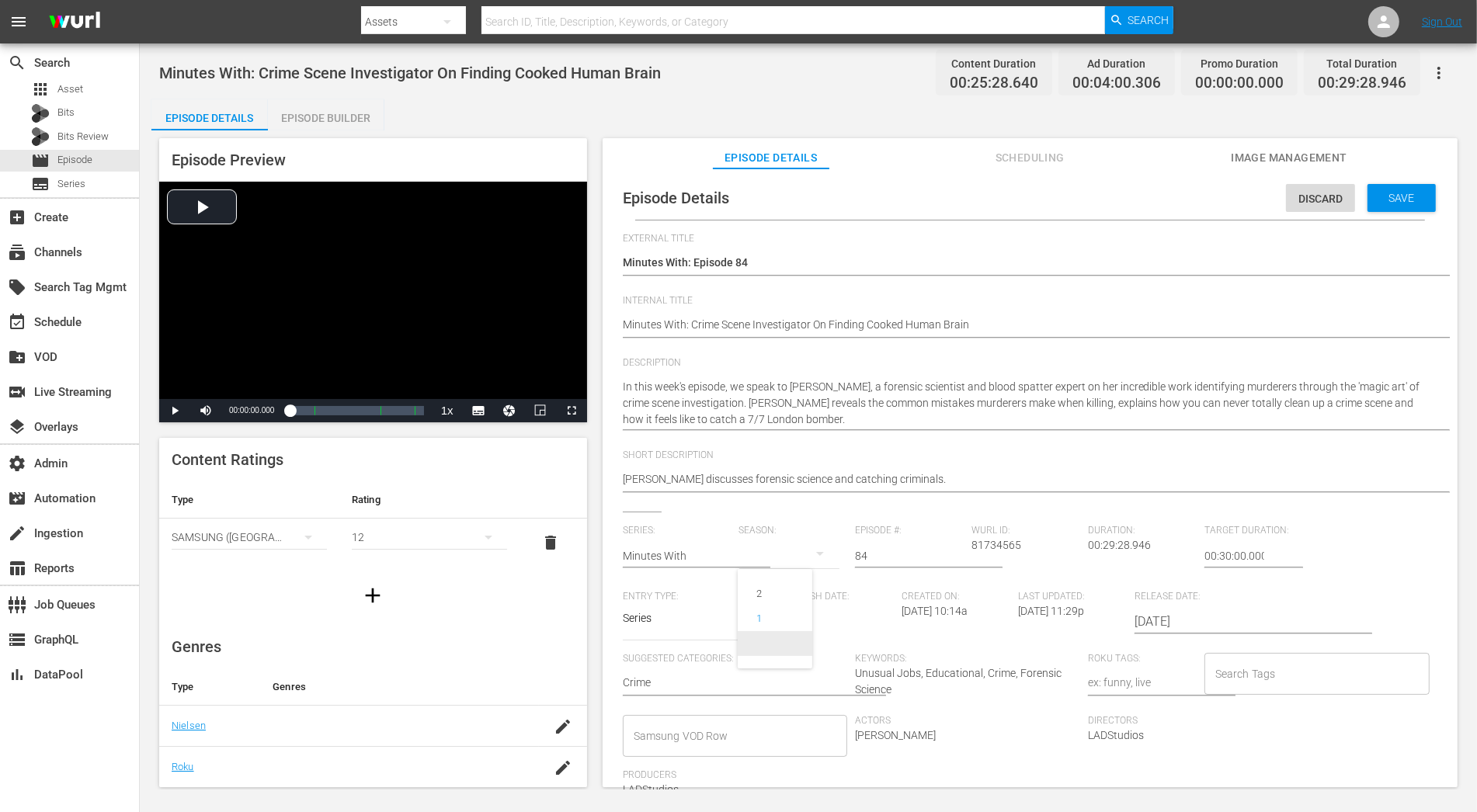
click at [792, 635] on span at bounding box center [775, 643] width 74 height 25
click at [1329, 203] on span "Save" at bounding box center [1403, 198] width 51 height 13
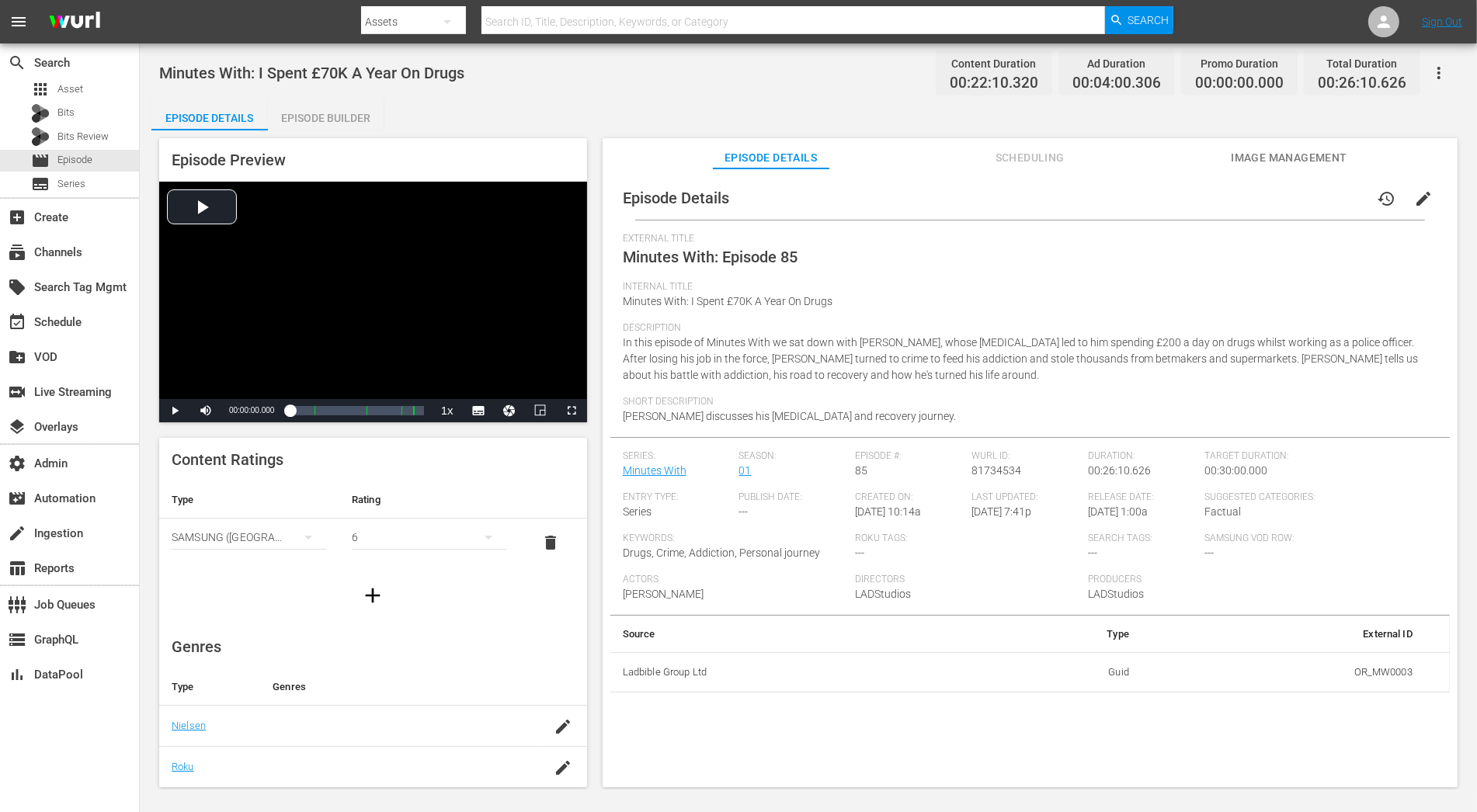
click at [1329, 203] on span "edit" at bounding box center [1423, 199] width 19 height 19
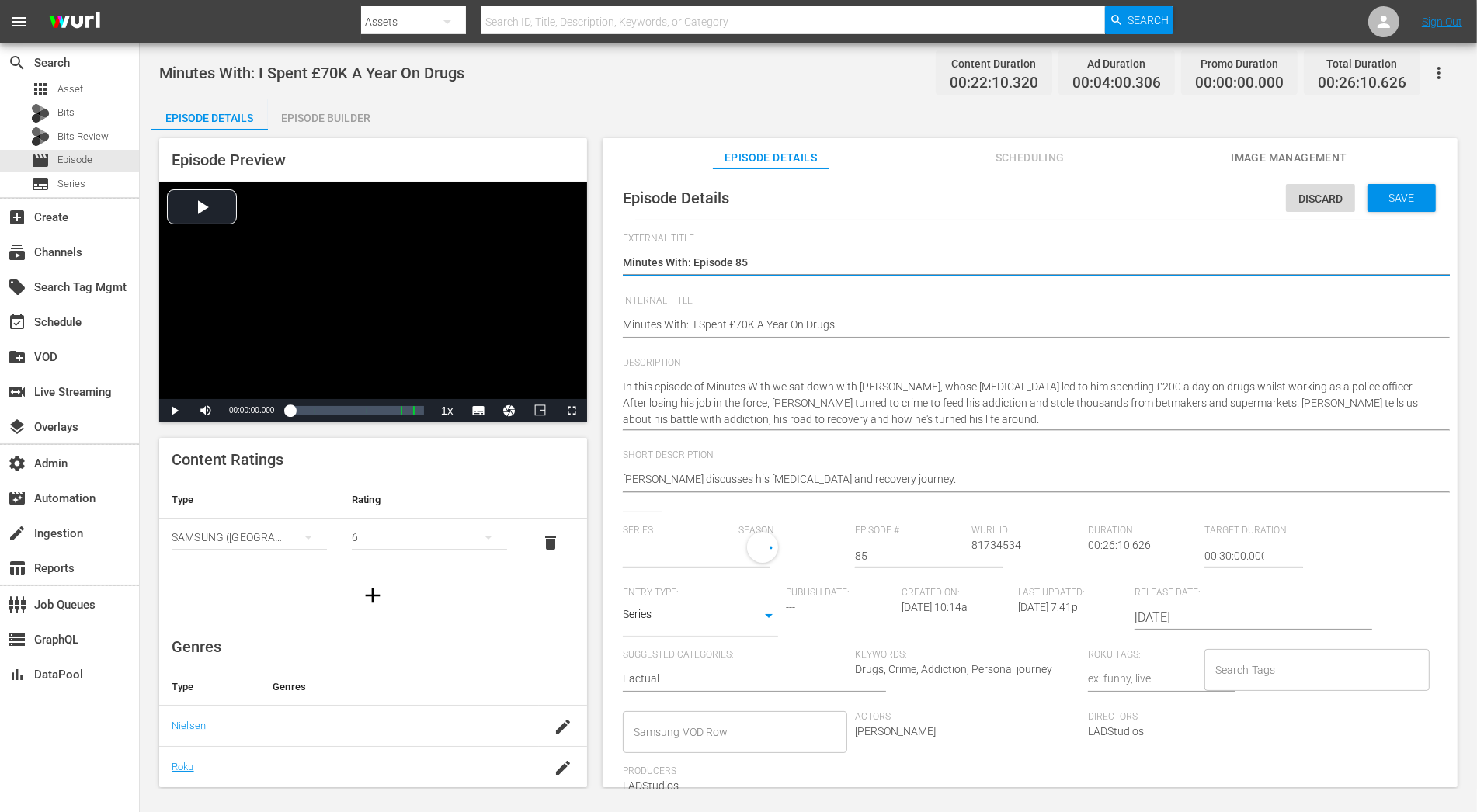
type input "Minutes With"
click at [798, 554] on div "1" at bounding box center [789, 554] width 101 height 44
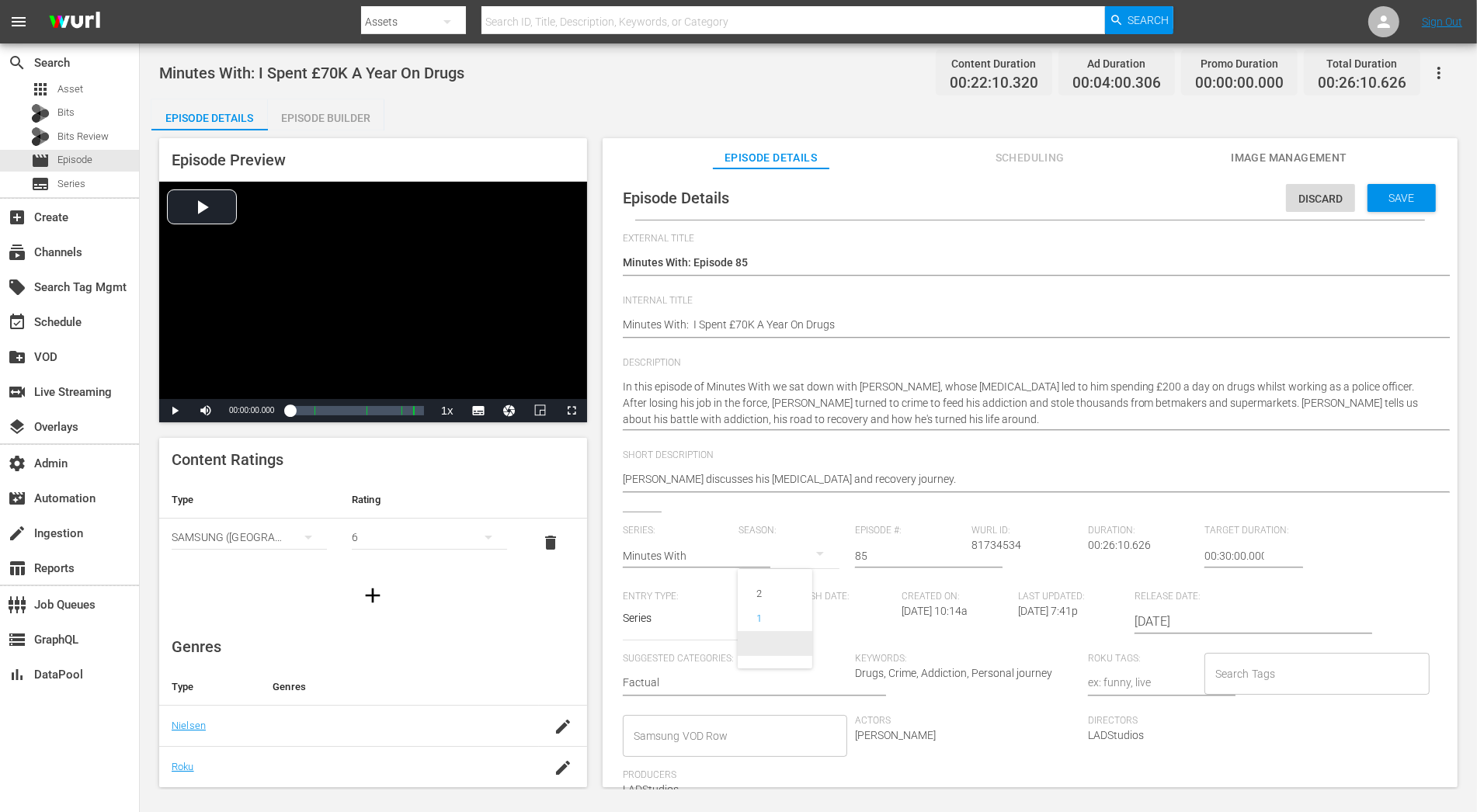
click at [800, 640] on span at bounding box center [775, 643] width 74 height 25
click at [1329, 203] on span "Save" at bounding box center [1403, 198] width 51 height 13
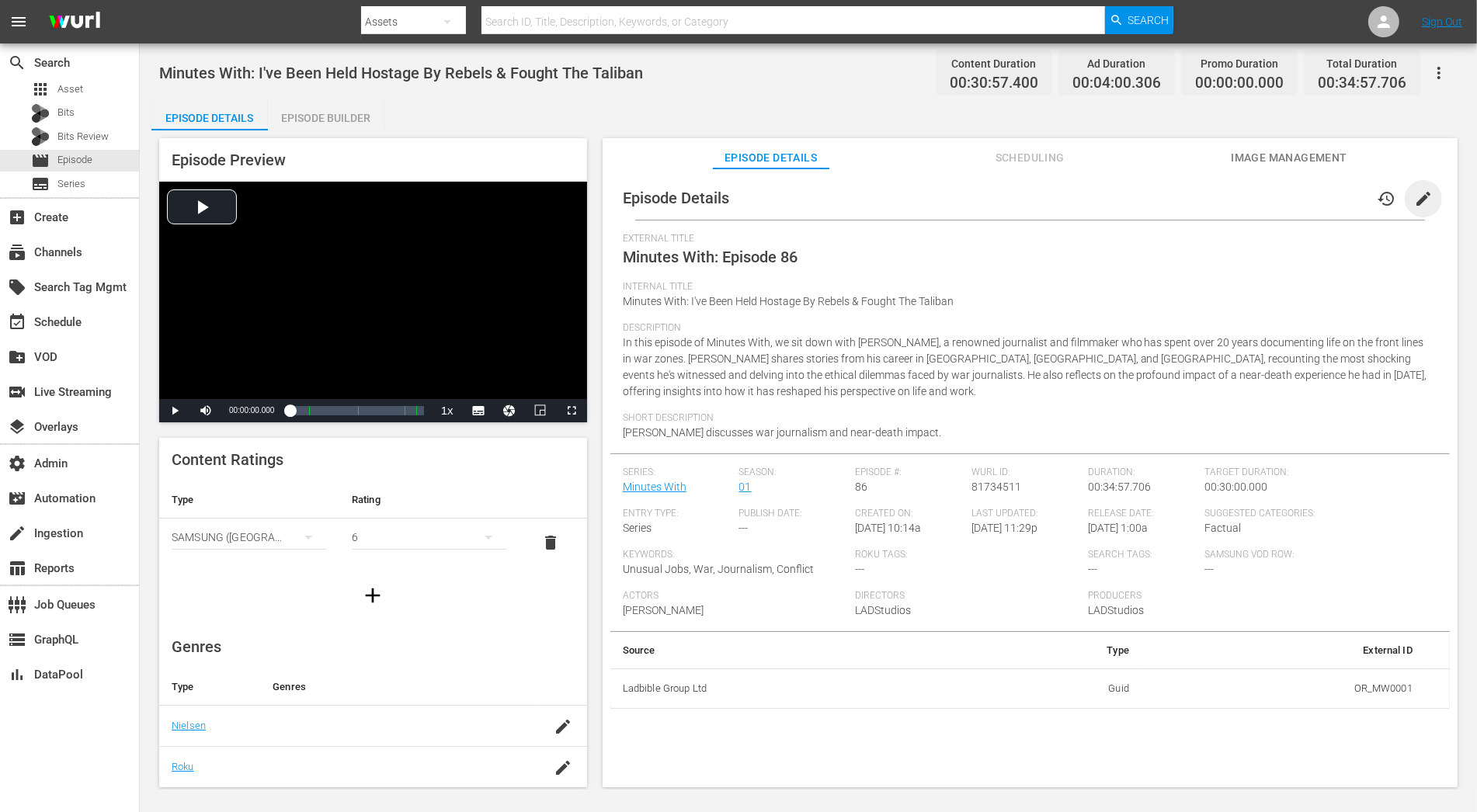
click at [1329, 198] on span "edit" at bounding box center [1423, 199] width 19 height 19
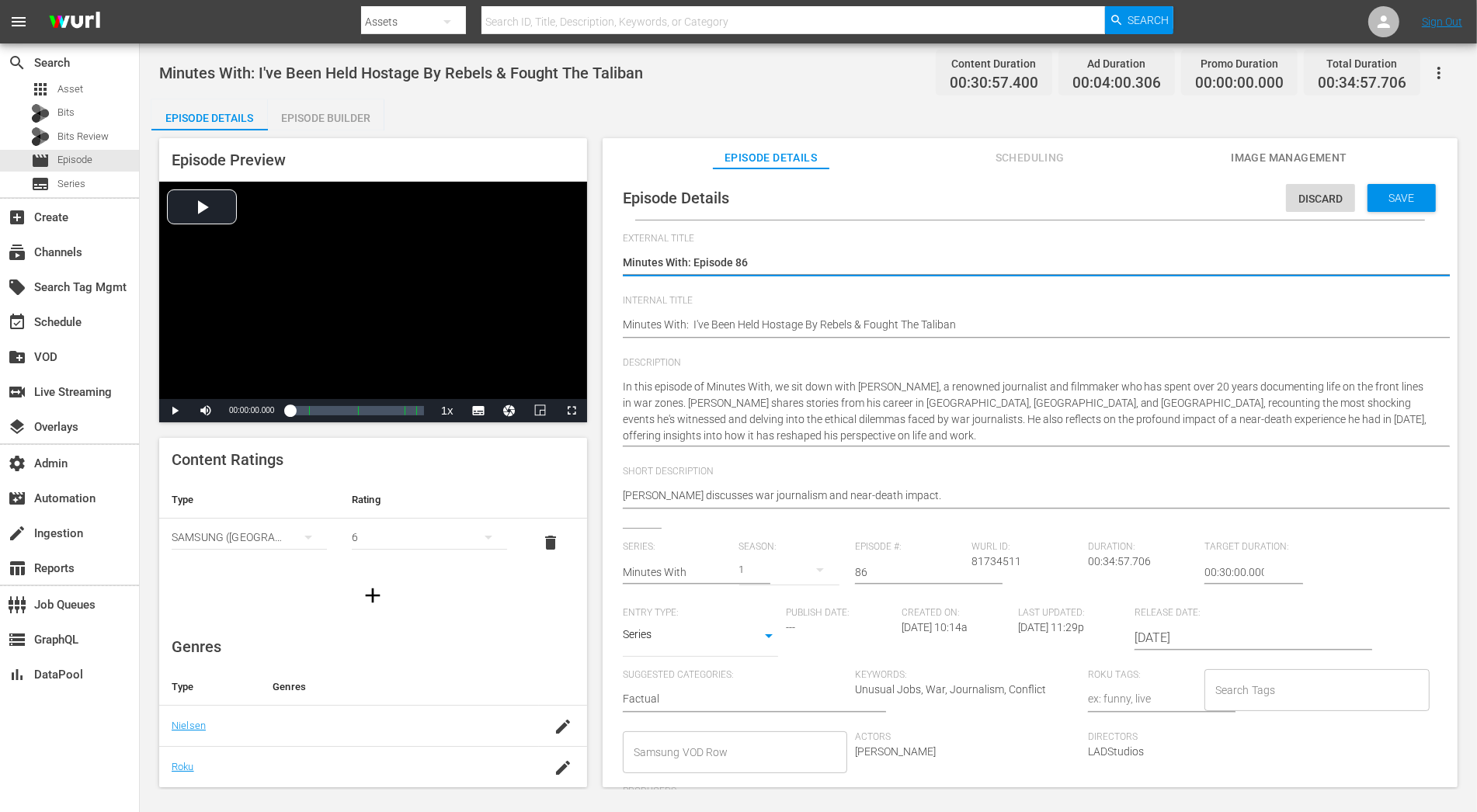
click at [779, 575] on div "1" at bounding box center [789, 570] width 101 height 44
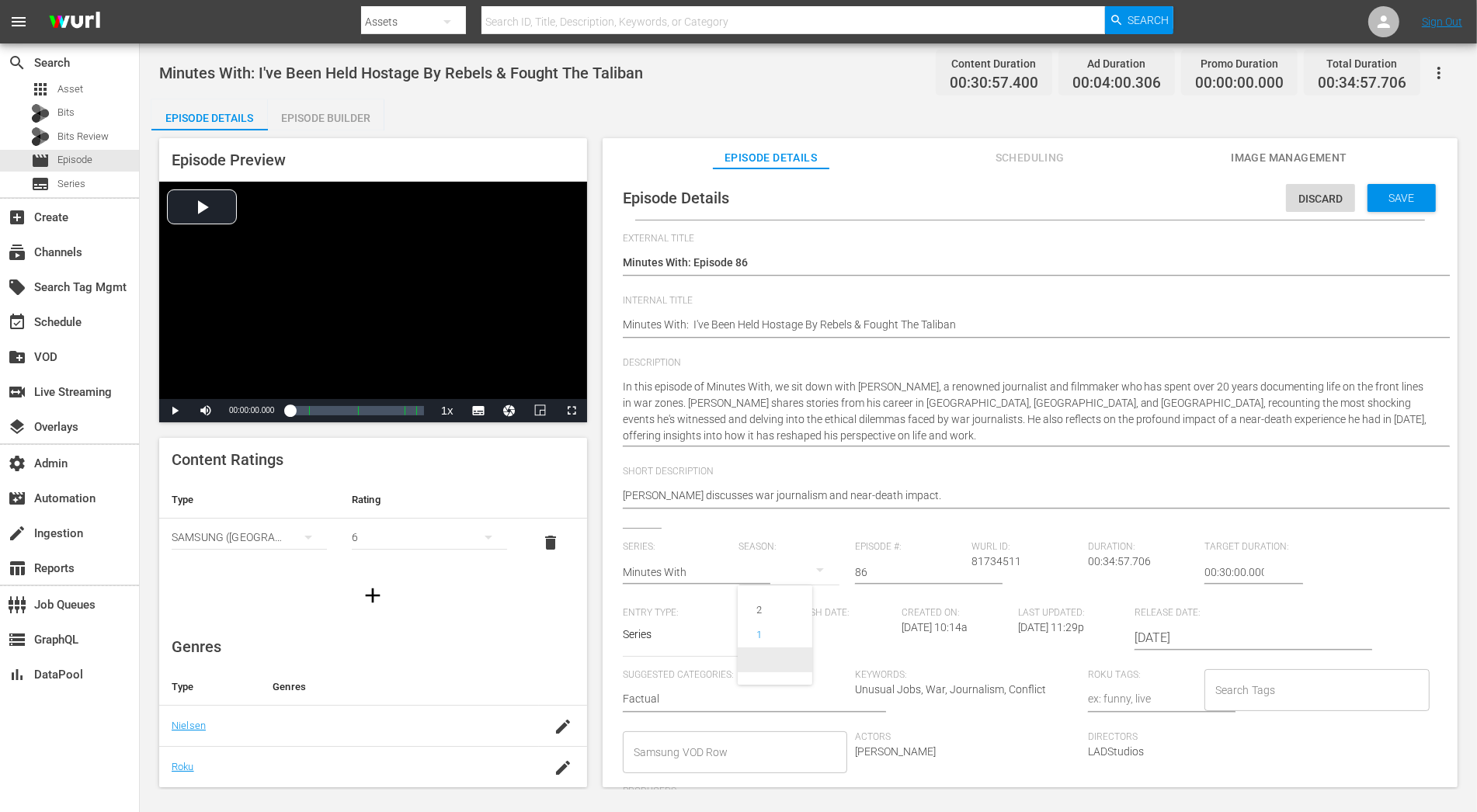
click at [782, 655] on span at bounding box center [775, 659] width 74 height 25
click at [1329, 184] on div "Save" at bounding box center [1402, 198] width 68 height 28
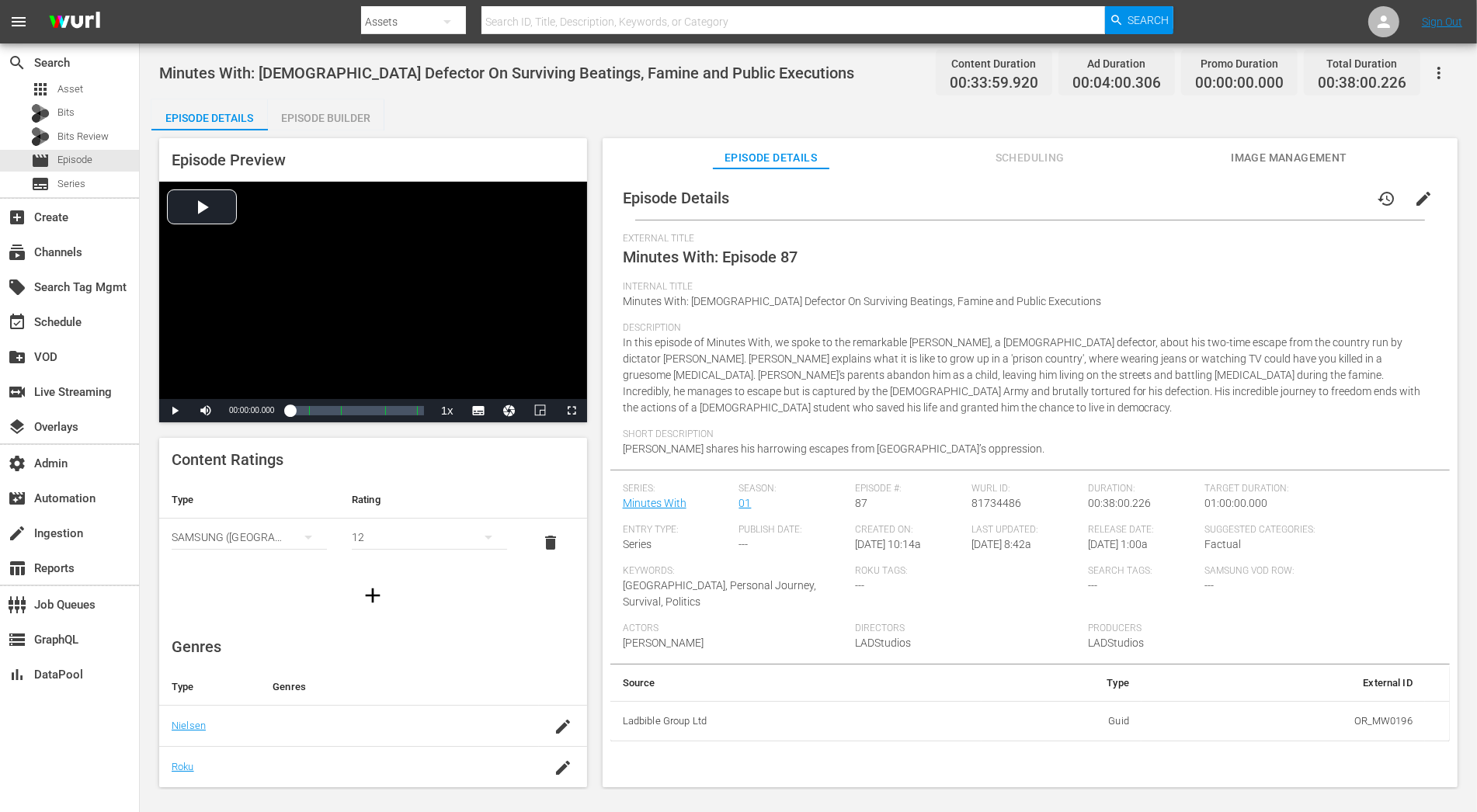
click at [1329, 201] on span "edit" at bounding box center [1423, 199] width 19 height 19
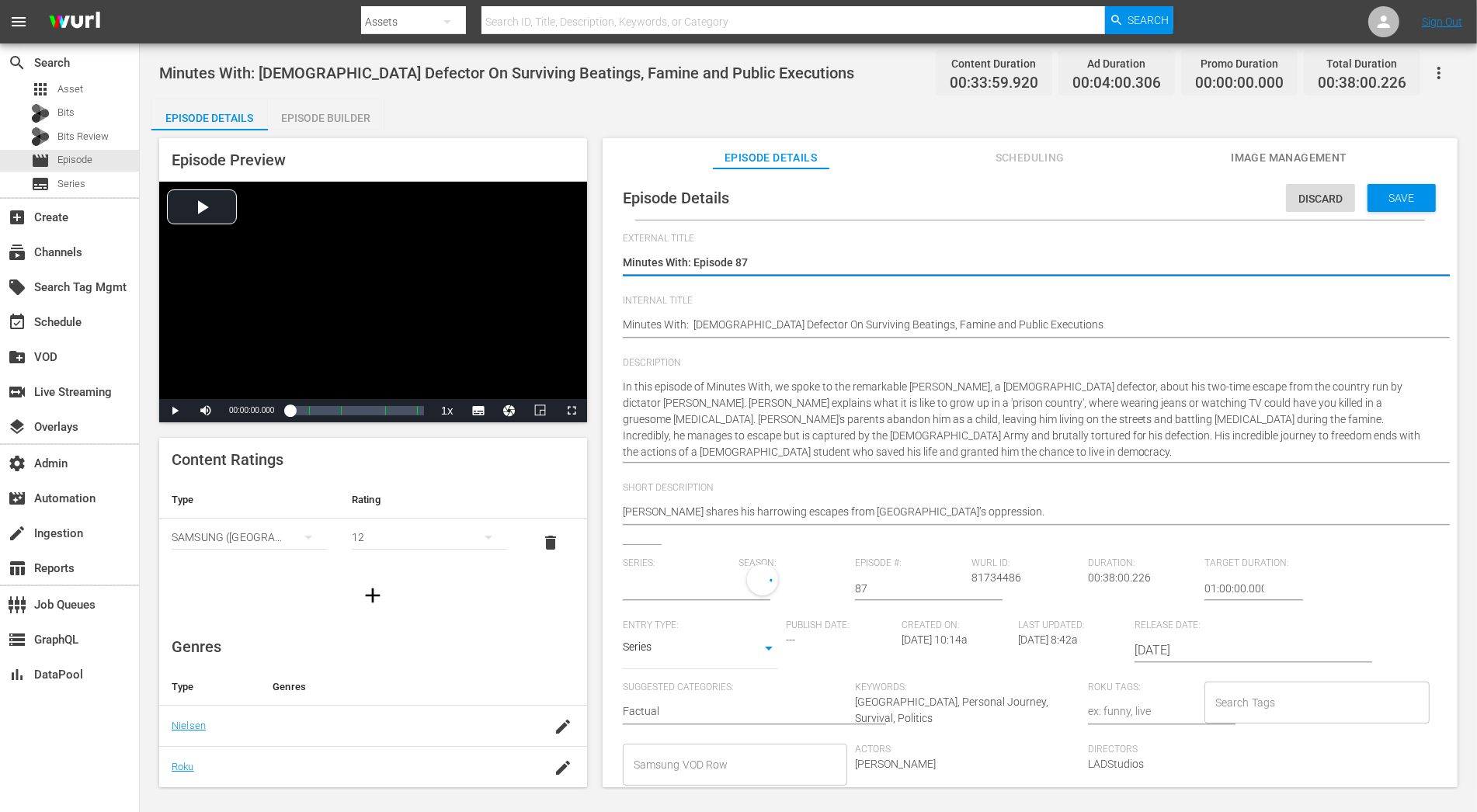
type input "Minutes With"
click at [766, 588] on div "1" at bounding box center [789, 587] width 101 height 44
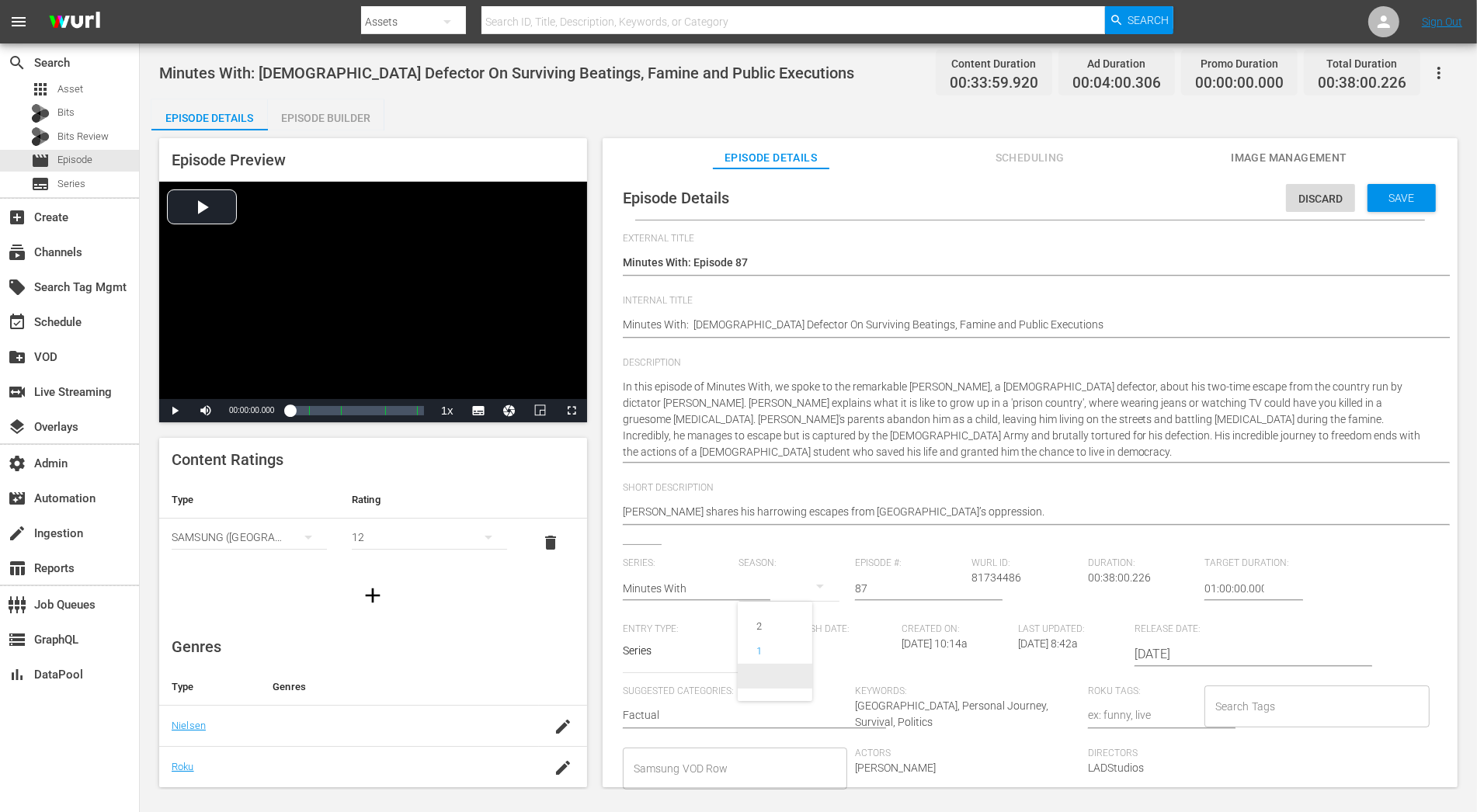
click at [779, 669] on span at bounding box center [775, 676] width 74 height 25
click at [1329, 192] on span "Save" at bounding box center [1403, 198] width 51 height 13
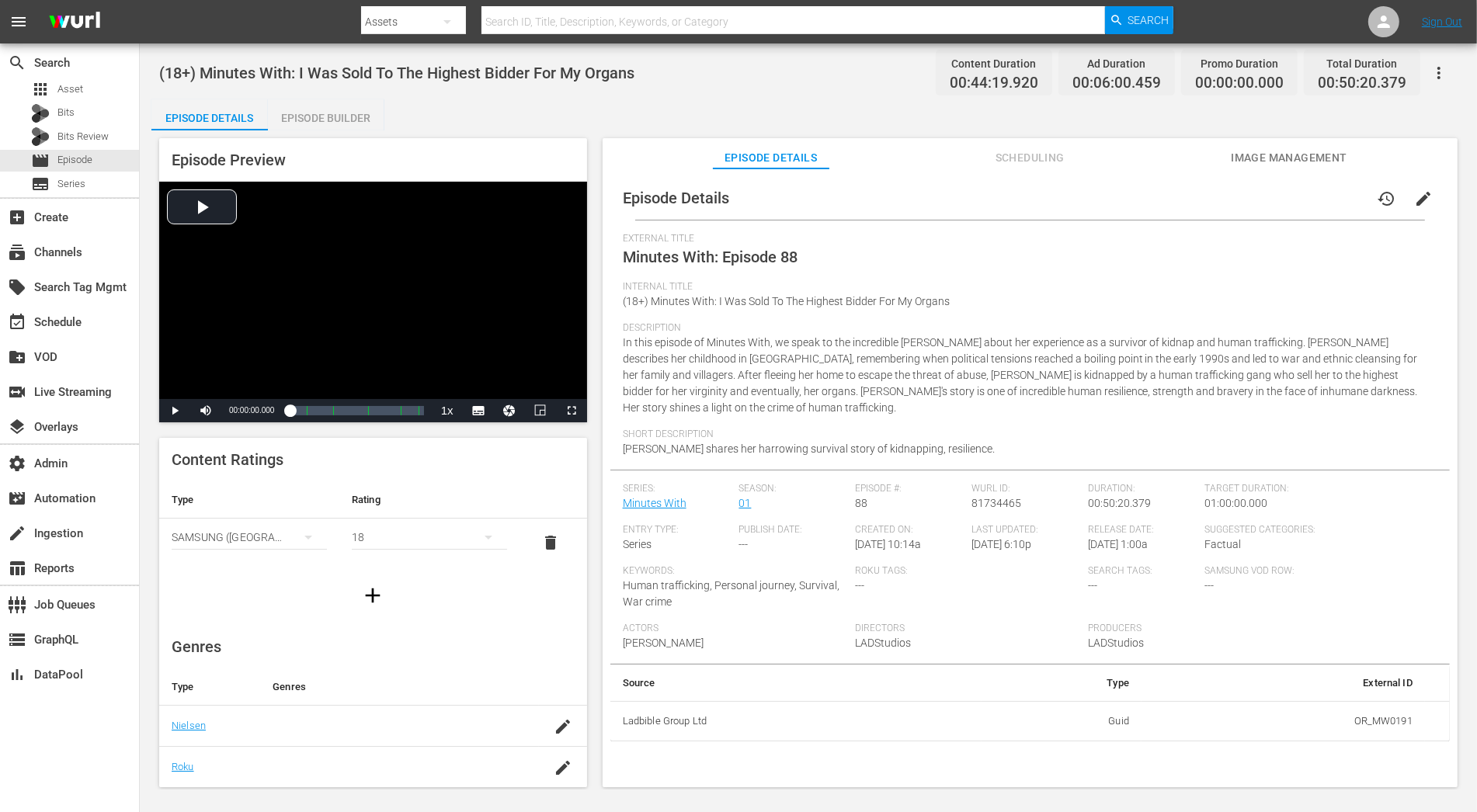
click at [1329, 208] on button "edit" at bounding box center [1423, 198] width 37 height 37
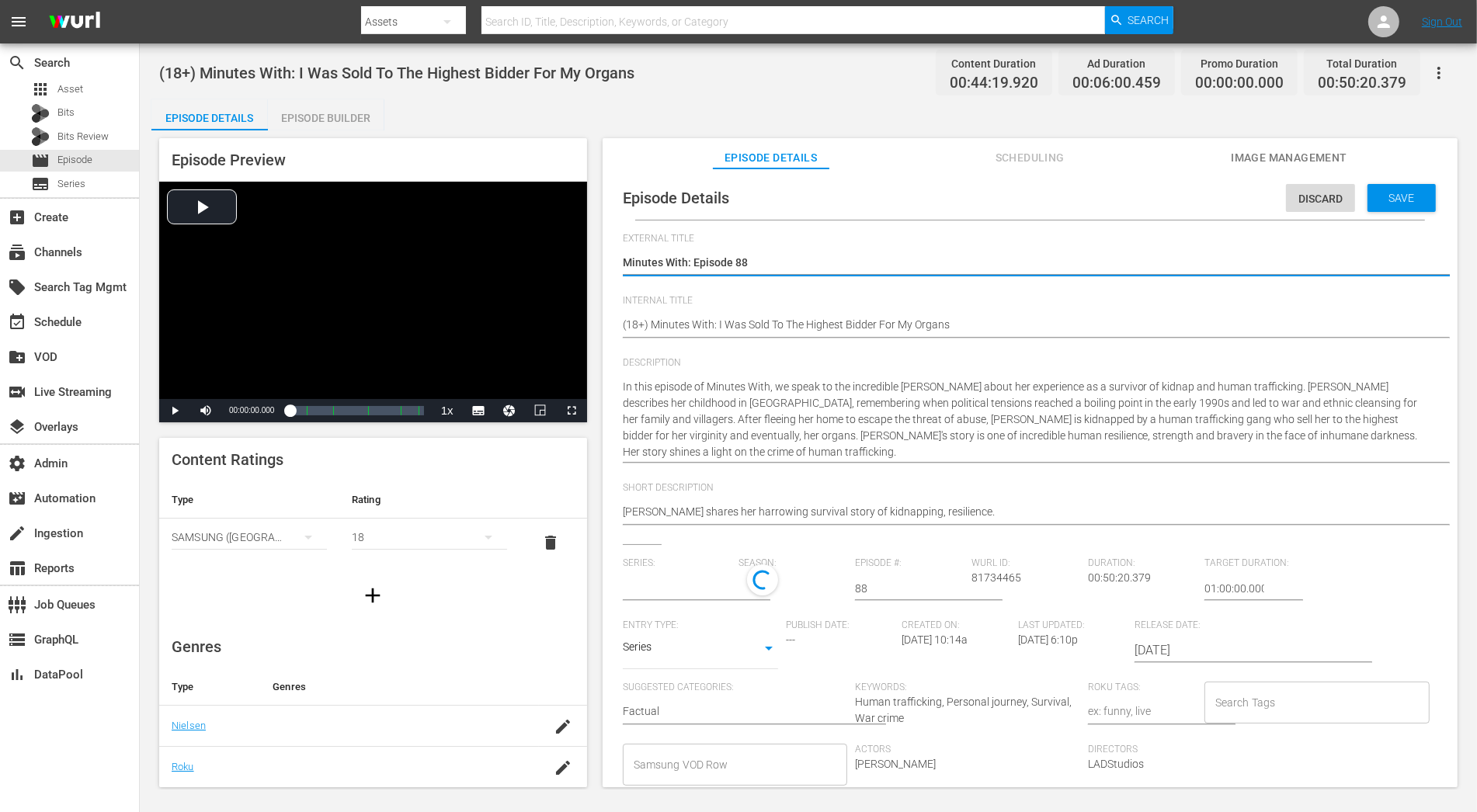
type input "Minutes With"
click at [752, 589] on div "1" at bounding box center [789, 587] width 101 height 44
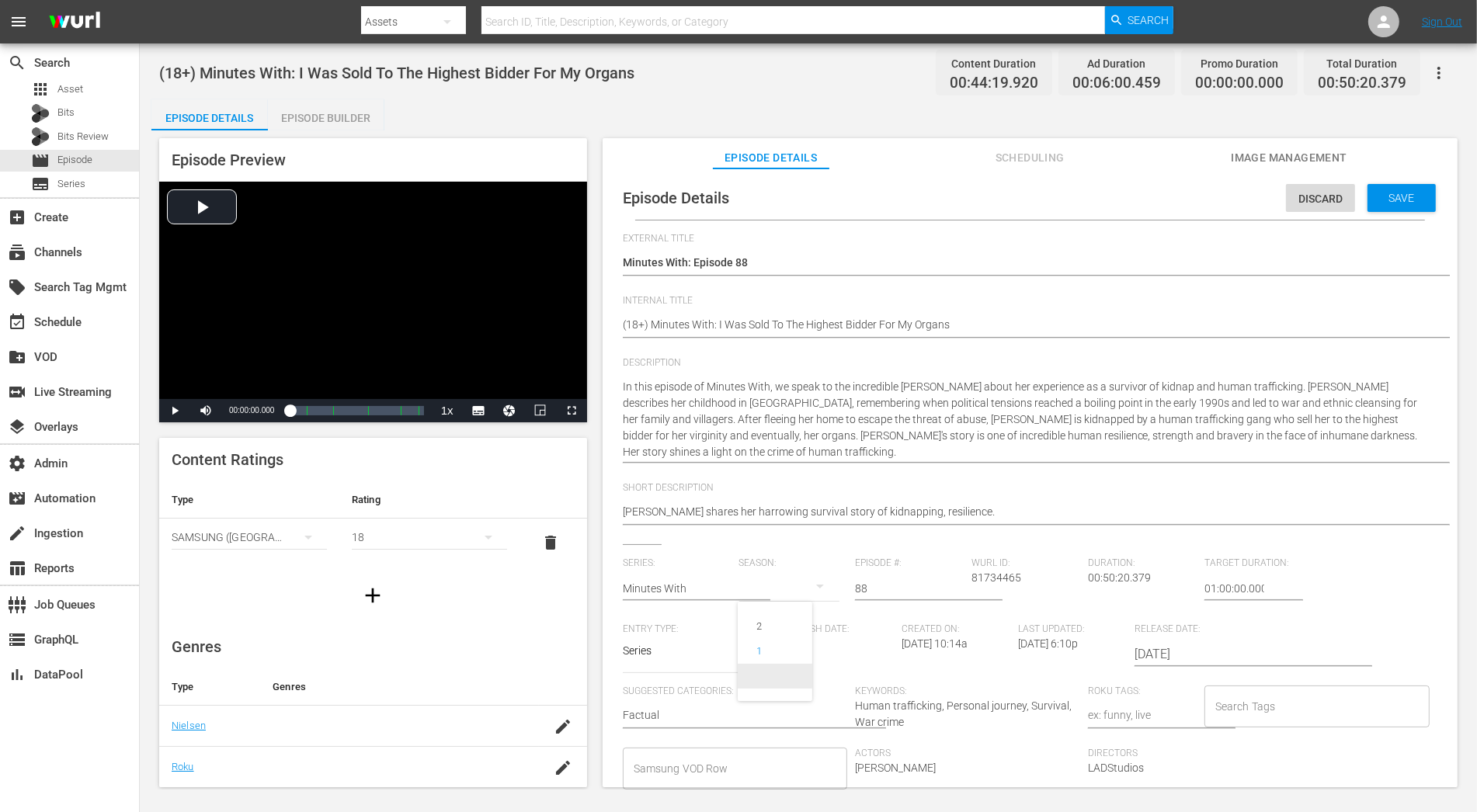
click at [777, 675] on span at bounding box center [775, 676] width 74 height 25
click at [1329, 201] on span "Save" at bounding box center [1403, 198] width 51 height 13
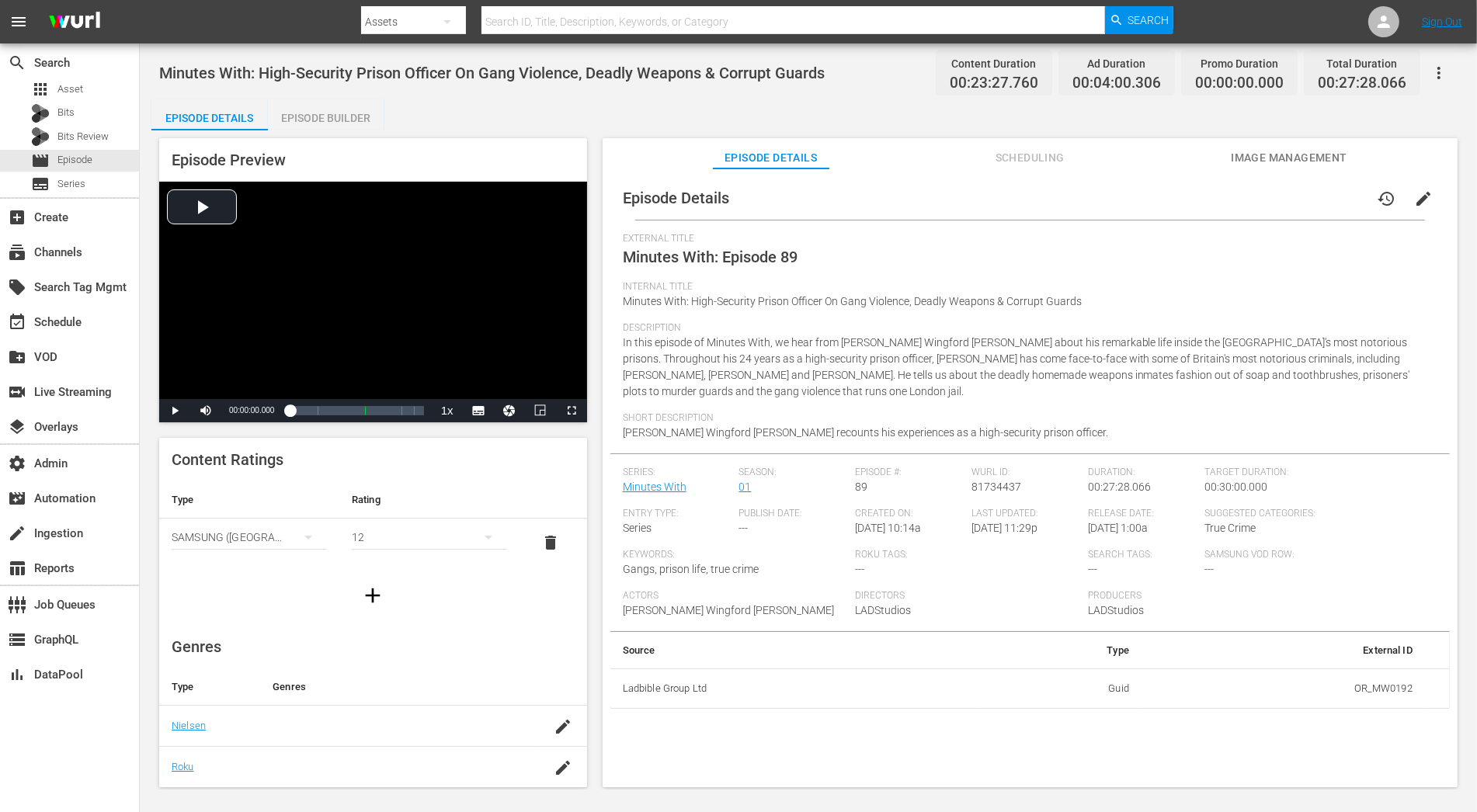
click at [1329, 194] on span "edit" at bounding box center [1423, 199] width 19 height 19
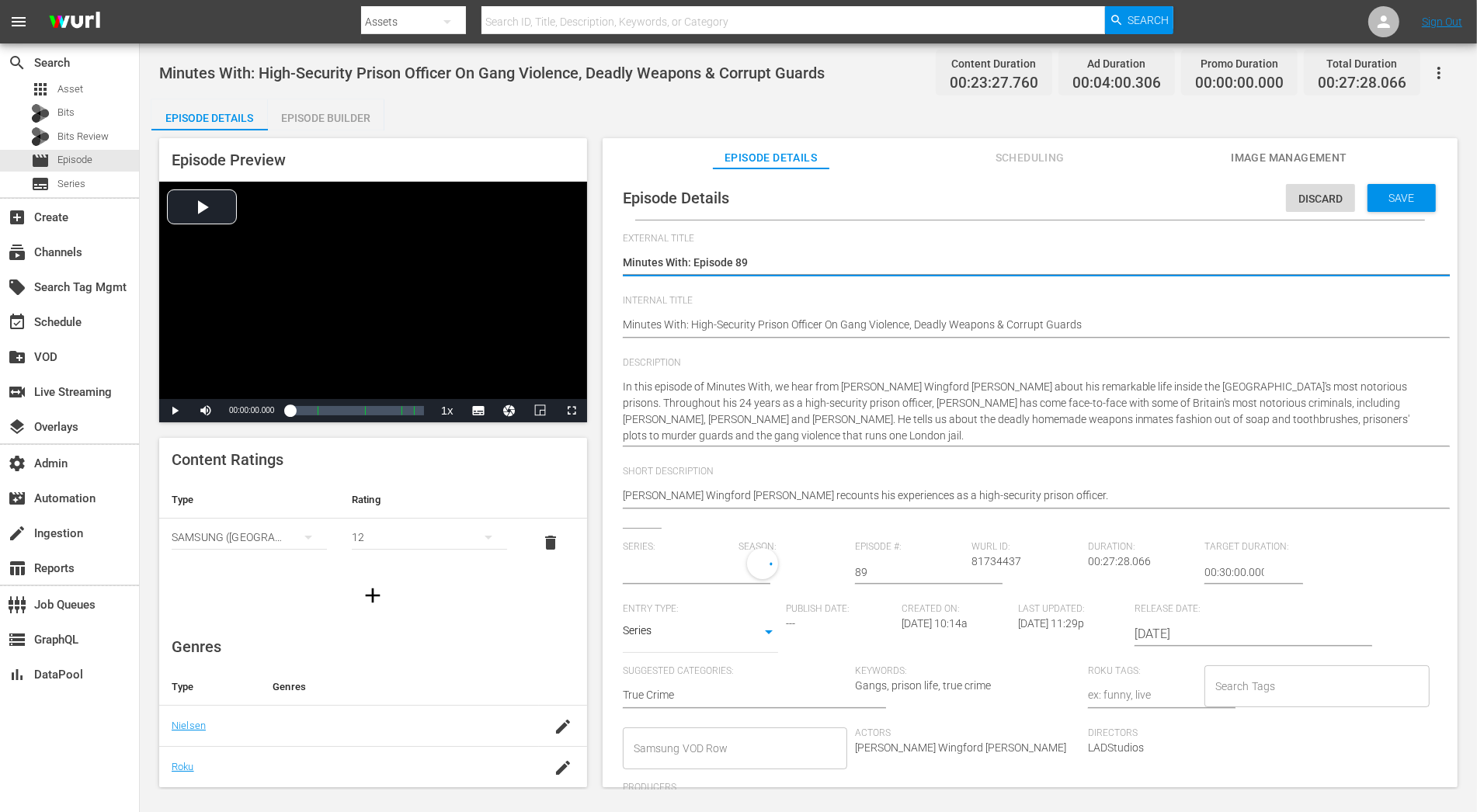
type input "Minutes With"
click at [794, 574] on div "1" at bounding box center [789, 570] width 101 height 44
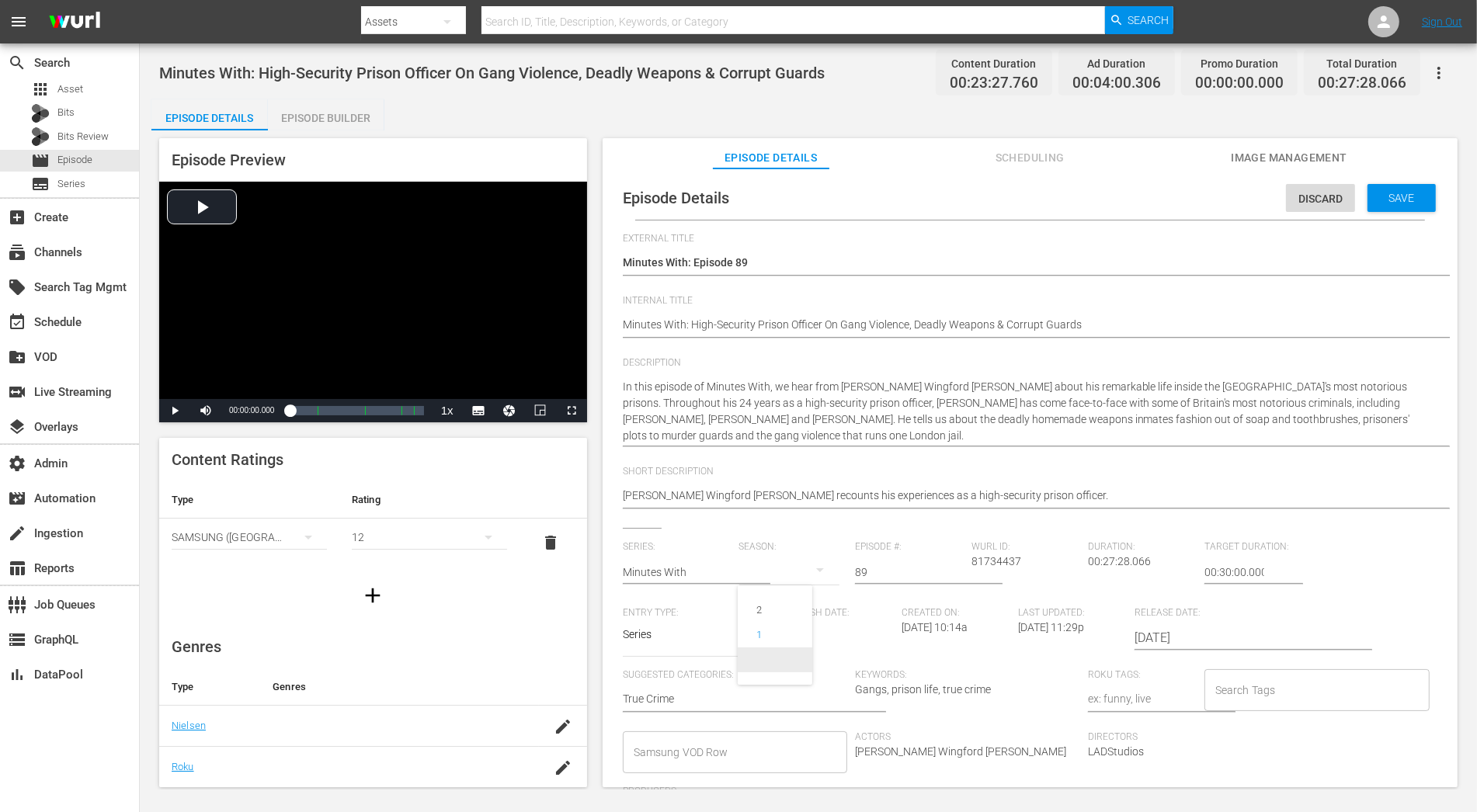
click at [785, 654] on span at bounding box center [775, 659] width 74 height 25
click at [1329, 202] on span "Save" at bounding box center [1403, 198] width 51 height 13
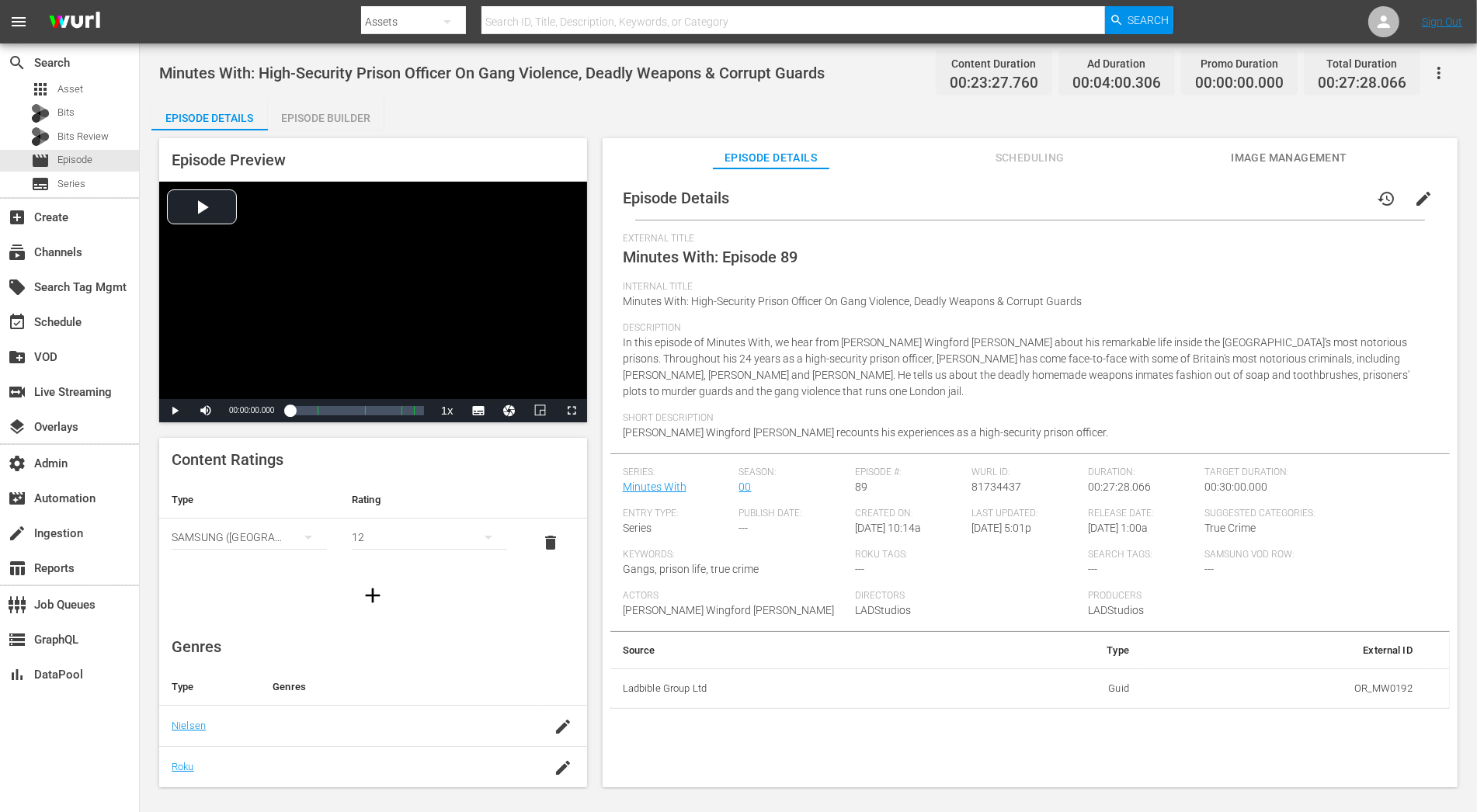
click at [1329, 203] on span "edit" at bounding box center [1423, 199] width 19 height 19
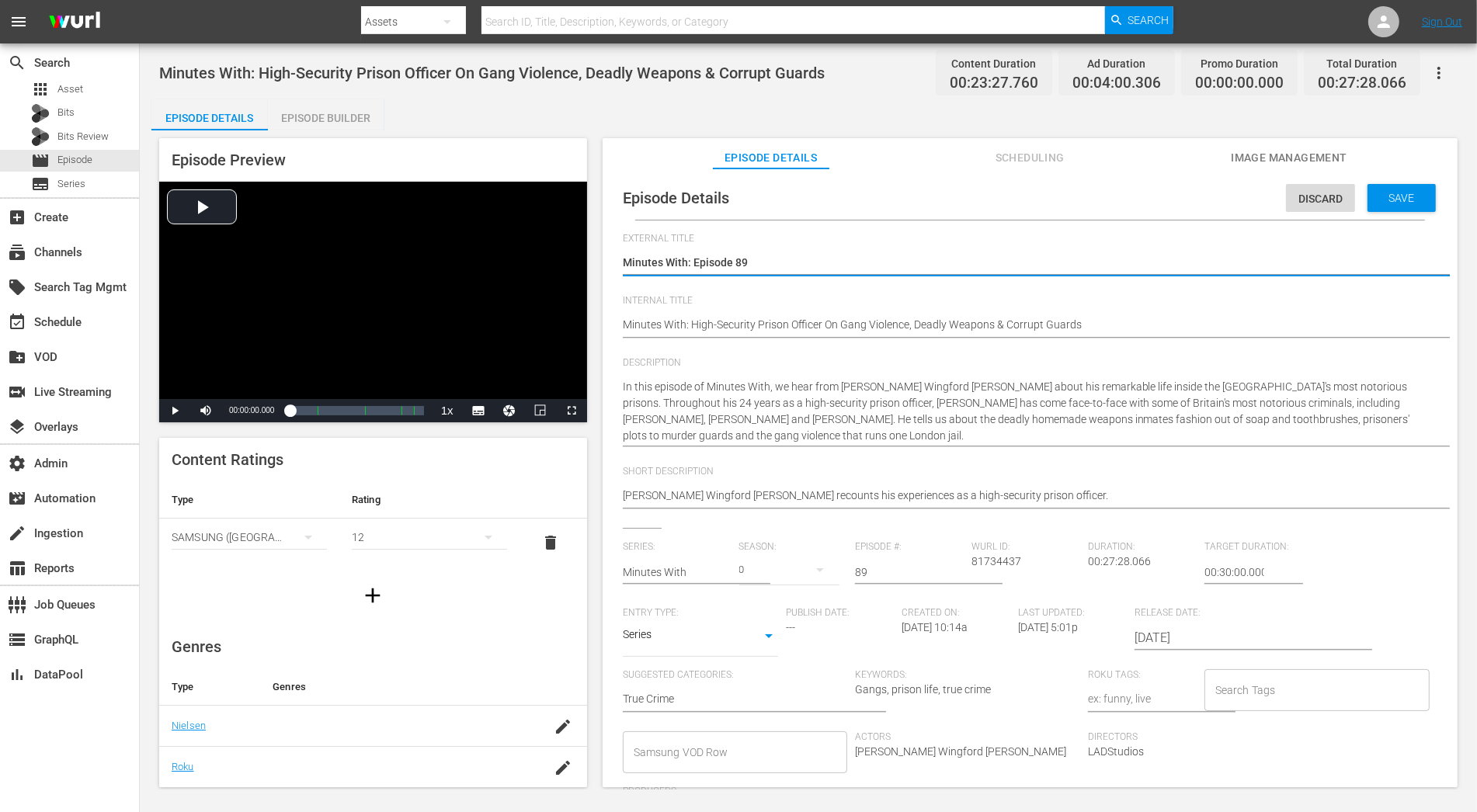
click at [1329, 203] on div "Save" at bounding box center [1402, 198] width 68 height 28
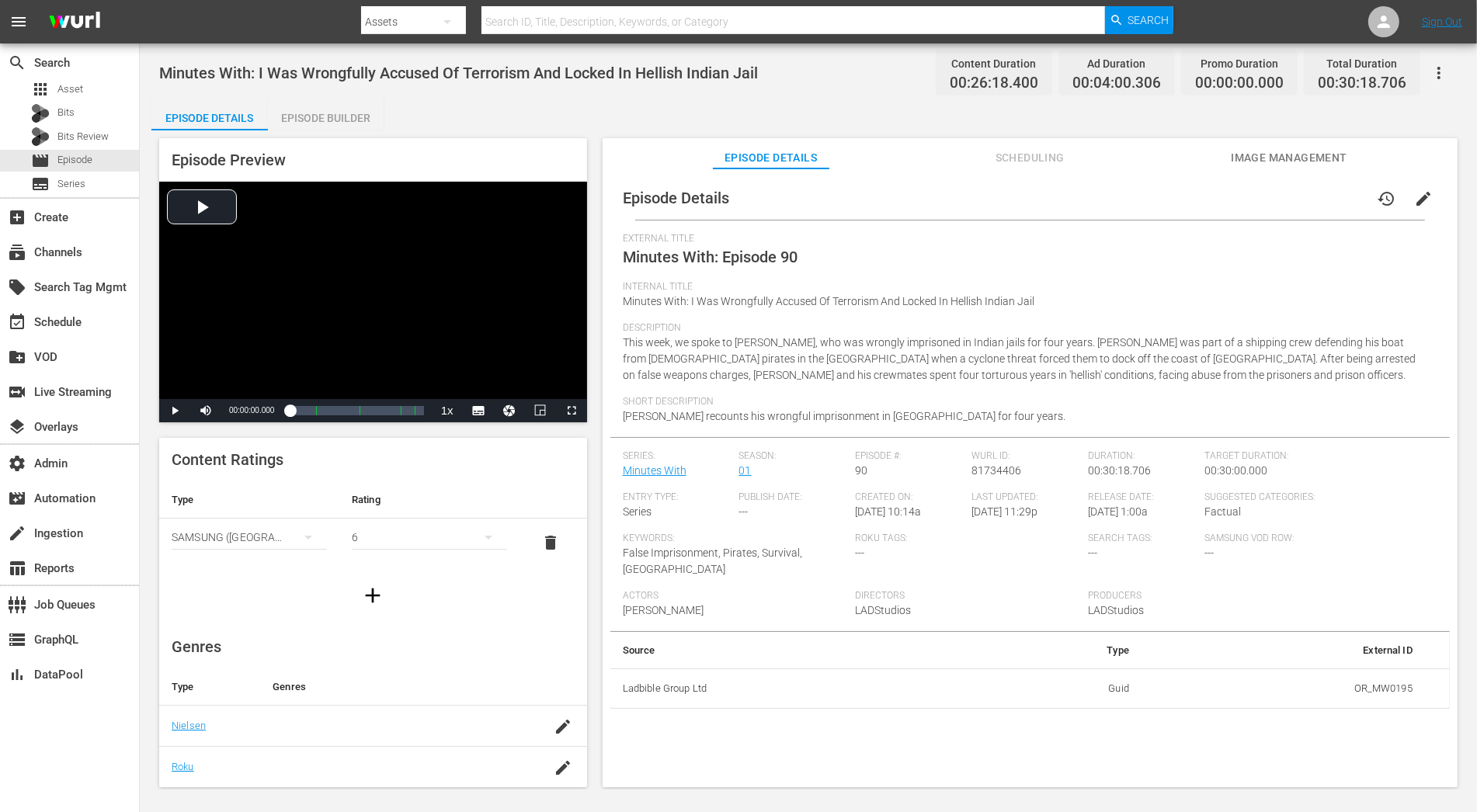
click at [1329, 201] on span "edit" at bounding box center [1423, 199] width 19 height 19
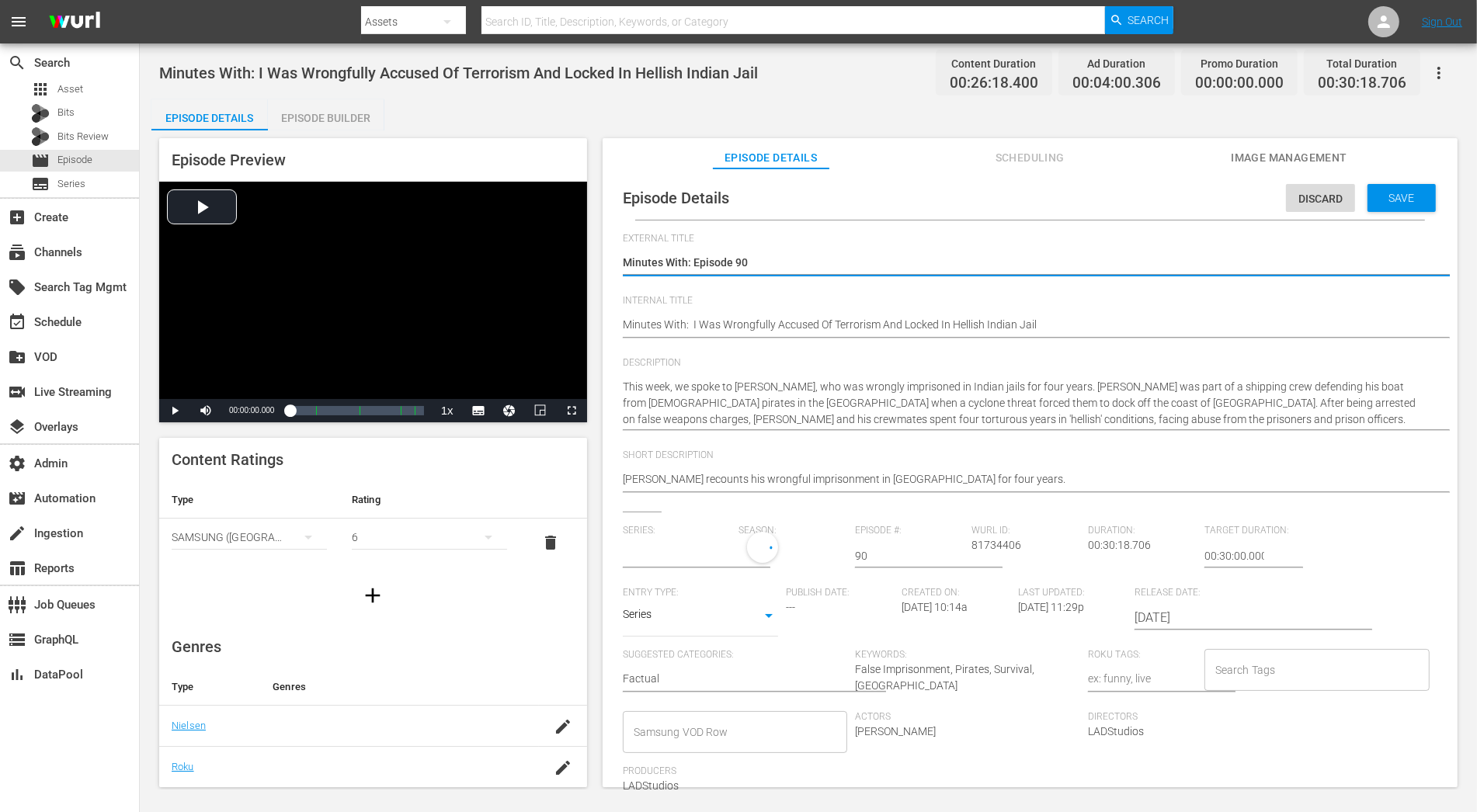
type input "Minutes With"
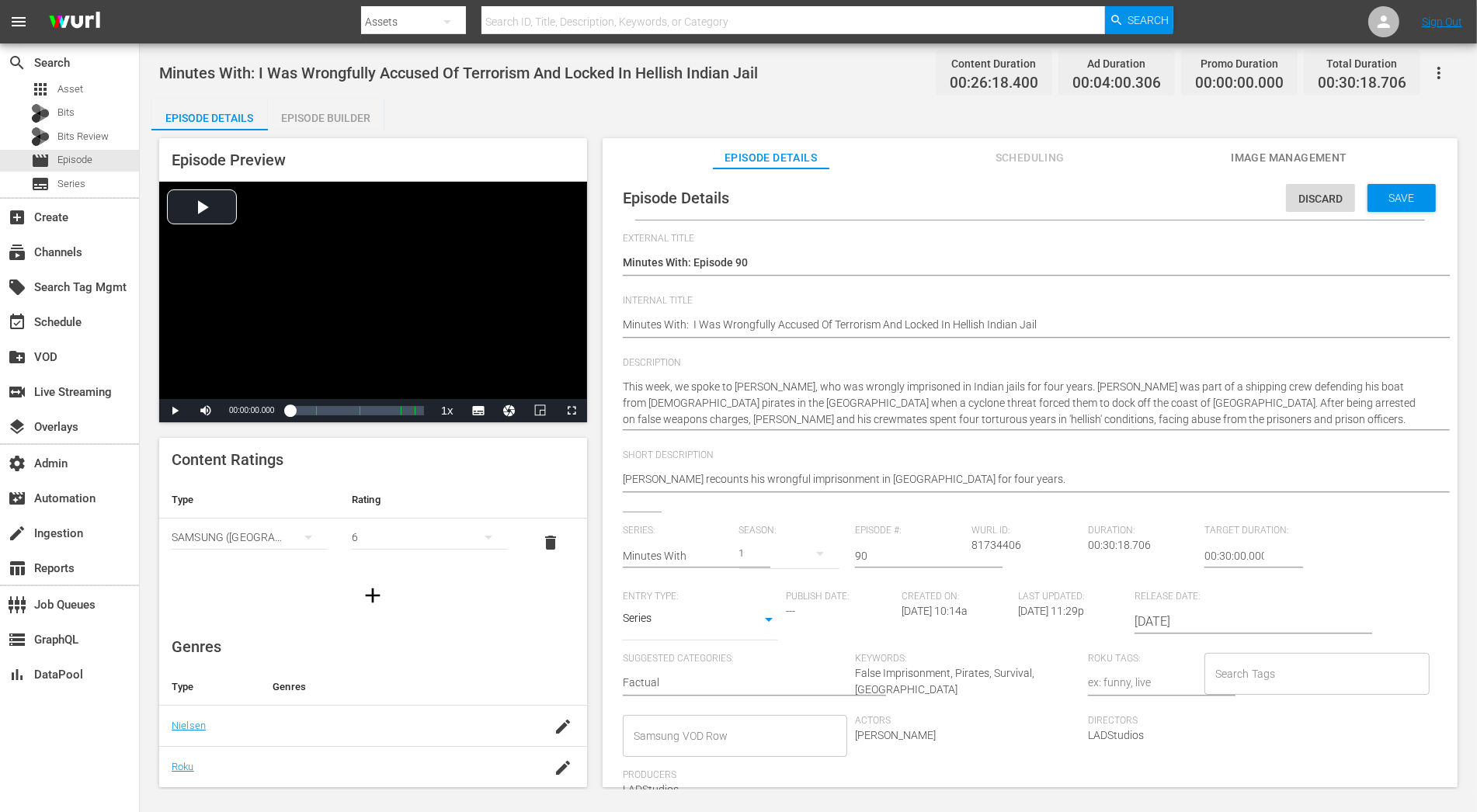
click at [770, 554] on div "1" at bounding box center [789, 554] width 101 height 44
click at [787, 642] on span at bounding box center [775, 643] width 74 height 25
click at [1329, 209] on div "Save" at bounding box center [1402, 198] width 68 height 28
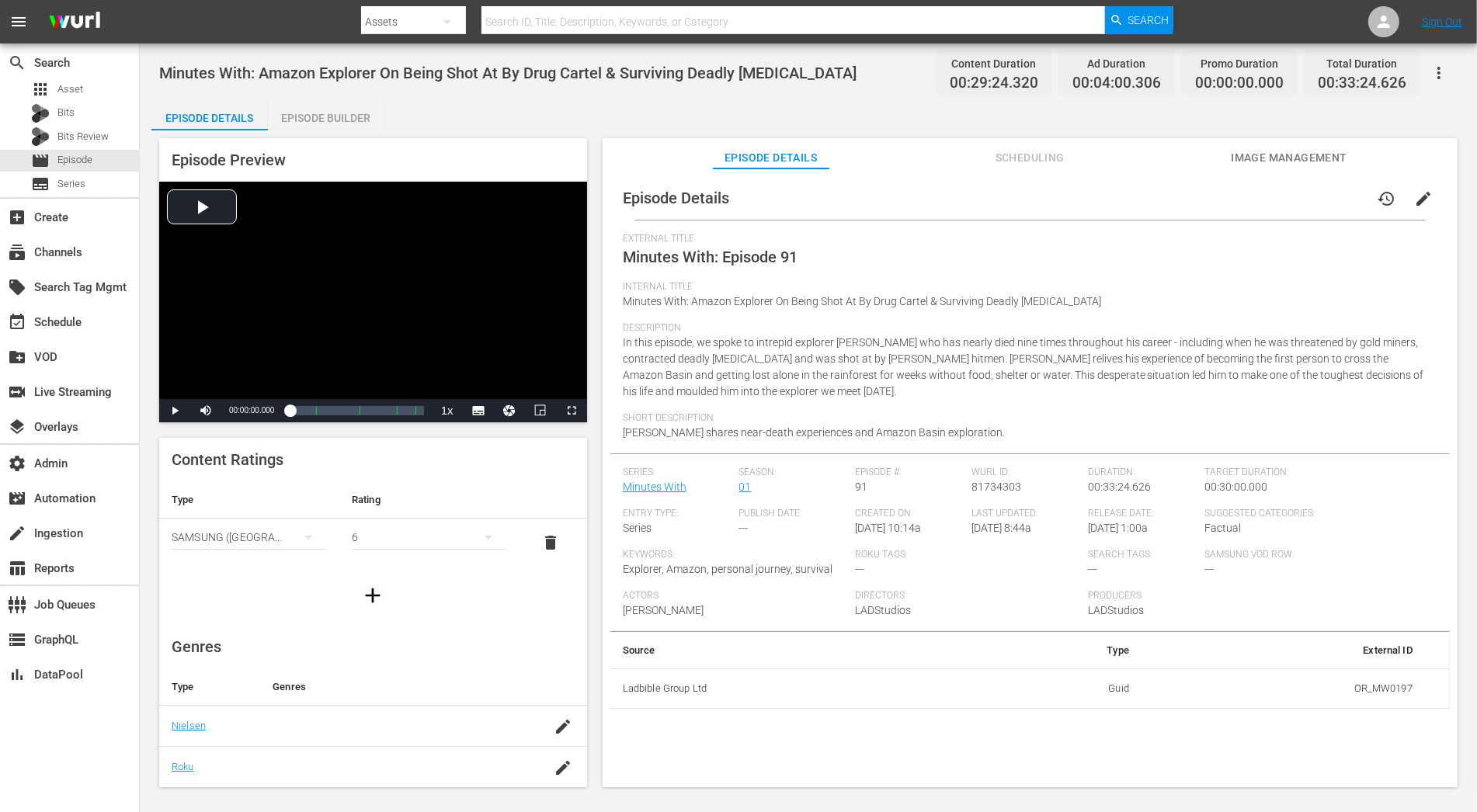
click at [1329, 203] on span "edit" at bounding box center [1423, 199] width 19 height 19
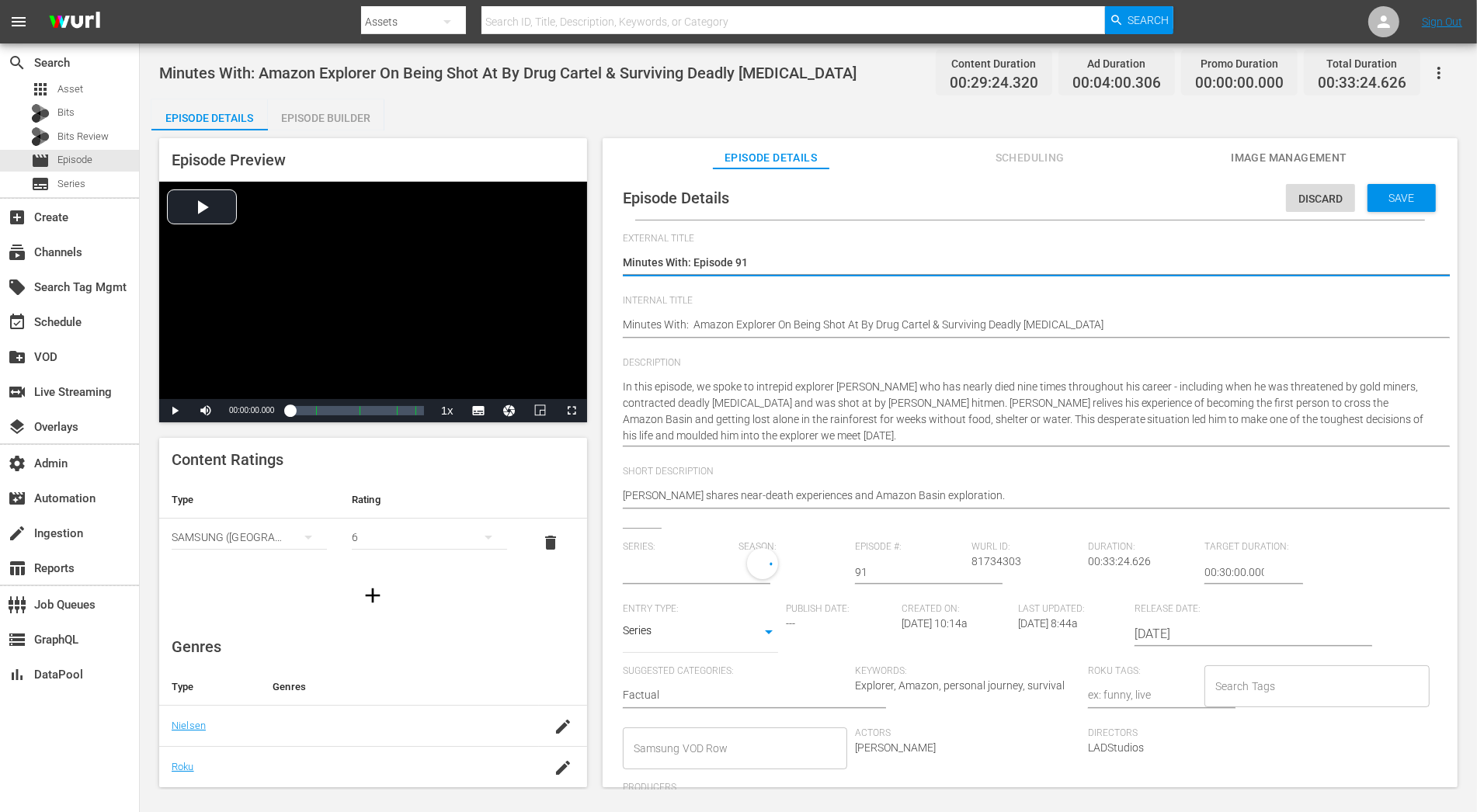
type input "Minutes With"
click at [770, 575] on div "1" at bounding box center [789, 570] width 101 height 44
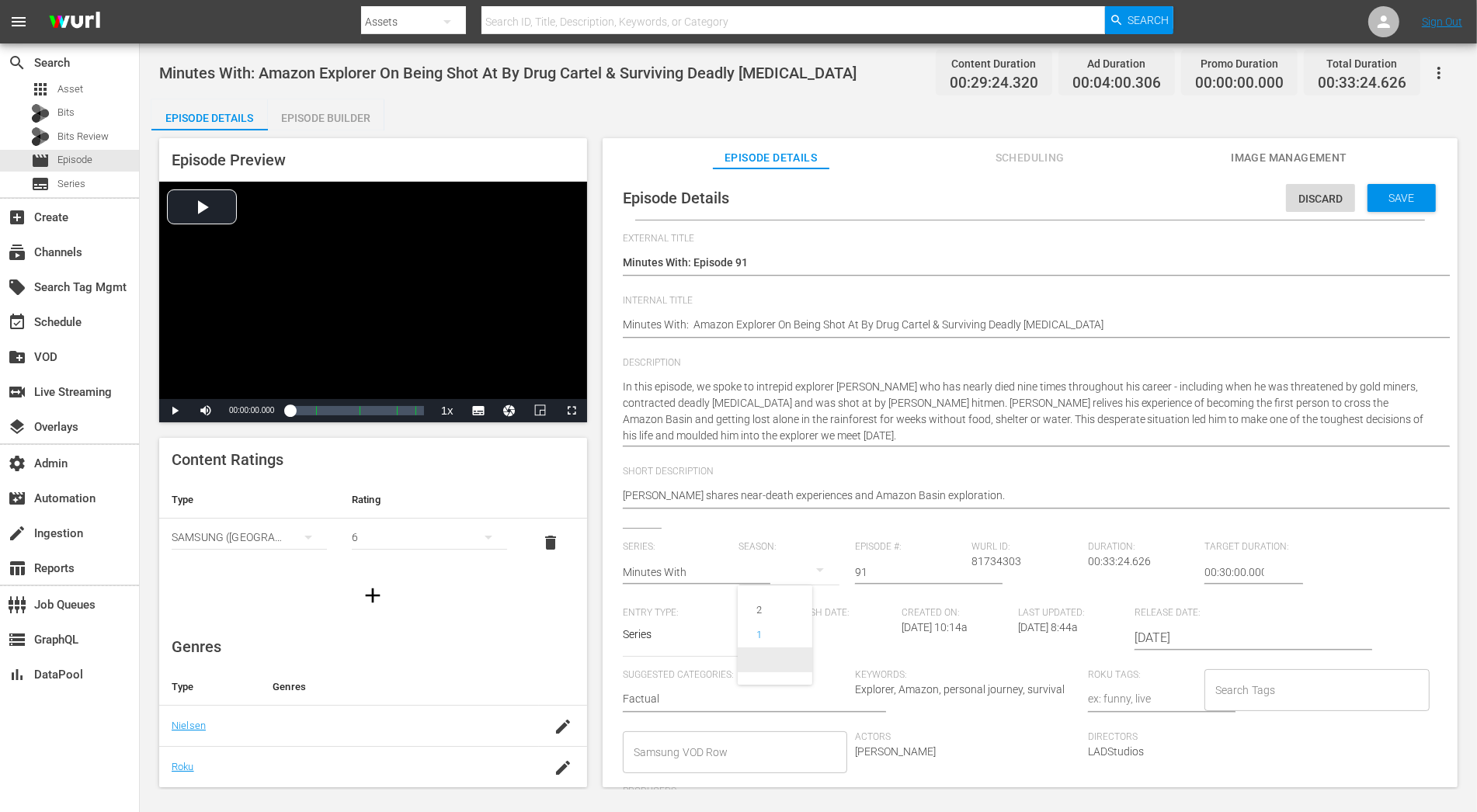
click at [778, 660] on span at bounding box center [775, 659] width 74 height 25
click at [1329, 193] on span "Save" at bounding box center [1403, 198] width 51 height 13
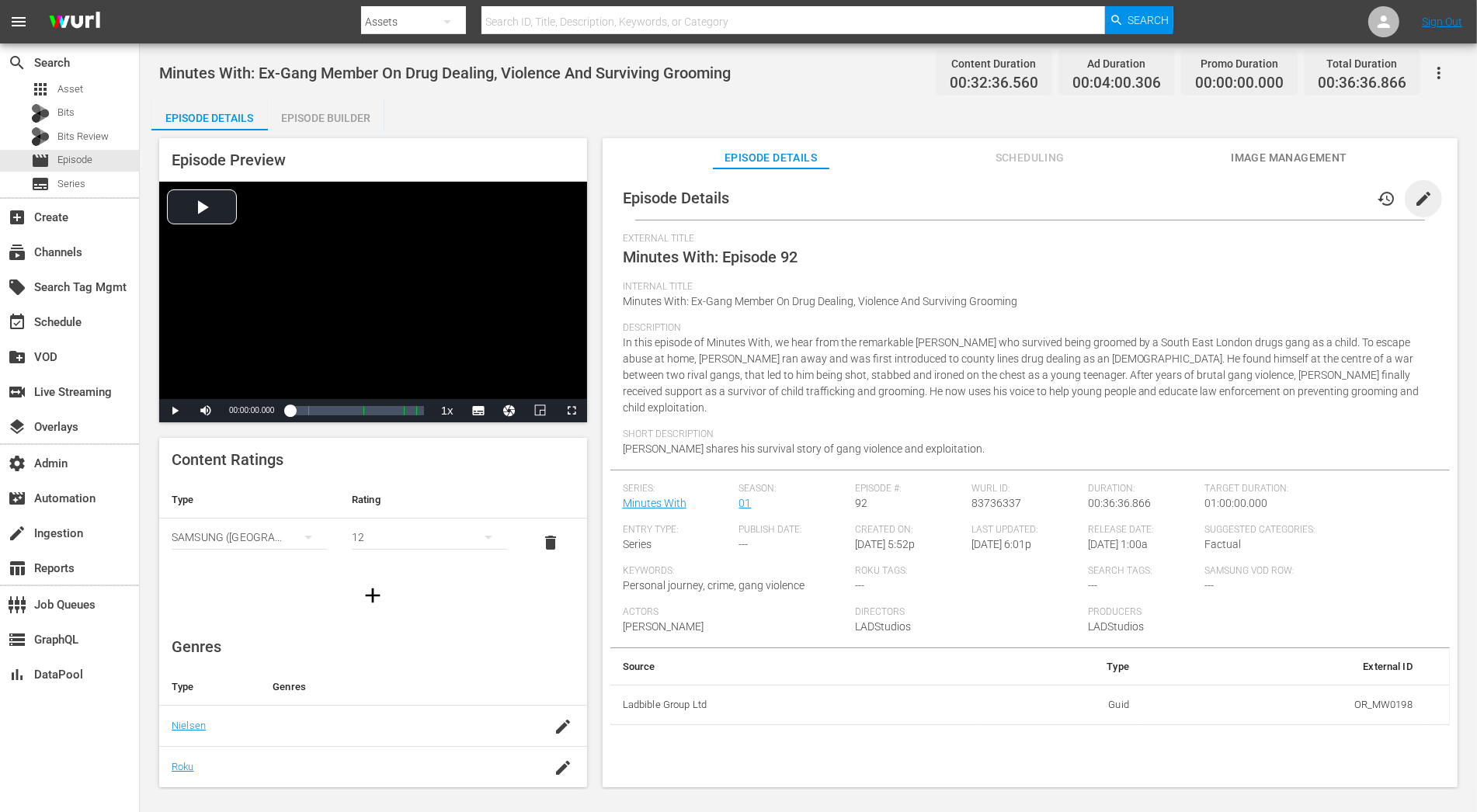
click at [1329, 199] on span "edit" at bounding box center [1423, 199] width 19 height 19
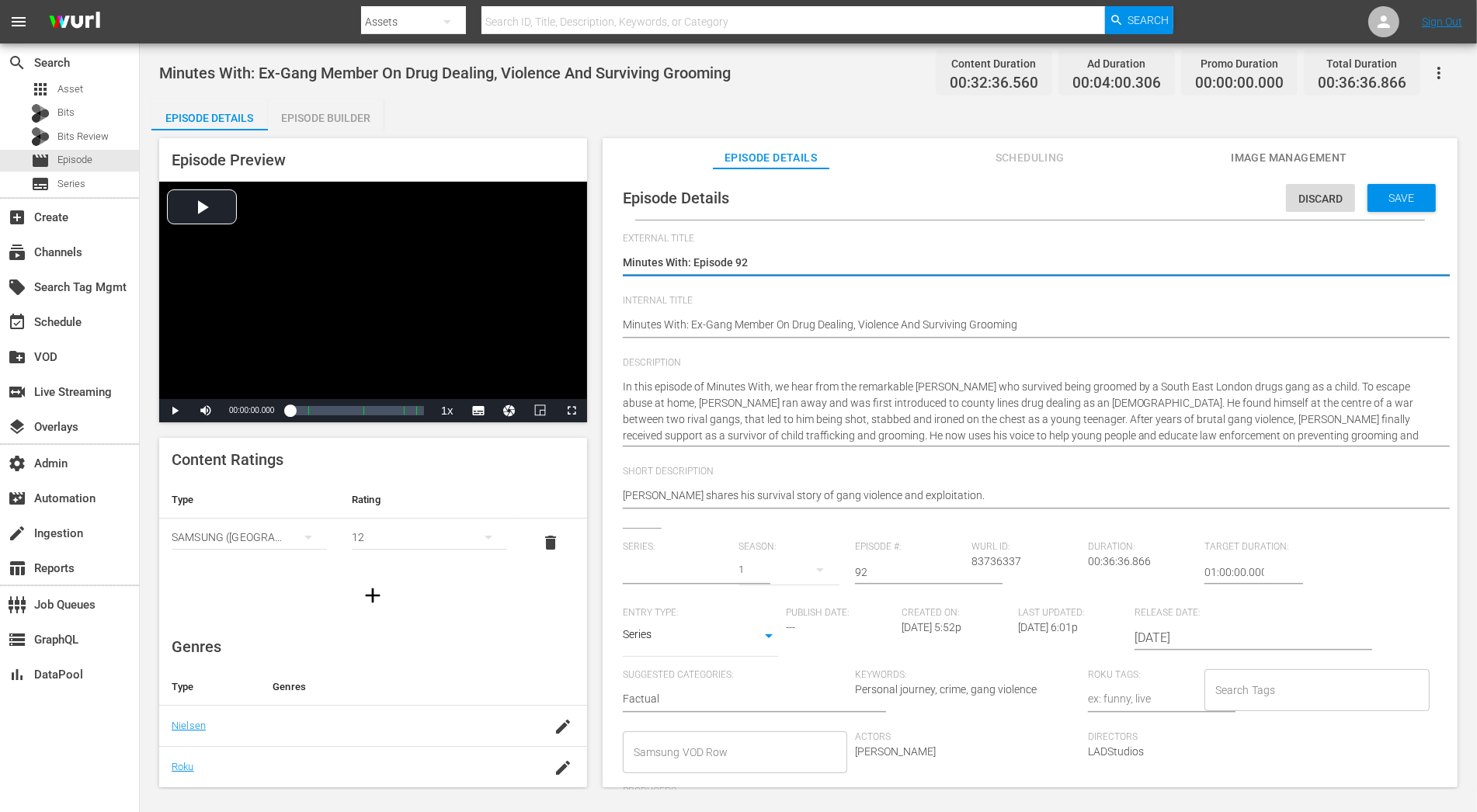
type input "Minutes With"
click at [802, 567] on button "button" at bounding box center [819, 569] width 37 height 37
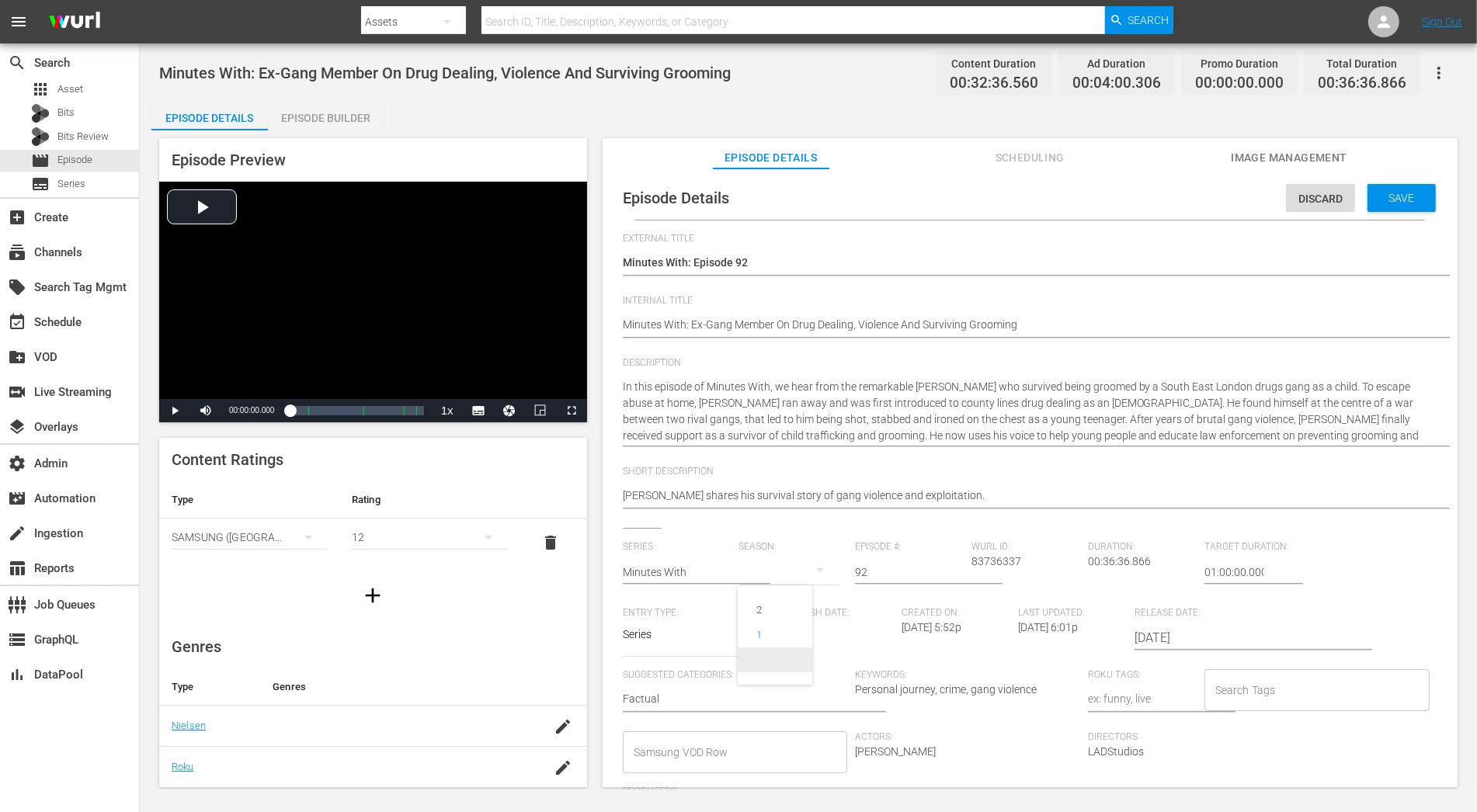
click at [811, 658] on span at bounding box center [775, 659] width 74 height 25
click at [1329, 200] on span "Save" at bounding box center [1403, 198] width 51 height 13
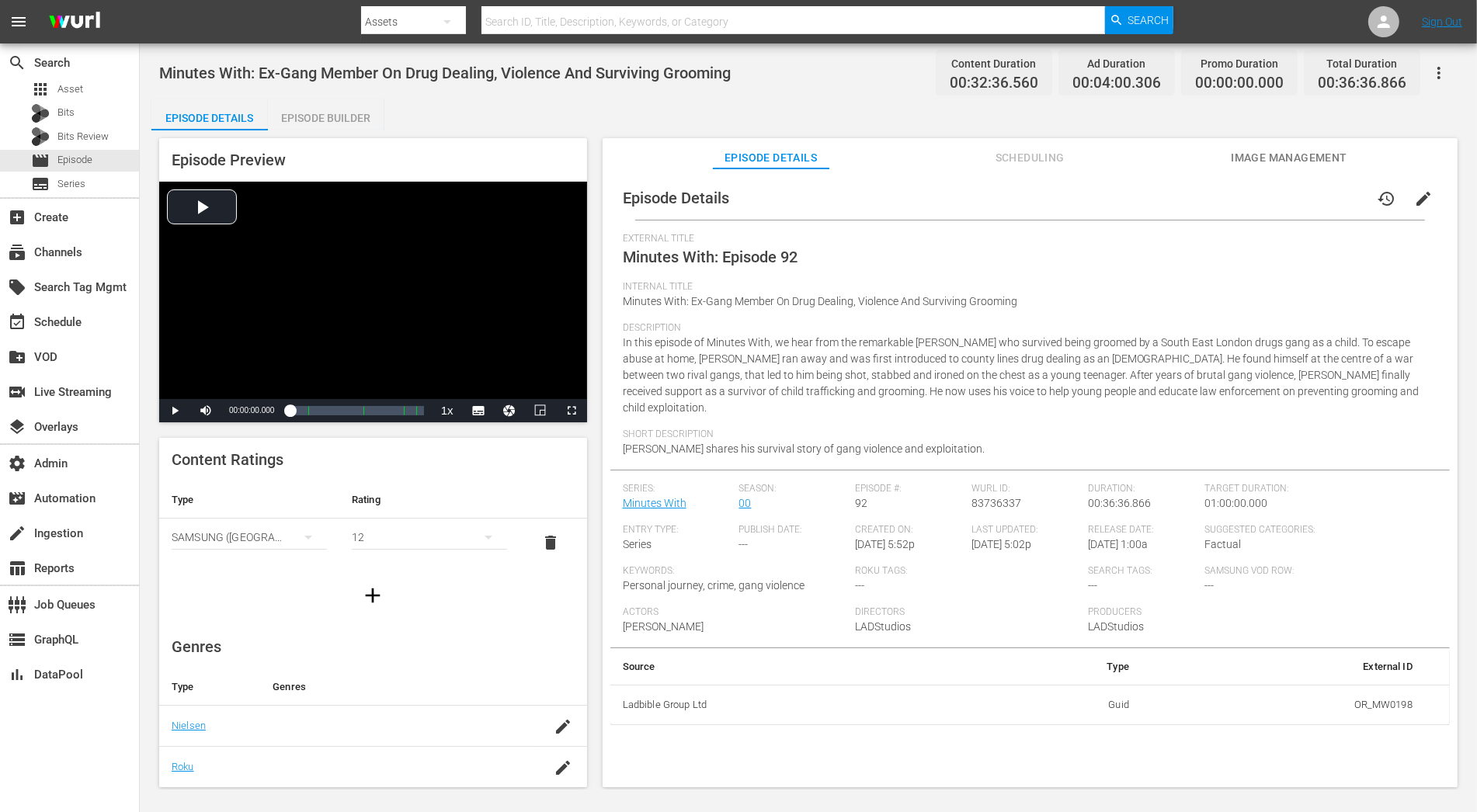
click at [1329, 186] on button "edit" at bounding box center [1423, 198] width 37 height 37
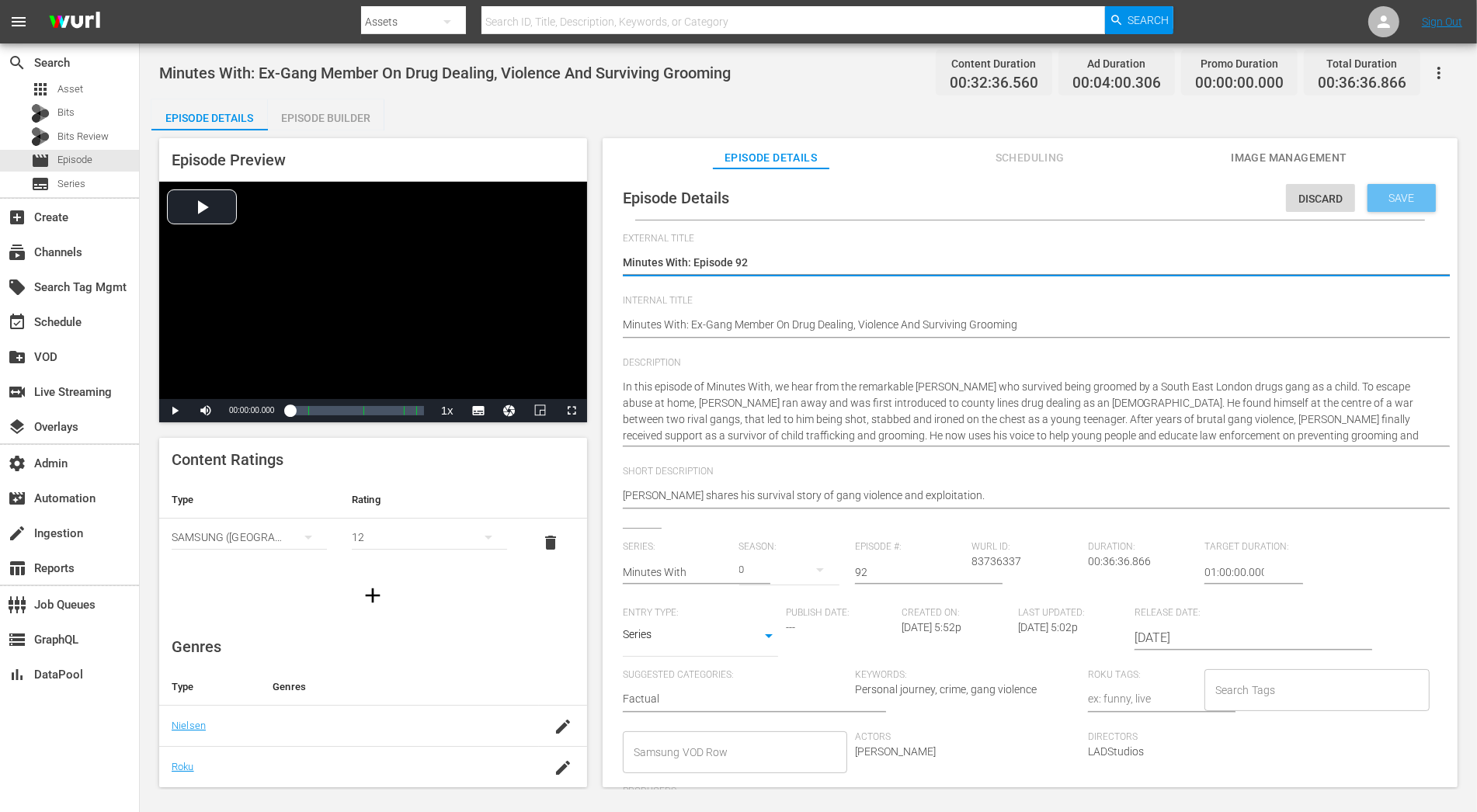
click at [1329, 200] on div "Save" at bounding box center [1402, 198] width 68 height 28
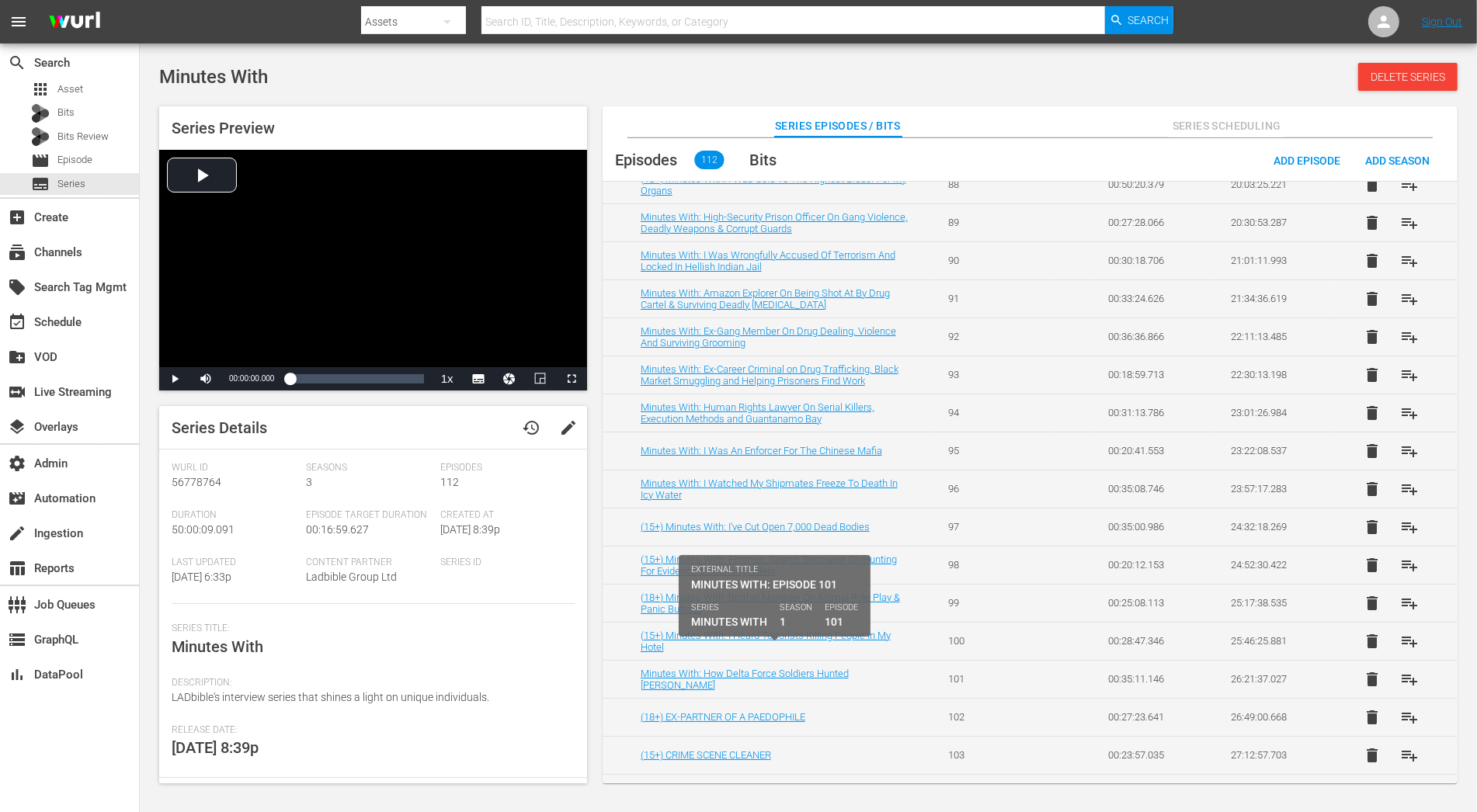
scroll to position [1523, 0]
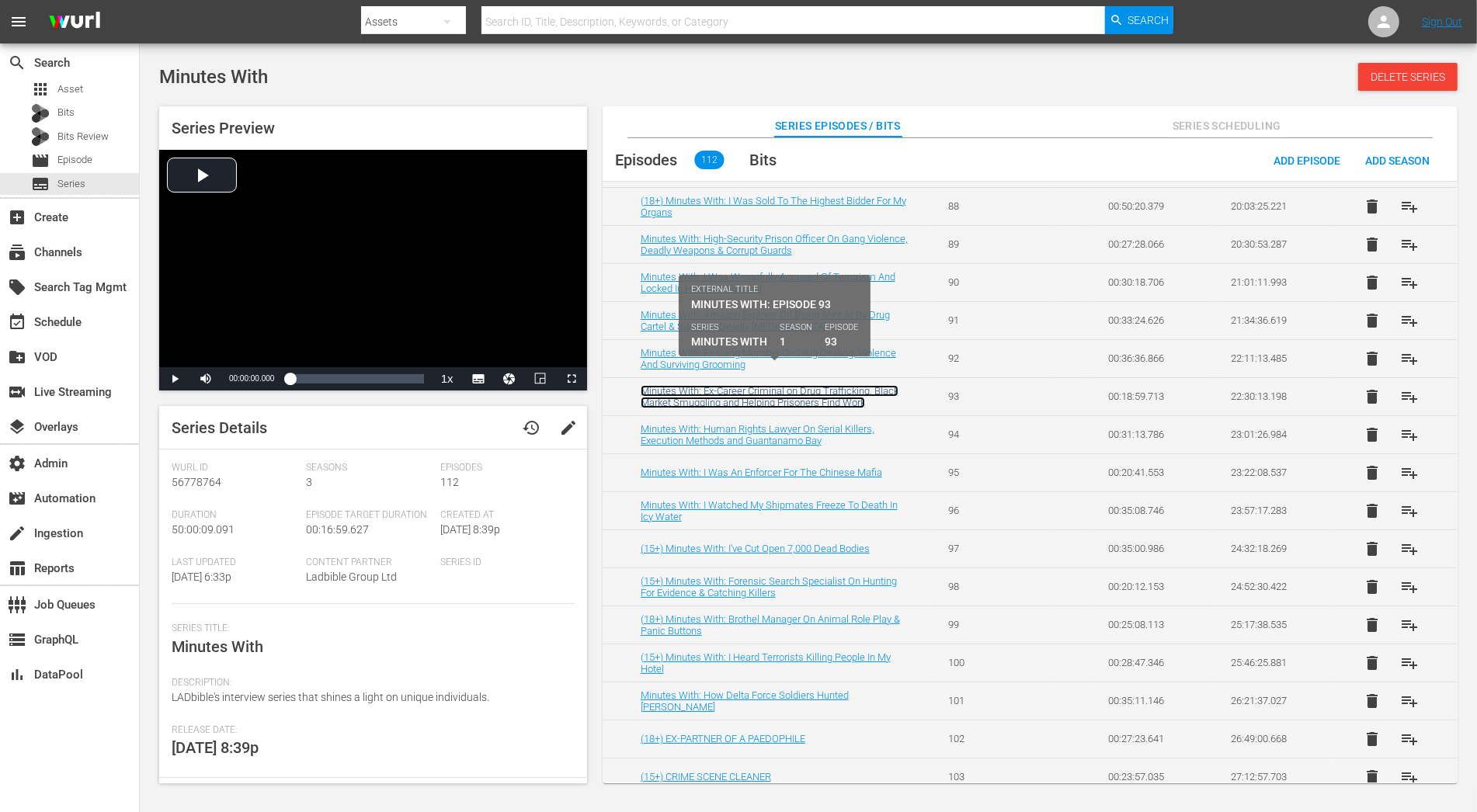
click at [753, 385] on link "Minutes With: Ex-Career Criminal on Drug Trafficking, Black Market Smuggling an…" at bounding box center [769, 397] width 258 height 24
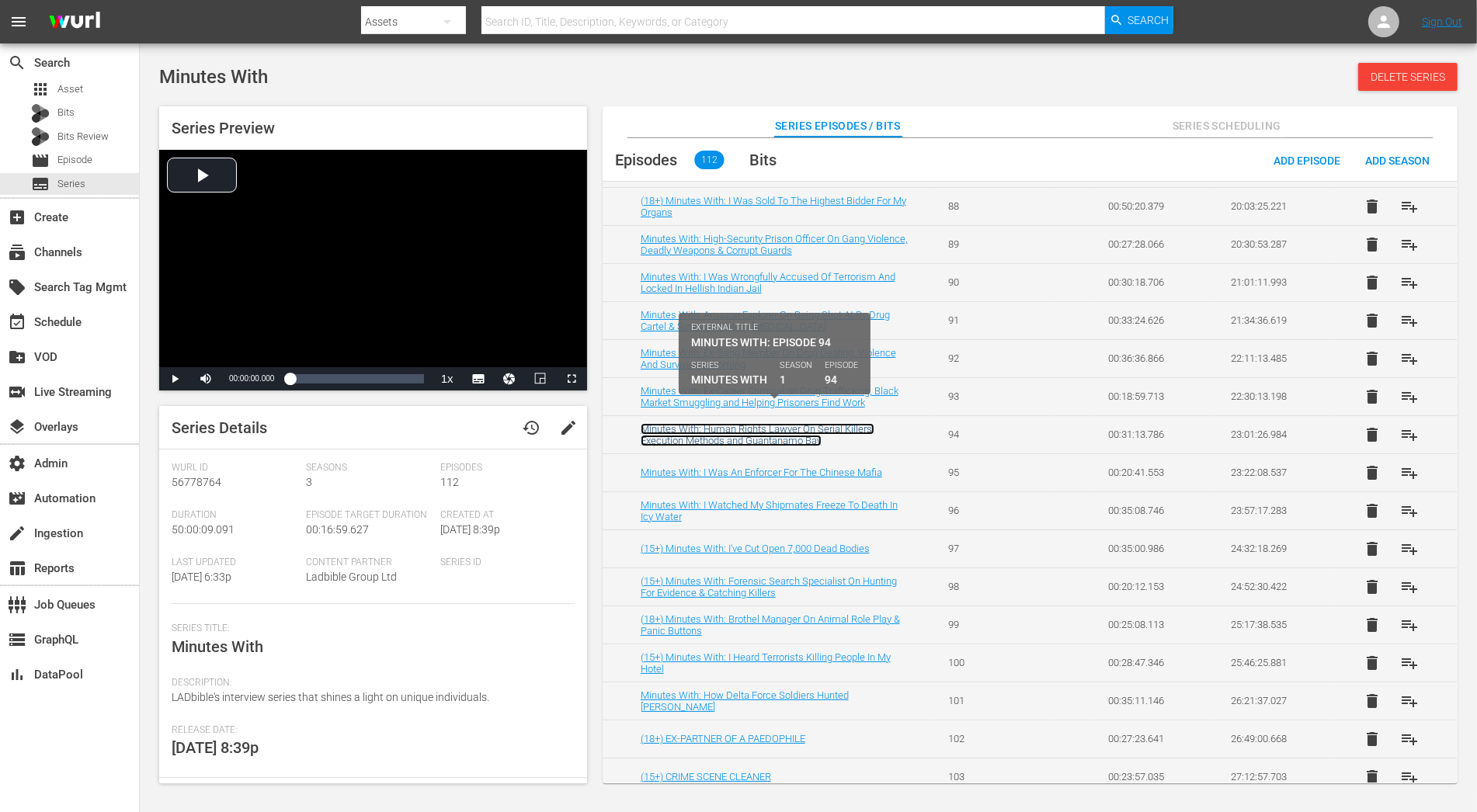
click at [747, 423] on link "Minutes With: Human Rights Lawyer On Serial Killers, Execution Methods and Guan…" at bounding box center [757, 435] width 233 height 24
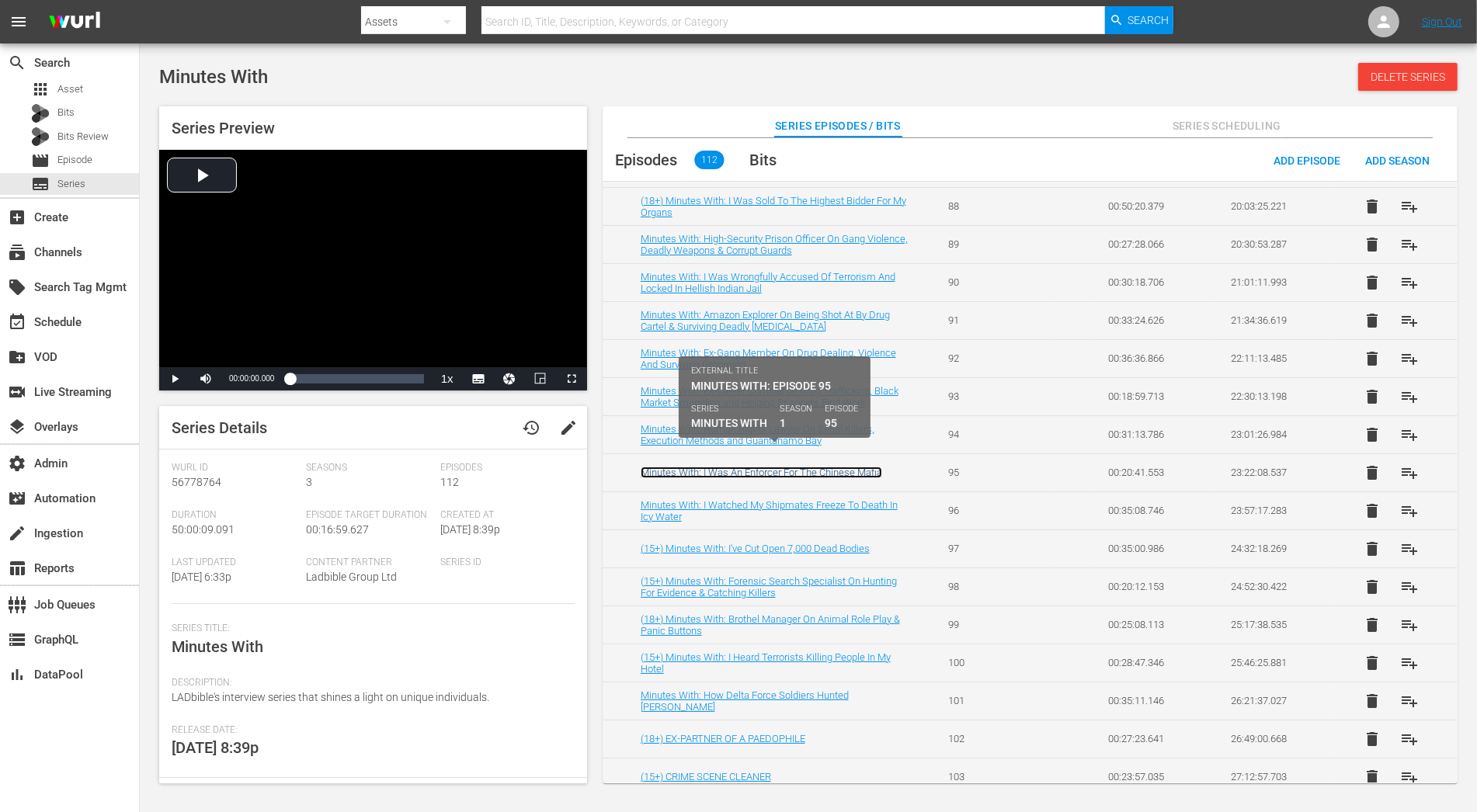
click at [754, 467] on link "Minutes With: I Was An Enforcer For The Chinese Mafia" at bounding box center [761, 472] width 242 height 12
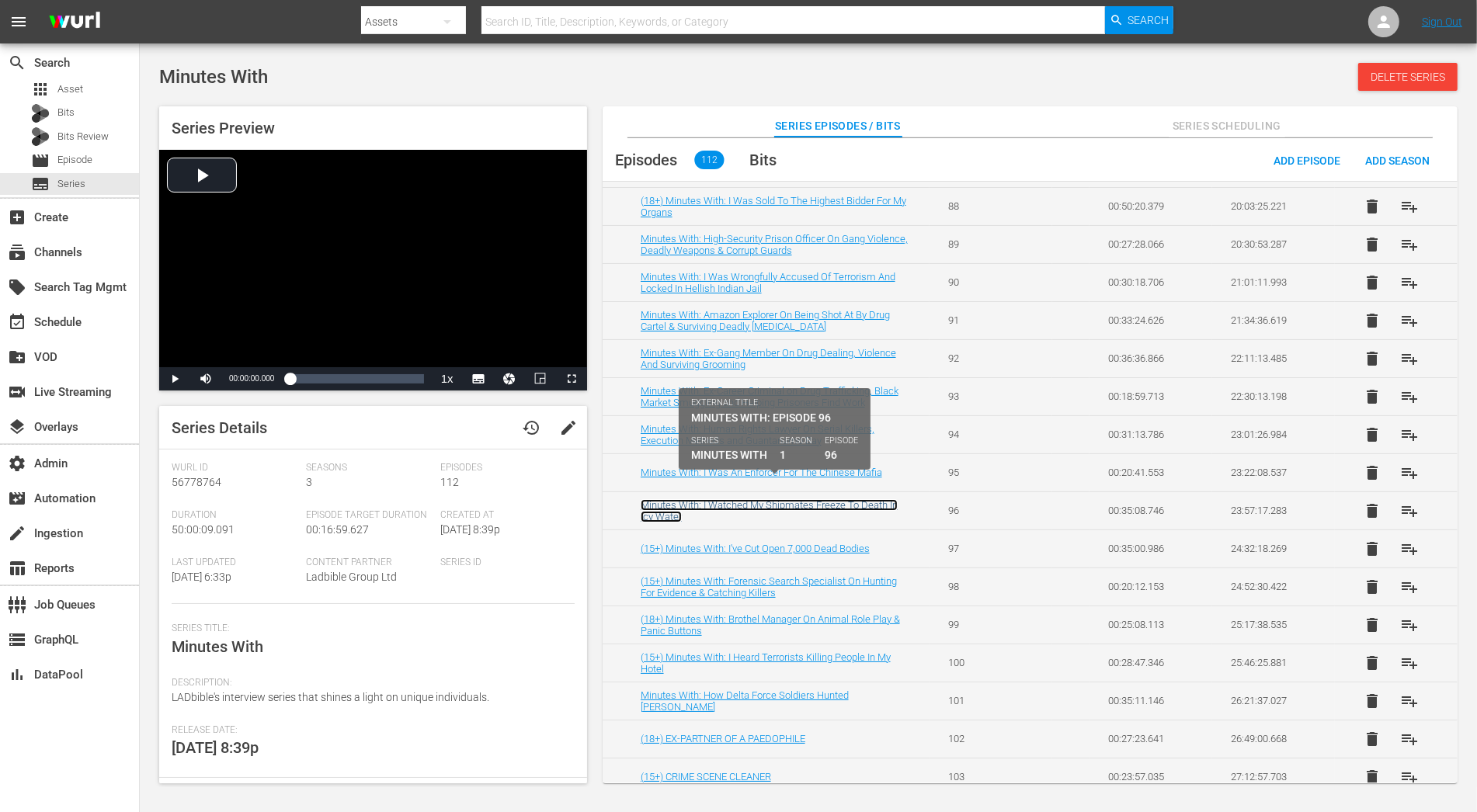
click at [758, 500] on link "Minutes With: I Watched My Shipmates Freeze To Death In Icy Water" at bounding box center [768, 511] width 257 height 24
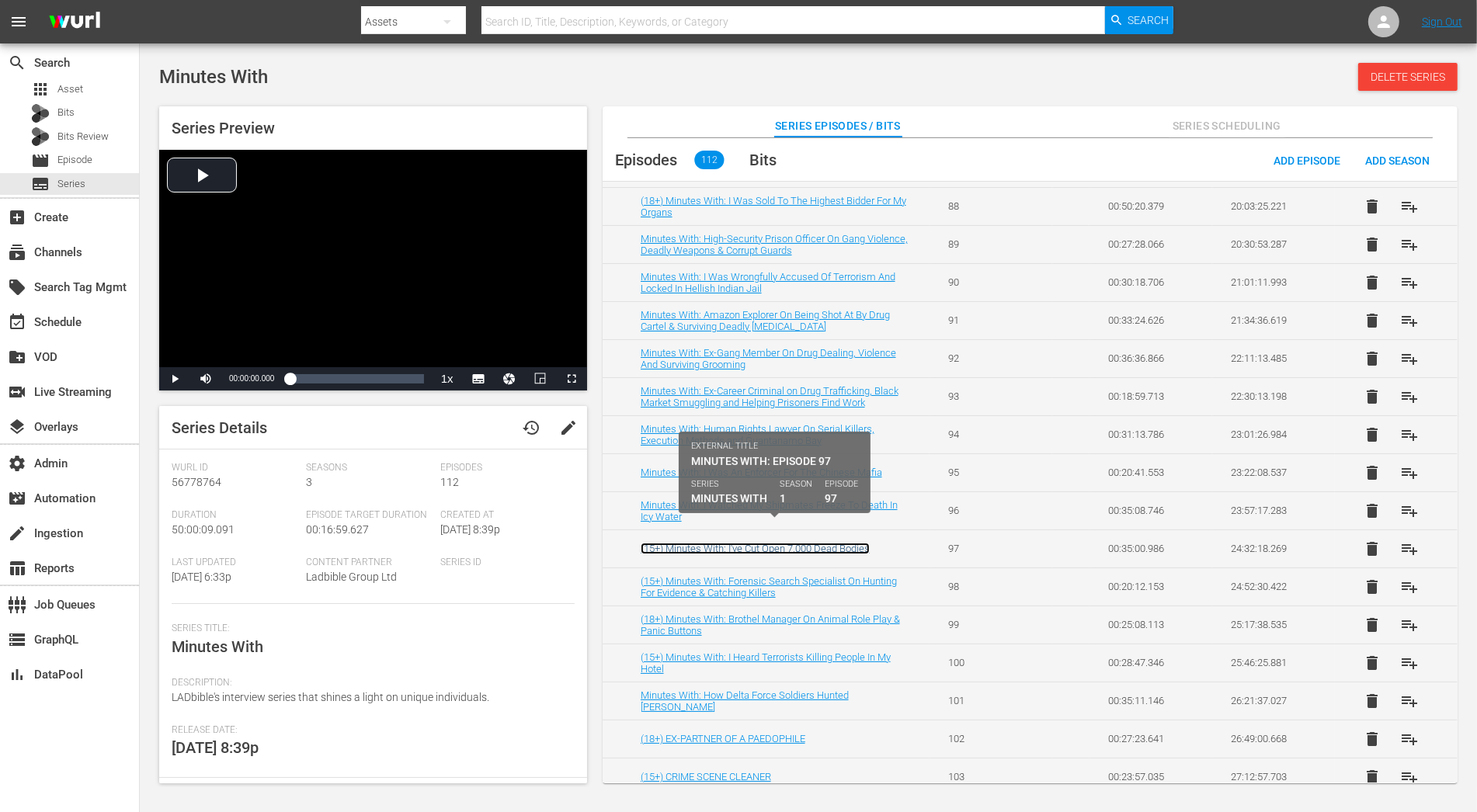
click at [764, 543] on link "(15+) Minutes With: I've Cut Open 7,000 Dead Bodies" at bounding box center [755, 549] width 229 height 12
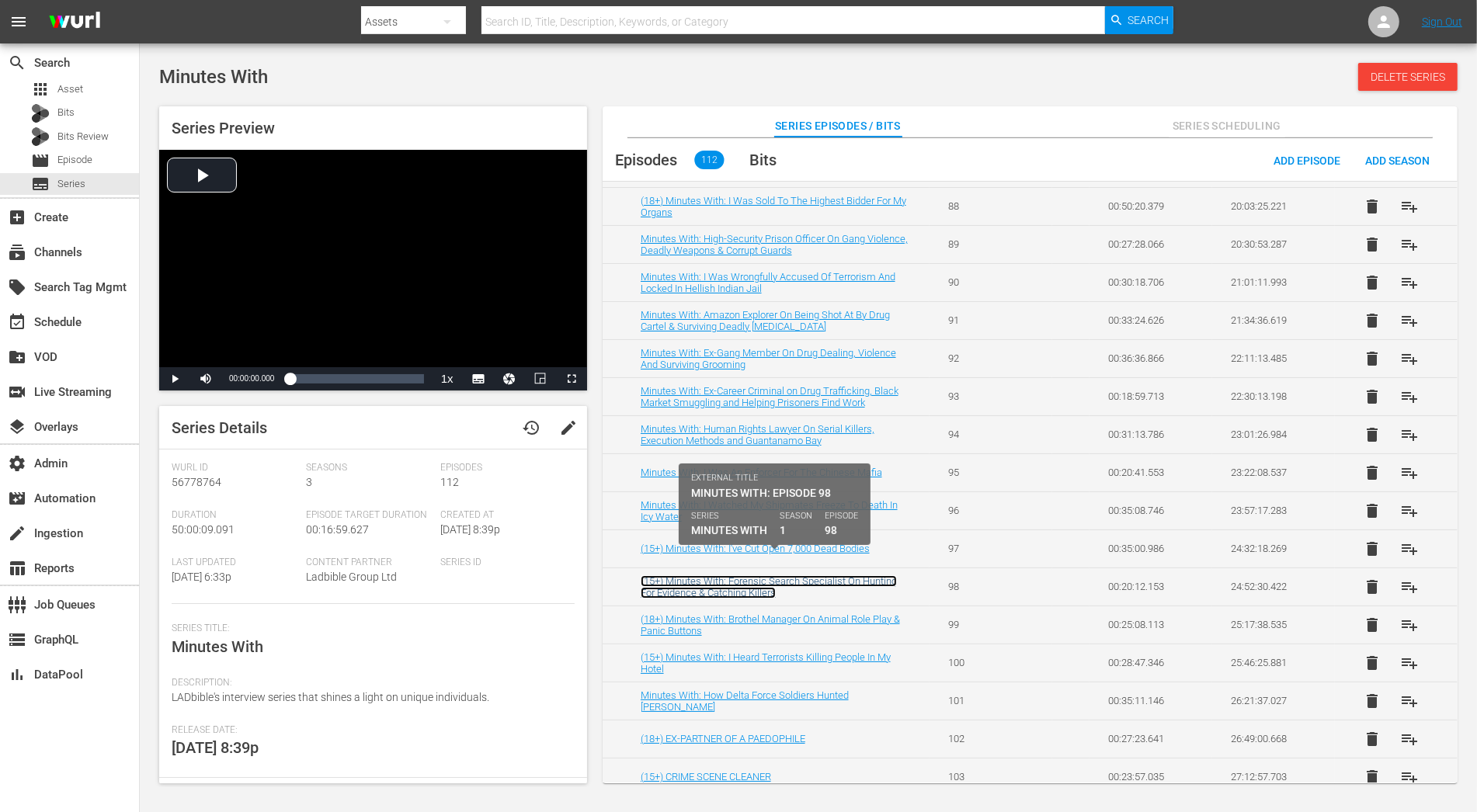
click at [770, 576] on link "(15+) Minutes With: Forensic Search Specialist On Hunting For Evidence & Catchi…" at bounding box center [768, 588] width 256 height 24
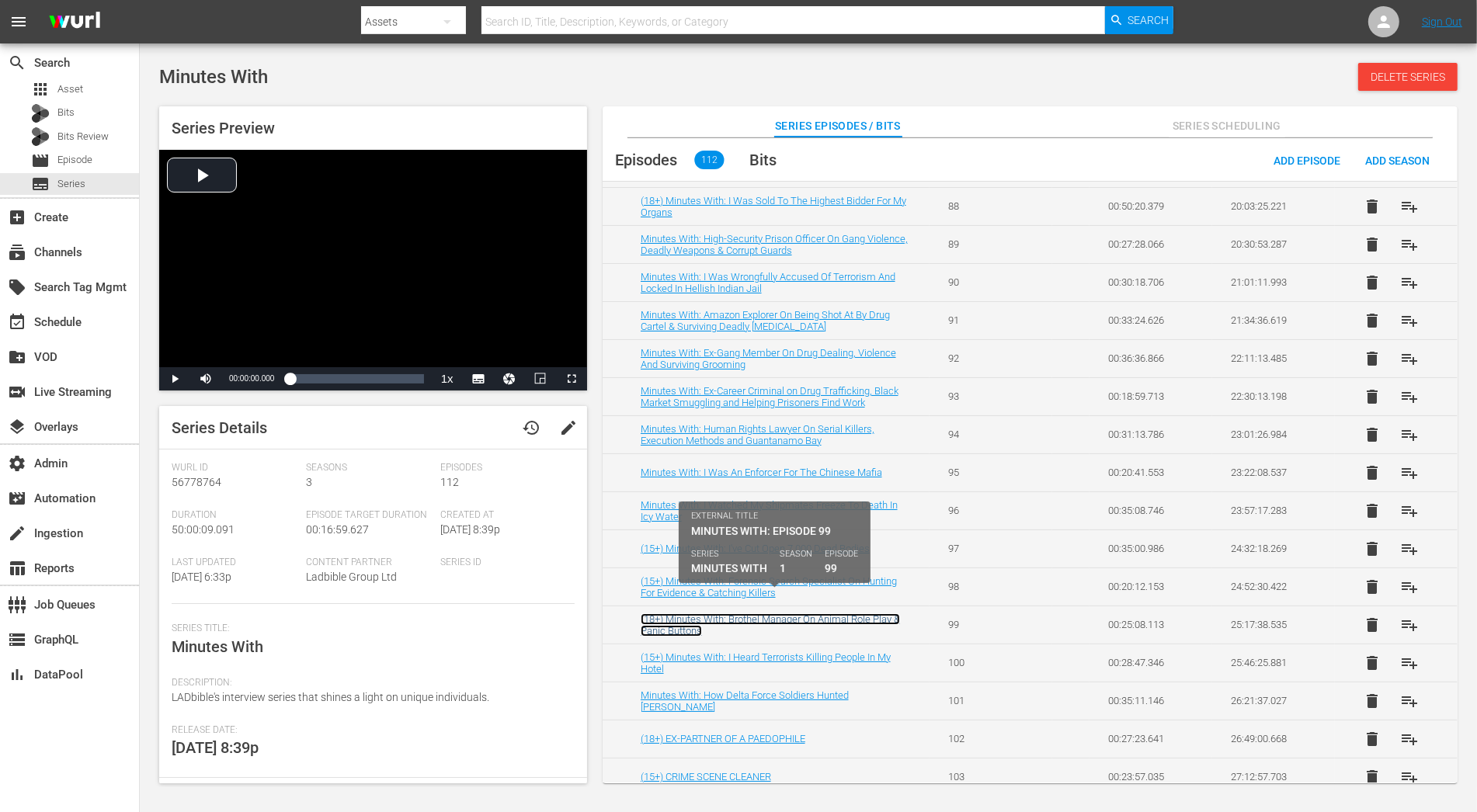
click at [773, 613] on link "(18+) Minutes With: Brothel Manager On Animal Role Play & Panic Buttons" at bounding box center [770, 625] width 260 height 24
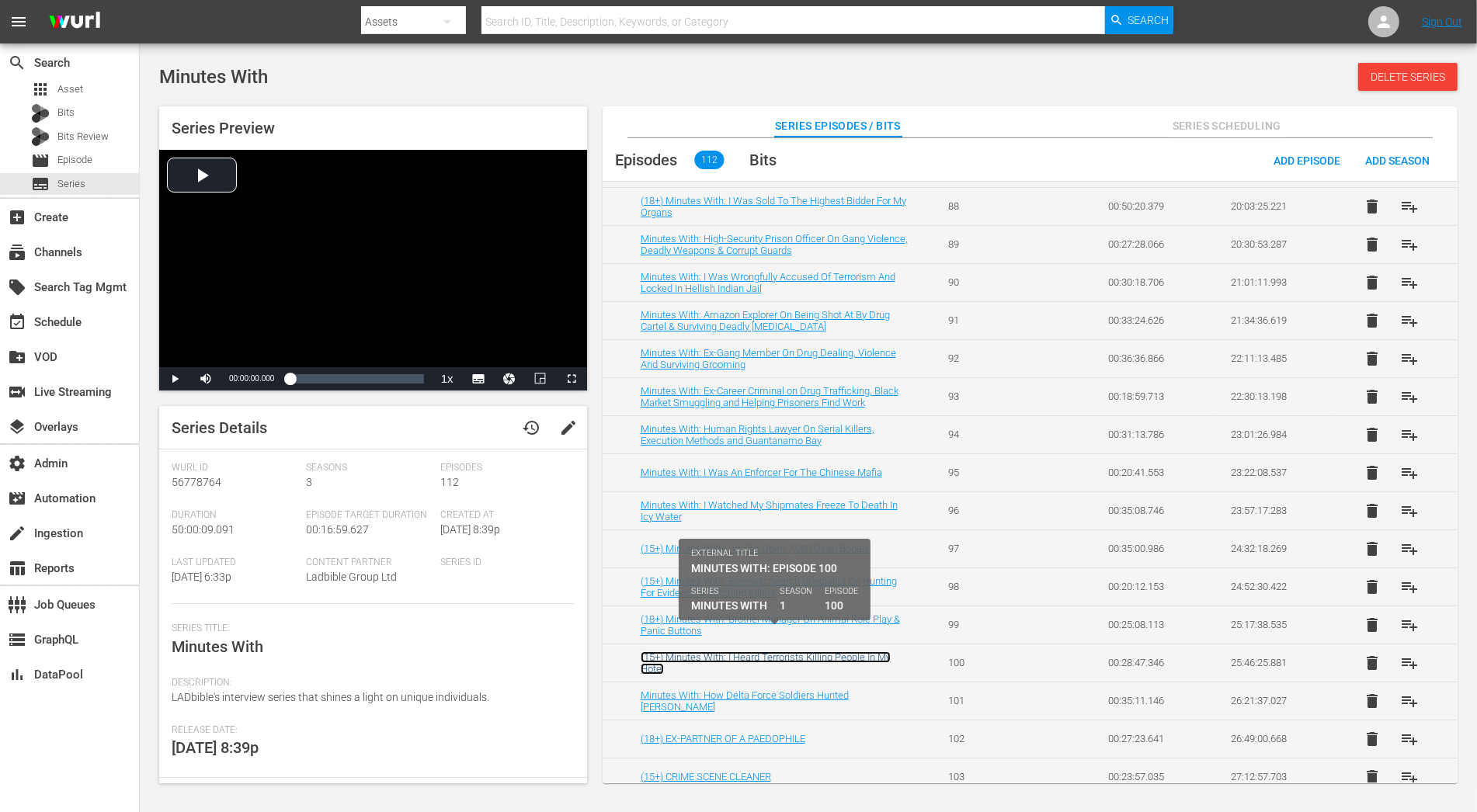
click at [776, 651] on link "(15+) Minutes With: I Heard Terrorists Killing People In My Hotel" at bounding box center [765, 663] width 250 height 24
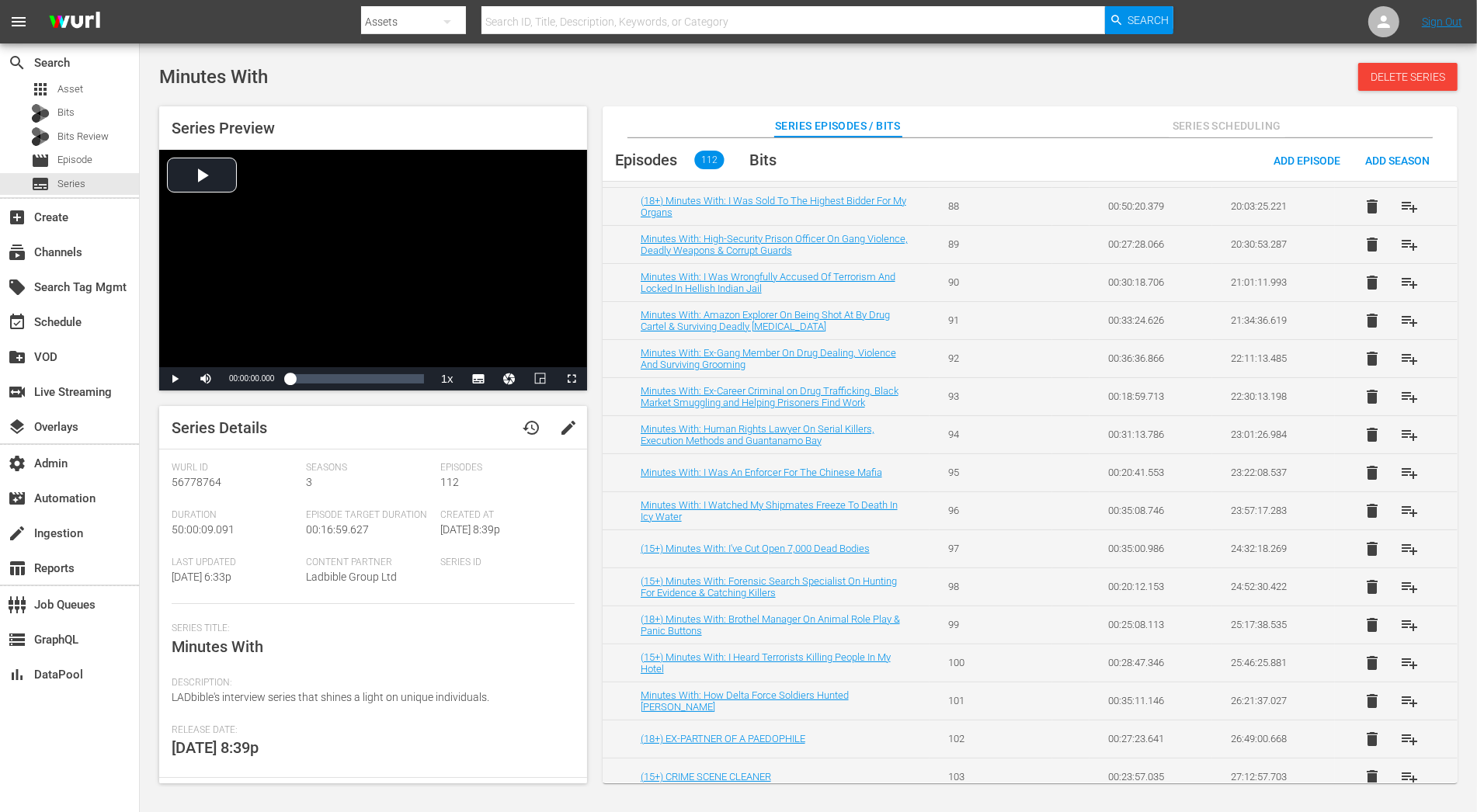
click at [781, 682] on td "Minutes With: How Delta Force Soldiers Hunted Saddam Hussein" at bounding box center [766, 701] width 327 height 38
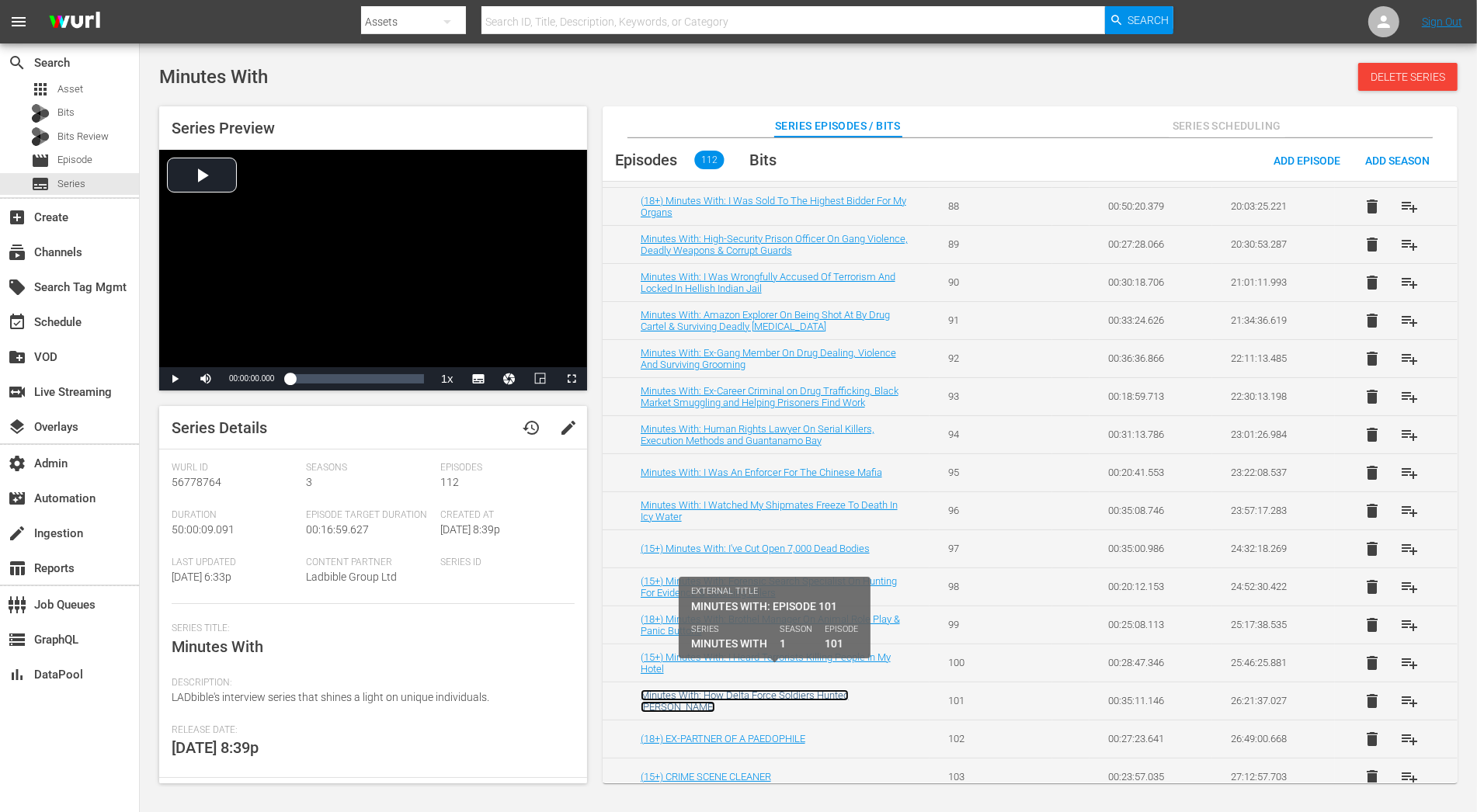
click at [781, 689] on link "Minutes With: How Delta Force Soldiers Hunted Saddam Hussein" at bounding box center [744, 701] width 208 height 24
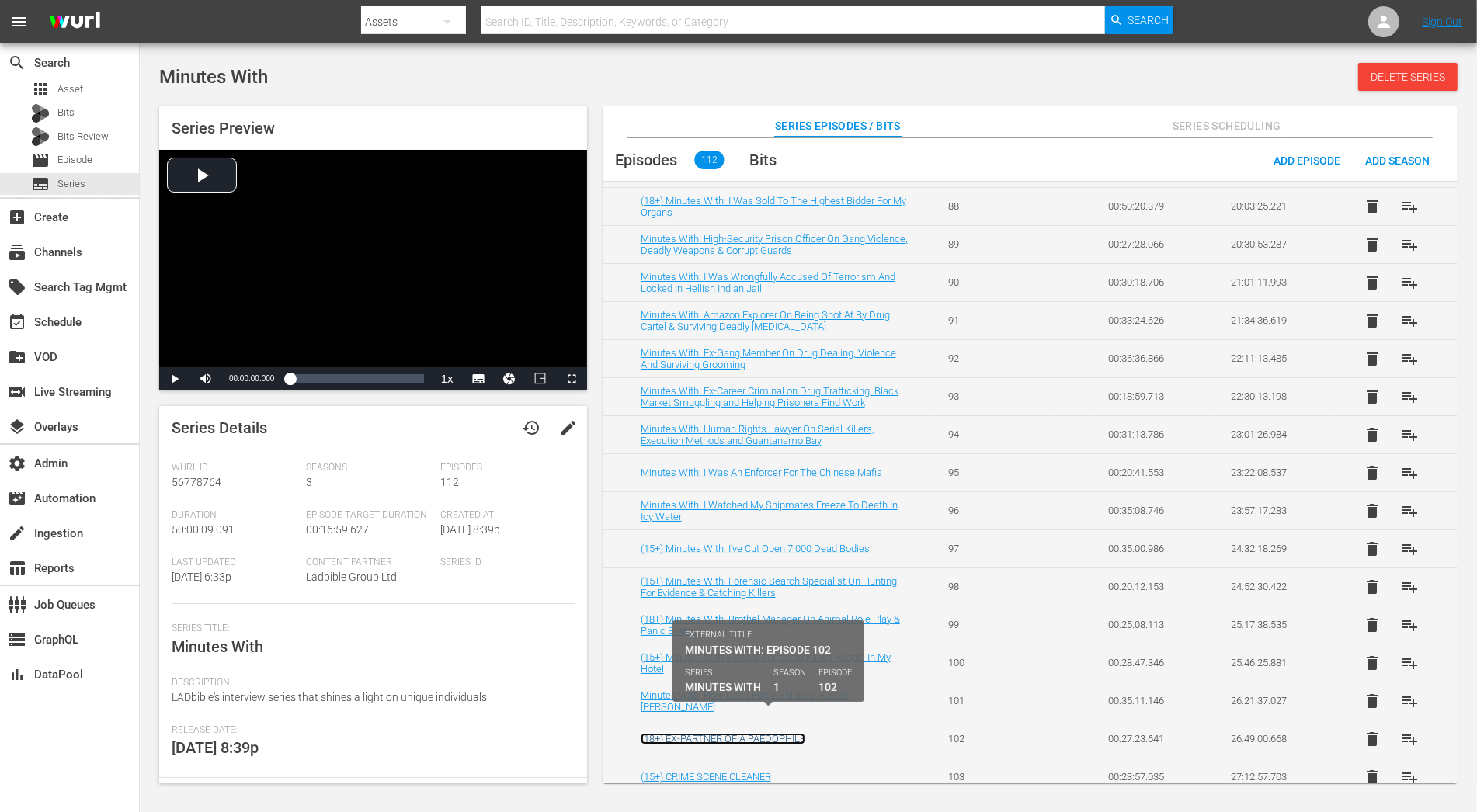
click at [748, 733] on link "(18+) EX-PARTNER OF A PAEDOPHILE" at bounding box center [722, 738] width 164 height 12
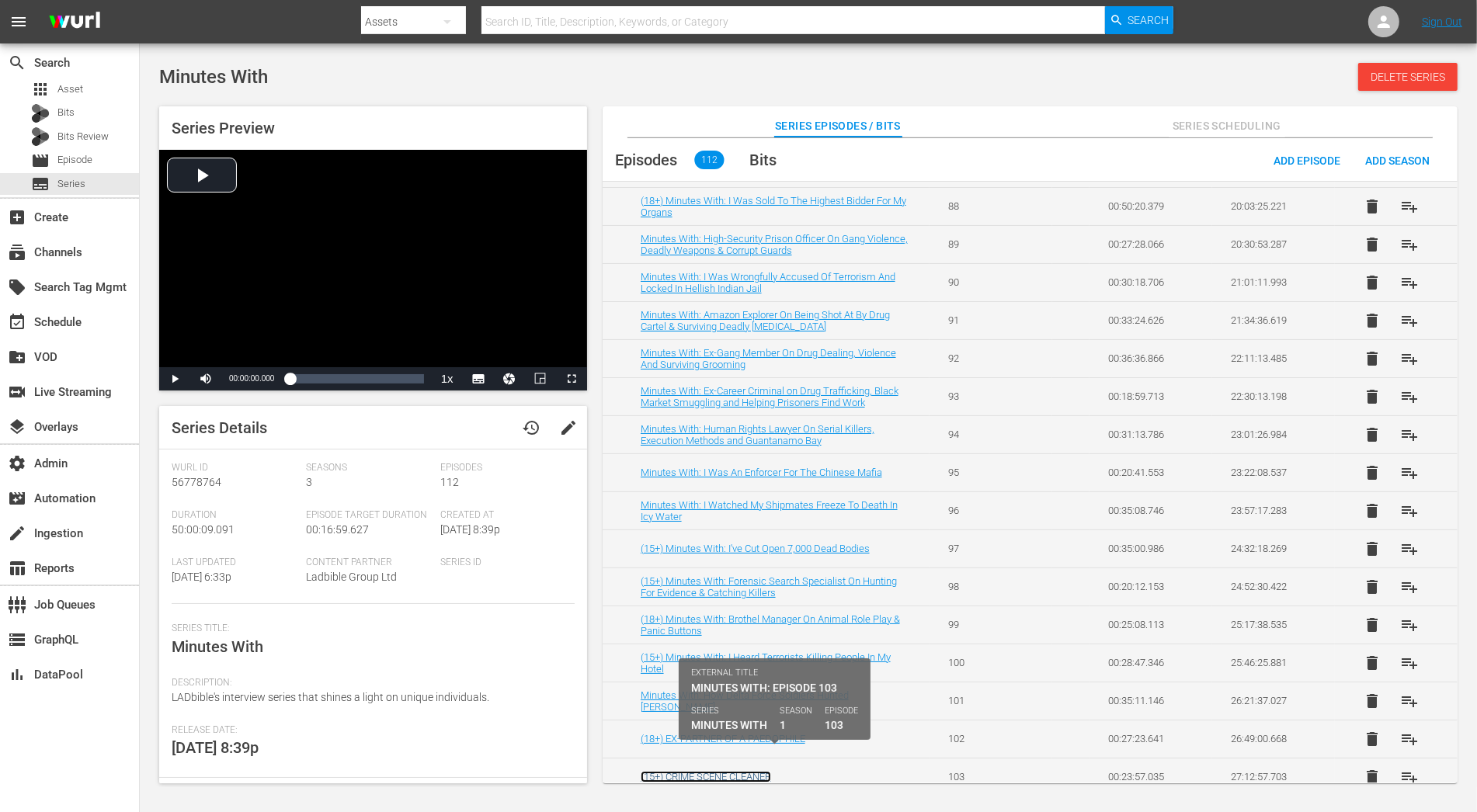
click at [734, 771] on link "(15+) CRIME SCENE CLEANER" at bounding box center [706, 777] width 131 height 12
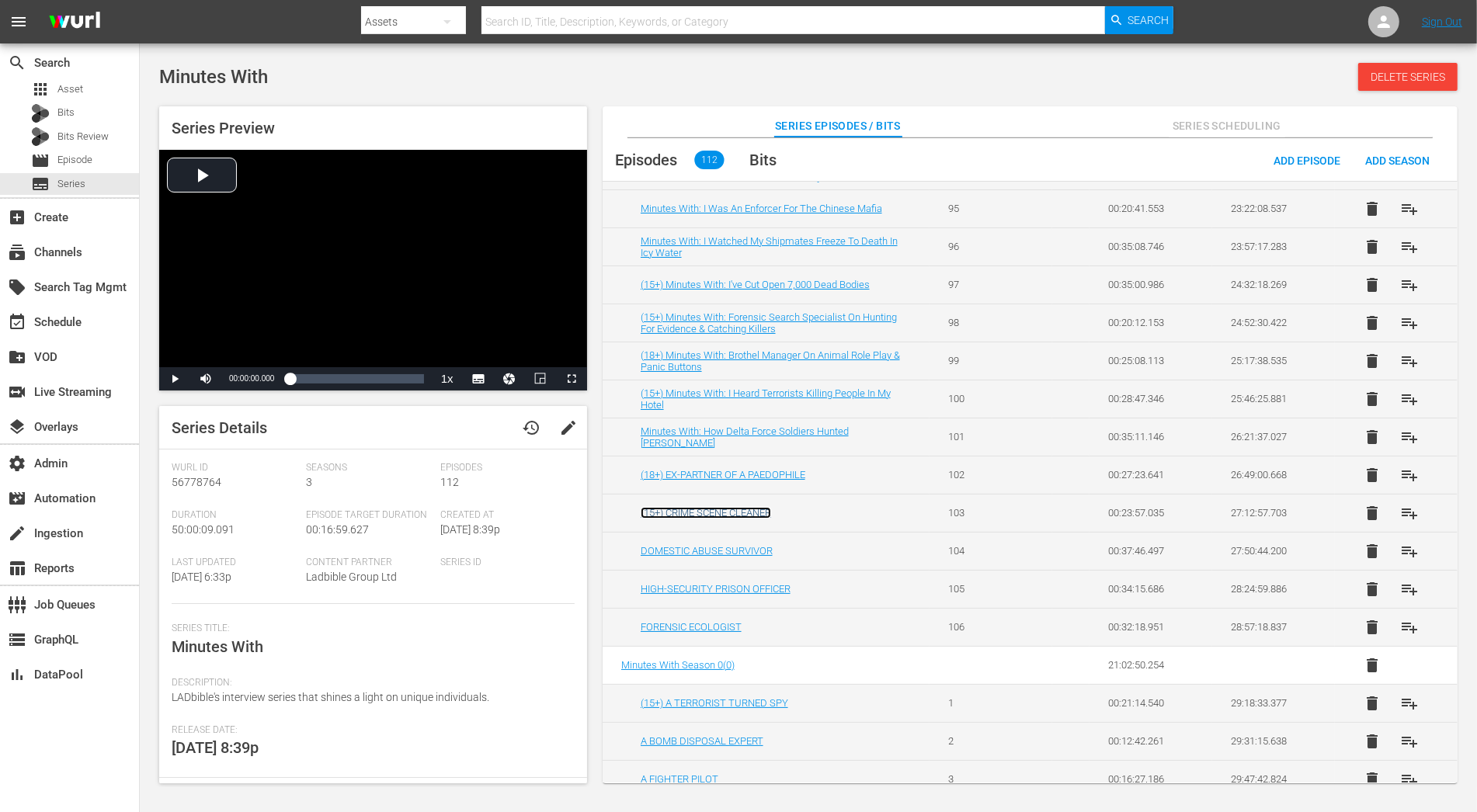
scroll to position [1777, 0]
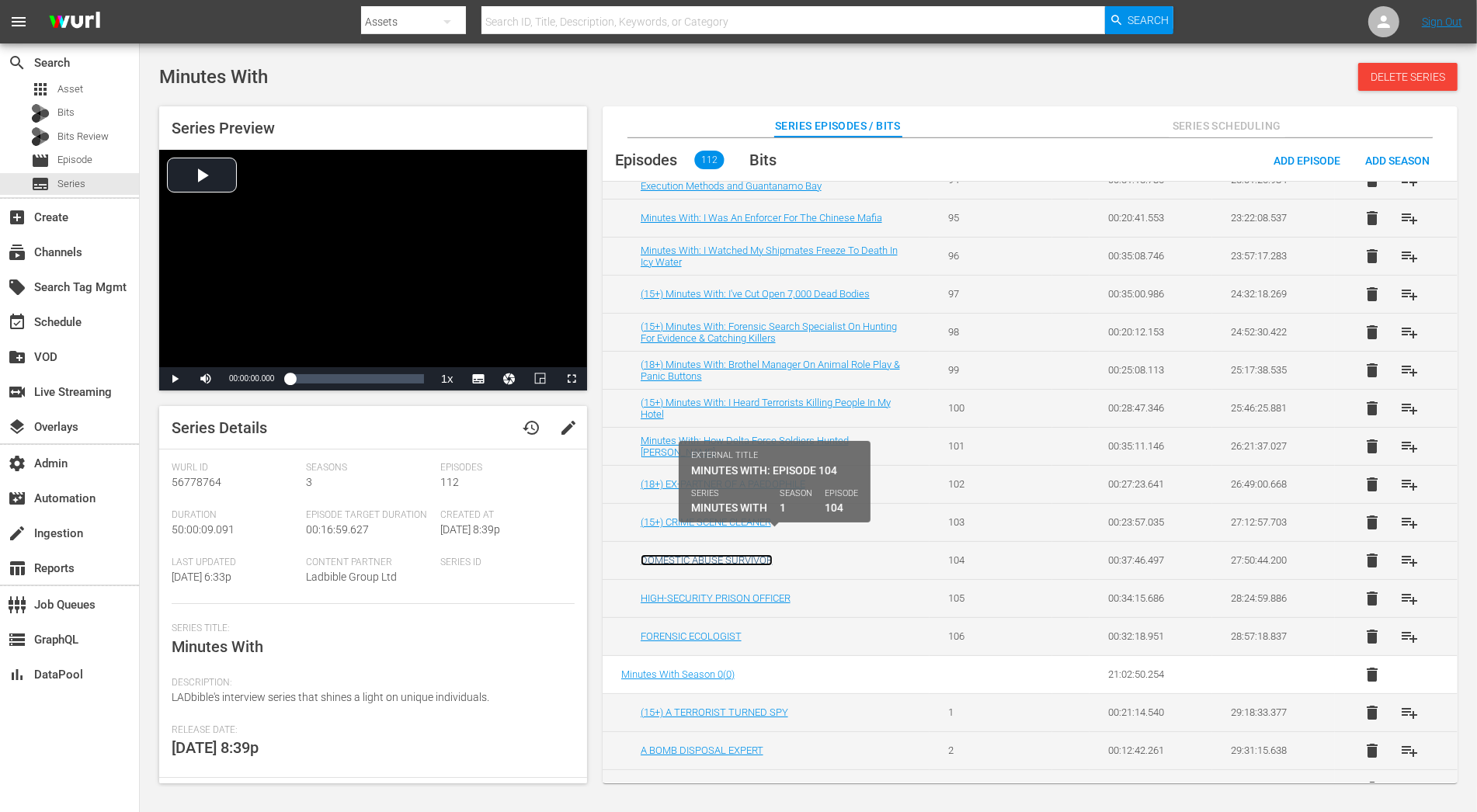
click at [740, 554] on link "DOMESTIC ABUSE SURVIVOR" at bounding box center [706, 559] width 132 height 12
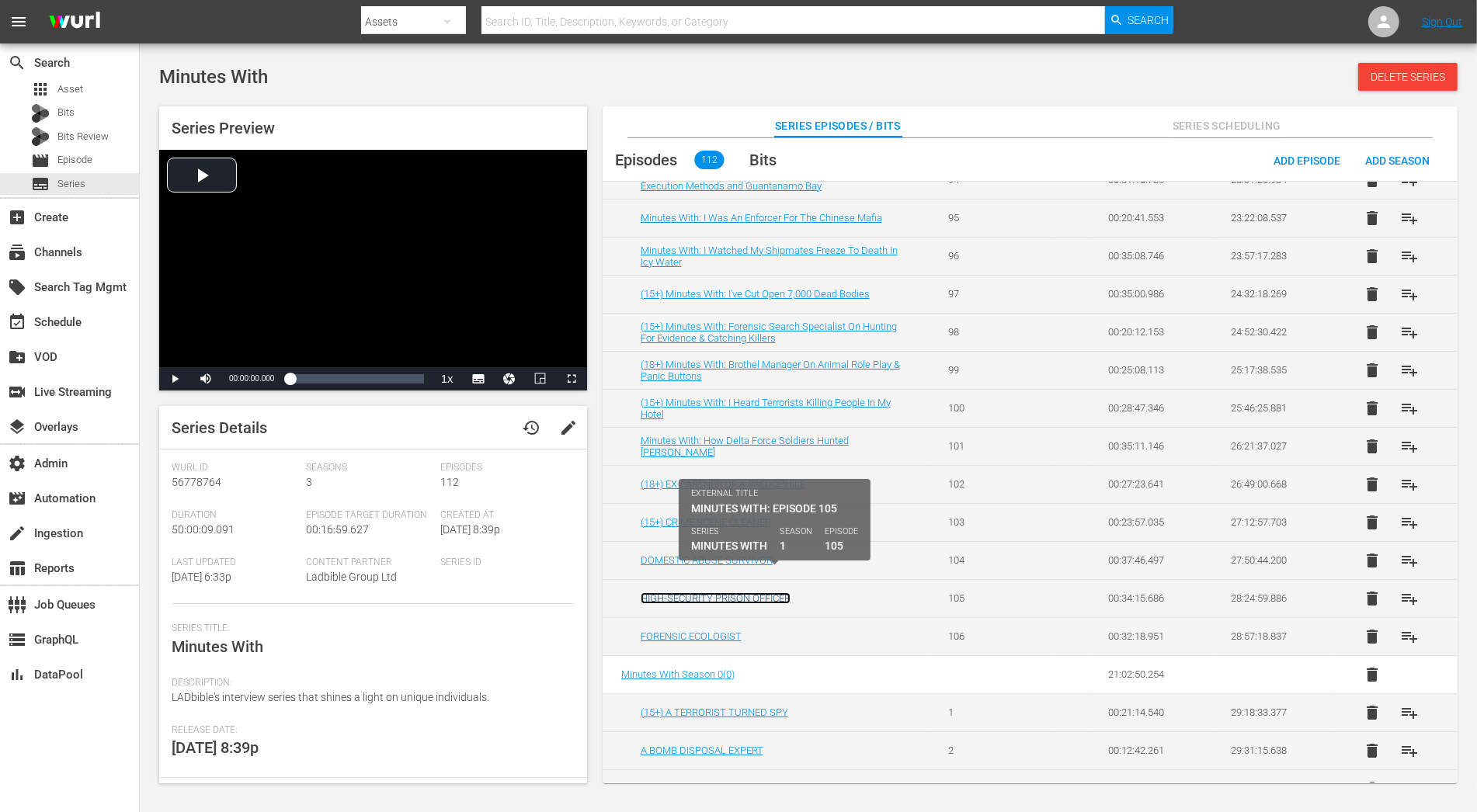
click at [743, 592] on link "HIGH-SECURITY PRISON OFFICER" at bounding box center [715, 598] width 150 height 12
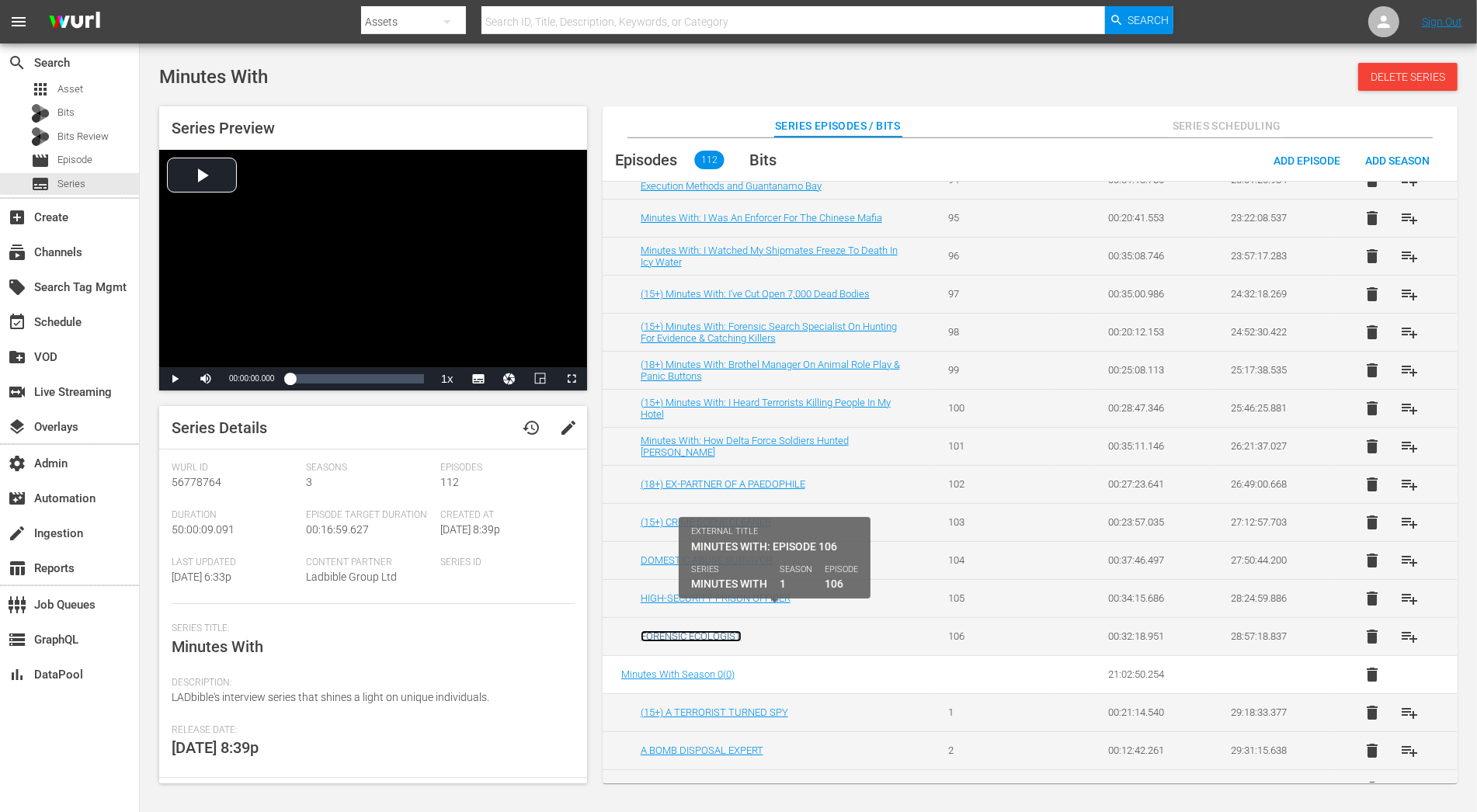
click at [709, 630] on link "FORENSIC ECOLOGIST" at bounding box center [690, 636] width 101 height 12
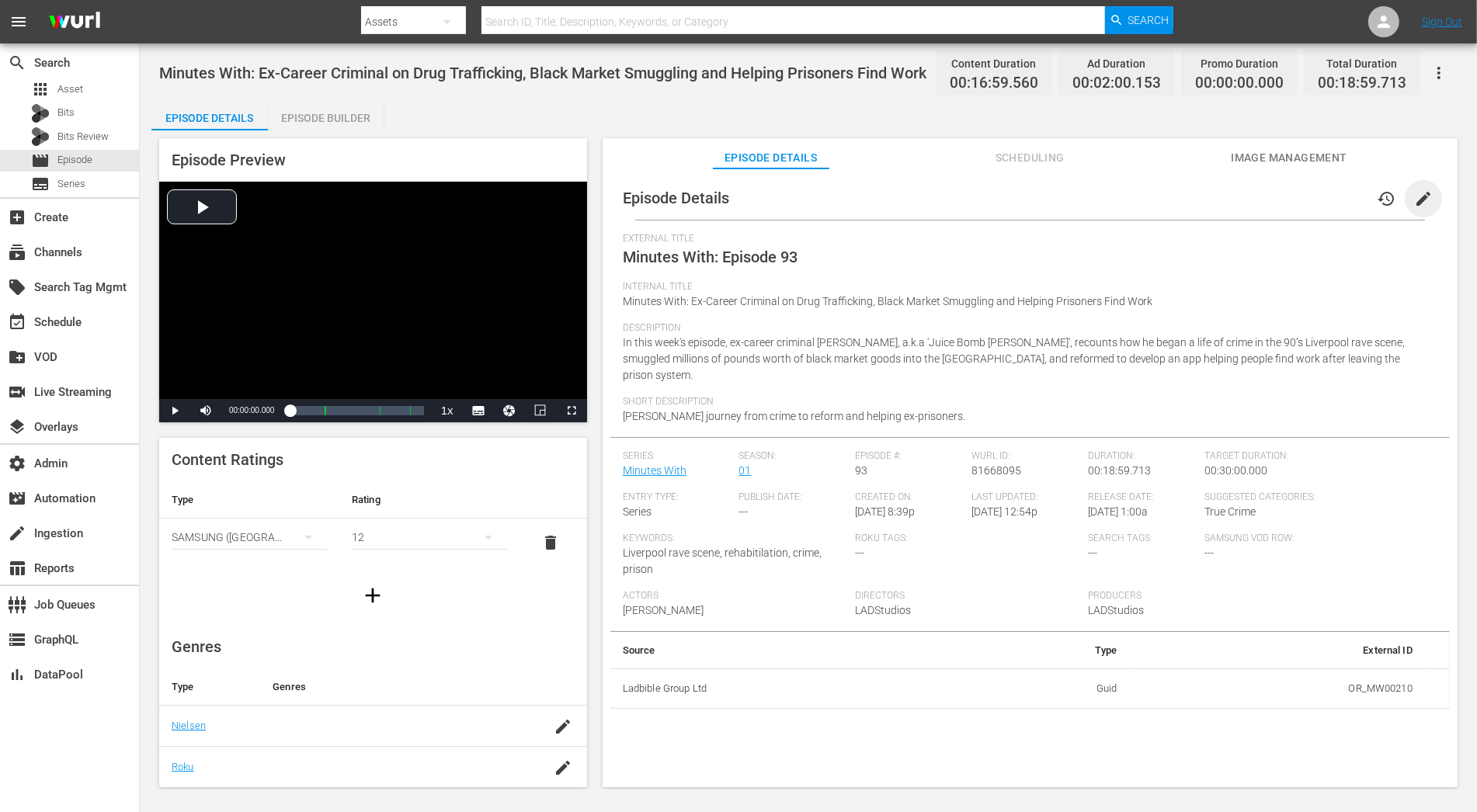
click at [1329, 193] on span "edit" at bounding box center [1423, 199] width 19 height 19
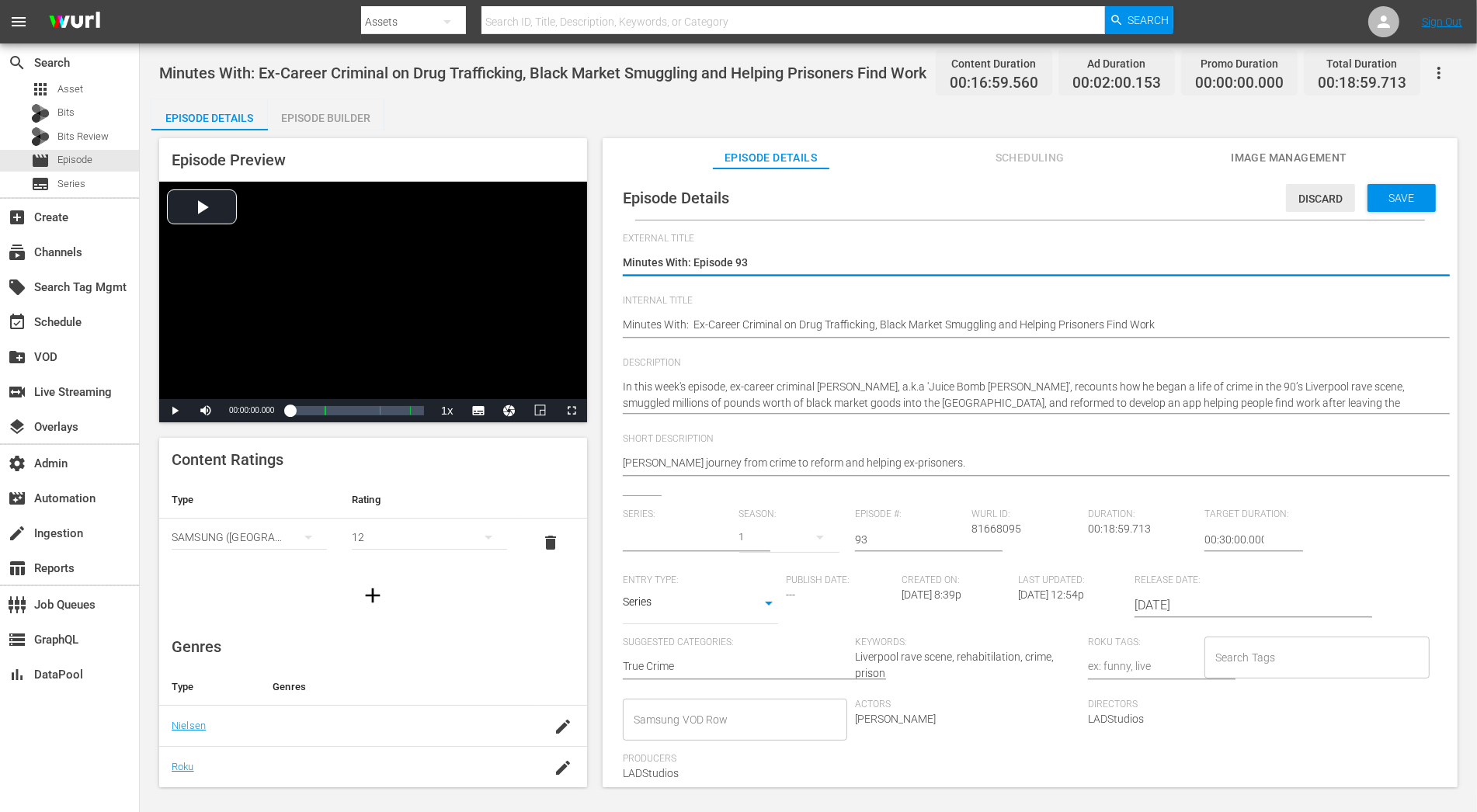
type input "Minutes With"
click at [758, 545] on div "1" at bounding box center [789, 538] width 101 height 44
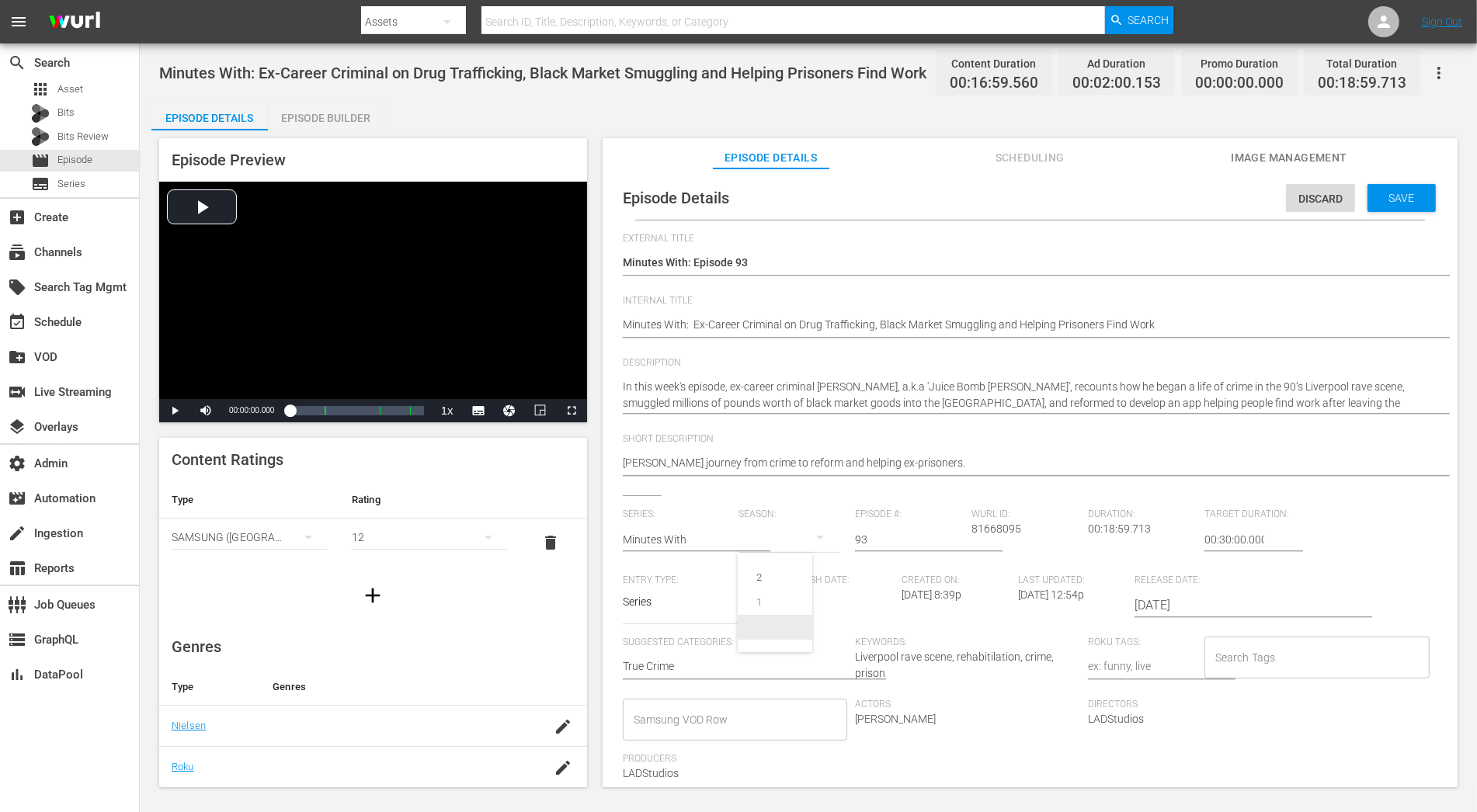
drag, startPoint x: 766, startPoint y: 624, endPoint x: 809, endPoint y: 622, distance: 43.0
click at [766, 624] on span at bounding box center [775, 627] width 74 height 25
click at [1329, 214] on div "Episode Details Discard Save" at bounding box center [1030, 198] width 839 height 44
click at [1329, 189] on div "Save" at bounding box center [1402, 198] width 68 height 28
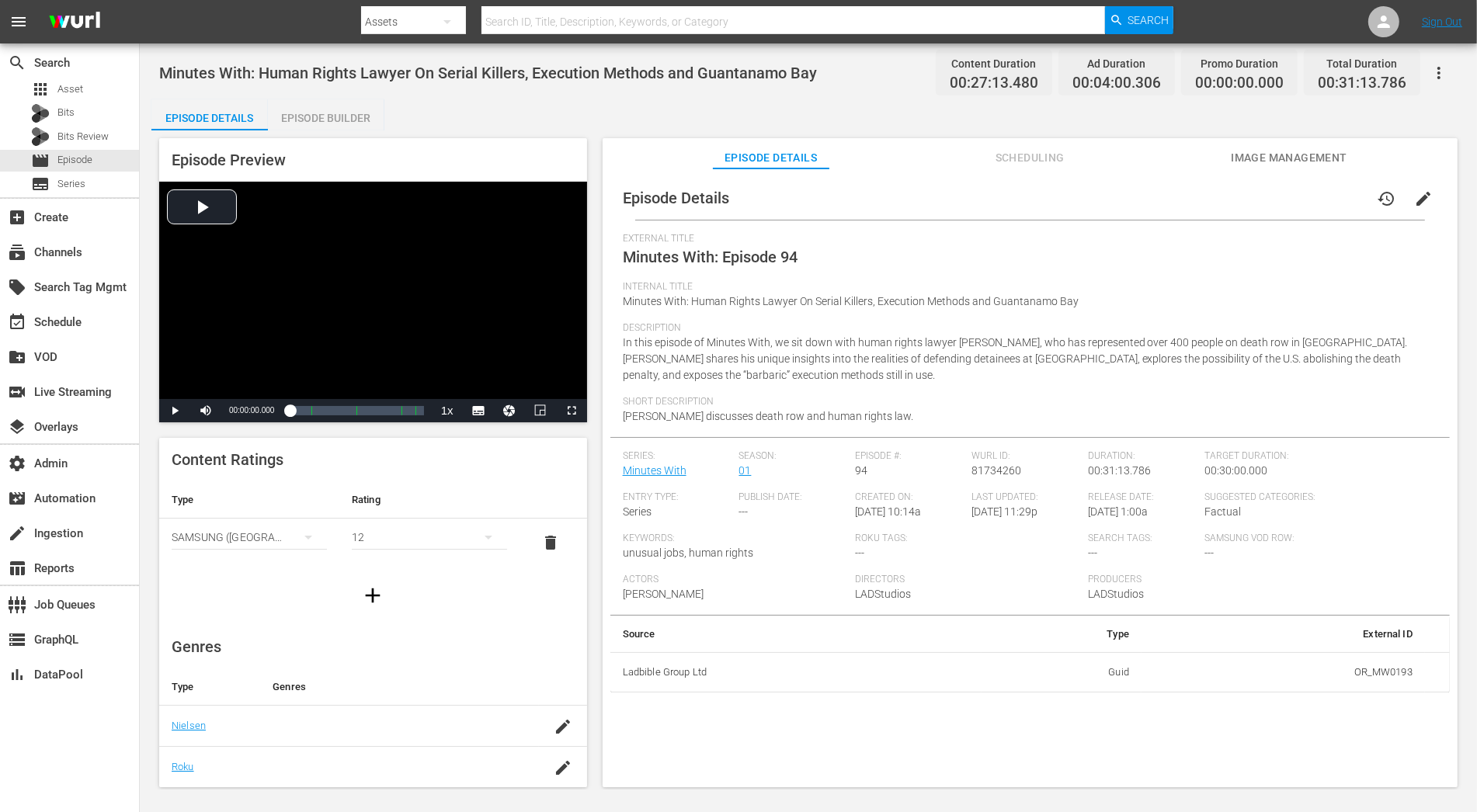
click at [1329, 201] on span "edit" at bounding box center [1423, 199] width 19 height 19
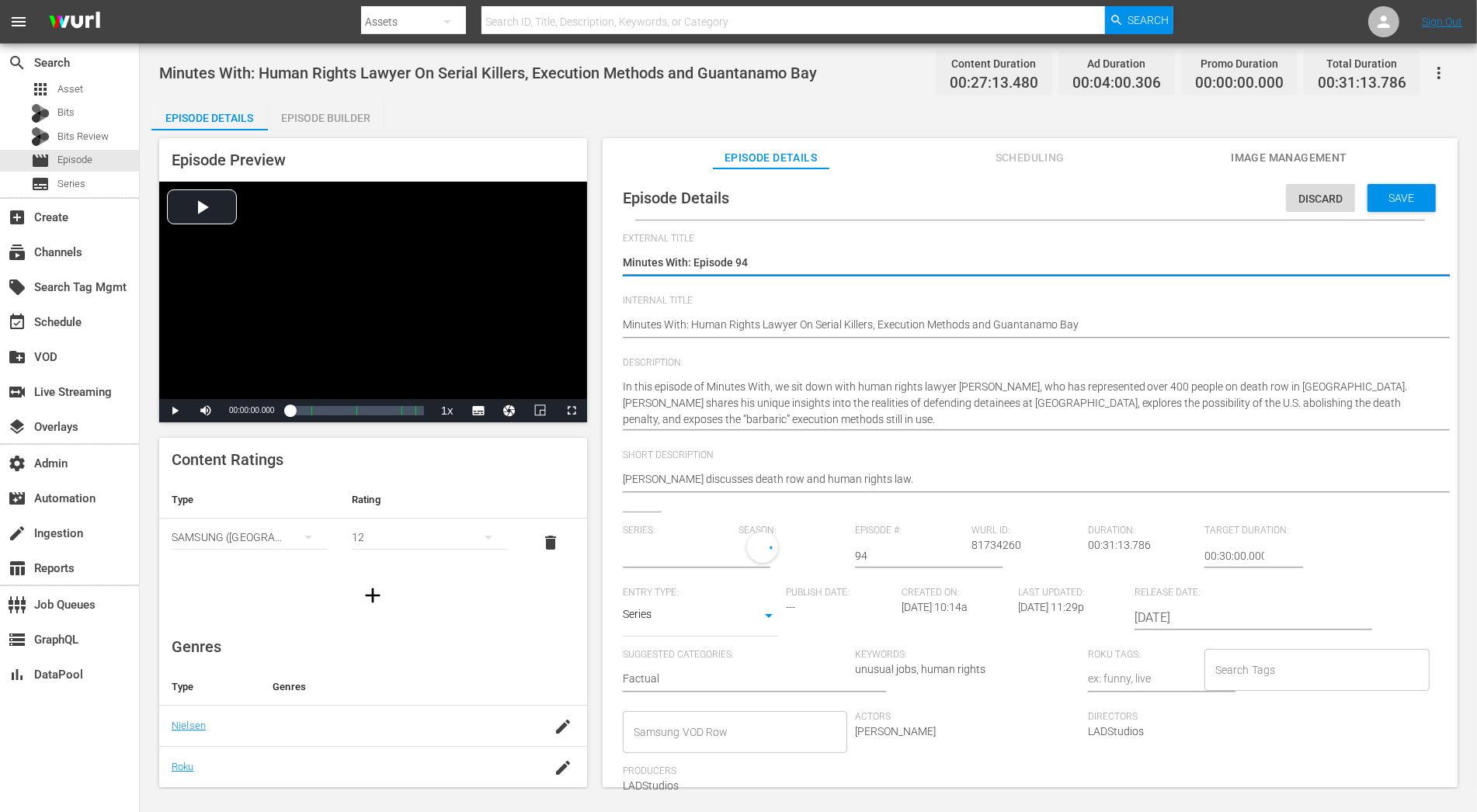
type input "Minutes With"
click at [770, 552] on div "1" at bounding box center [789, 554] width 101 height 44
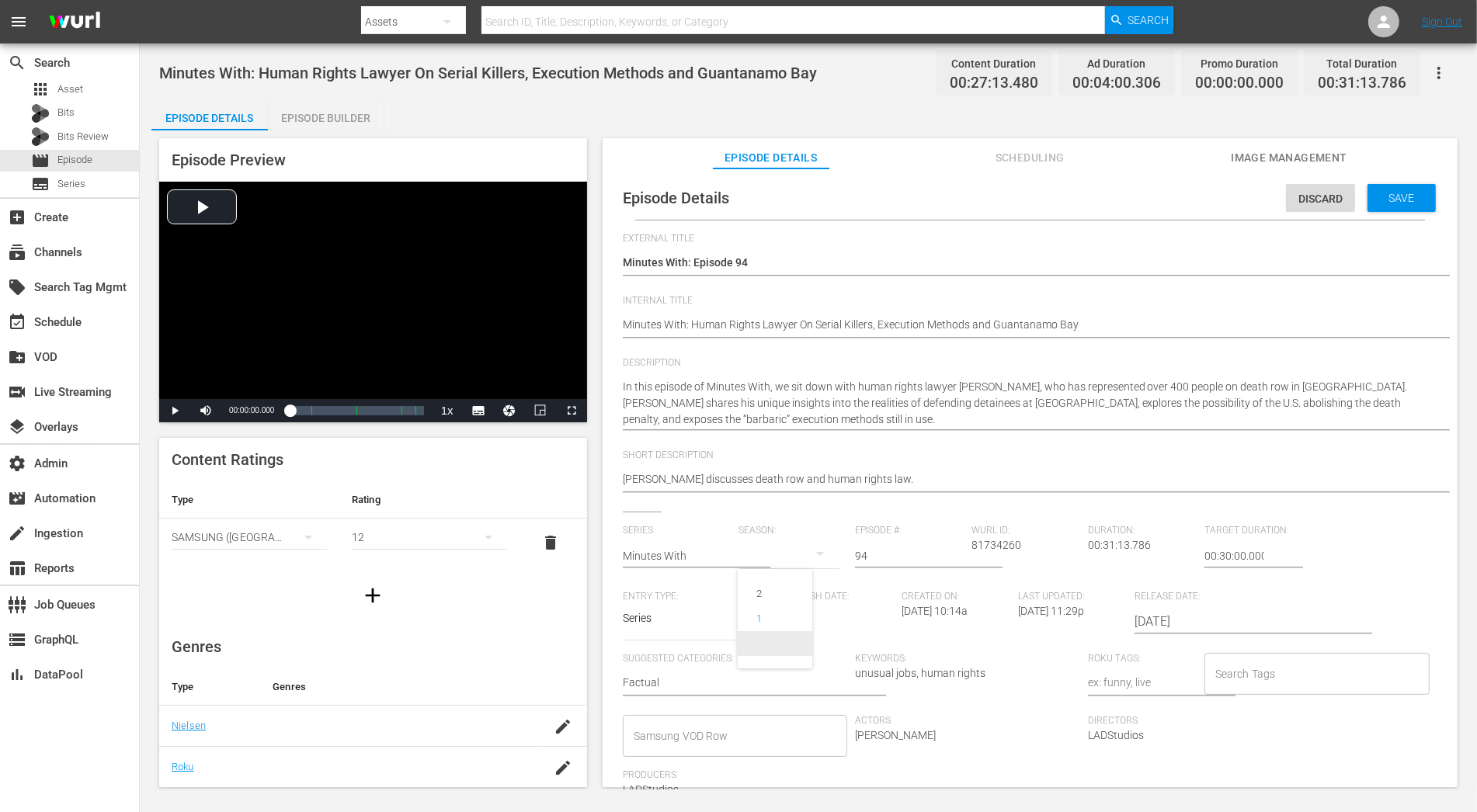
click at [792, 649] on span at bounding box center [775, 643] width 74 height 25
click at [1329, 204] on div "Save" at bounding box center [1402, 198] width 68 height 28
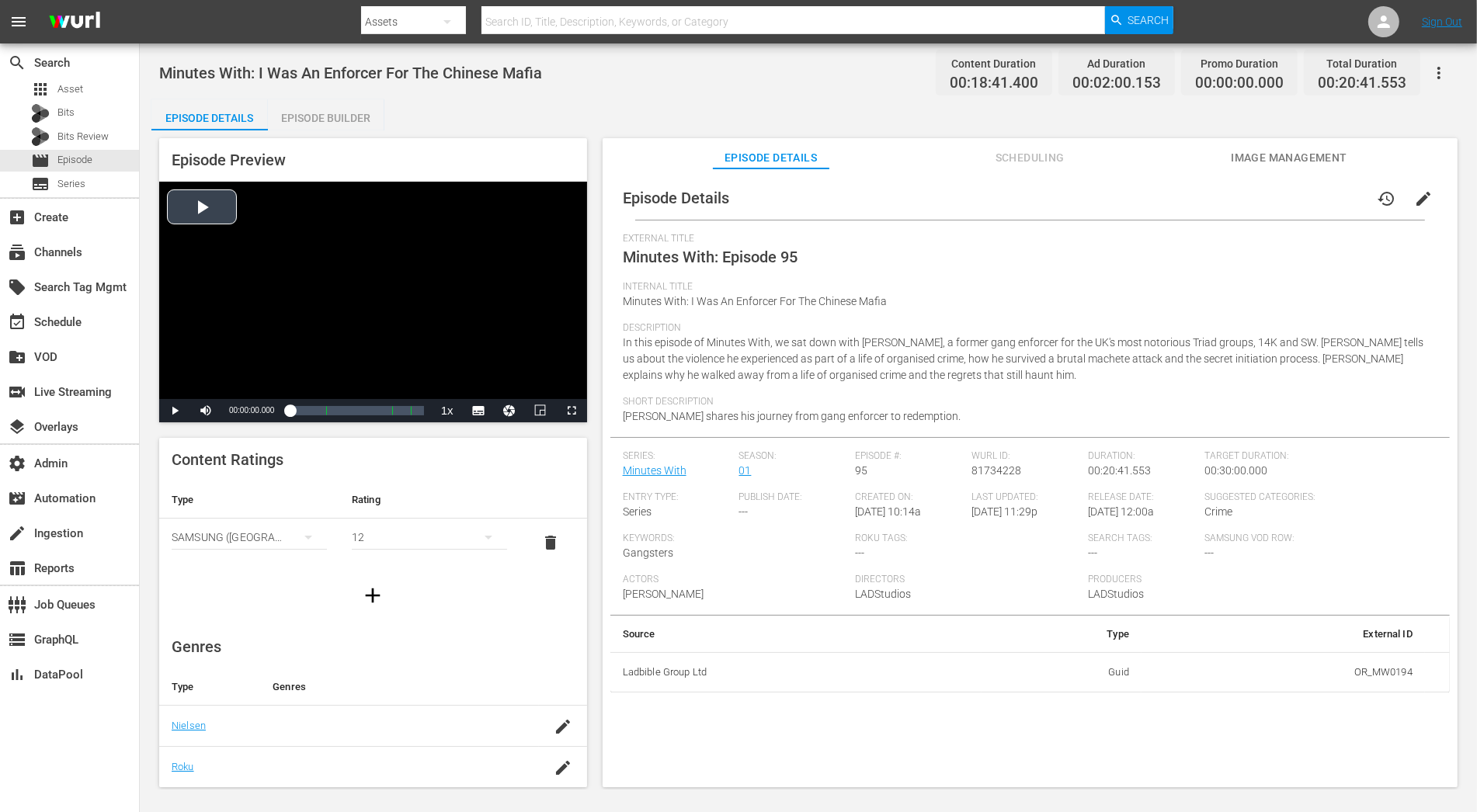
click at [213, 208] on div "Video Player" at bounding box center [372, 290] width 428 height 217
click at [1329, 203] on span "edit" at bounding box center [1423, 199] width 19 height 19
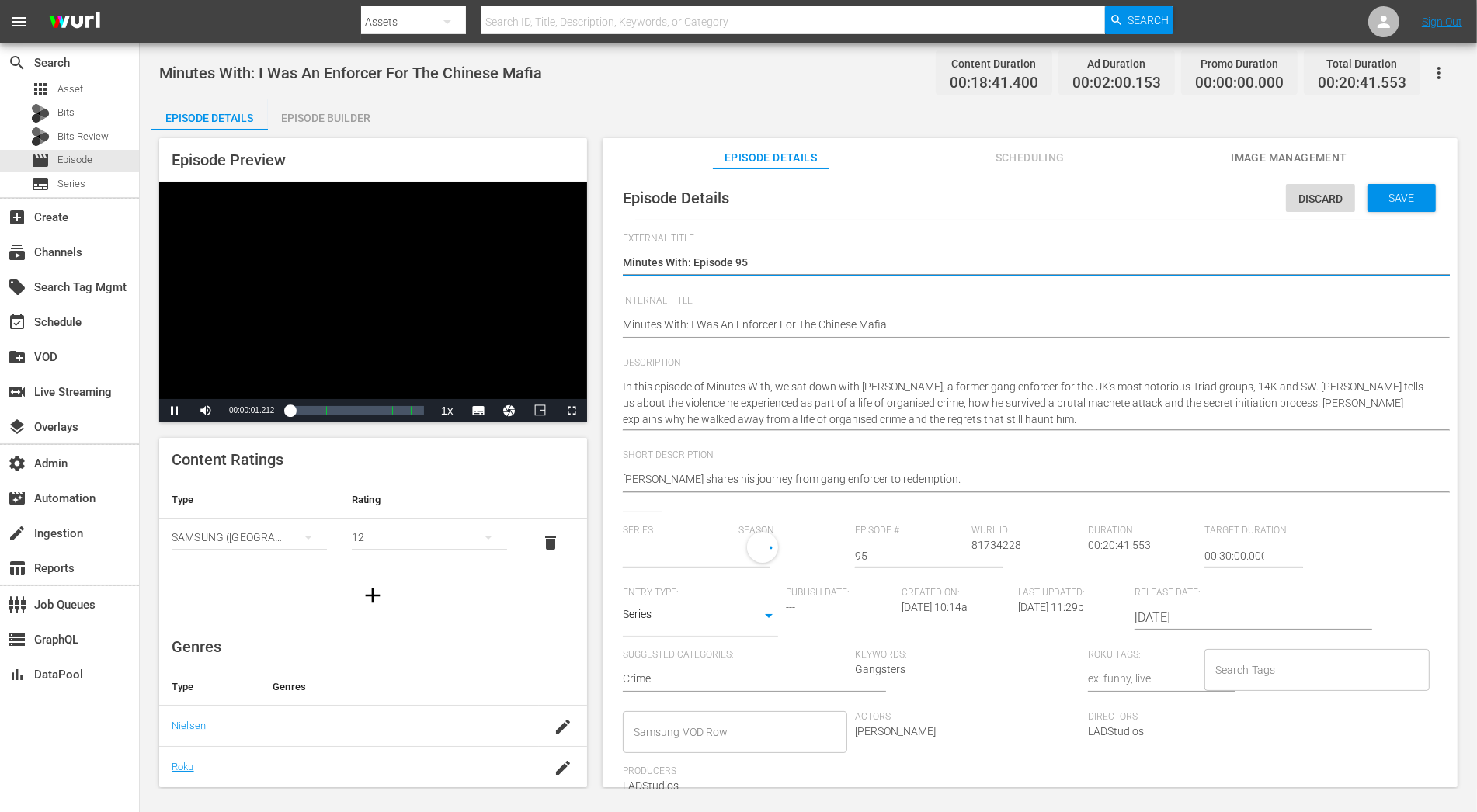
type input "Minutes With"
click at [779, 558] on div "1" at bounding box center [789, 554] width 101 height 44
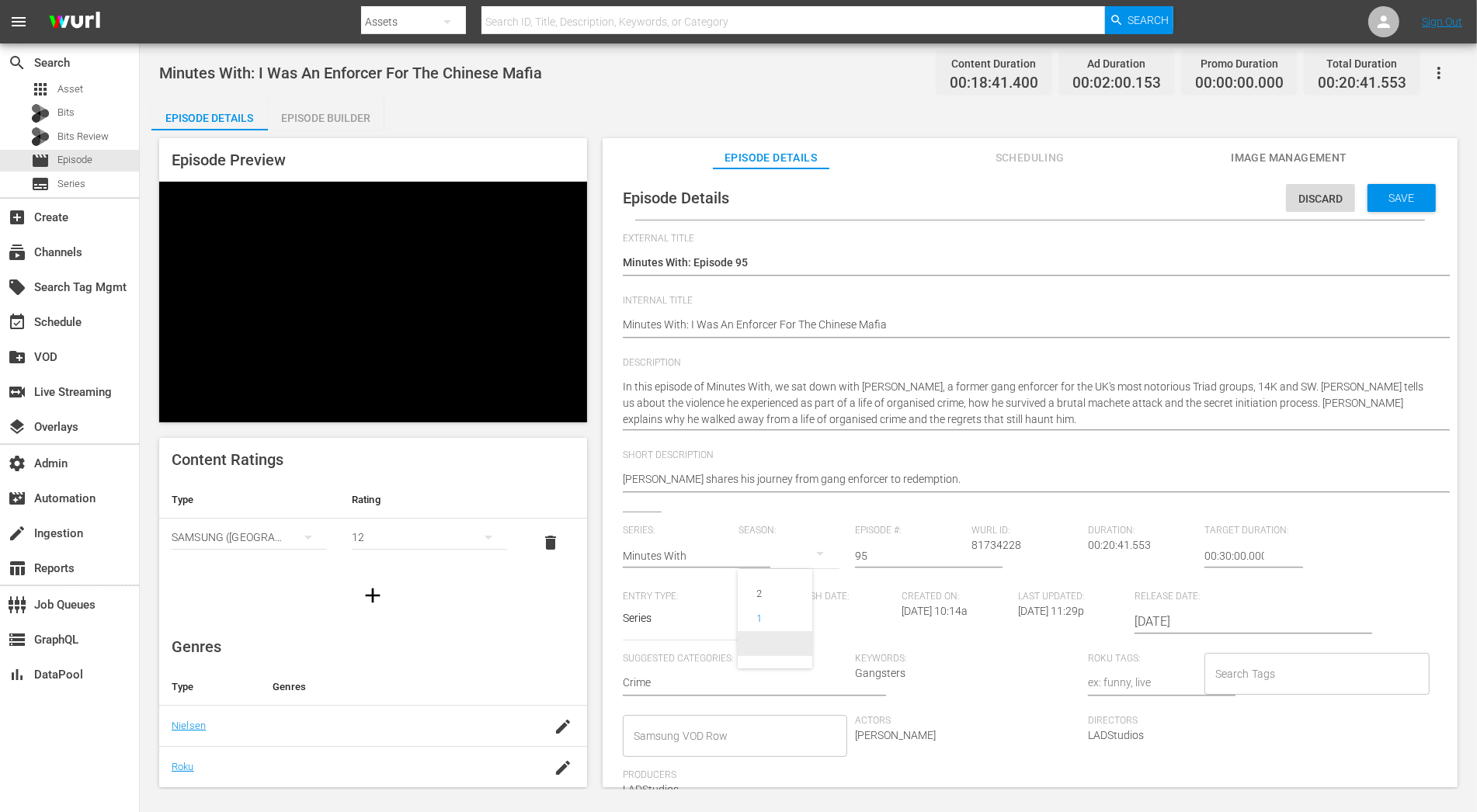
click at [780, 637] on span at bounding box center [775, 643] width 74 height 25
click at [1329, 192] on span "Save" at bounding box center [1403, 198] width 51 height 13
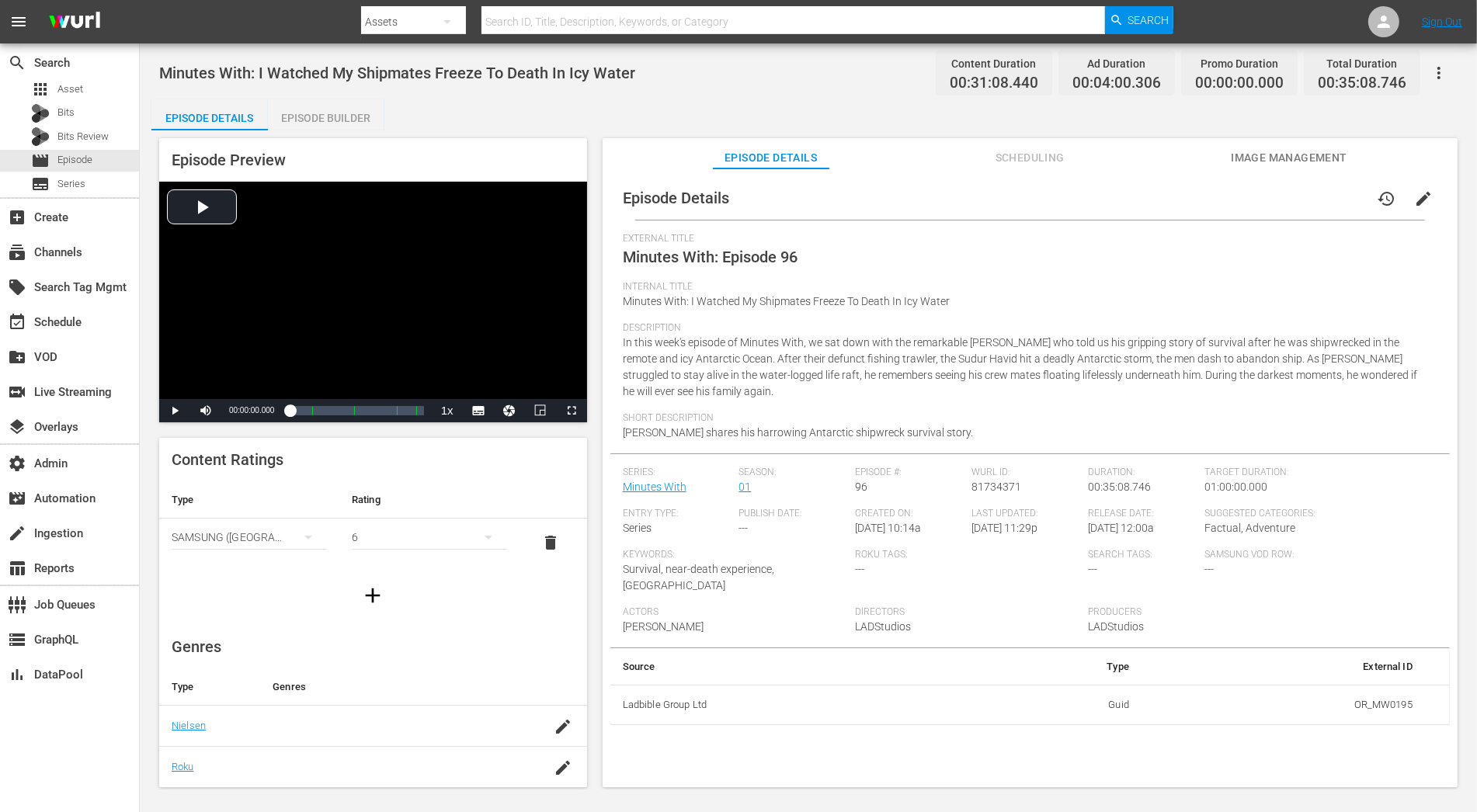
click at [1329, 195] on span "edit" at bounding box center [1423, 199] width 19 height 19
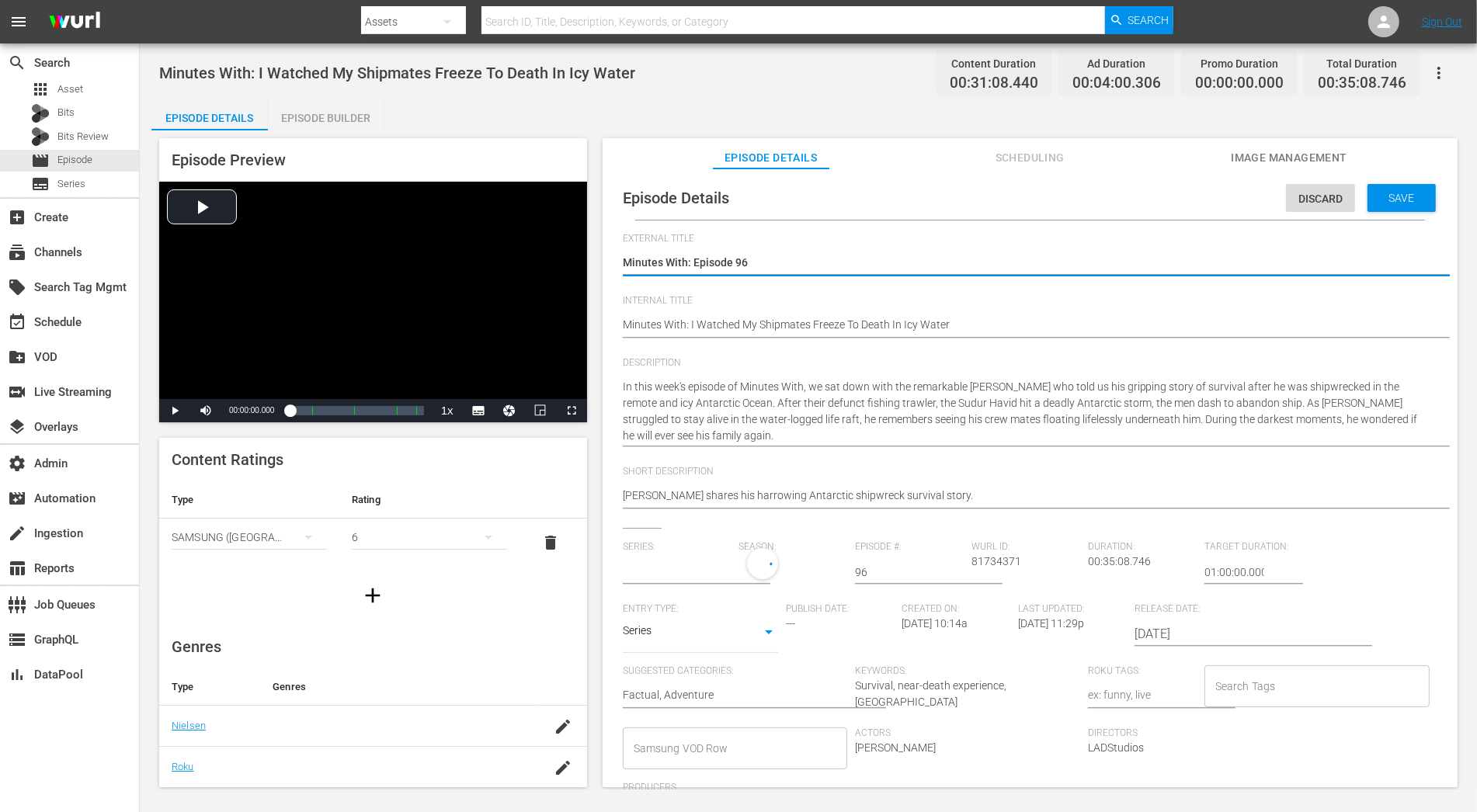
type input "Minutes With"
click at [789, 566] on div "1" at bounding box center [789, 570] width 101 height 44
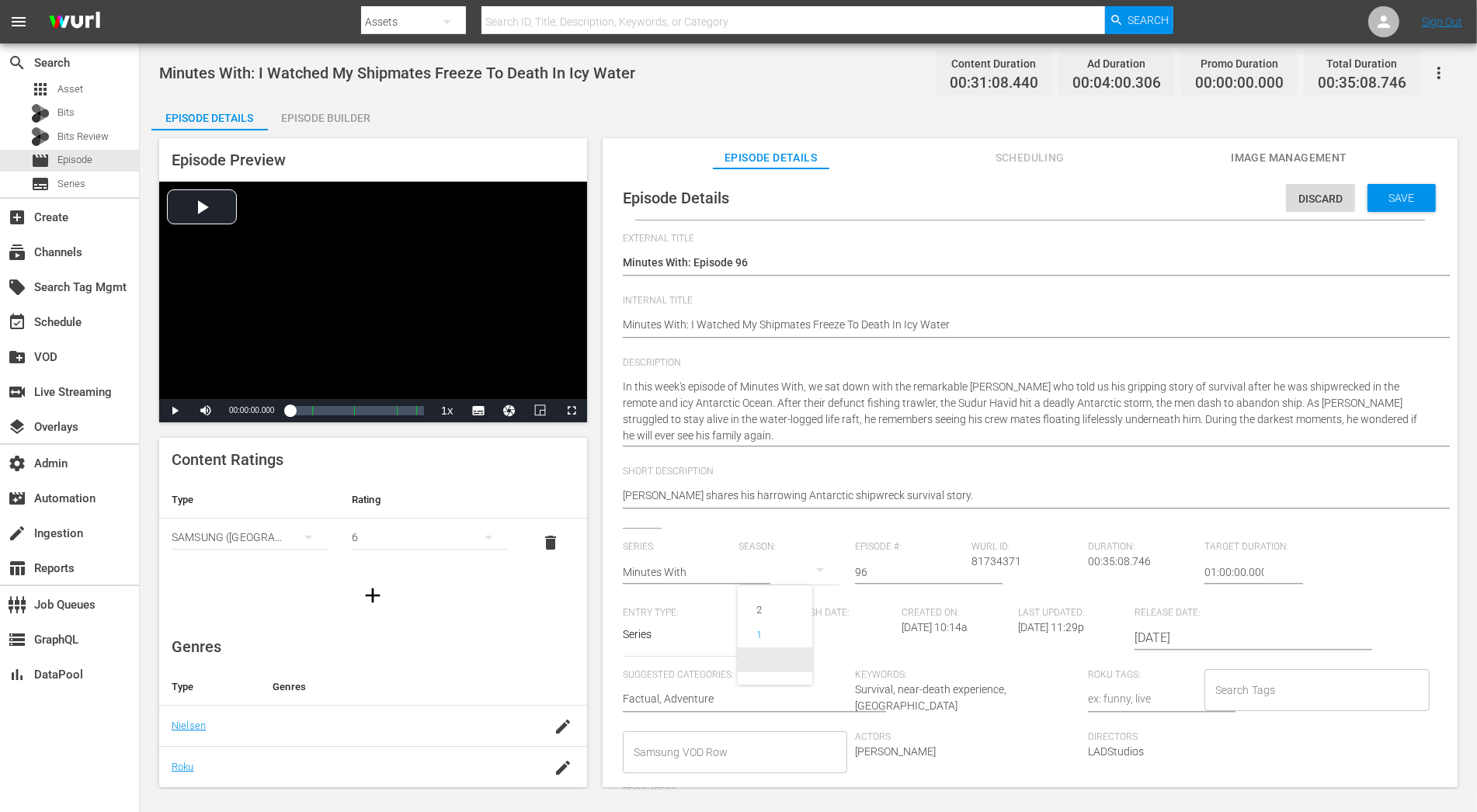
click at [786, 664] on span at bounding box center [775, 659] width 74 height 25
click at [1329, 202] on span "Save" at bounding box center [1403, 198] width 51 height 13
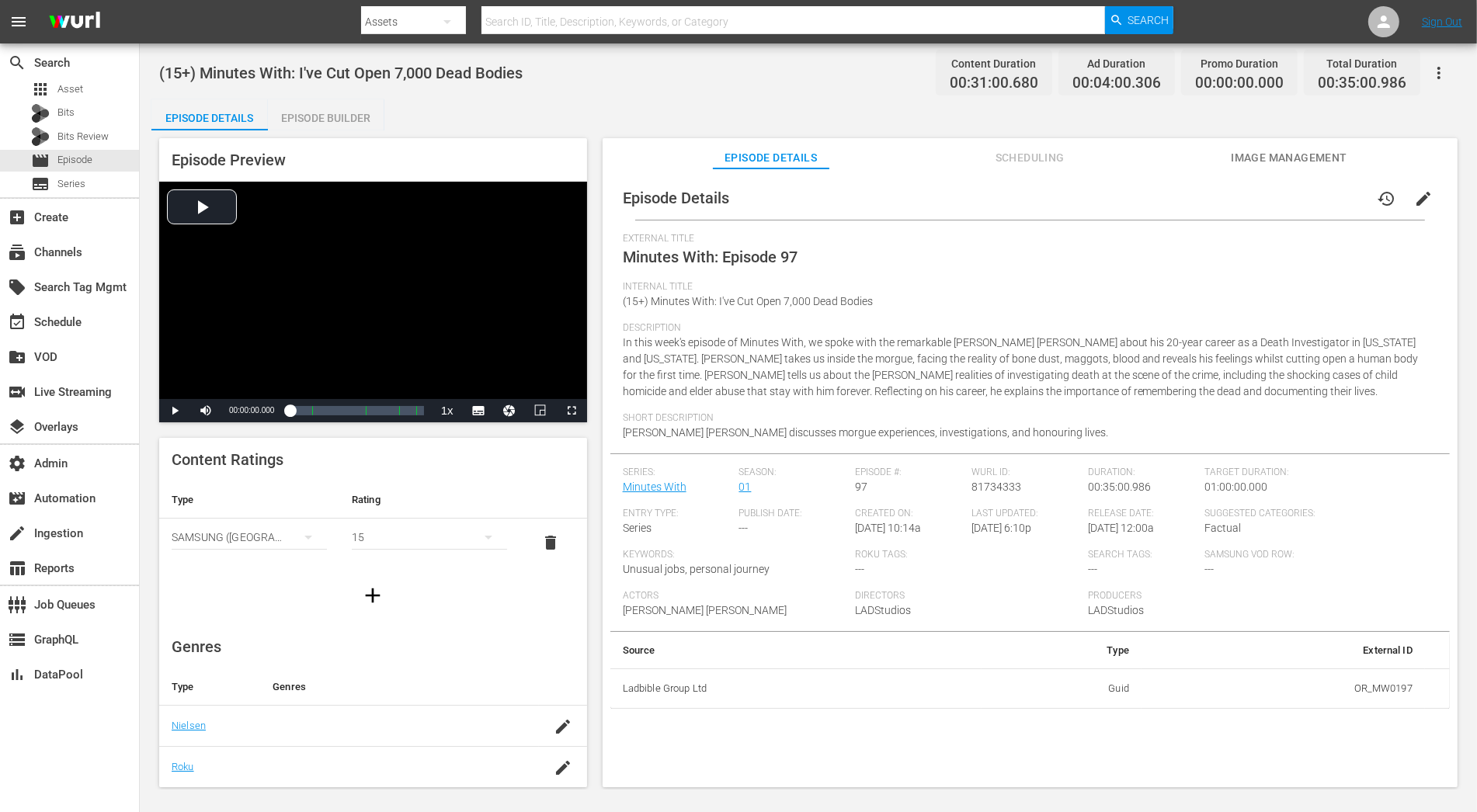
click at [1329, 202] on span "edit" at bounding box center [1423, 199] width 19 height 19
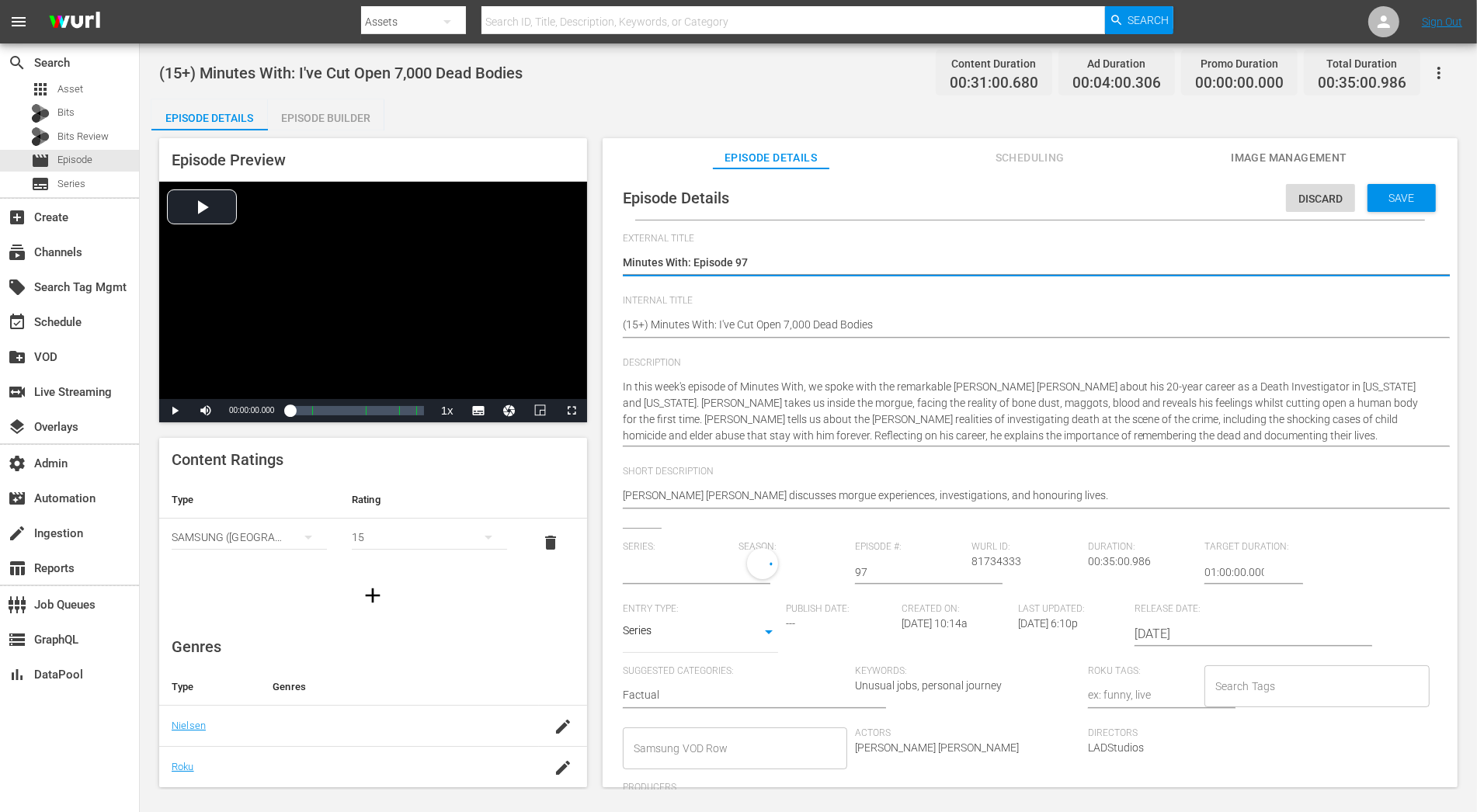
type input "Minutes With"
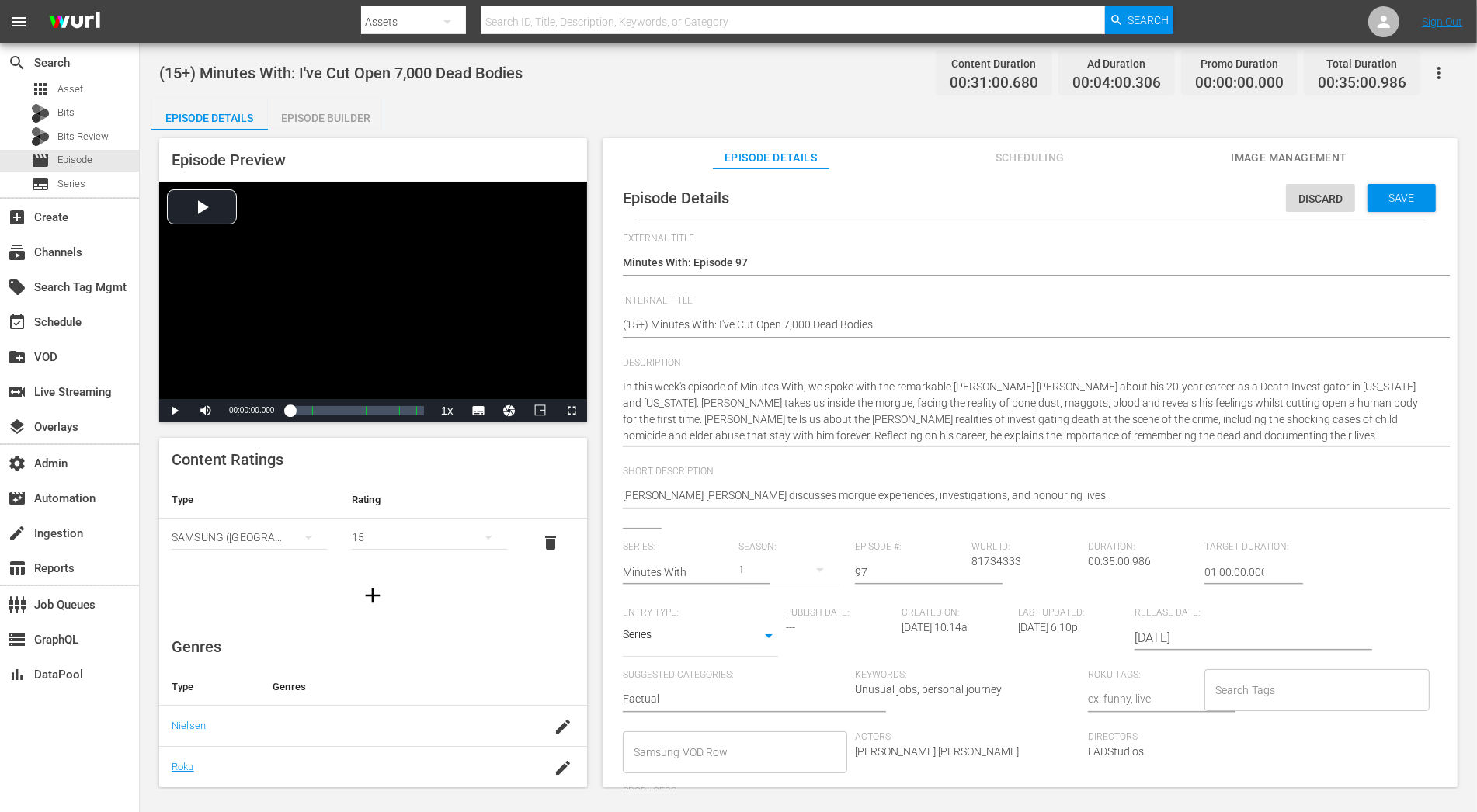
click at [763, 573] on div "1" at bounding box center [789, 570] width 101 height 44
click at [781, 666] on span at bounding box center [775, 659] width 74 height 25
click at [1329, 199] on div "Save" at bounding box center [1402, 198] width 68 height 28
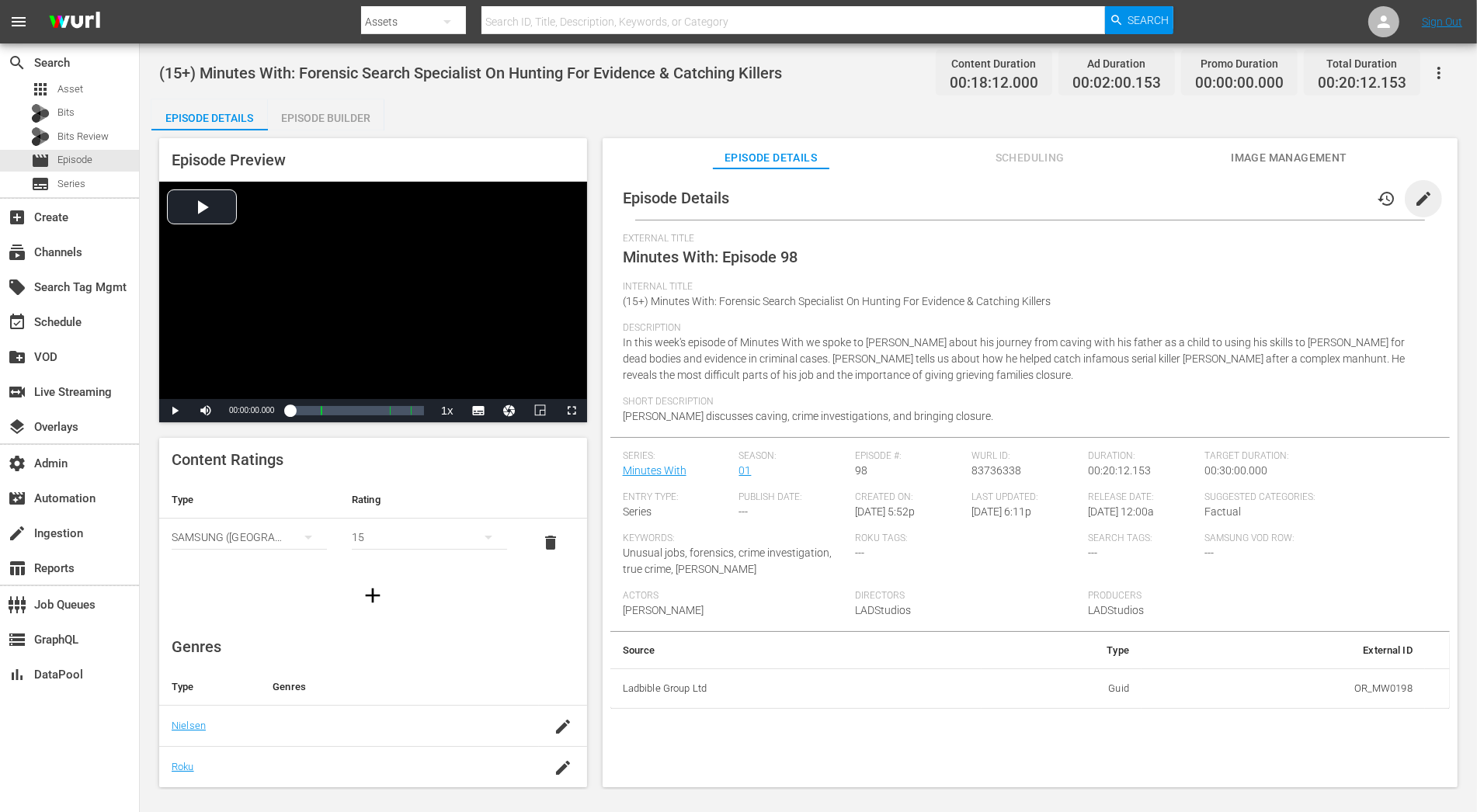
click at [1329, 197] on span "edit" at bounding box center [1423, 199] width 19 height 19
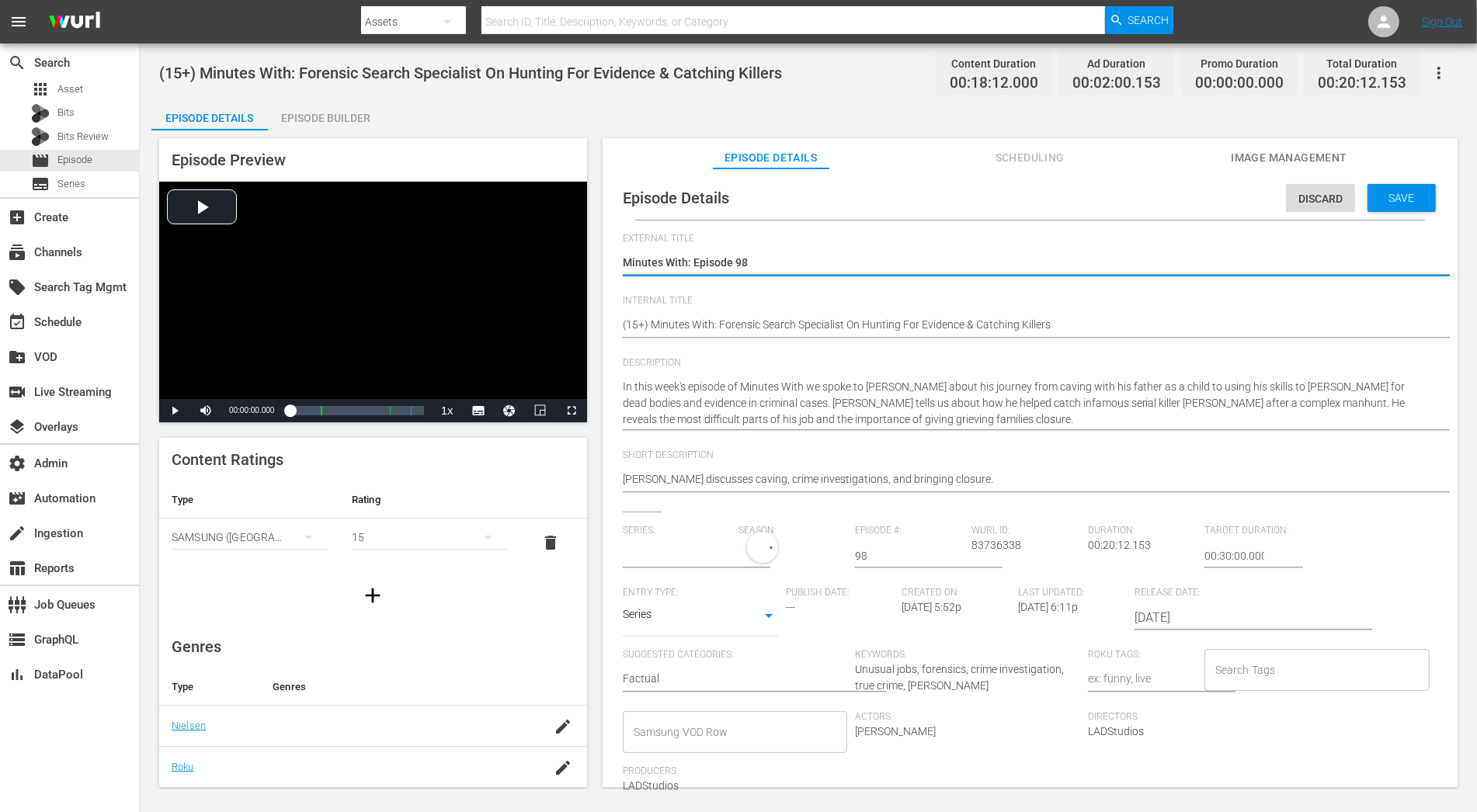
type input "Minutes With"
click at [778, 562] on div "1" at bounding box center [789, 554] width 101 height 44
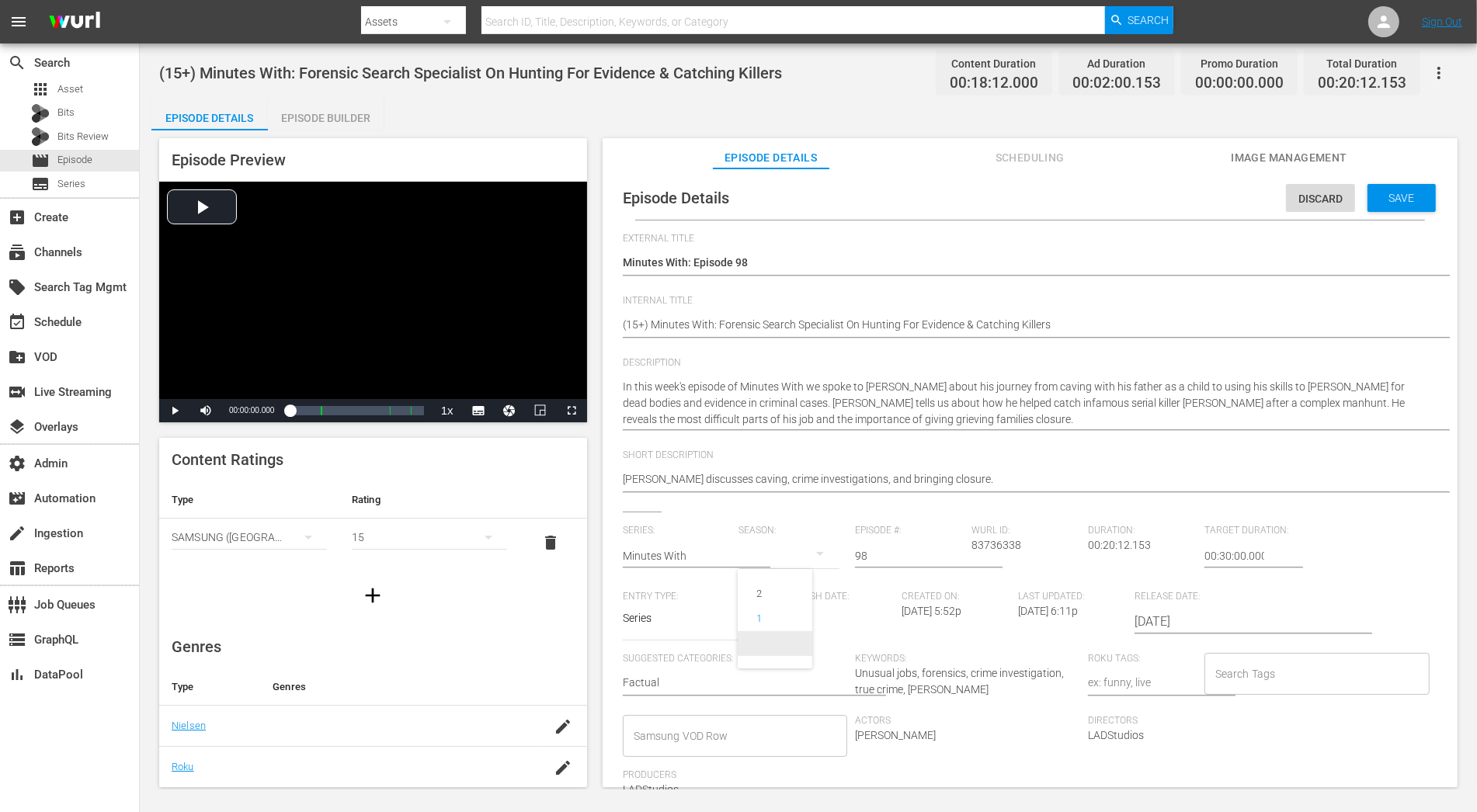
click at [785, 648] on span at bounding box center [775, 643] width 74 height 25
click at [1329, 201] on div "Save" at bounding box center [1402, 198] width 68 height 28
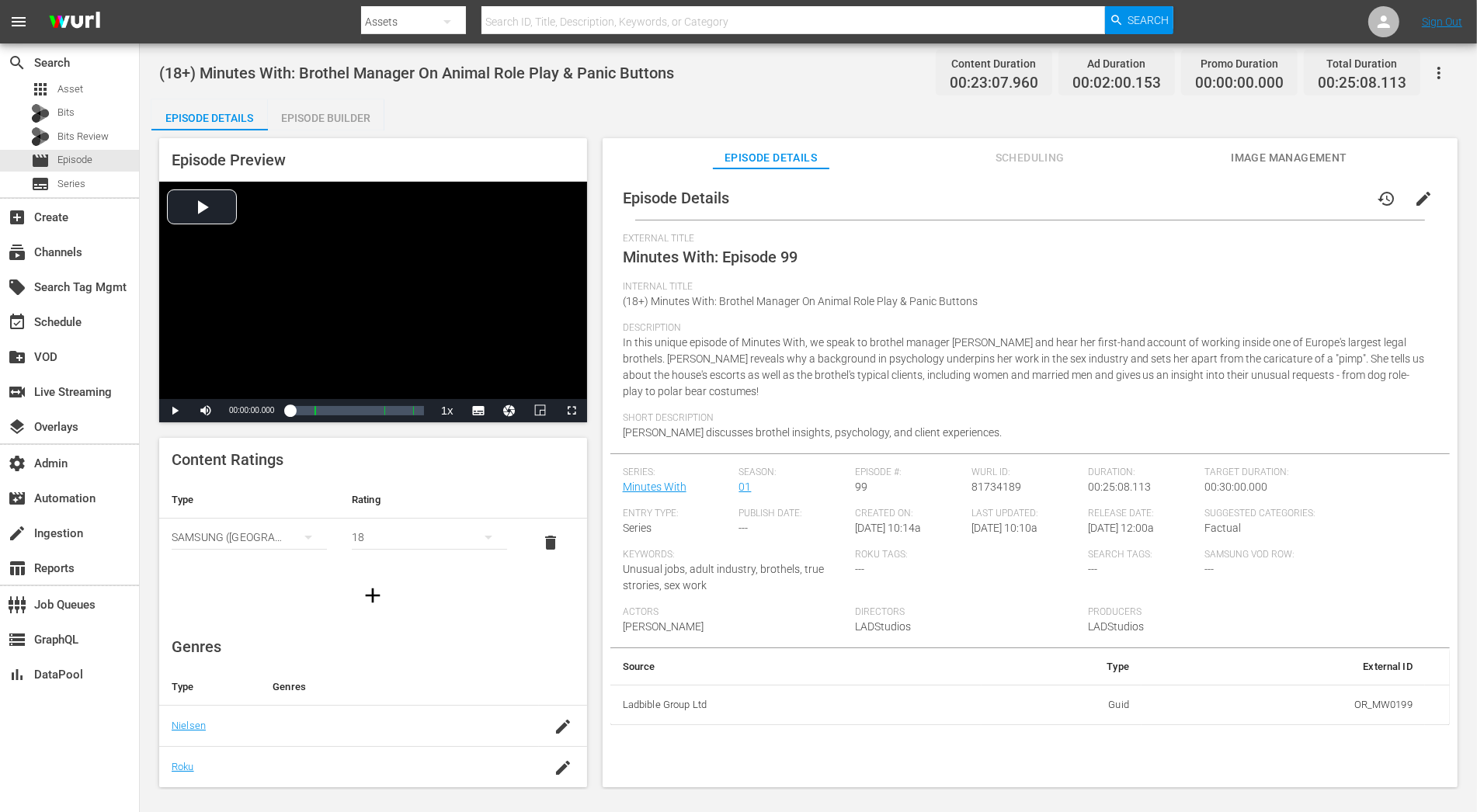
click at [1329, 201] on span "edit" at bounding box center [1423, 199] width 19 height 19
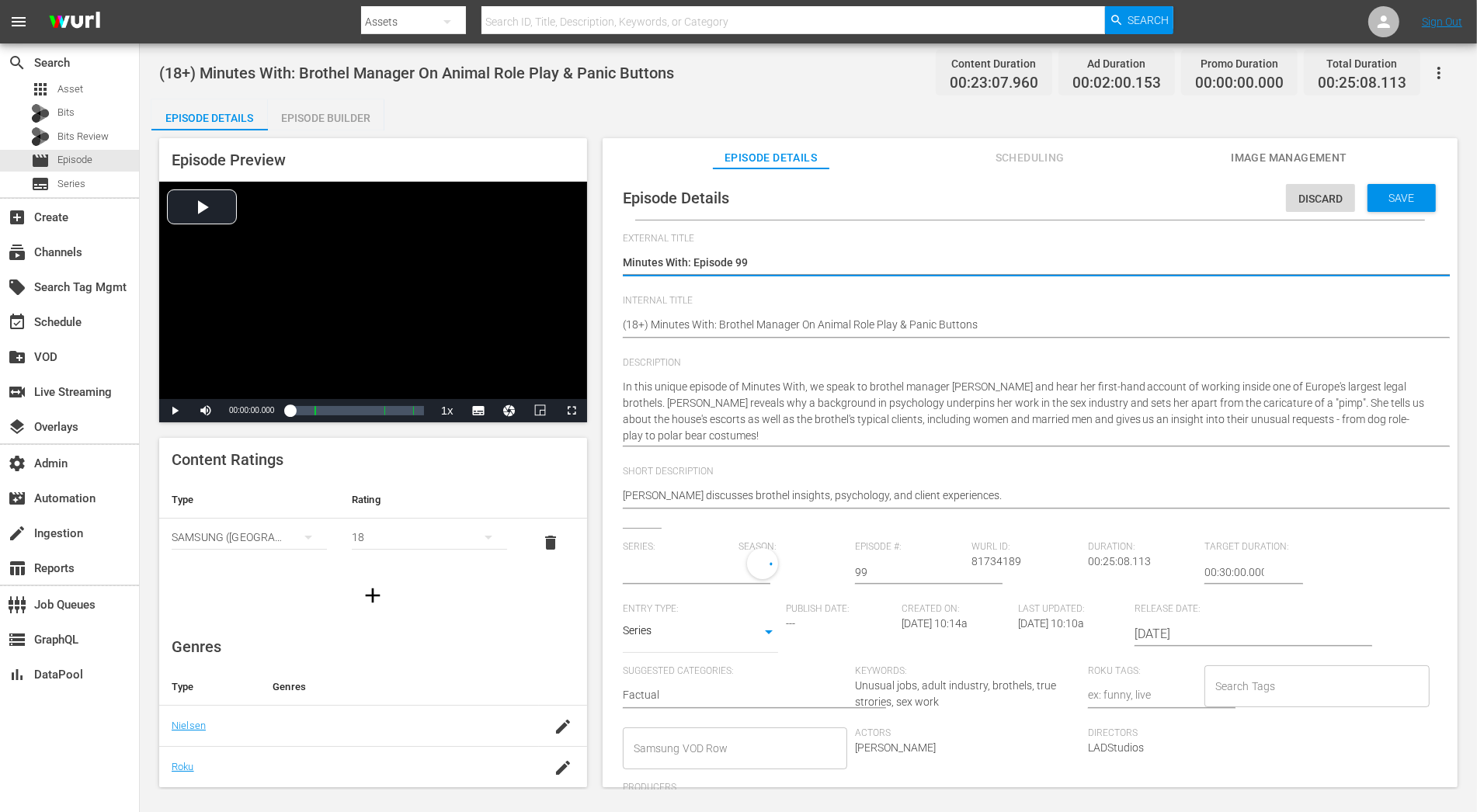
type input "Minutes With"
click at [758, 579] on div "1" at bounding box center [789, 570] width 101 height 44
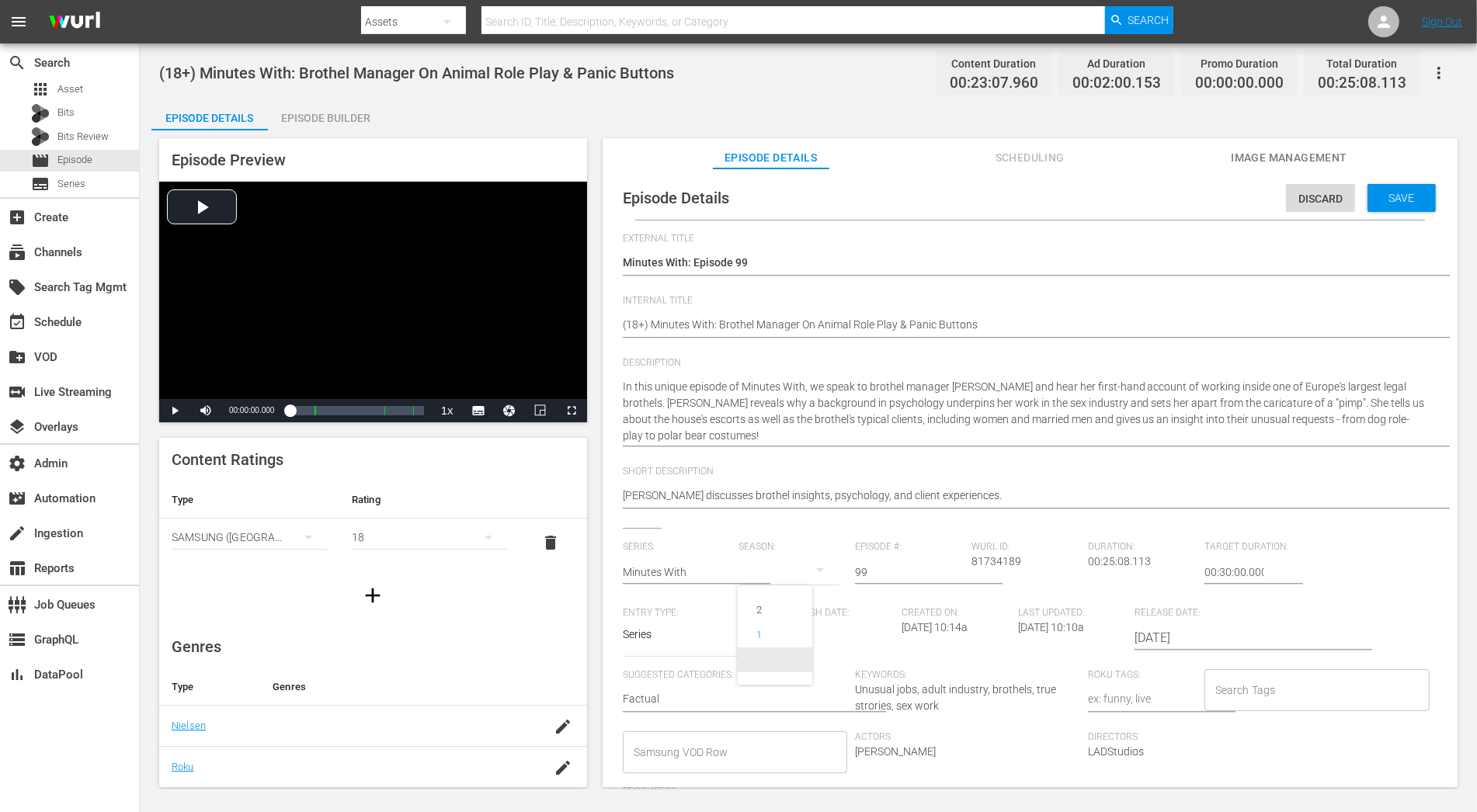
click at [770, 659] on span at bounding box center [775, 659] width 74 height 25
click at [1329, 206] on div "Save" at bounding box center [1402, 198] width 68 height 28
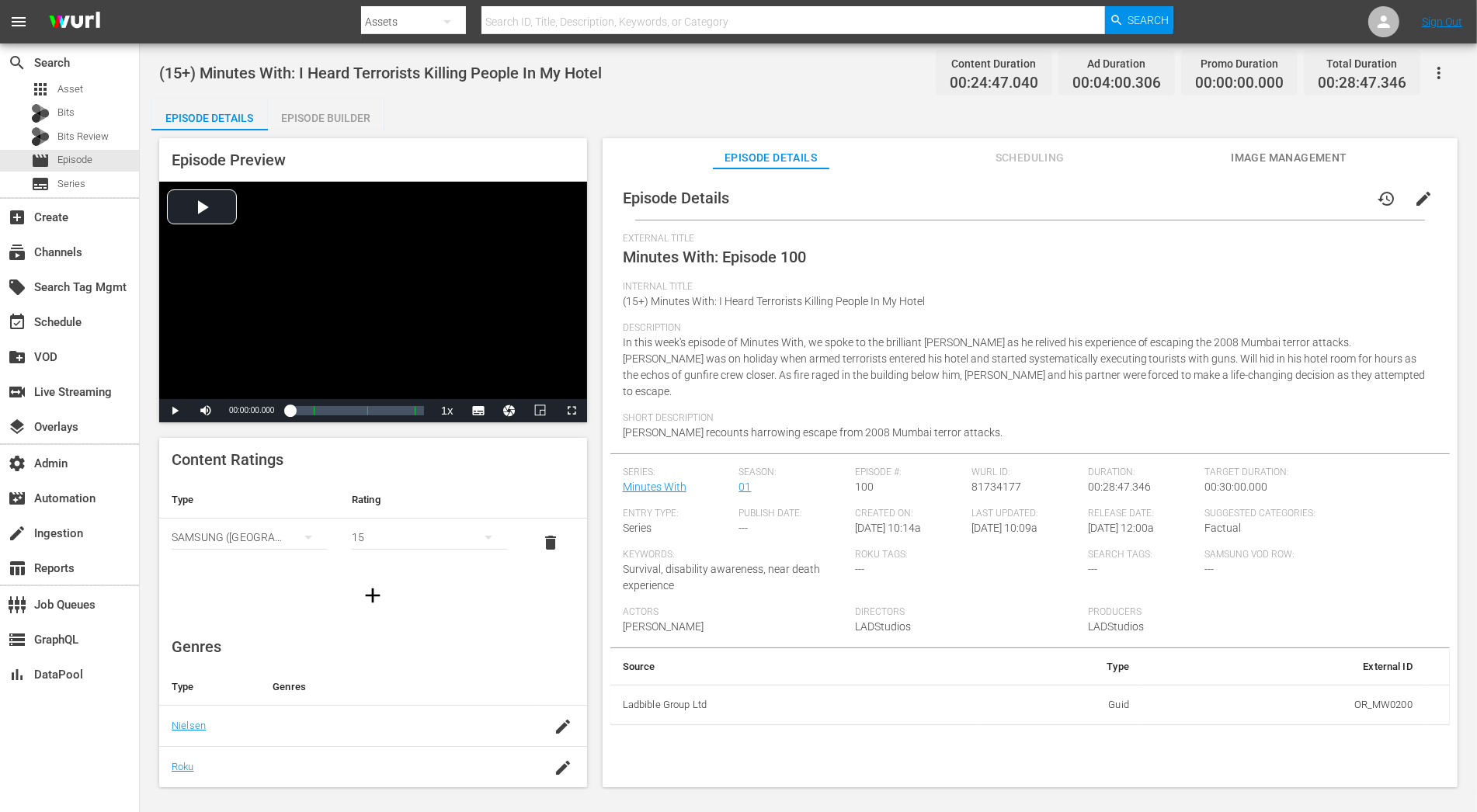
click at [1329, 192] on span "edit" at bounding box center [1423, 199] width 19 height 19
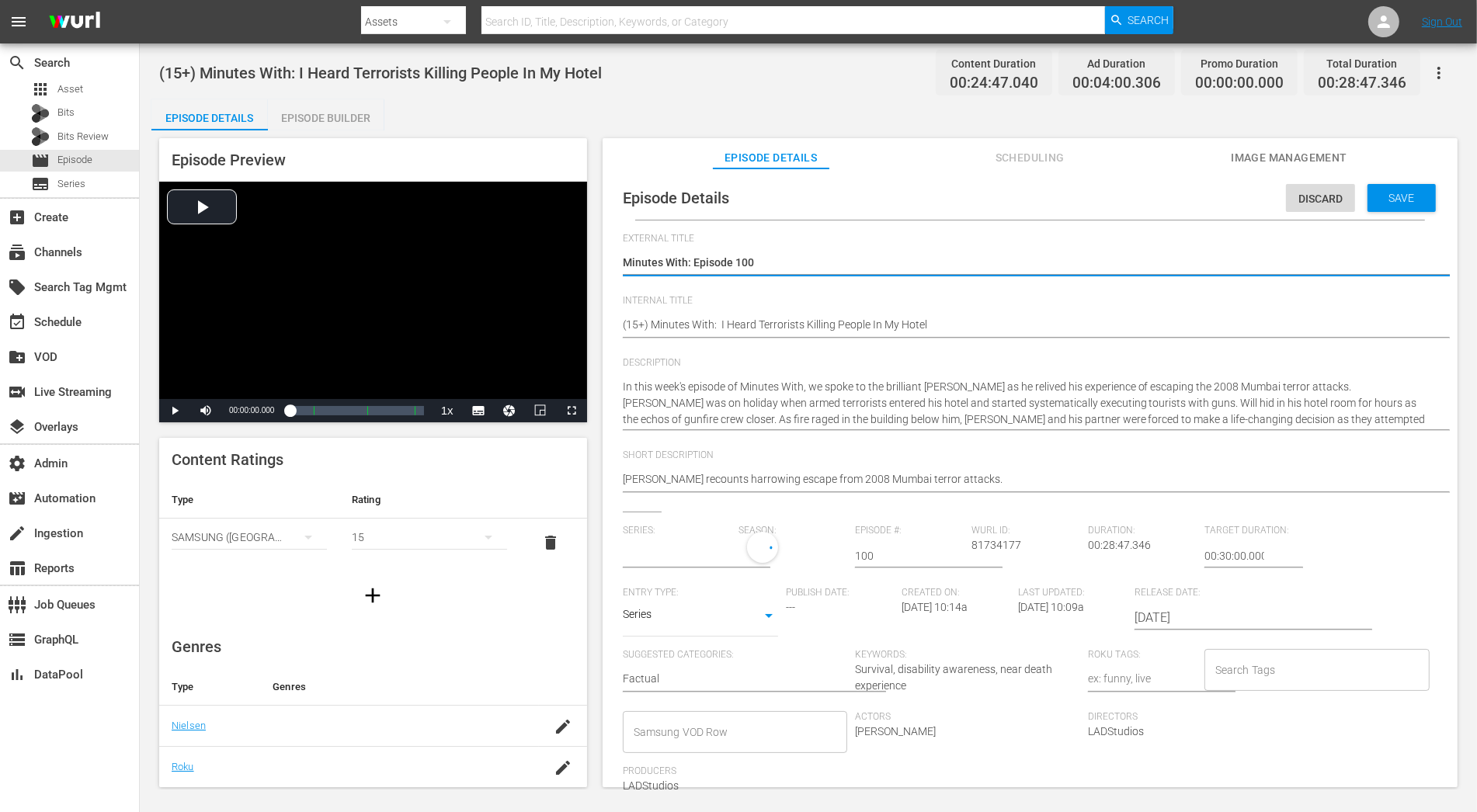
type input "Minutes With"
click at [785, 556] on div "1" at bounding box center [789, 554] width 101 height 44
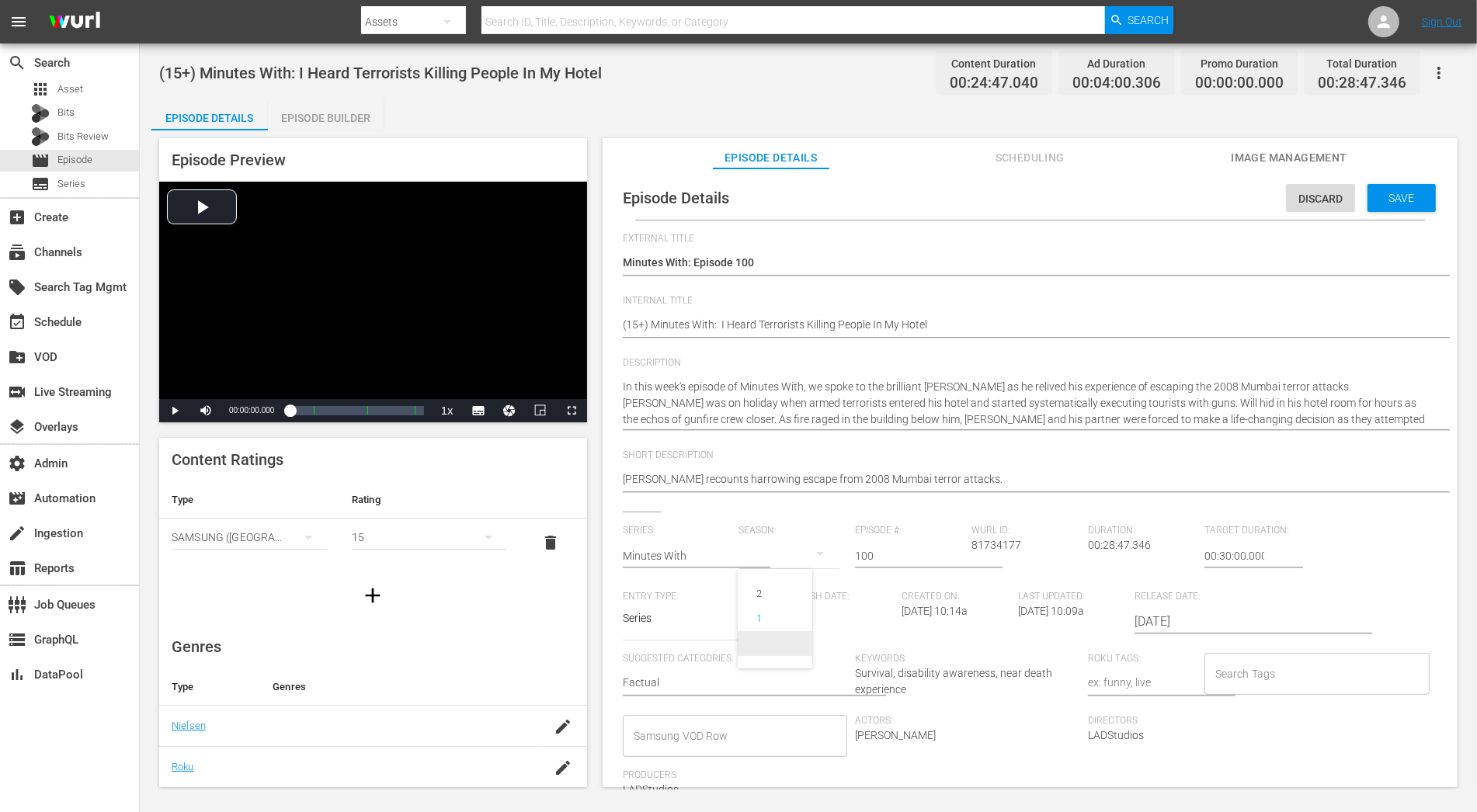
click at [788, 649] on span at bounding box center [775, 643] width 74 height 25
click at [1329, 201] on span "Save" at bounding box center [1403, 198] width 51 height 13
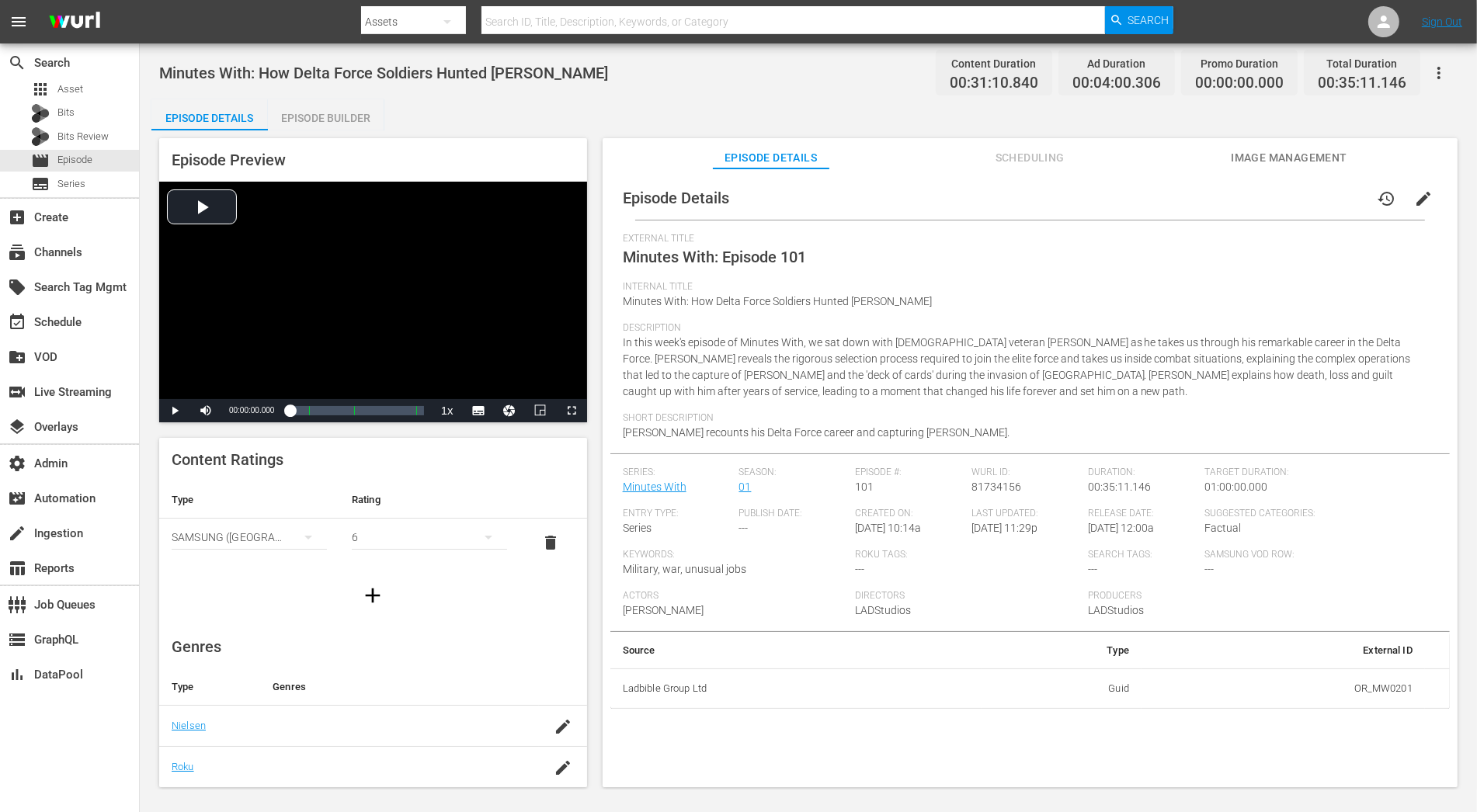
click at [1329, 202] on button "edit" at bounding box center [1423, 198] width 37 height 37
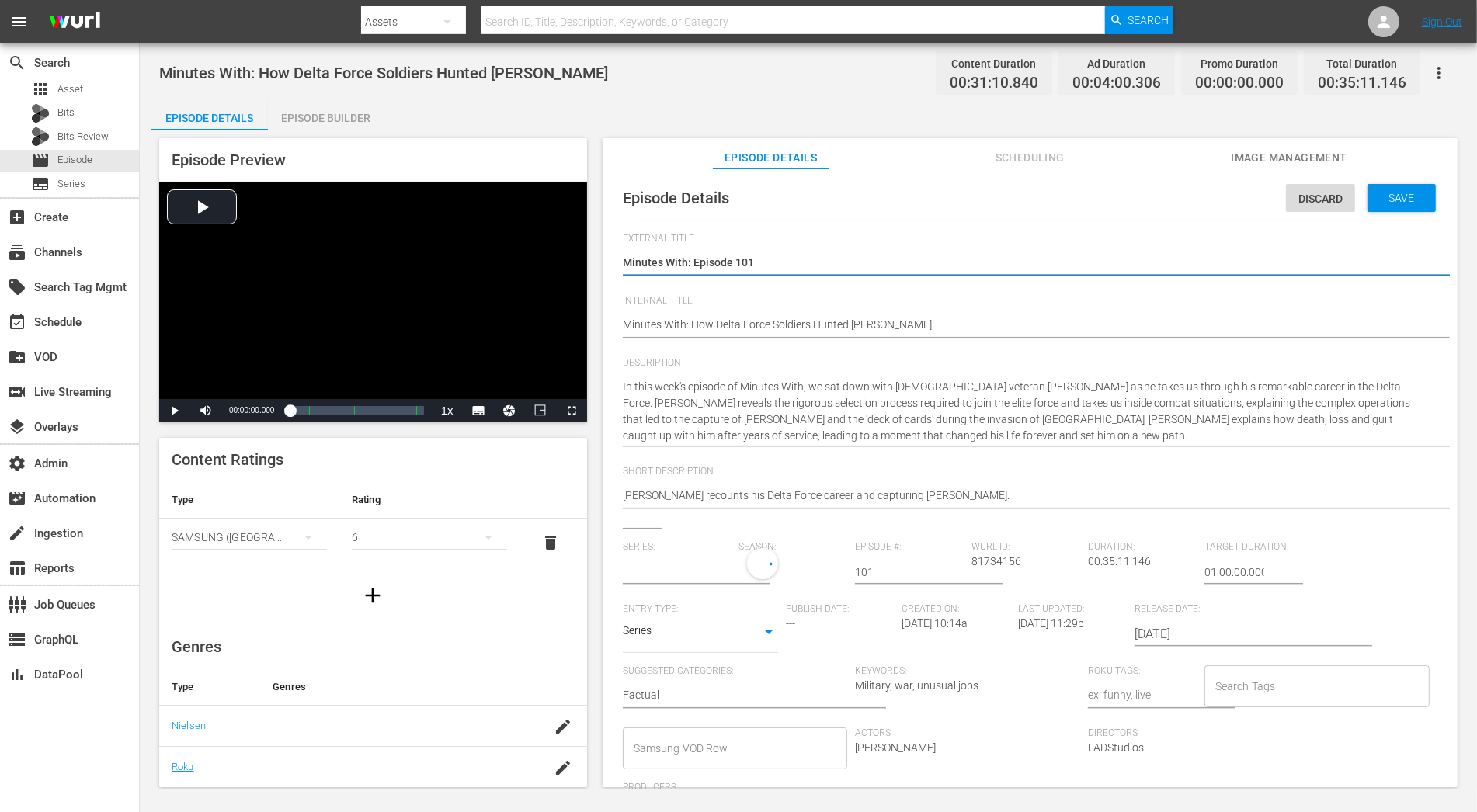
type input "Minutes With"
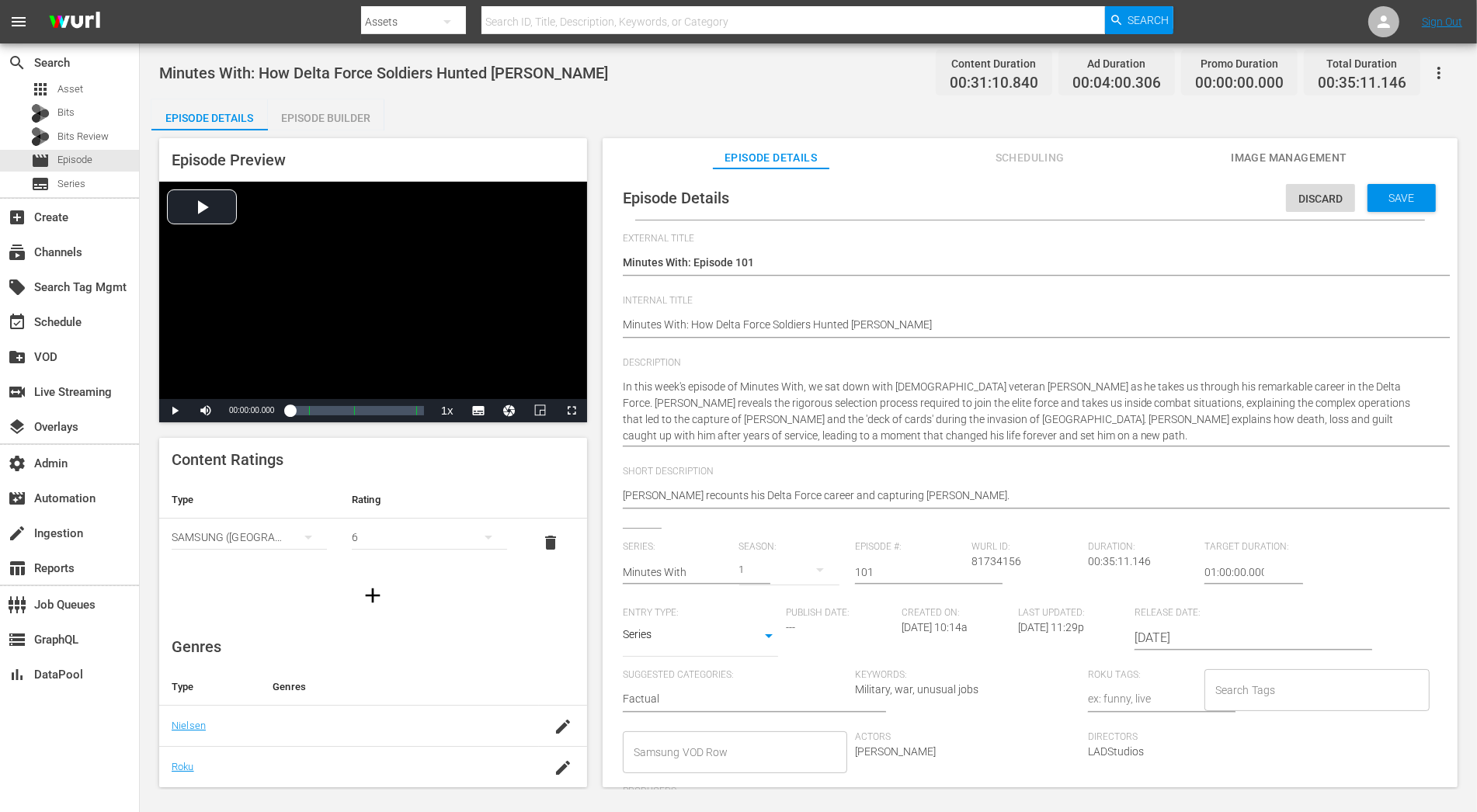
click at [770, 565] on div "1" at bounding box center [789, 570] width 101 height 44
click at [755, 654] on span at bounding box center [775, 659] width 74 height 25
click at [1329, 203] on span "Save" at bounding box center [1403, 198] width 51 height 13
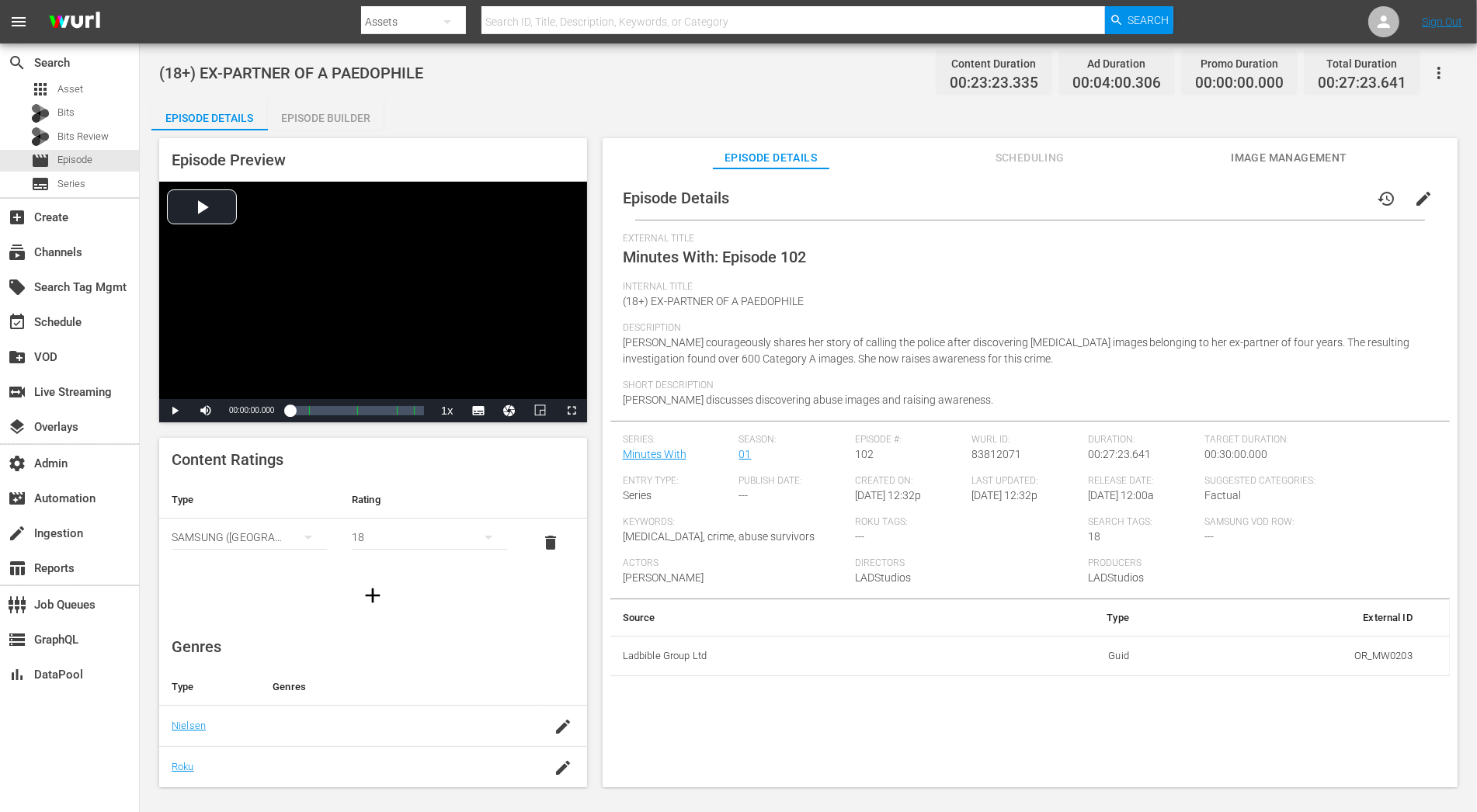
click at [1329, 188] on button "edit" at bounding box center [1423, 198] width 37 height 37
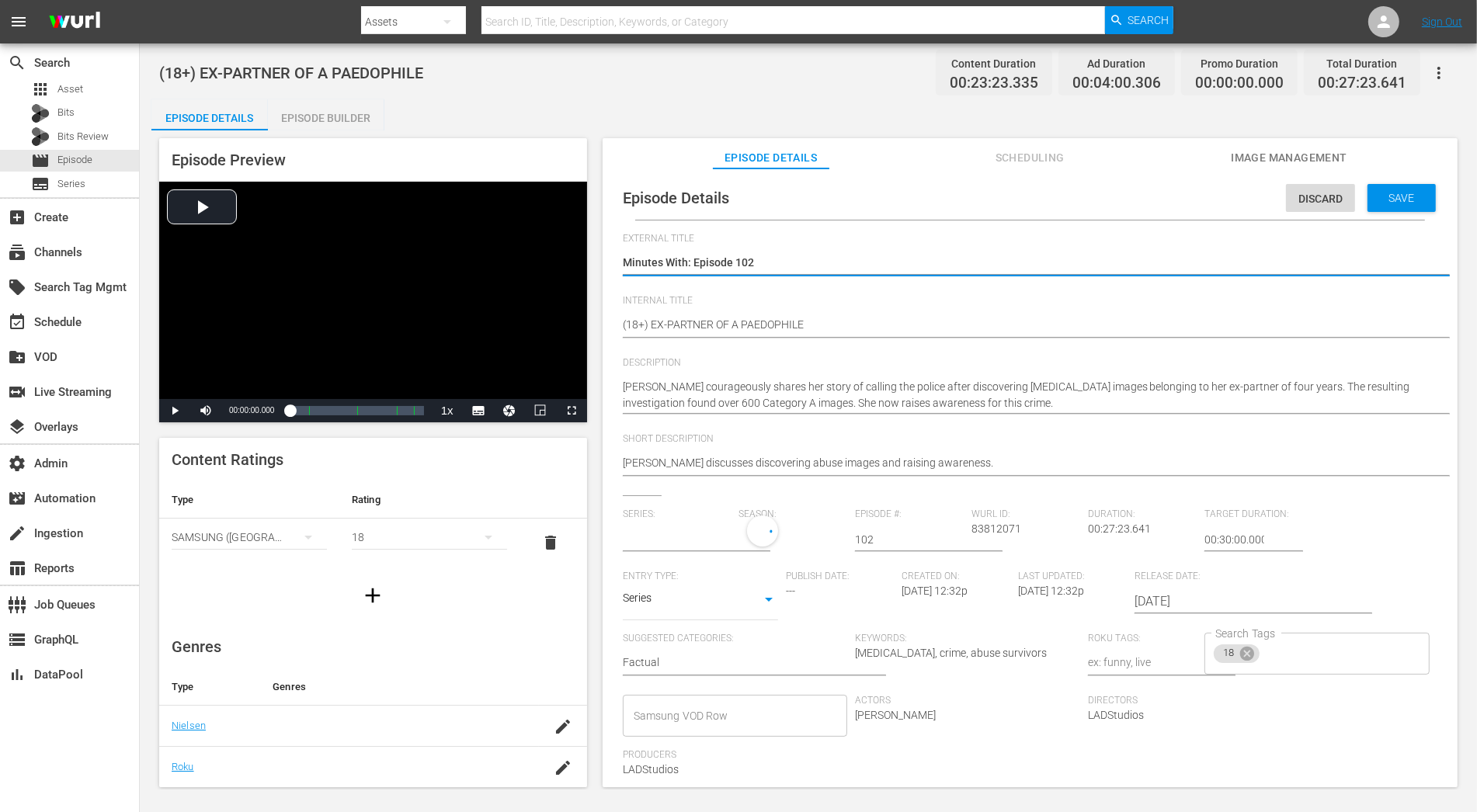
type input "Minutes With"
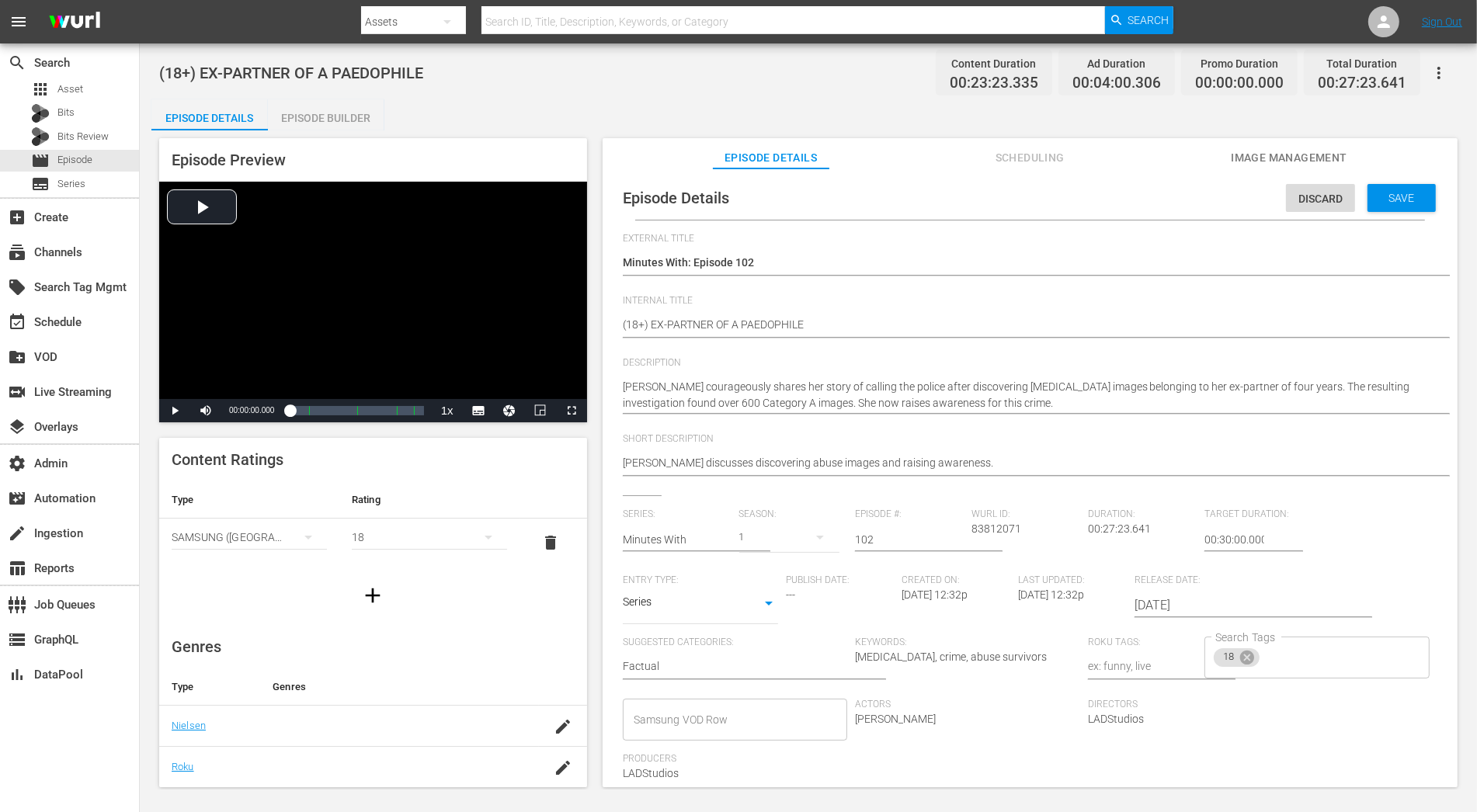
click at [786, 535] on div "1" at bounding box center [789, 538] width 101 height 44
click at [799, 634] on span at bounding box center [775, 627] width 74 height 25
click at [1329, 186] on div "Save" at bounding box center [1402, 198] width 68 height 28
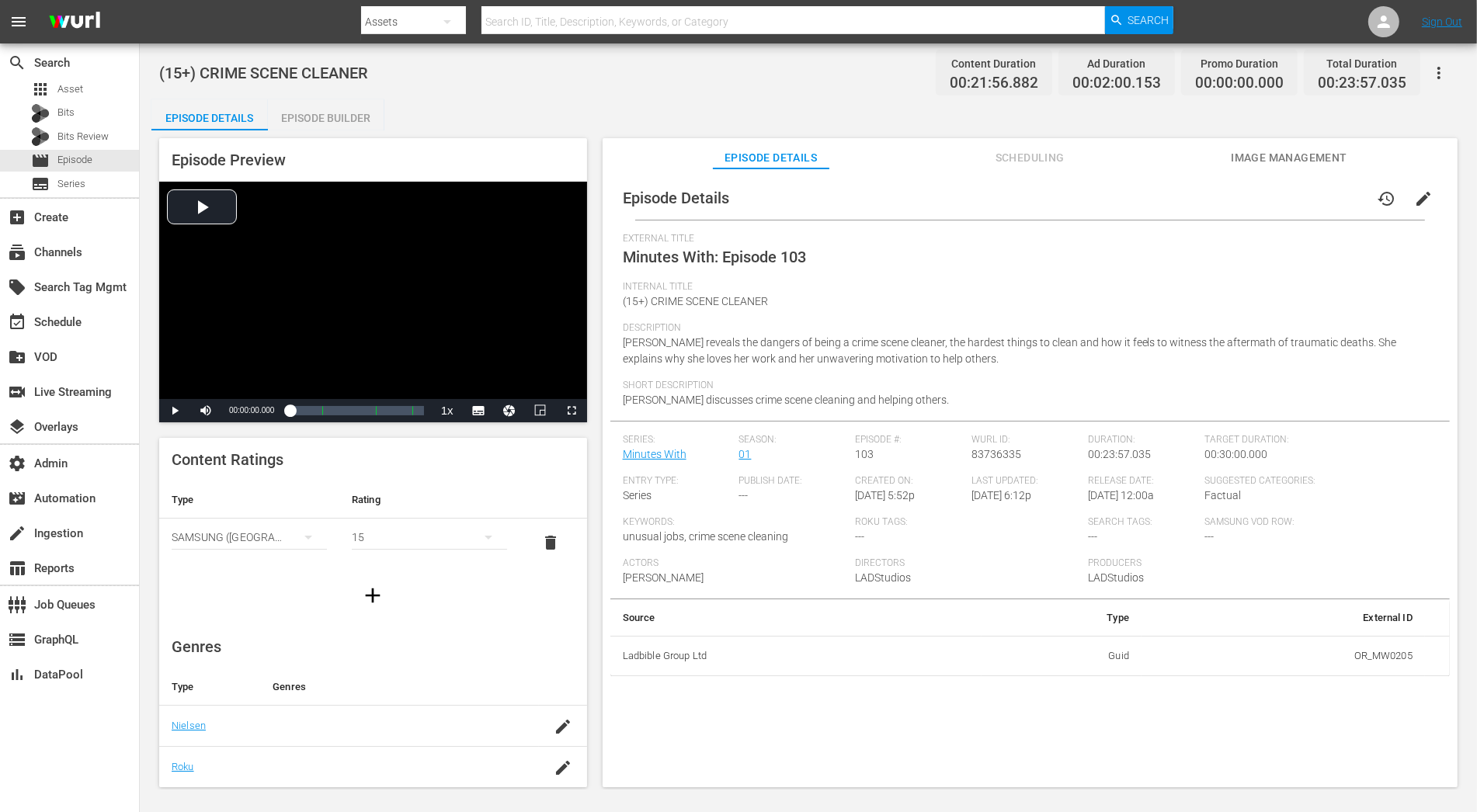
click at [1329, 193] on span "edit" at bounding box center [1423, 199] width 19 height 19
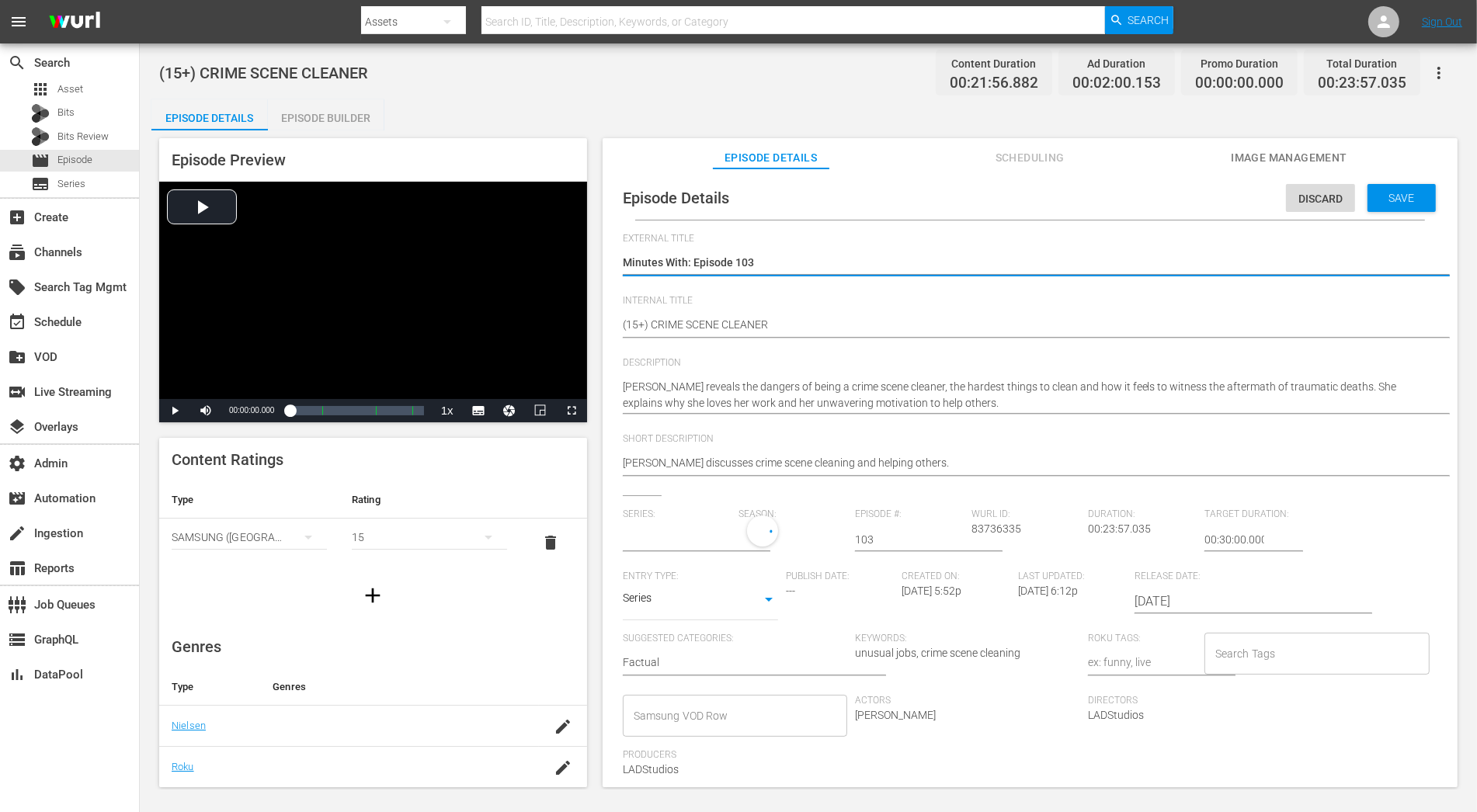
type input "Minutes With"
click at [805, 535] on button "button" at bounding box center [819, 537] width 37 height 37
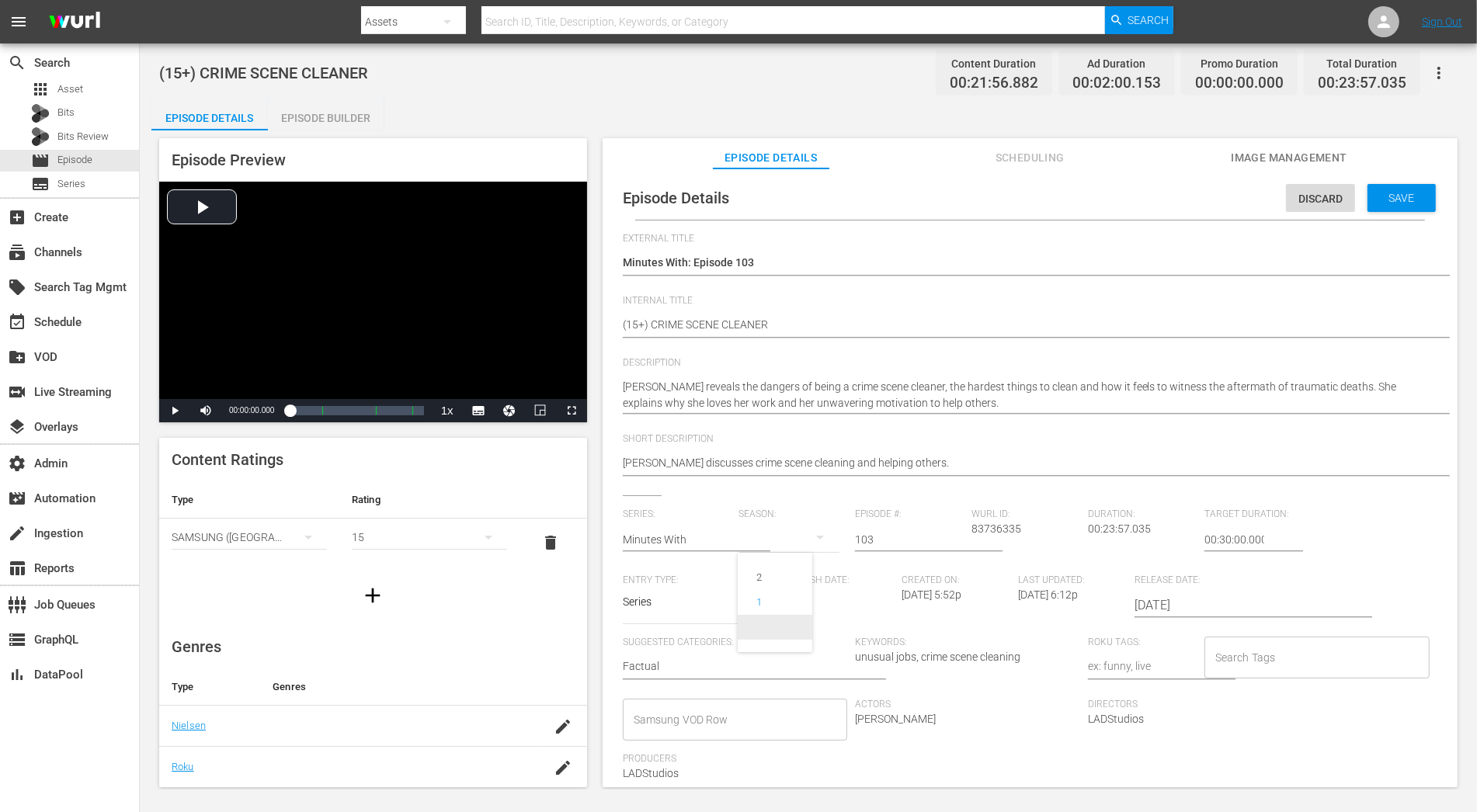
click at [799, 628] on span at bounding box center [775, 627] width 74 height 25
click span "Save"
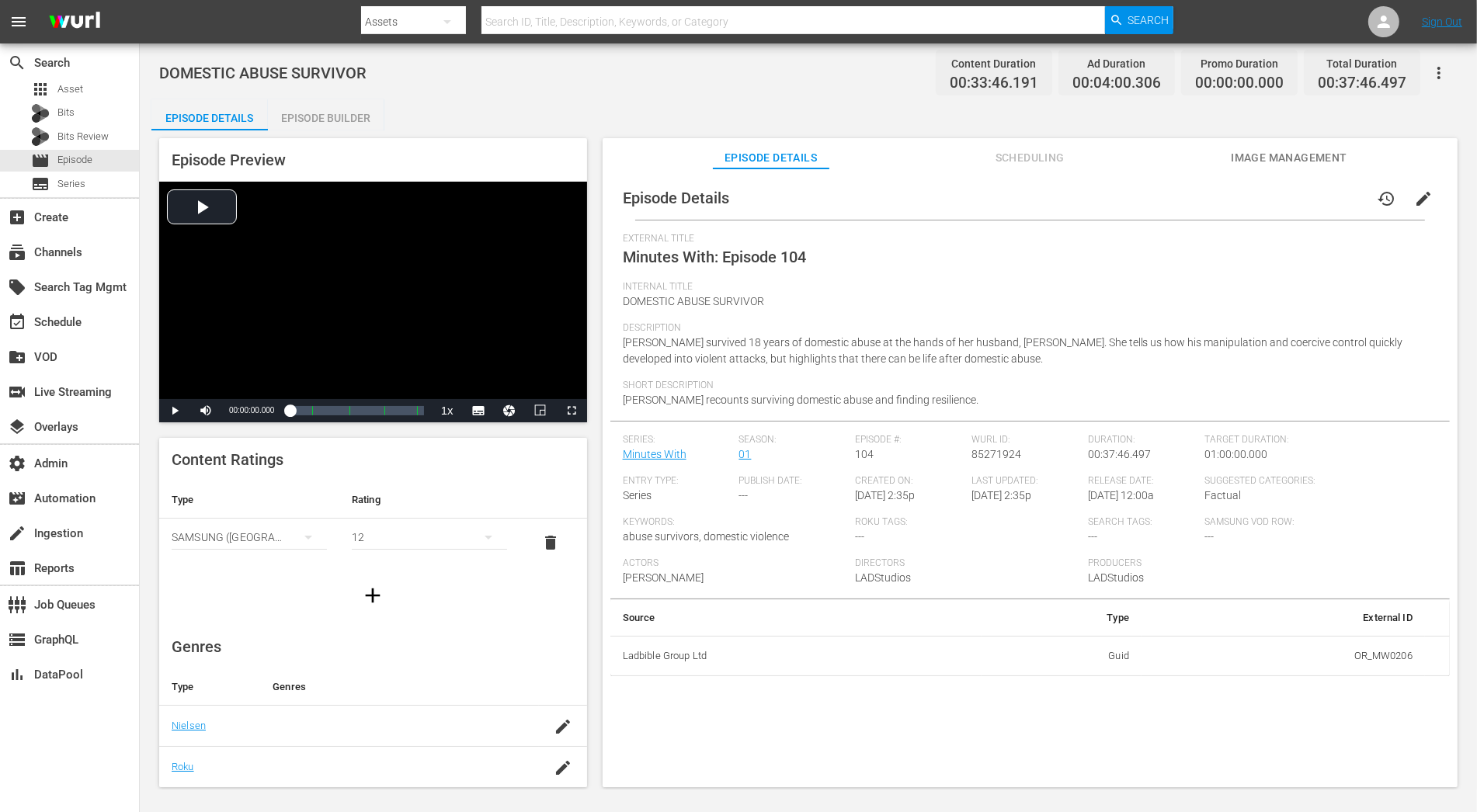
click at [1329, 204] on span "edit" at bounding box center [1423, 199] width 19 height 19
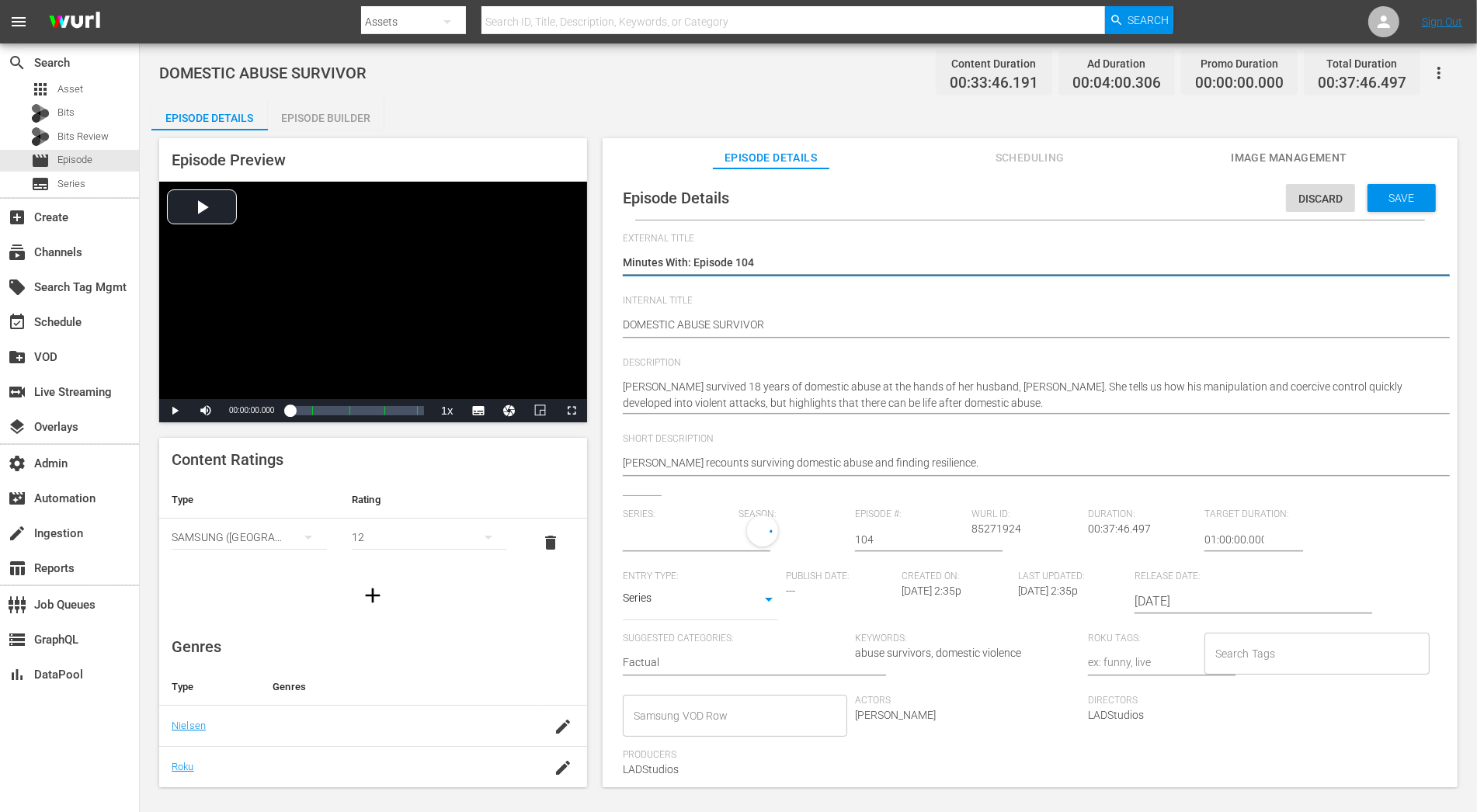
type input "Minutes With"
click at [768, 543] on div "1" at bounding box center [789, 538] width 101 height 44
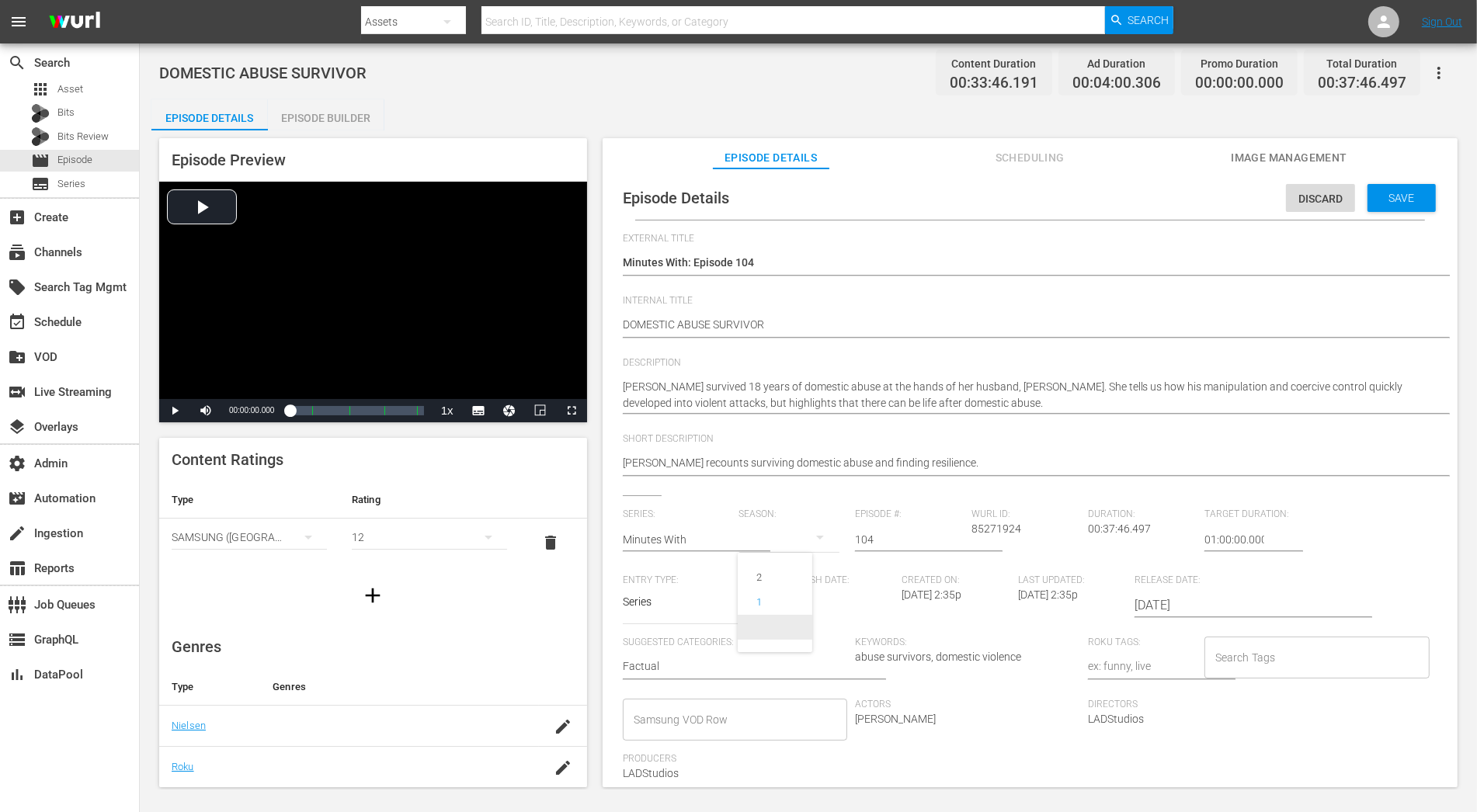
click at [774, 630] on span at bounding box center [775, 627] width 74 height 25
click at [1329, 187] on div "Save" at bounding box center [1402, 198] width 68 height 28
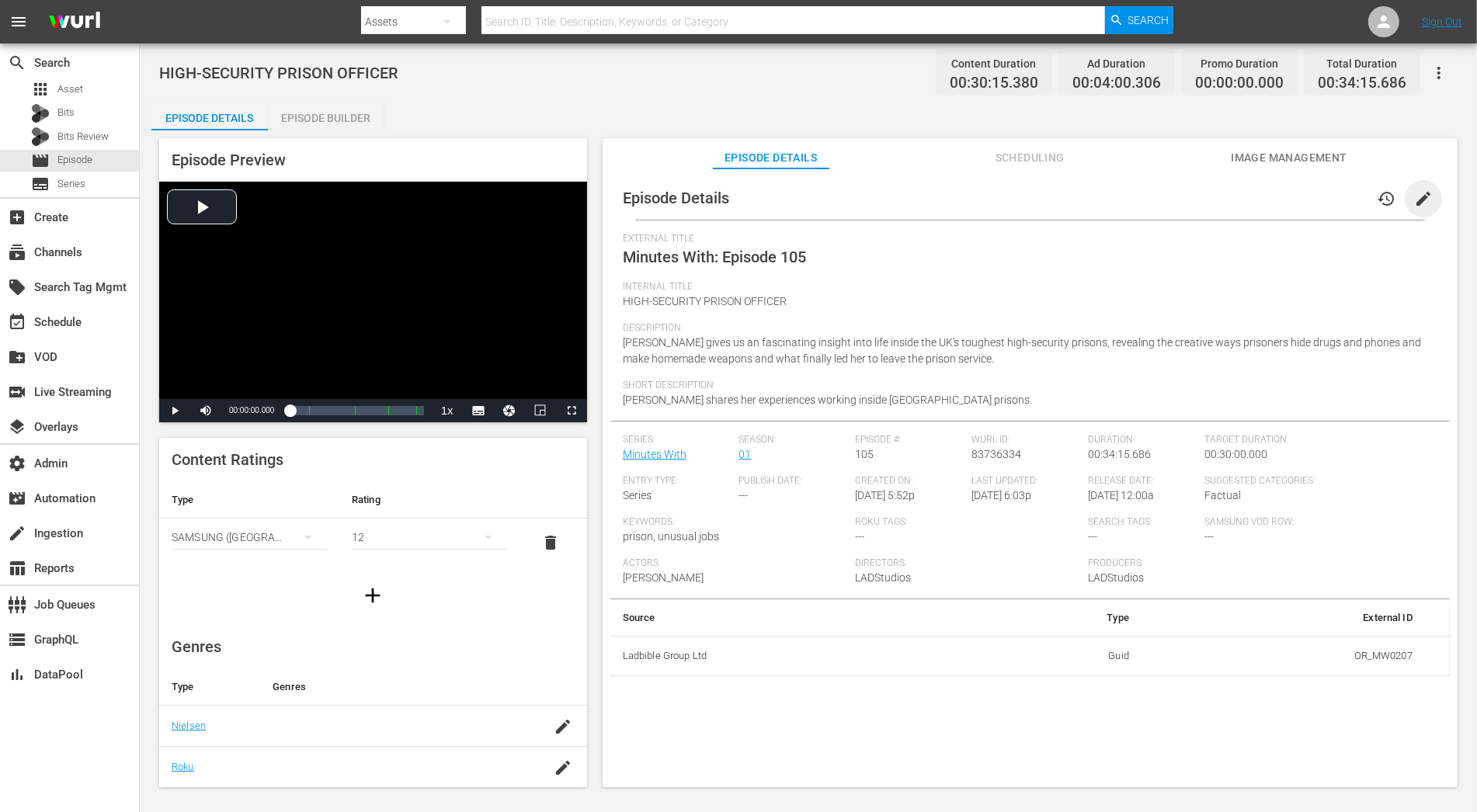
click at [1329, 195] on span "edit" at bounding box center [1423, 199] width 19 height 19
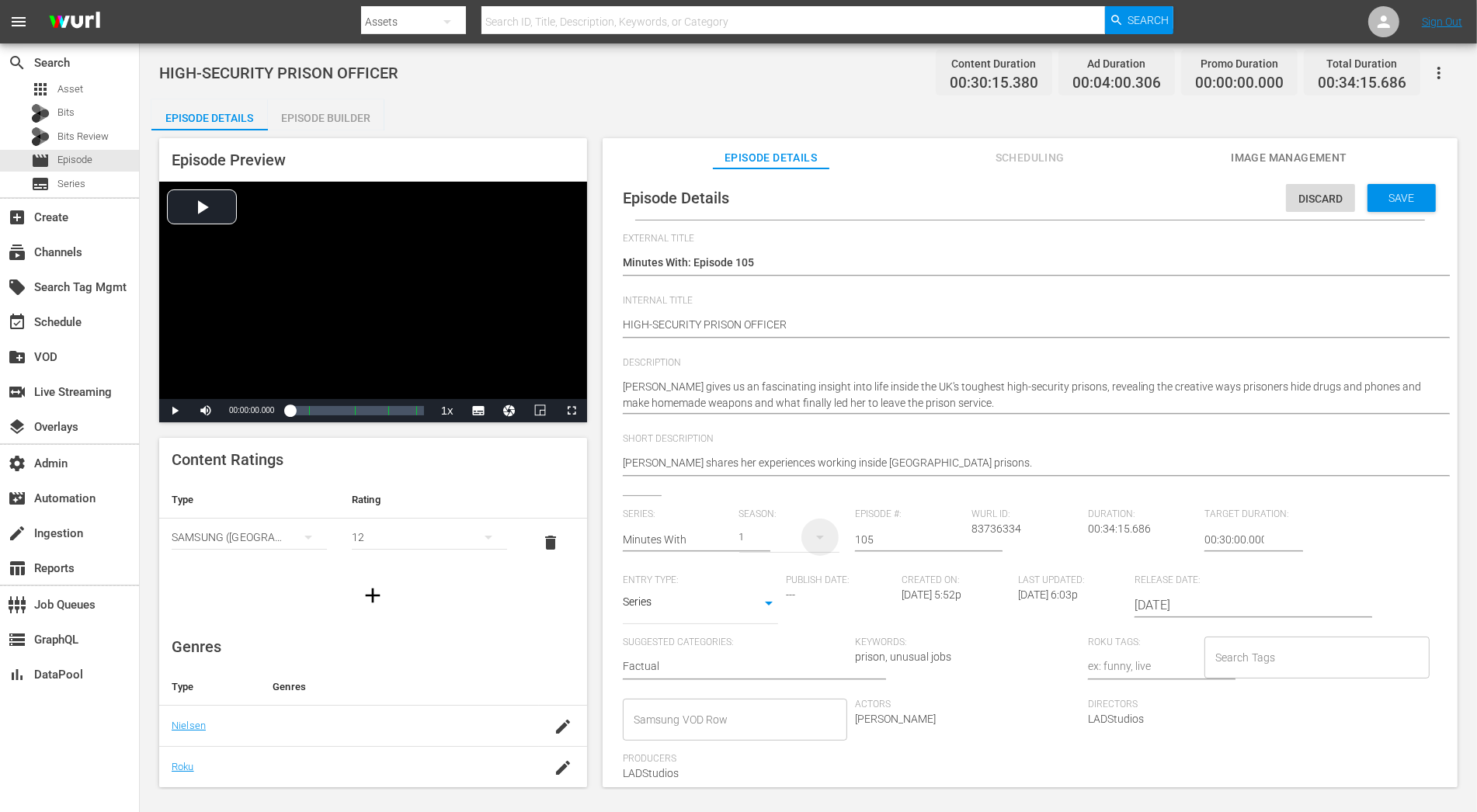
click at [811, 538] on icon "button" at bounding box center [820, 537] width 19 height 19
click at [787, 619] on span at bounding box center [775, 627] width 74 height 25
click at [1329, 203] on span "Save" at bounding box center [1403, 198] width 51 height 13
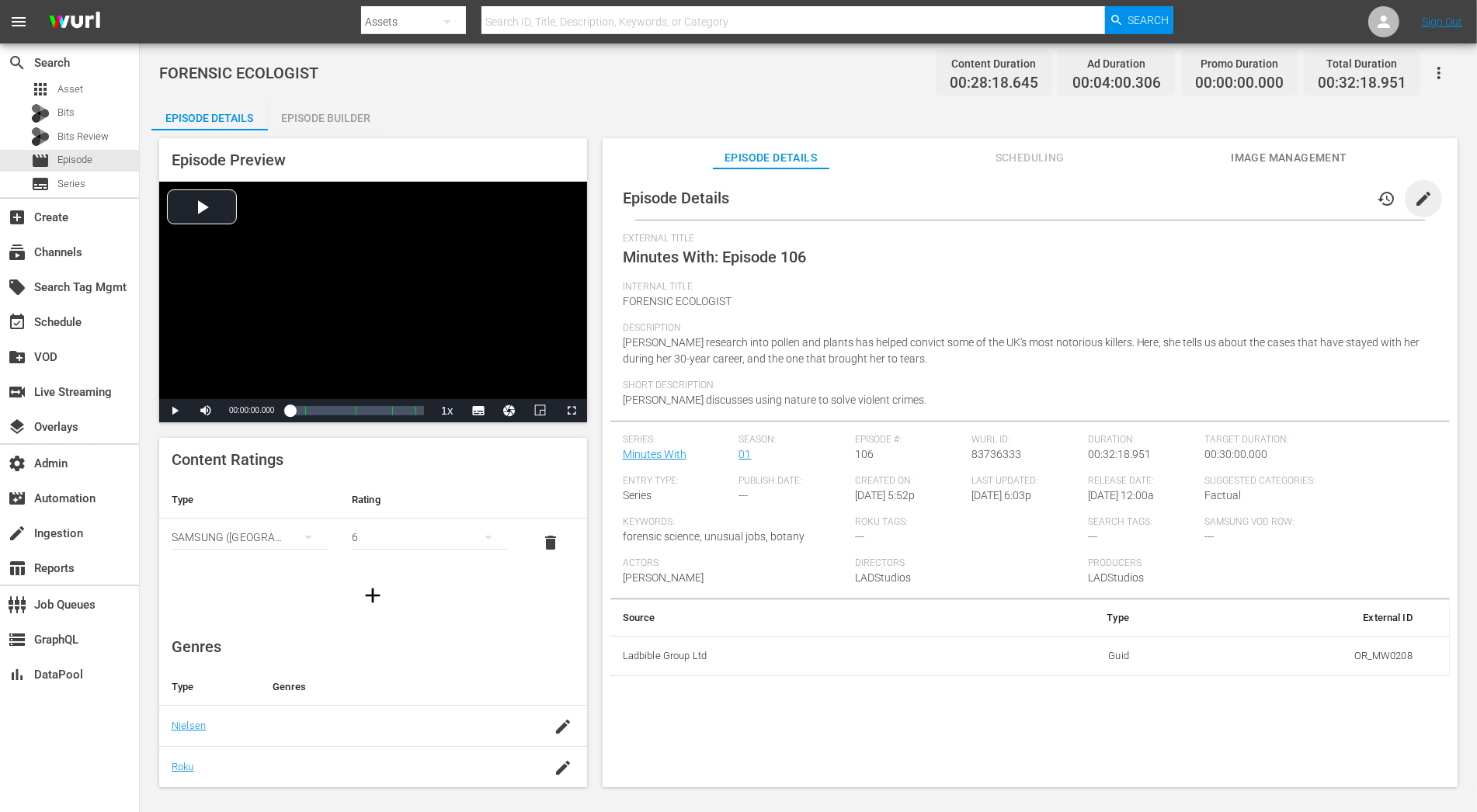
click at [1329, 200] on span "edit" at bounding box center [1423, 199] width 19 height 19
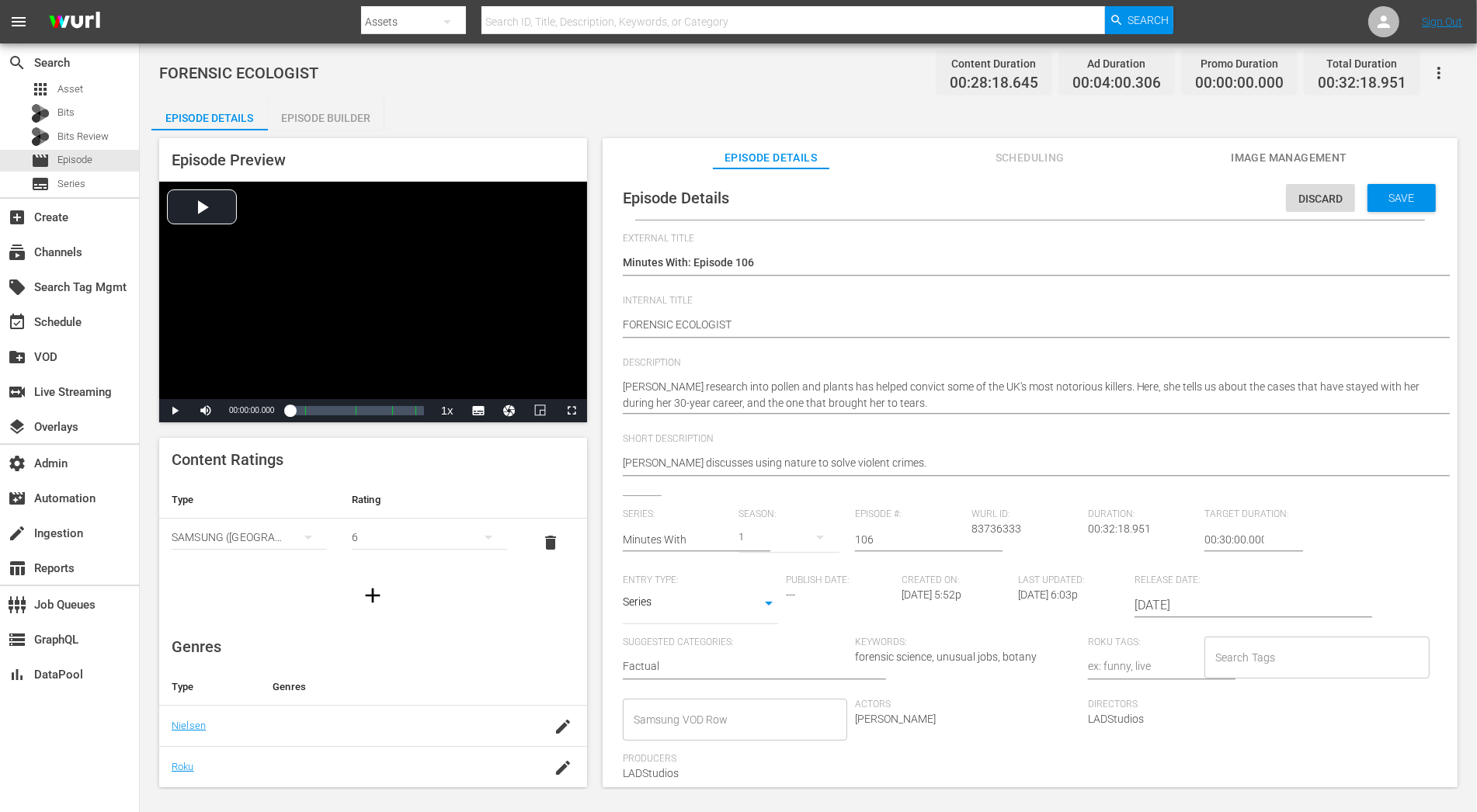
click at [778, 544] on div "1" at bounding box center [789, 538] width 101 height 44
click at [786, 634] on span at bounding box center [775, 627] width 74 height 25
click at [1329, 210] on div "Save" at bounding box center [1402, 198] width 68 height 28
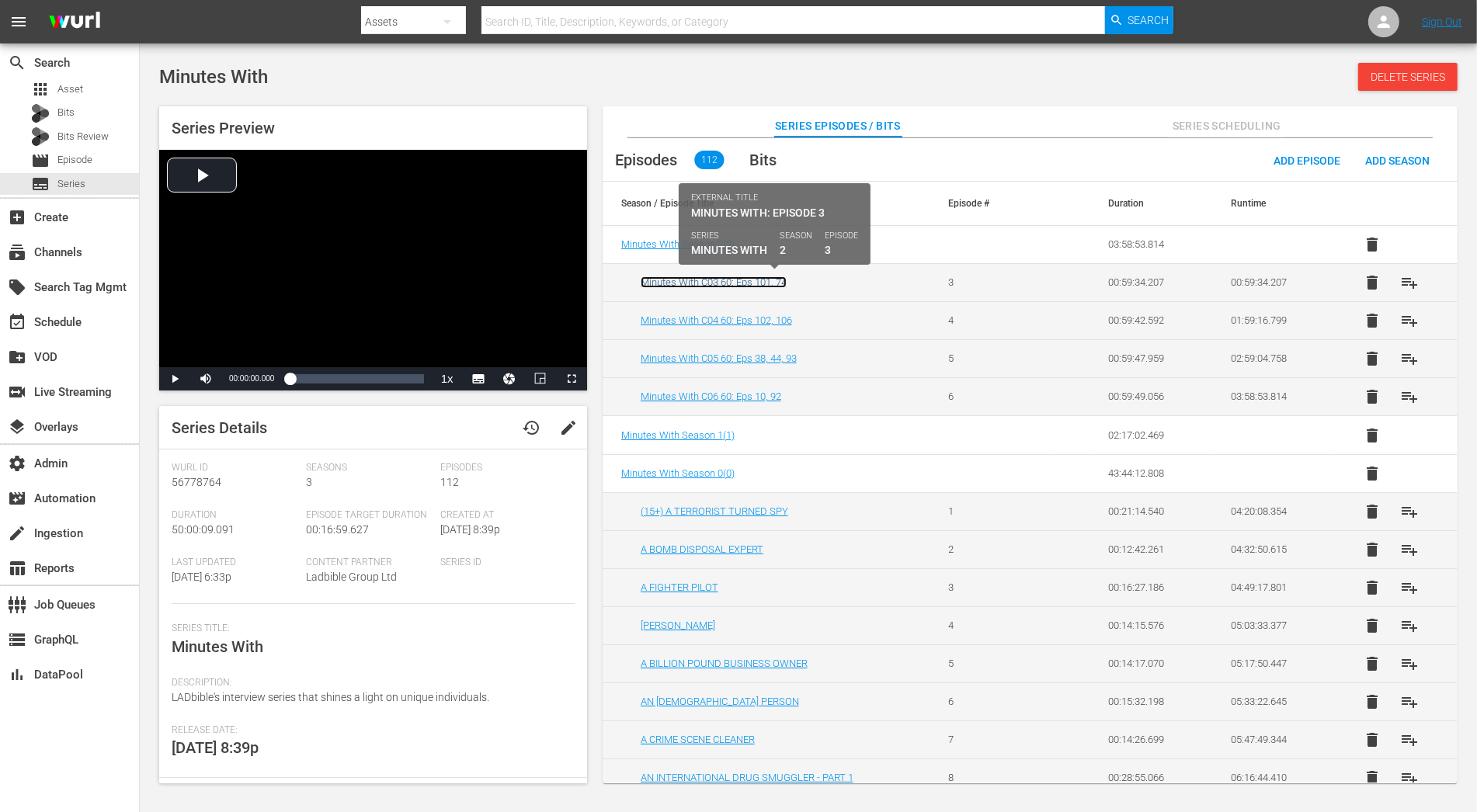
click at [748, 276] on link "Minutes With C03 60: Eps 101, 74" at bounding box center [713, 282] width 146 height 12
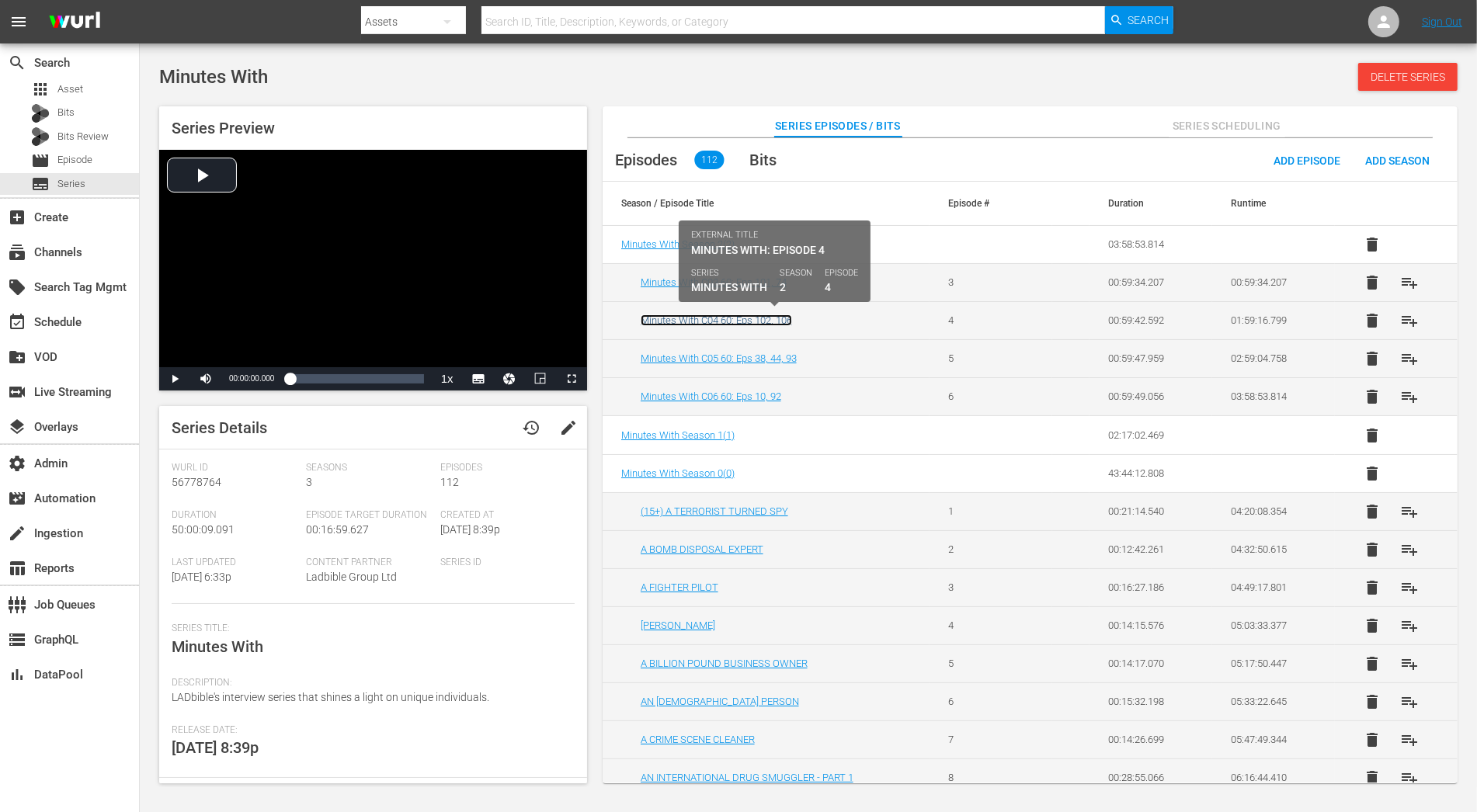
click at [750, 320] on link "Minutes With C04 60: Eps 102, 106" at bounding box center [716, 320] width 152 height 12
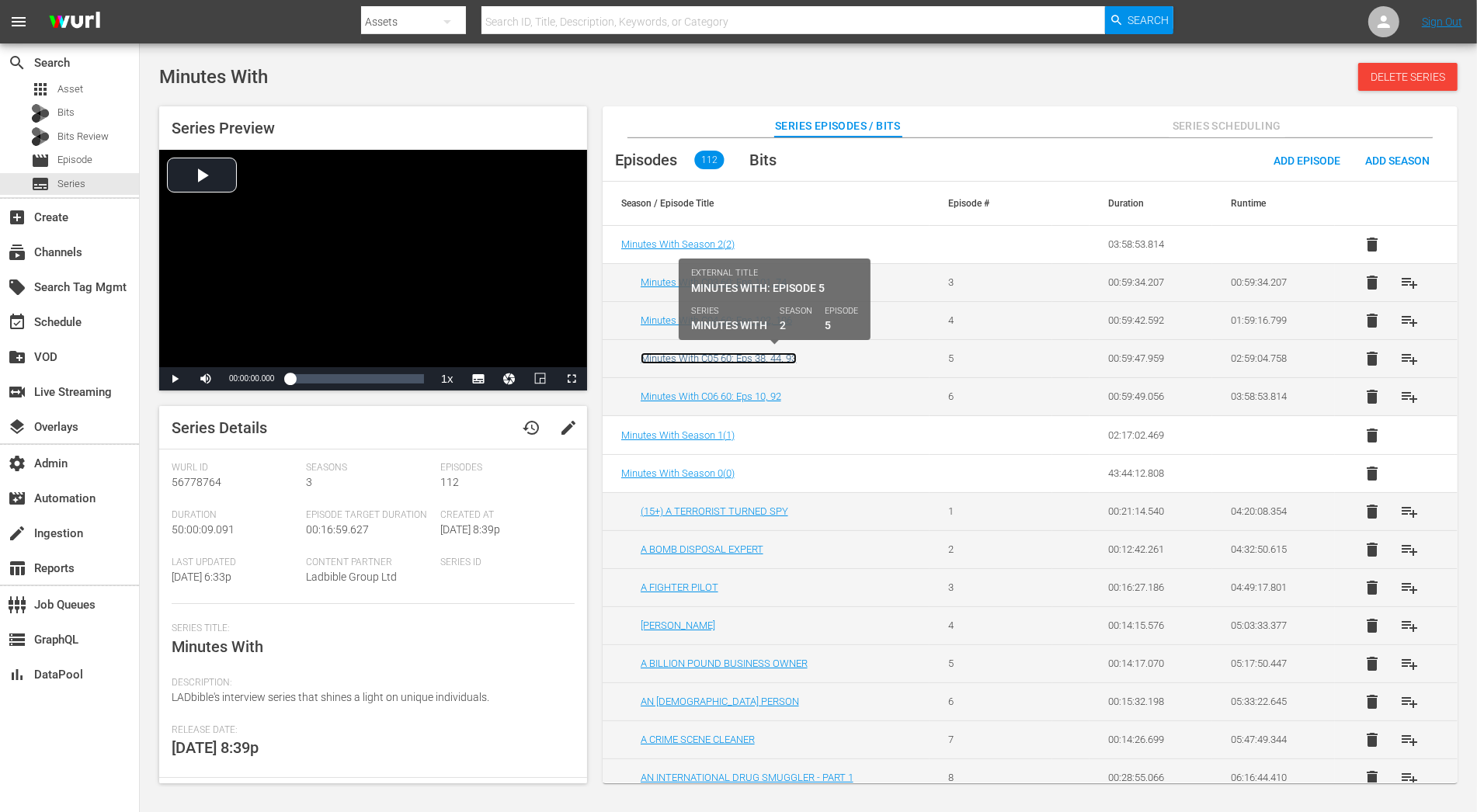
click at [757, 359] on link "Minutes With C05 60: Eps 38, 44, 93" at bounding box center [719, 358] width 156 height 12
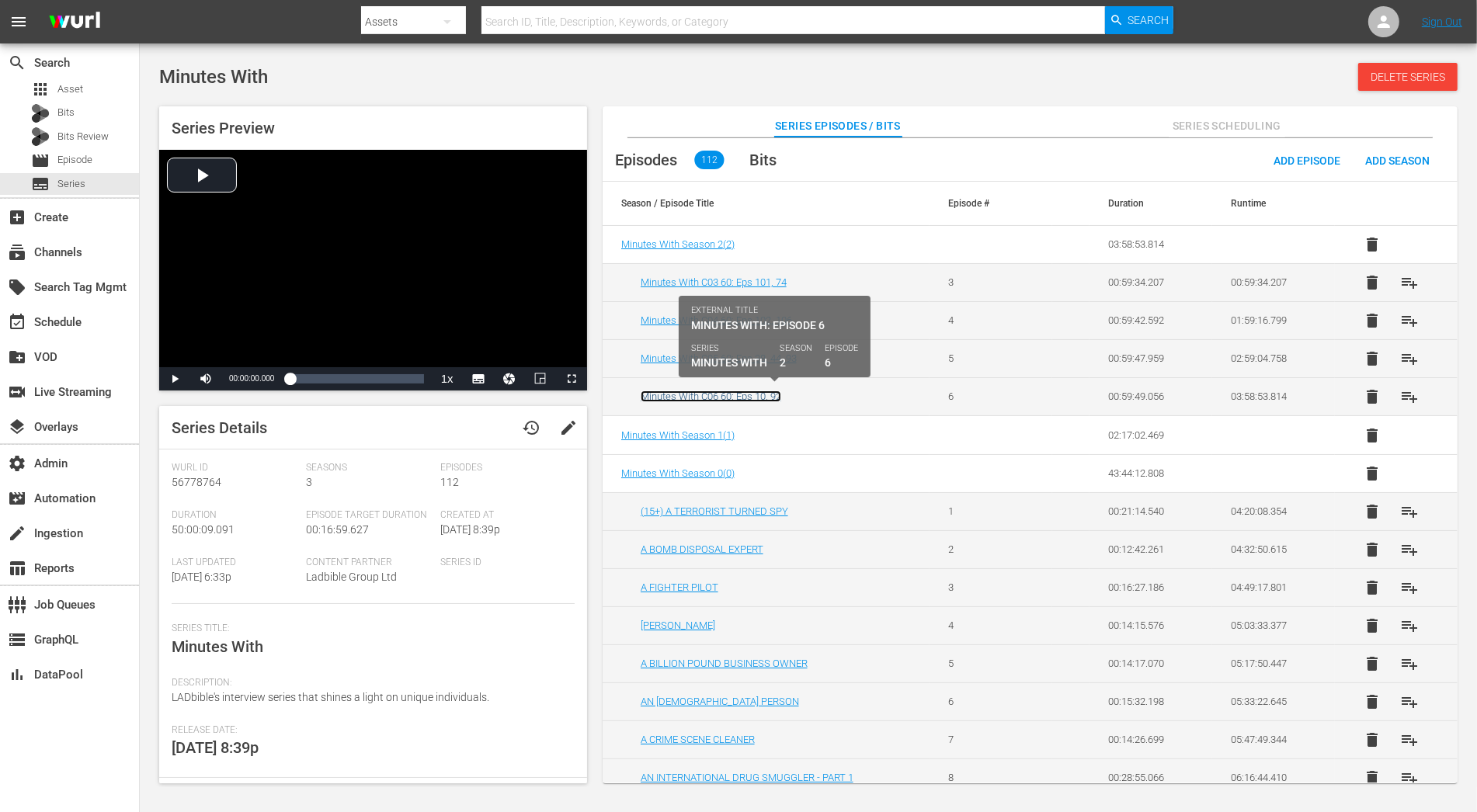
click at [757, 395] on link "Minutes With C06 60: Eps 10, 92" at bounding box center [710, 396] width 141 height 12
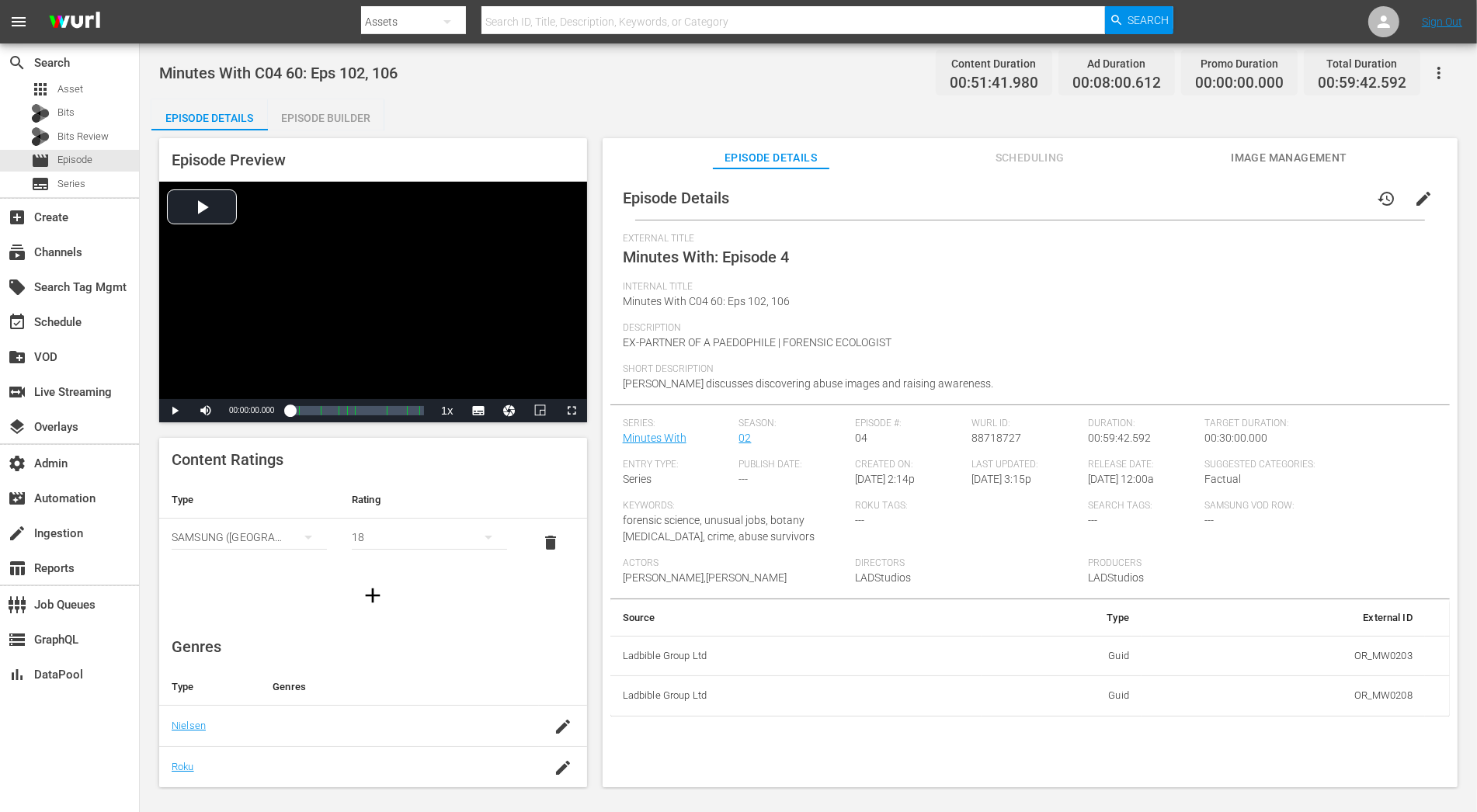
click at [1329, 193] on span "edit" at bounding box center [1423, 199] width 19 height 19
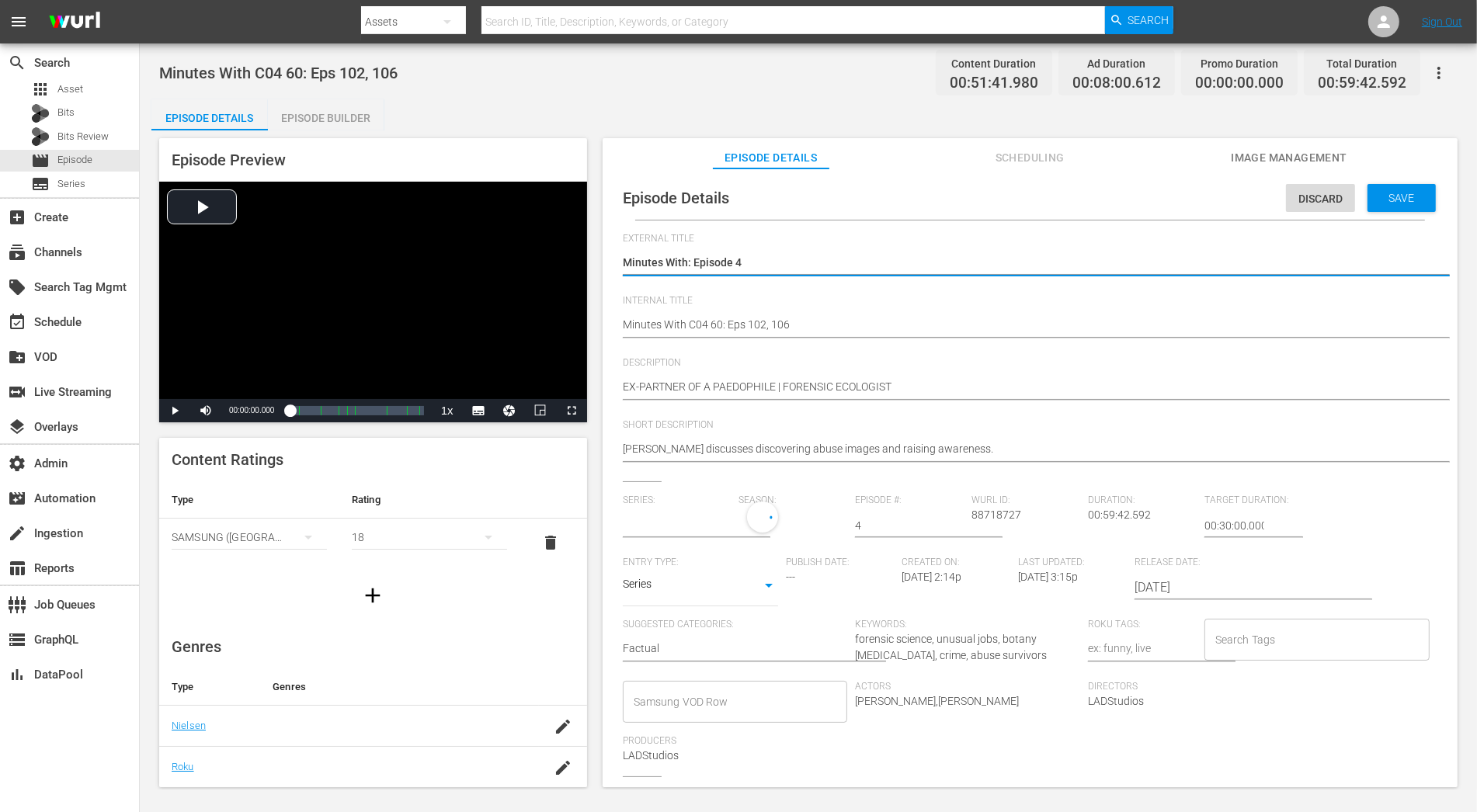
type input "Minutes With"
click at [774, 530] on div "2" at bounding box center [789, 523] width 101 height 44
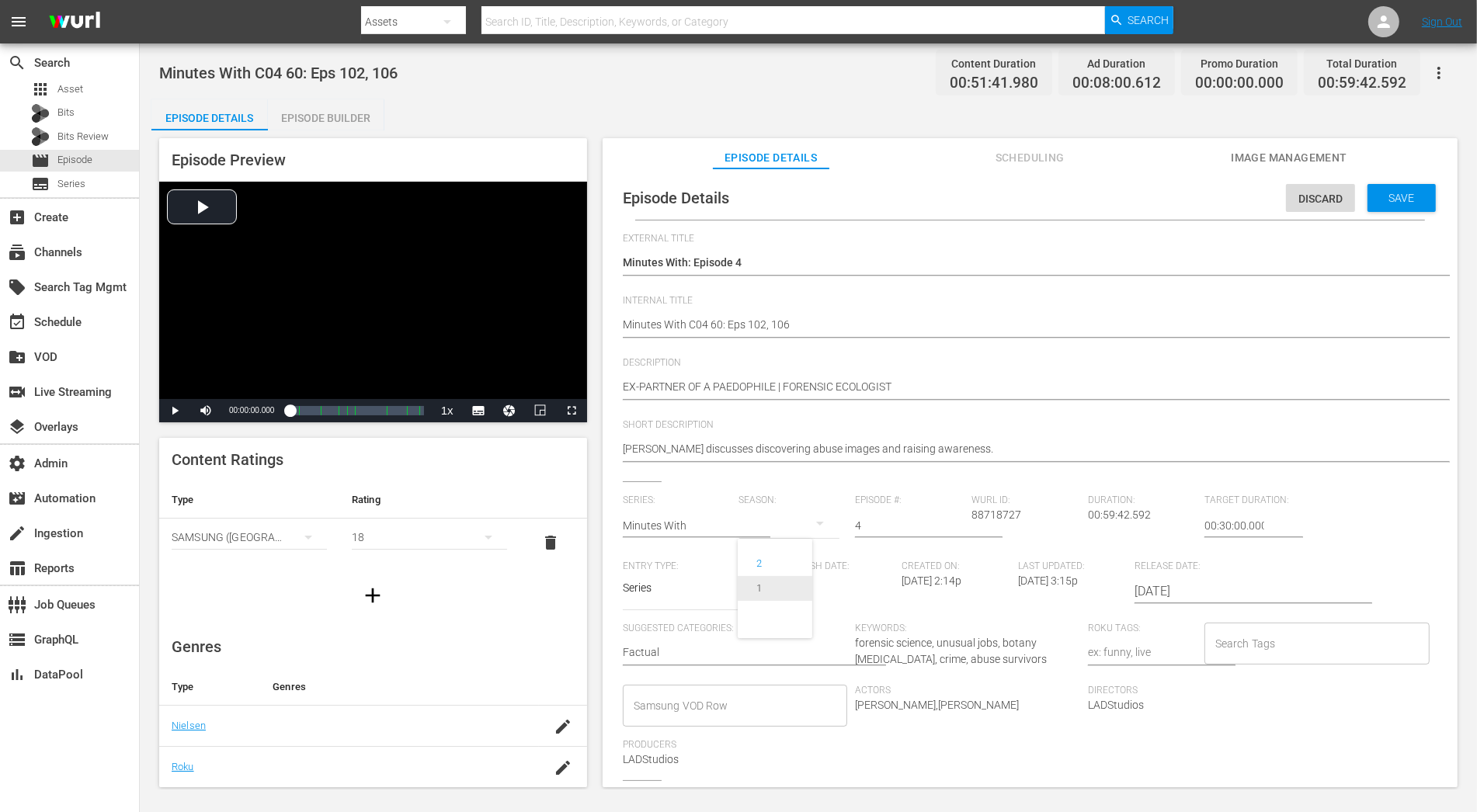
drag, startPoint x: 783, startPoint y: 589, endPoint x: 855, endPoint y: 575, distance: 73.3
click at [783, 589] on span "1" at bounding box center [775, 588] width 74 height 25
click at [1329, 204] on div "Save" at bounding box center [1402, 198] width 68 height 28
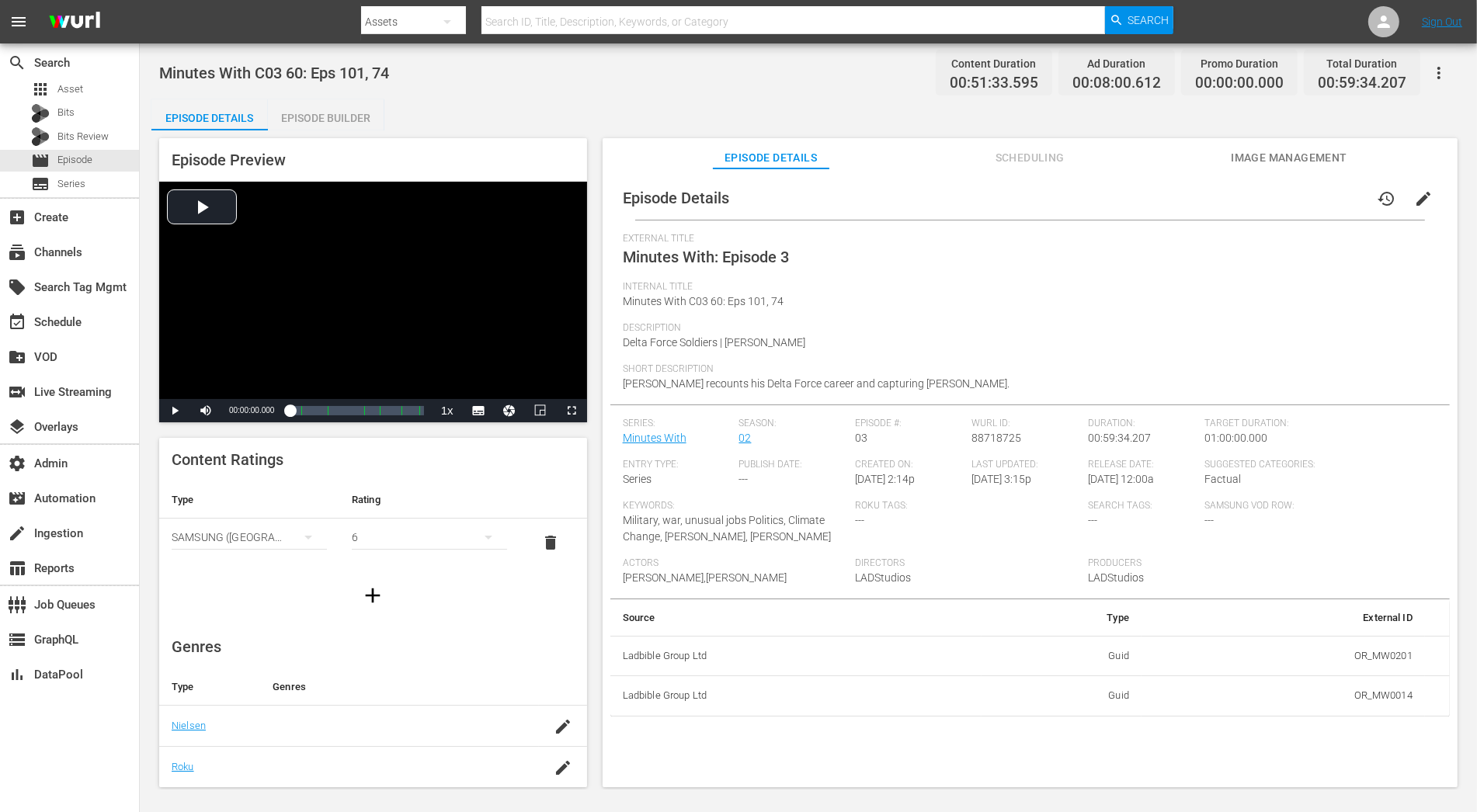
click at [1329, 193] on button "edit" at bounding box center [1423, 198] width 37 height 37
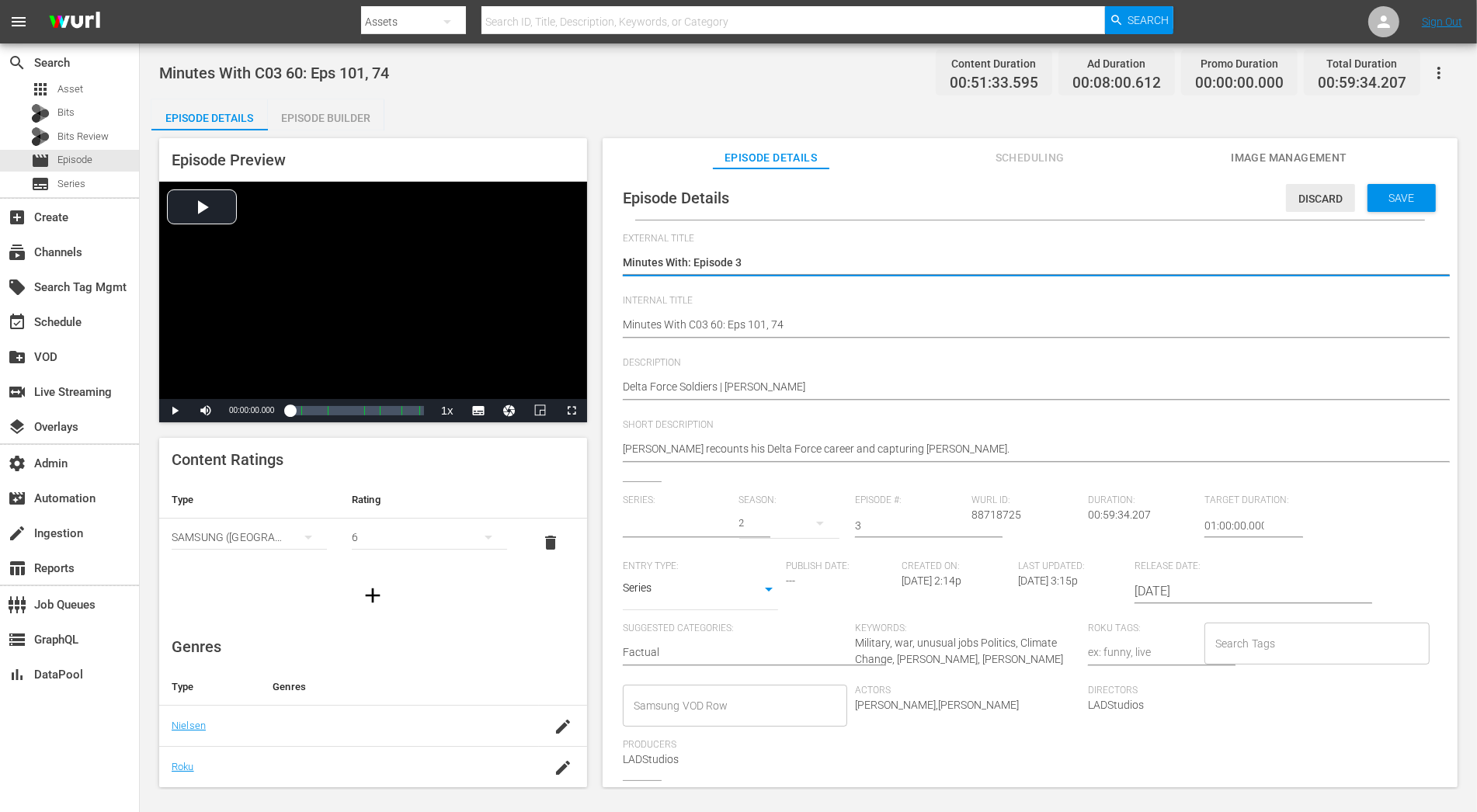
type input "Minutes With"
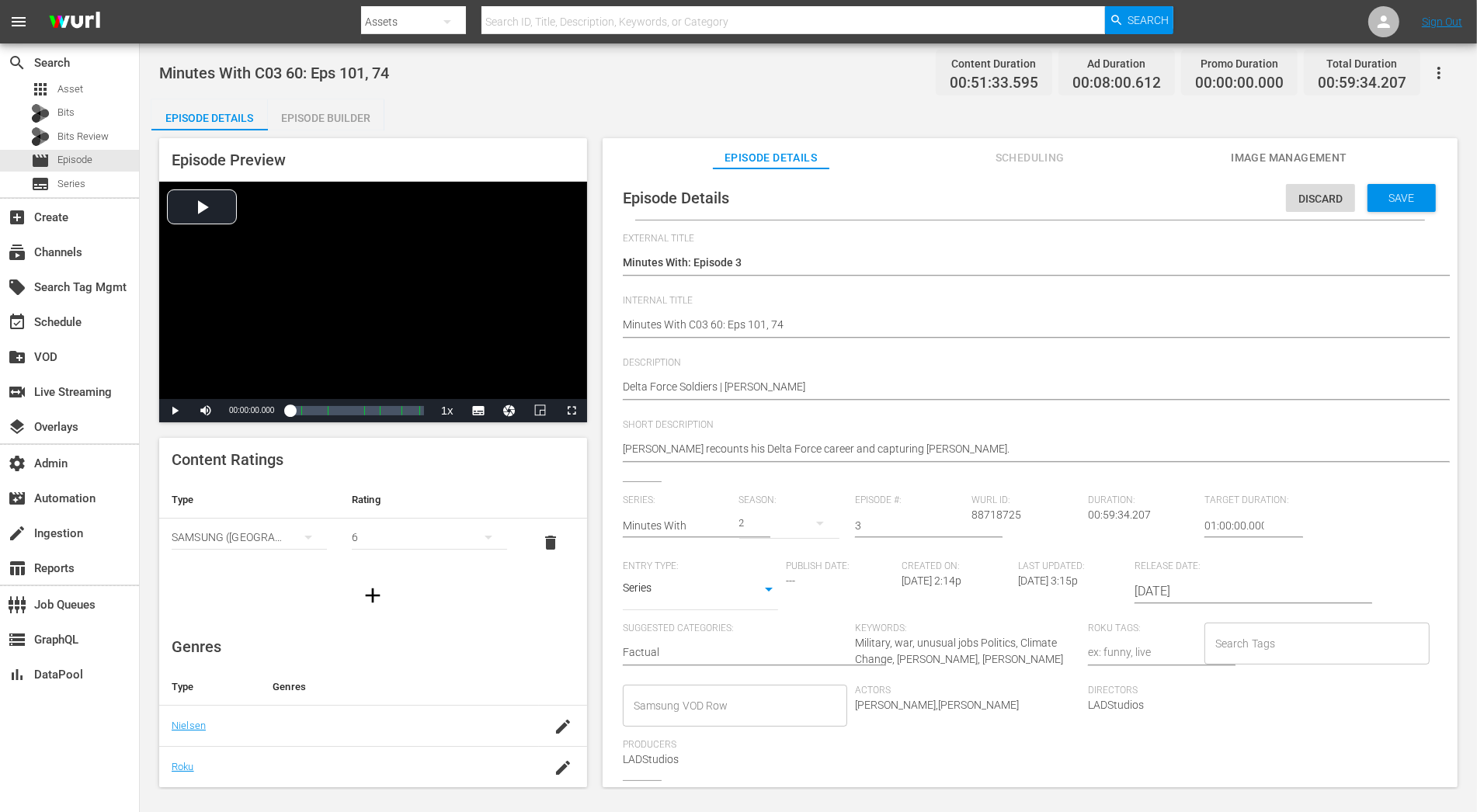
click at [780, 524] on div "2" at bounding box center [789, 523] width 101 height 44
click at [784, 592] on span "1" at bounding box center [775, 588] width 74 height 25
click at [1329, 202] on span "Save" at bounding box center [1403, 198] width 51 height 13
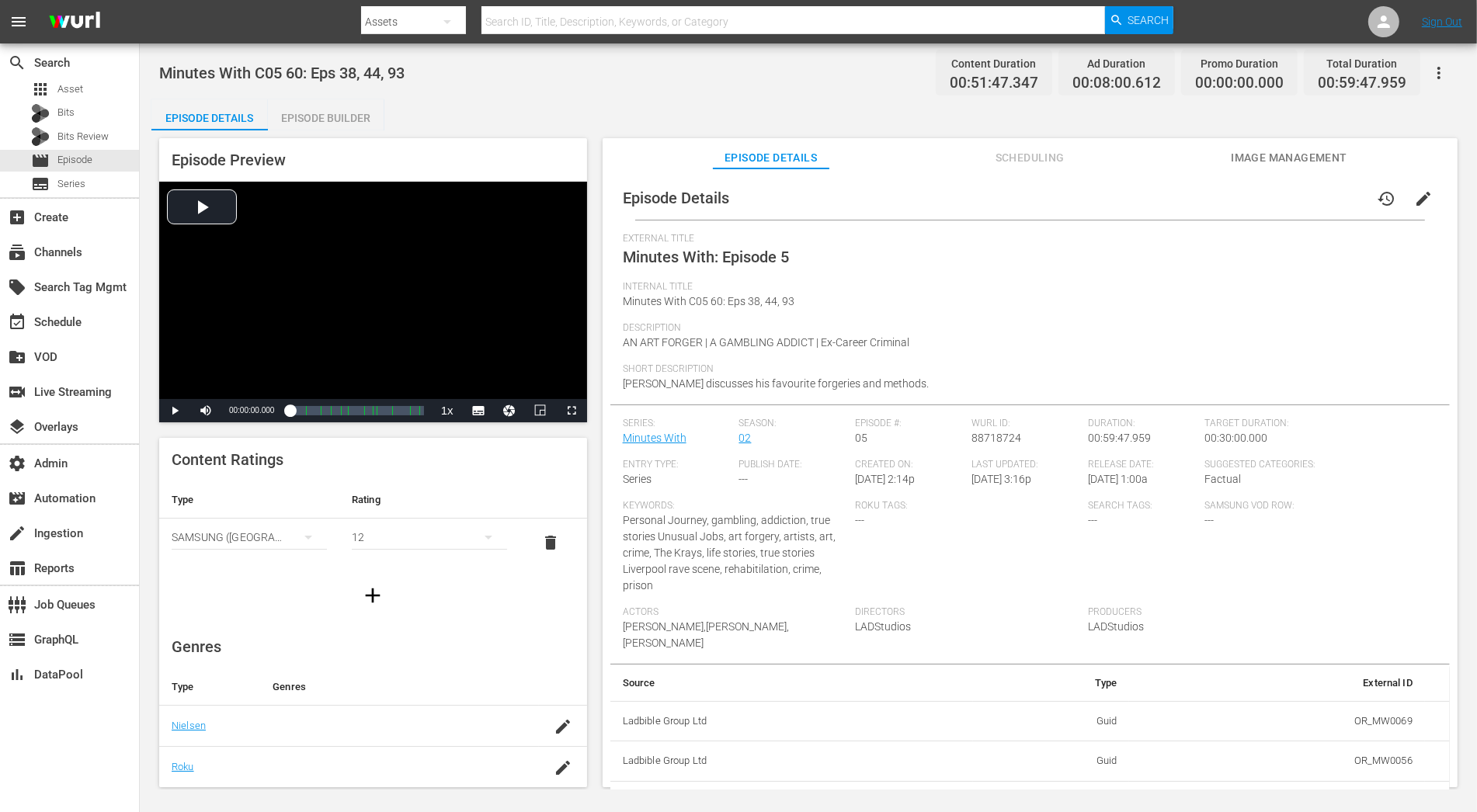
click at [1329, 195] on span "edit" at bounding box center [1423, 199] width 19 height 19
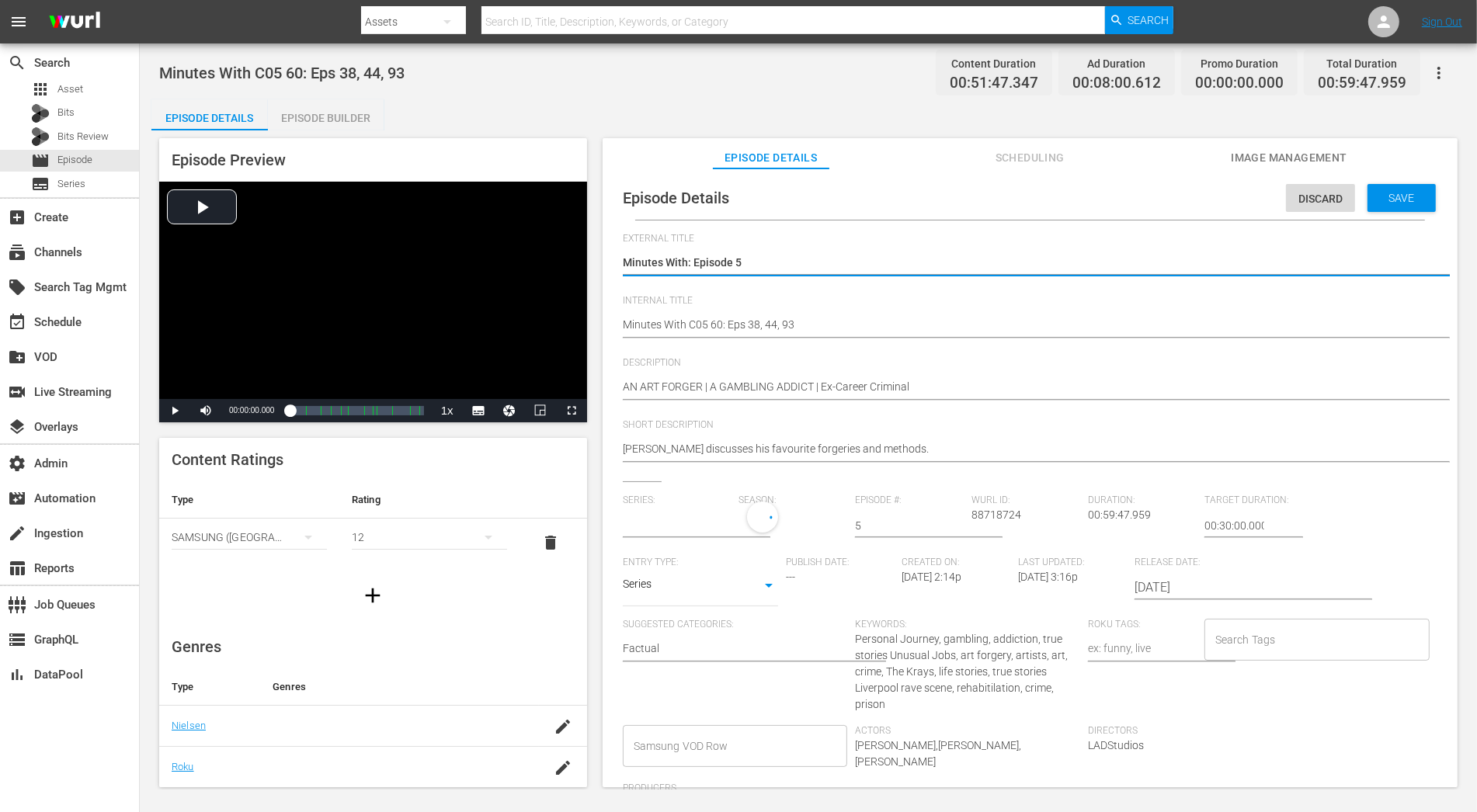
type input "Minutes With"
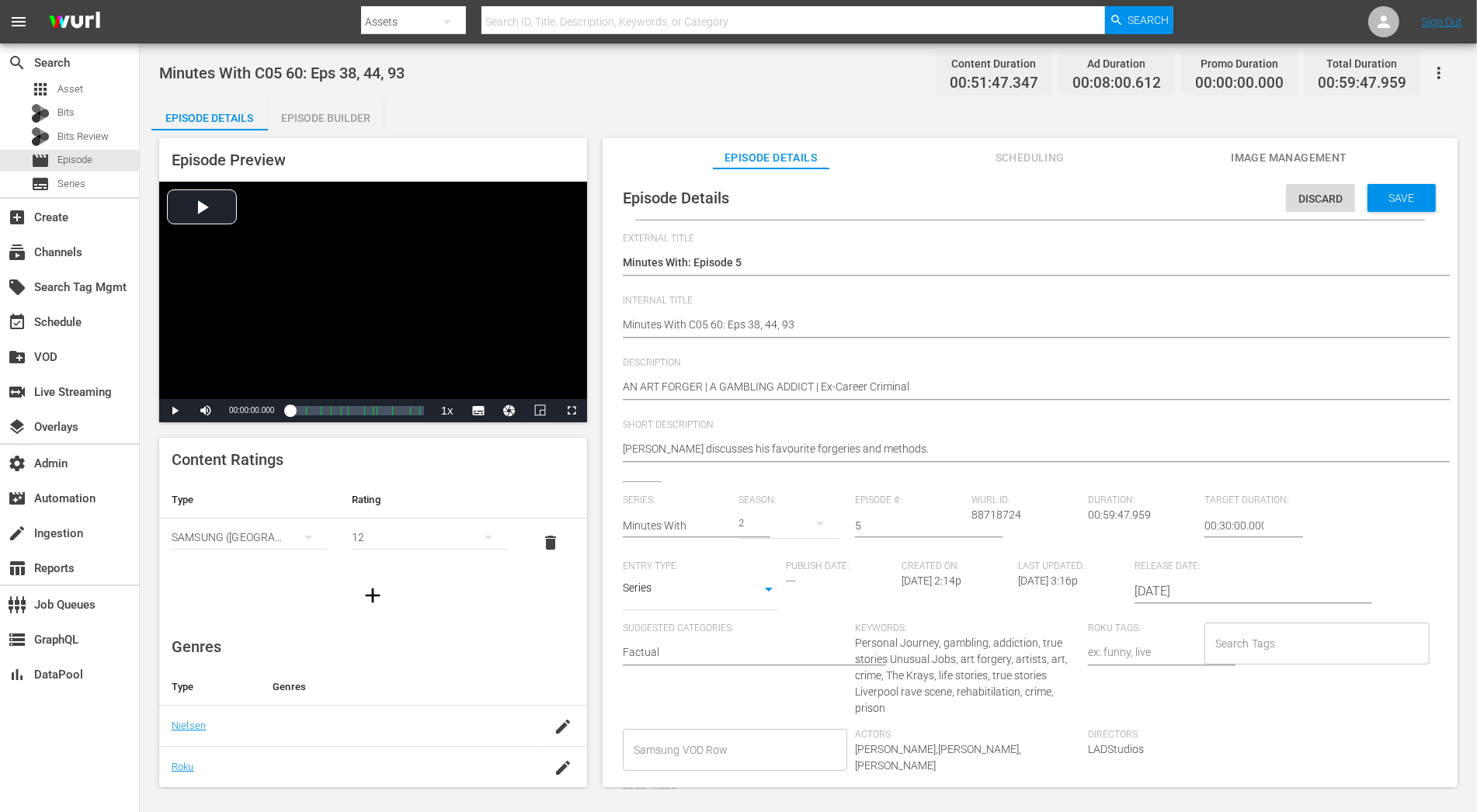
click at [777, 521] on div "2" at bounding box center [789, 523] width 101 height 44
click at [791, 584] on span "1" at bounding box center [775, 588] width 74 height 25
click at [1329, 201] on span "Save" at bounding box center [1403, 198] width 51 height 13
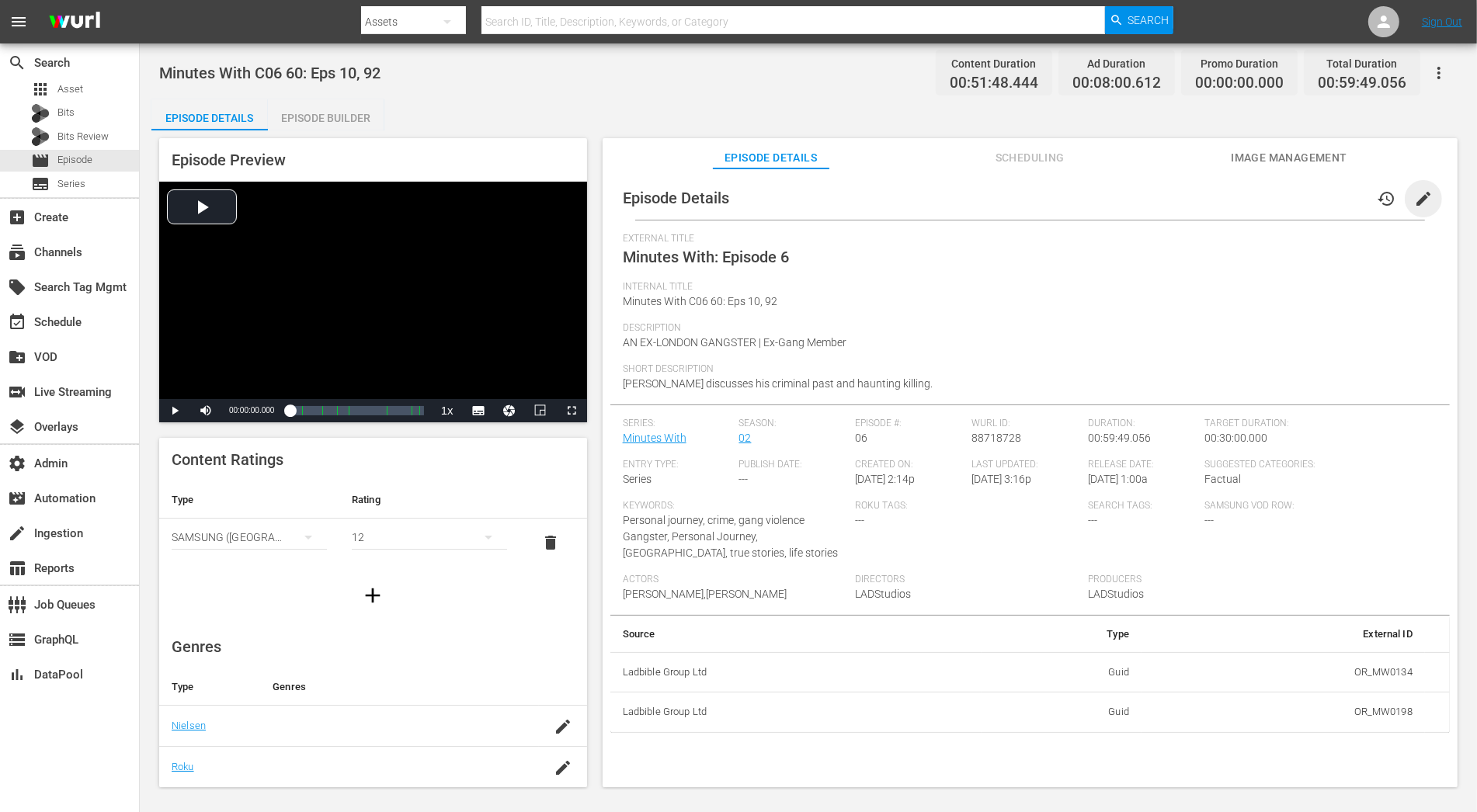
click at [1329, 195] on span "edit" at bounding box center [1423, 199] width 19 height 19
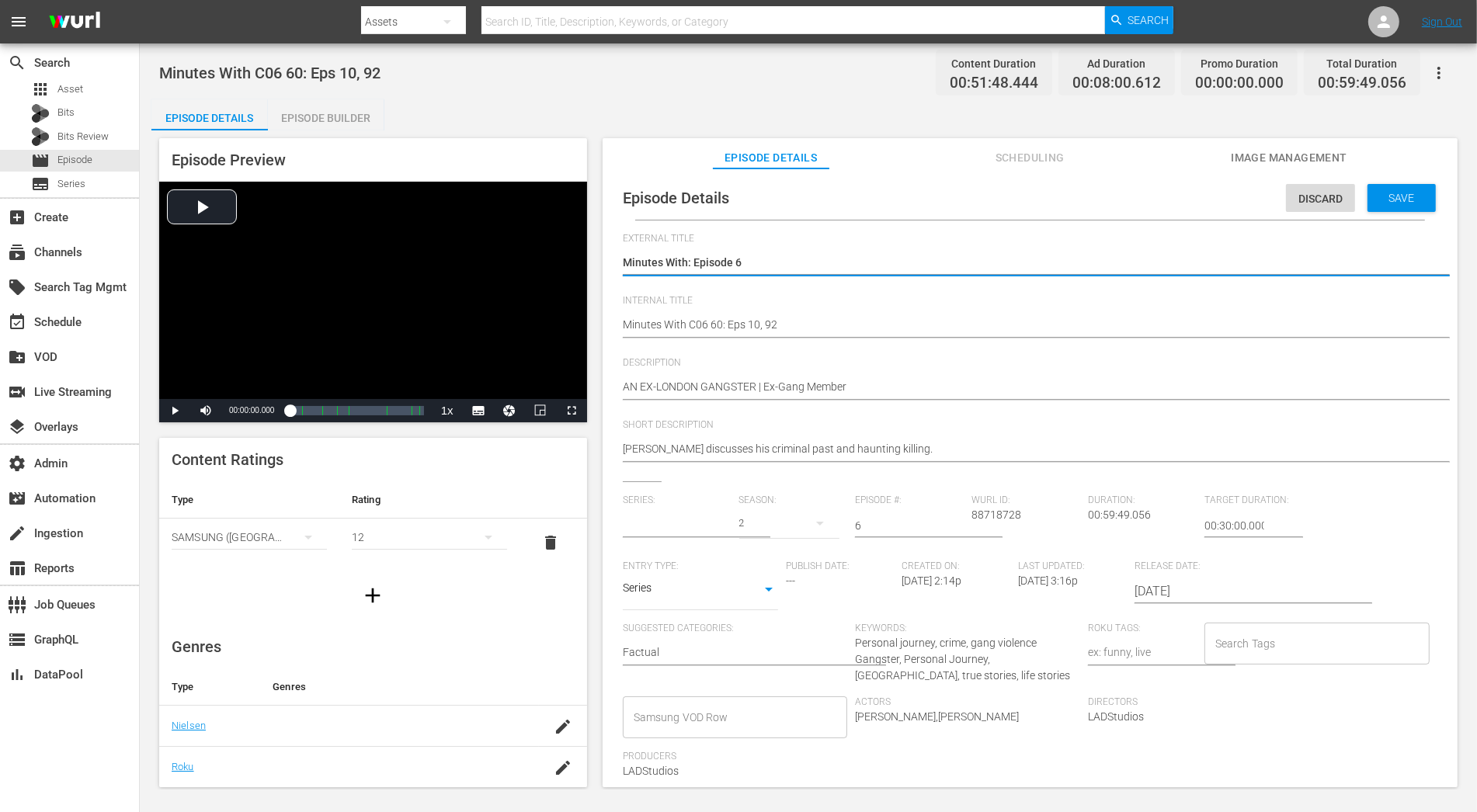
type input "Minutes With"
click at [758, 529] on div "2" at bounding box center [789, 523] width 101 height 44
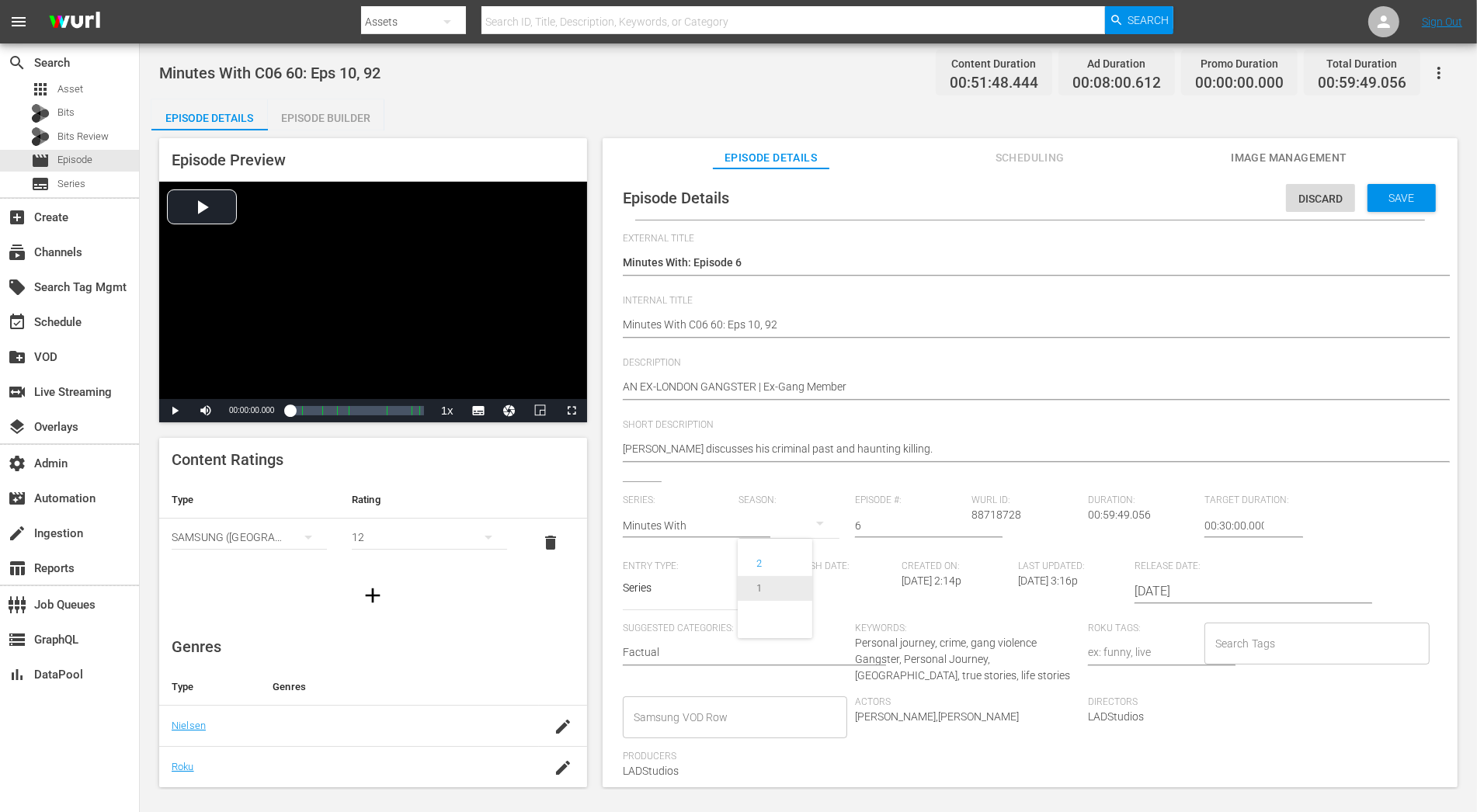
click at [763, 582] on div "1" at bounding box center [758, 589] width 43 height 15
click at [1329, 201] on span "Save" at bounding box center [1403, 198] width 51 height 13
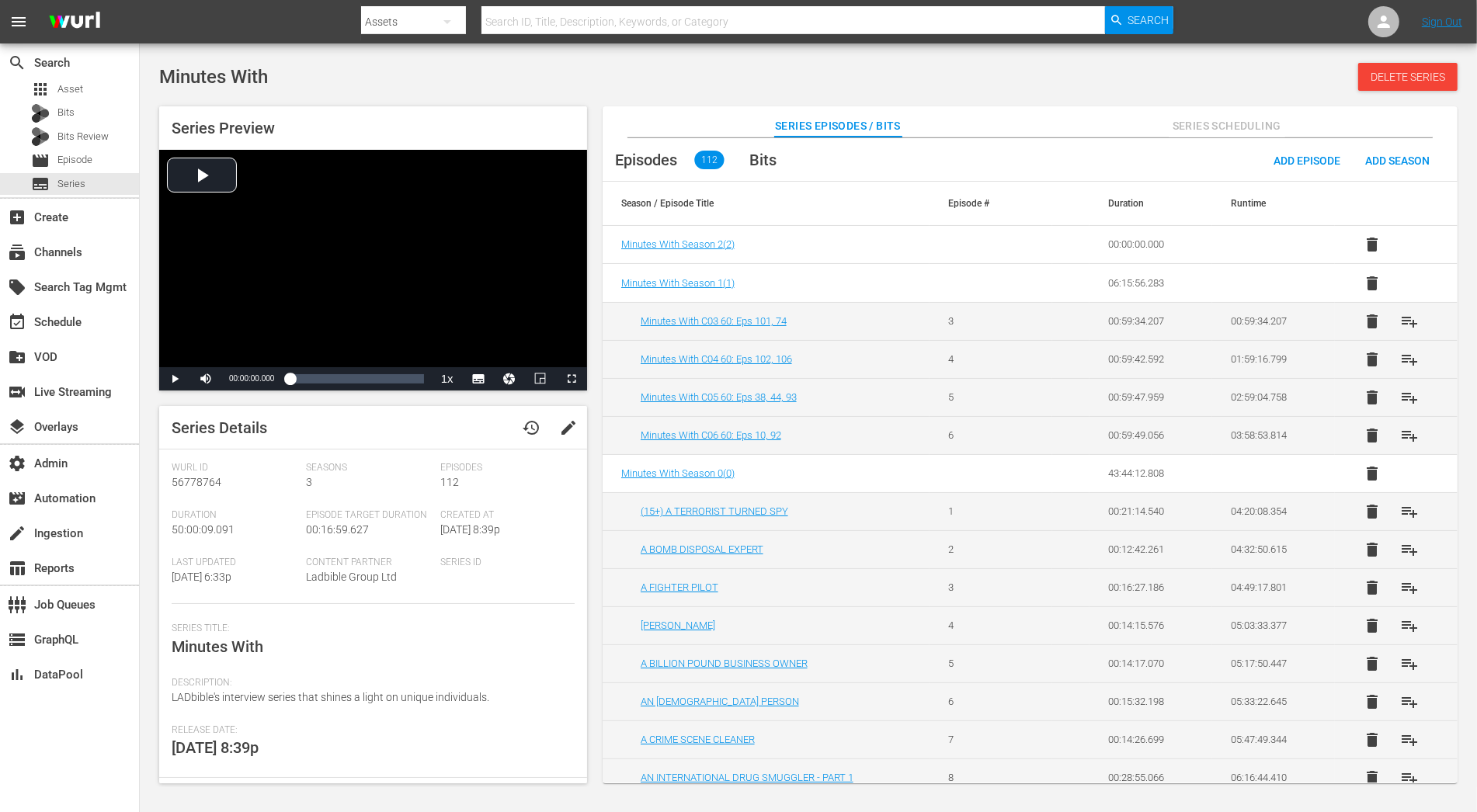
click at [1373, 243] on span "delete" at bounding box center [1372, 244] width 19 height 19
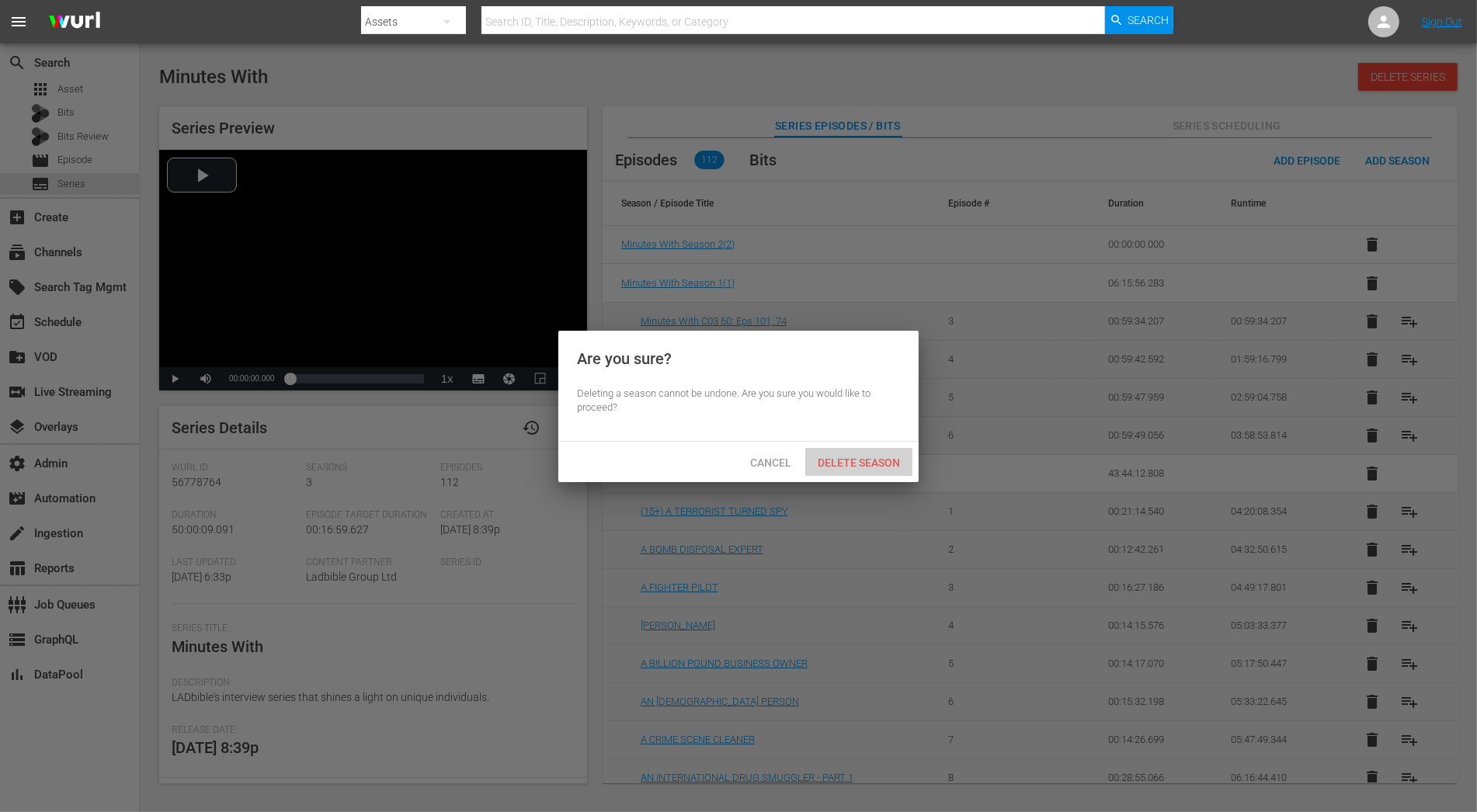
click at [889, 459] on span "Delete Season" at bounding box center [859, 463] width 107 height 13
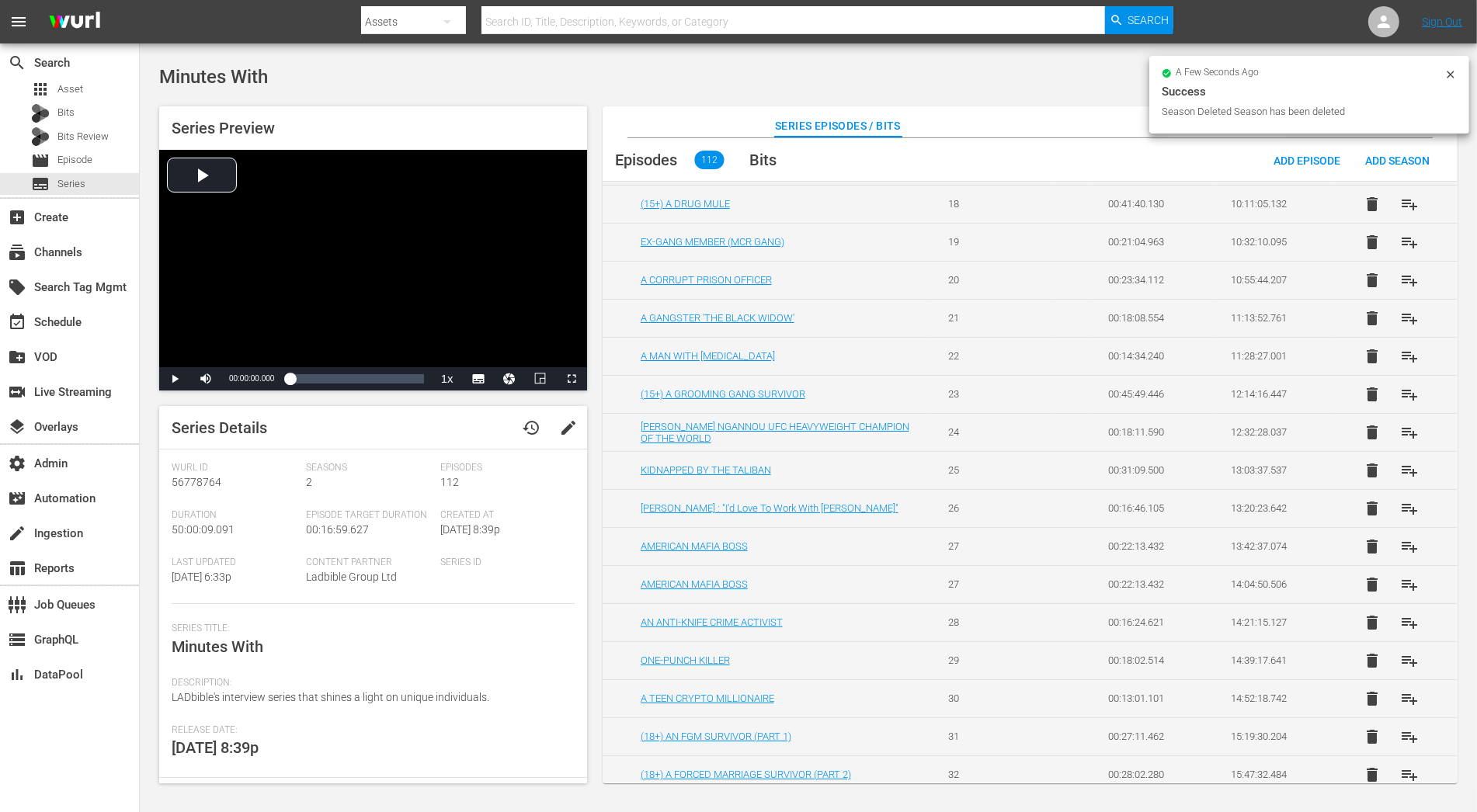
scroll to position [1025, 0]
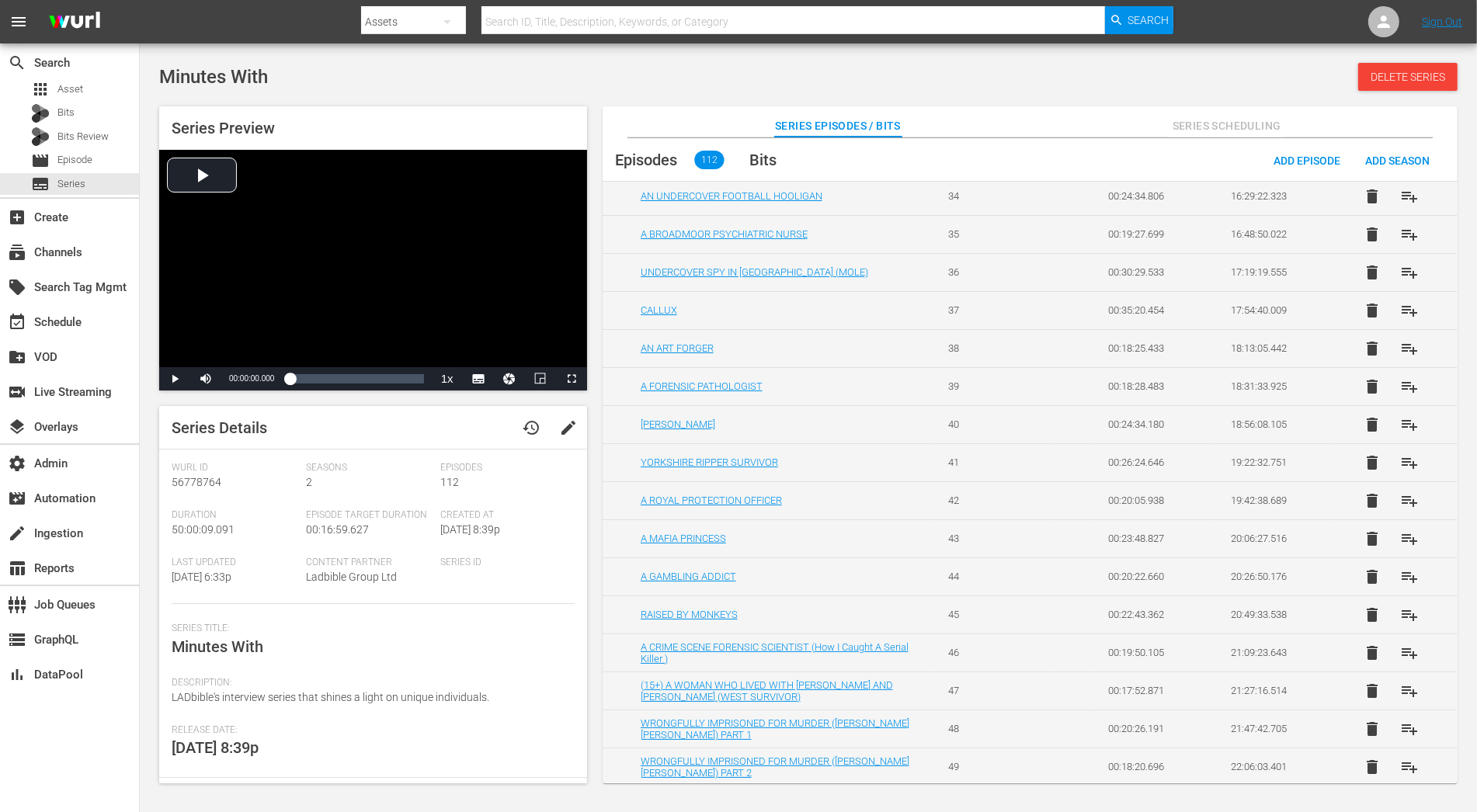
scroll to position [1780, 0]
